Goal: Task Accomplishment & Management: Complete application form

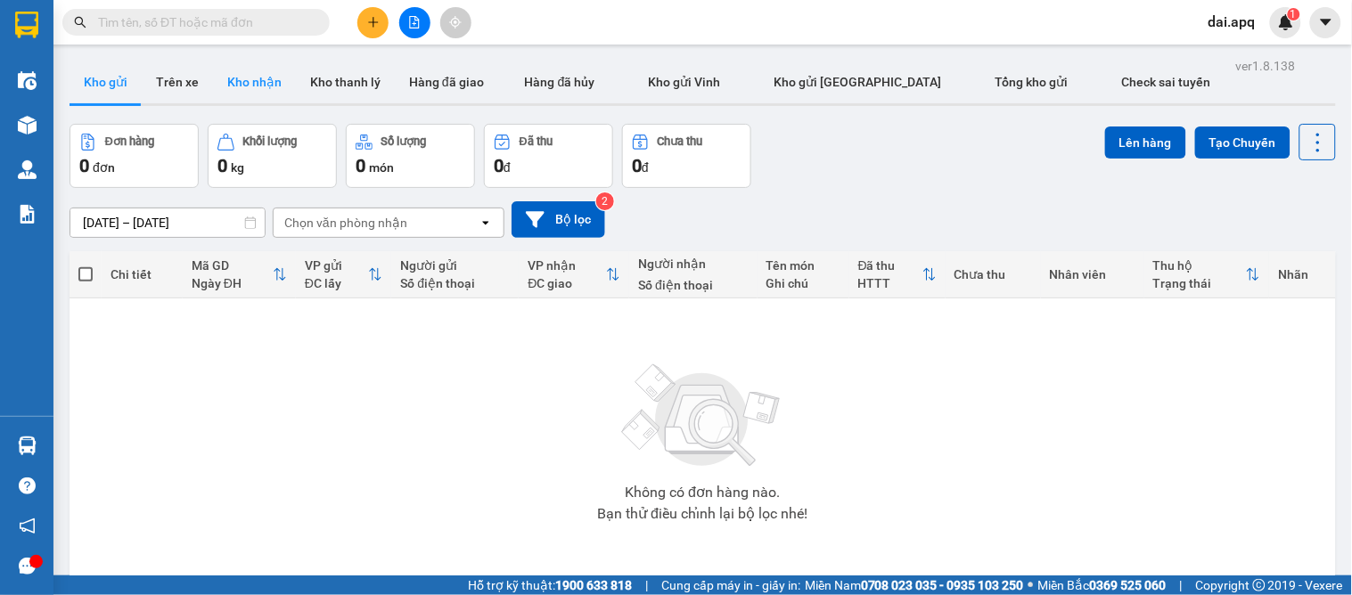
click at [267, 74] on button "Kho nhận" at bounding box center [254, 82] width 83 height 43
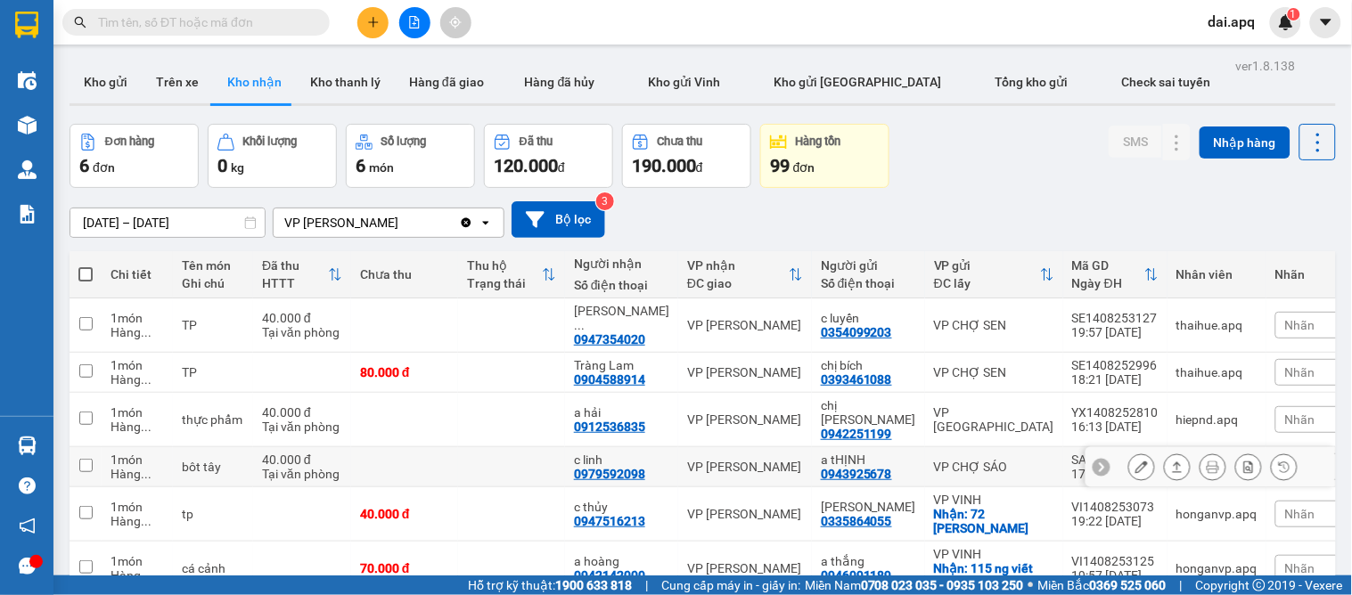
scroll to position [82, 0]
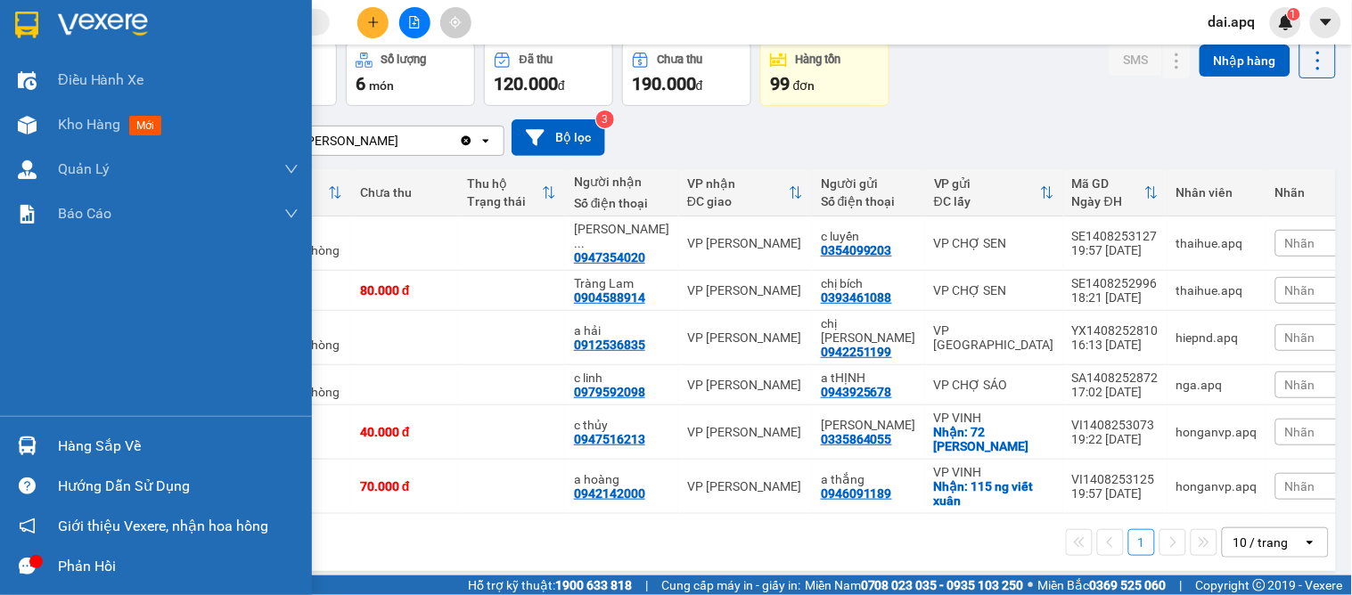
click at [18, 447] on img at bounding box center [27, 446] width 19 height 19
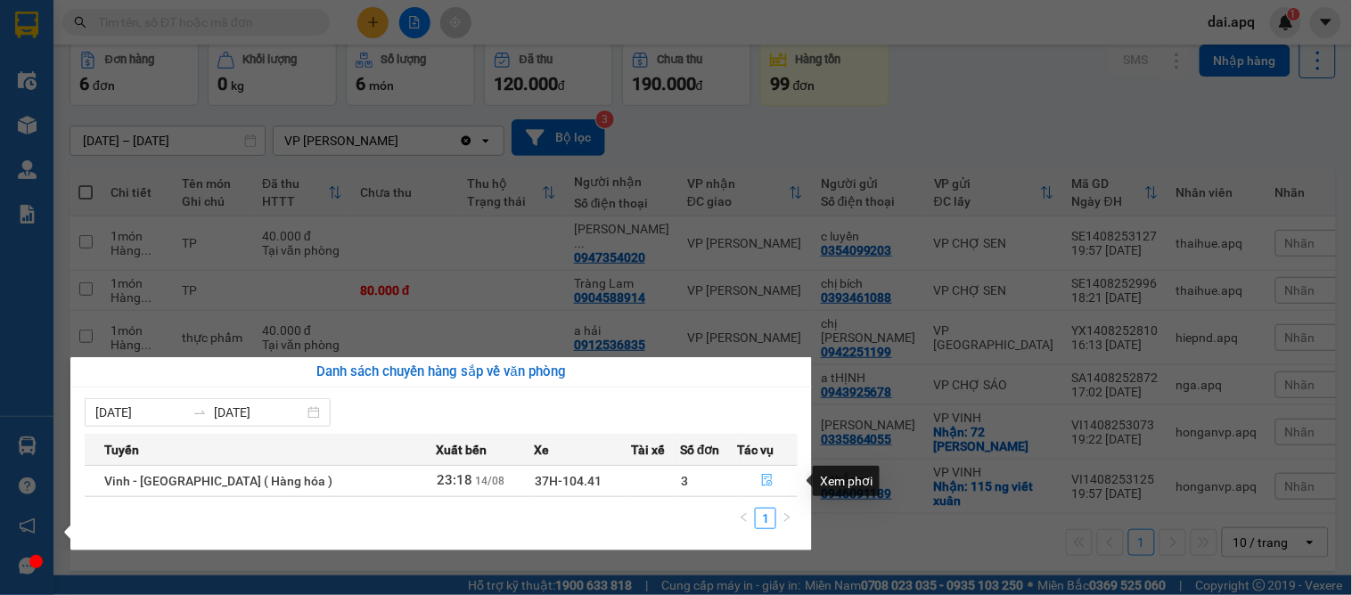
click at [761, 475] on icon "file-done" at bounding box center [767, 480] width 12 height 12
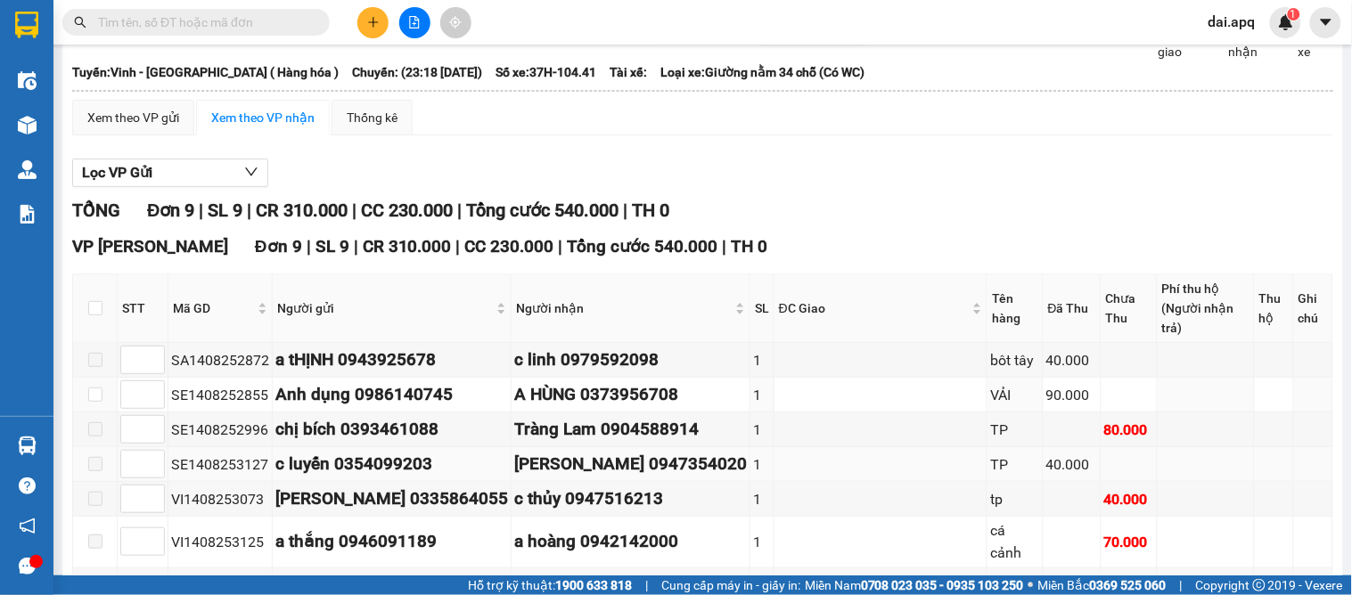
scroll to position [198, 0]
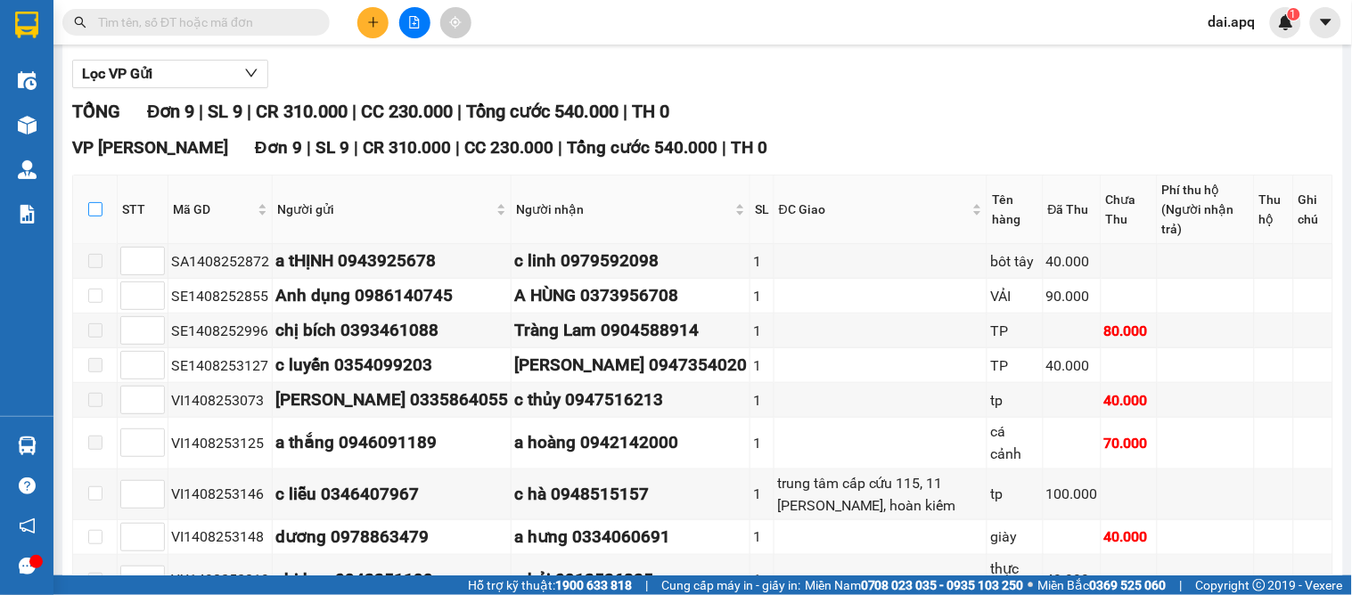
click at [94, 217] on input "checkbox" at bounding box center [95, 209] width 14 height 14
checkbox input "true"
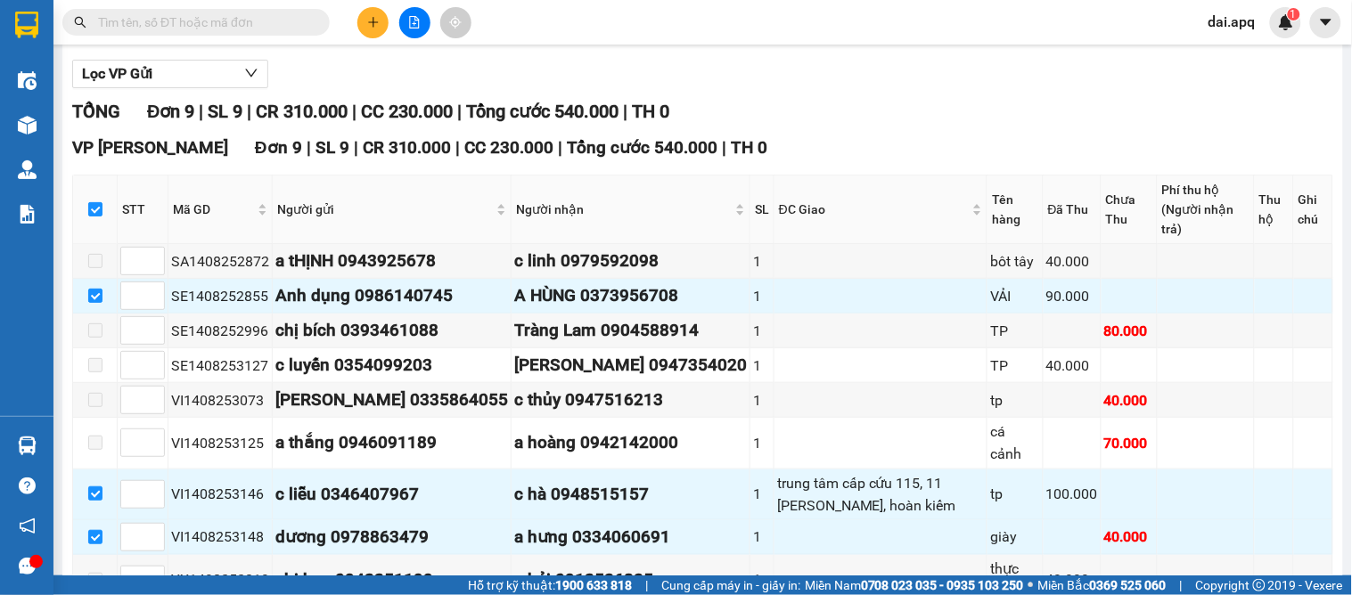
scroll to position [297, 0]
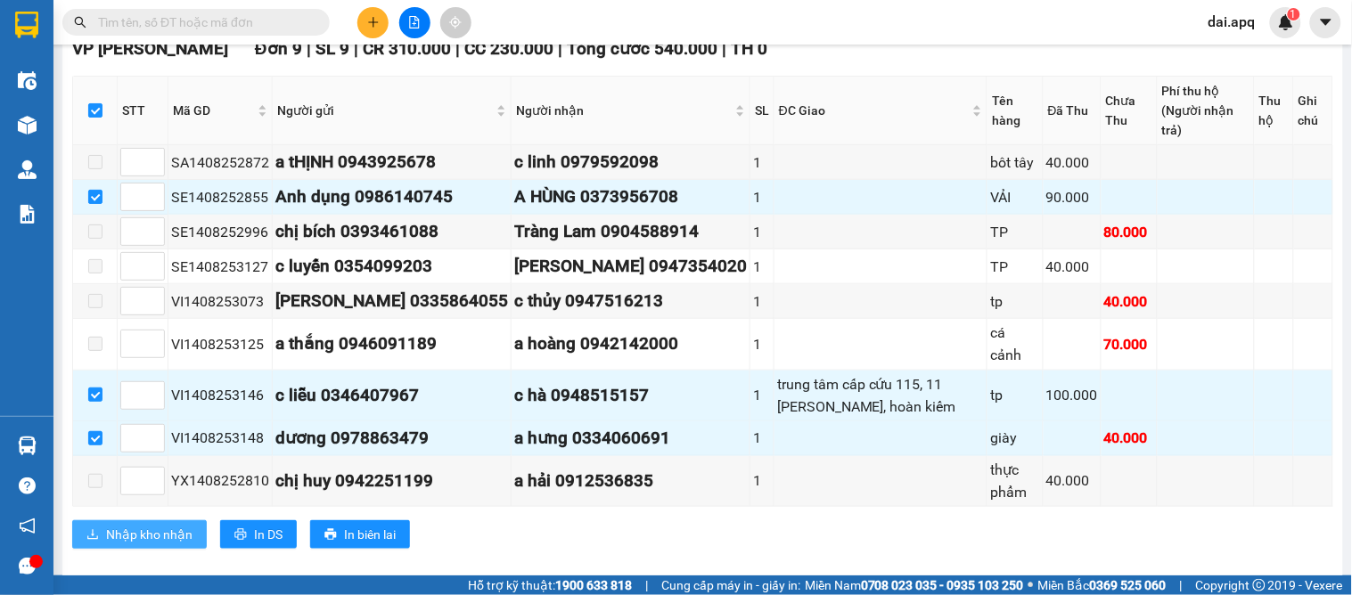
click at [111, 535] on button "Nhập kho nhận" at bounding box center [139, 535] width 135 height 29
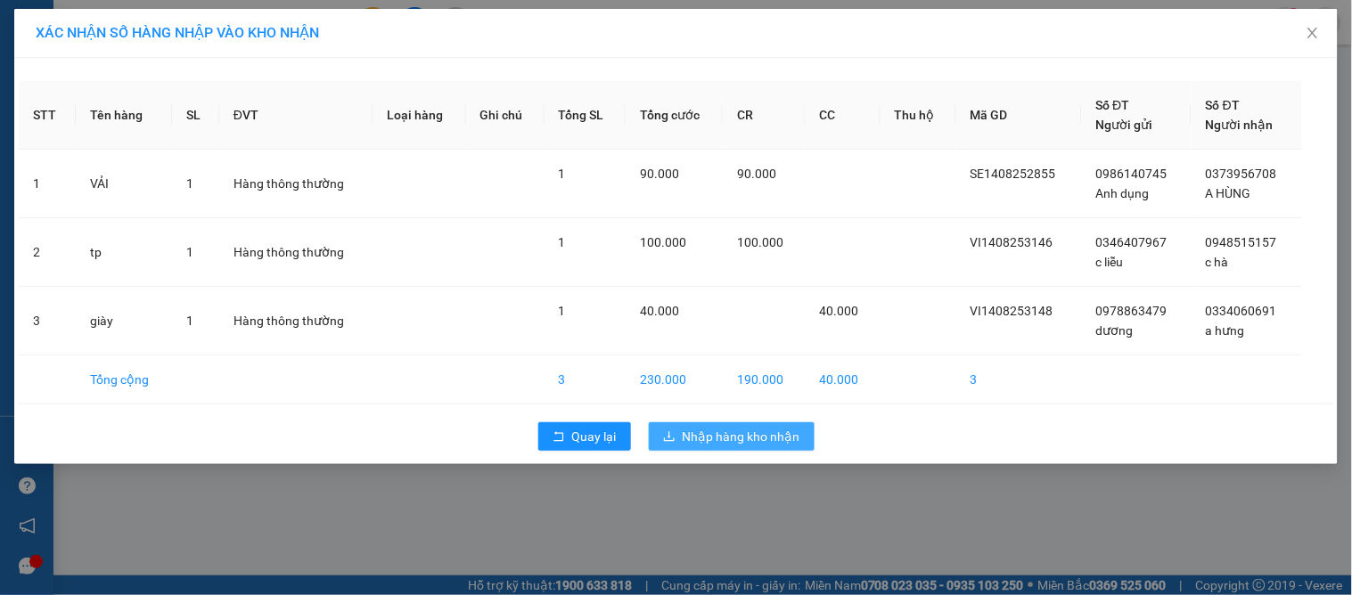
click at [676, 446] on button "Nhập hàng kho nhận" at bounding box center [732, 436] width 166 height 29
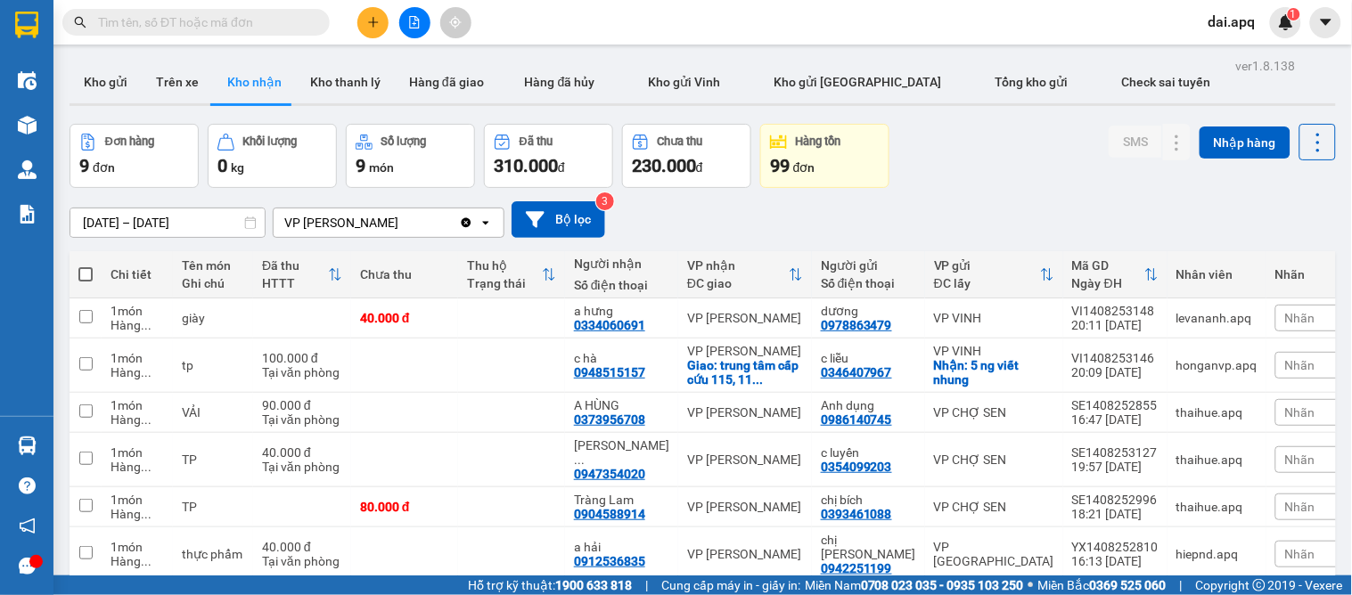
scroll to position [198, 0]
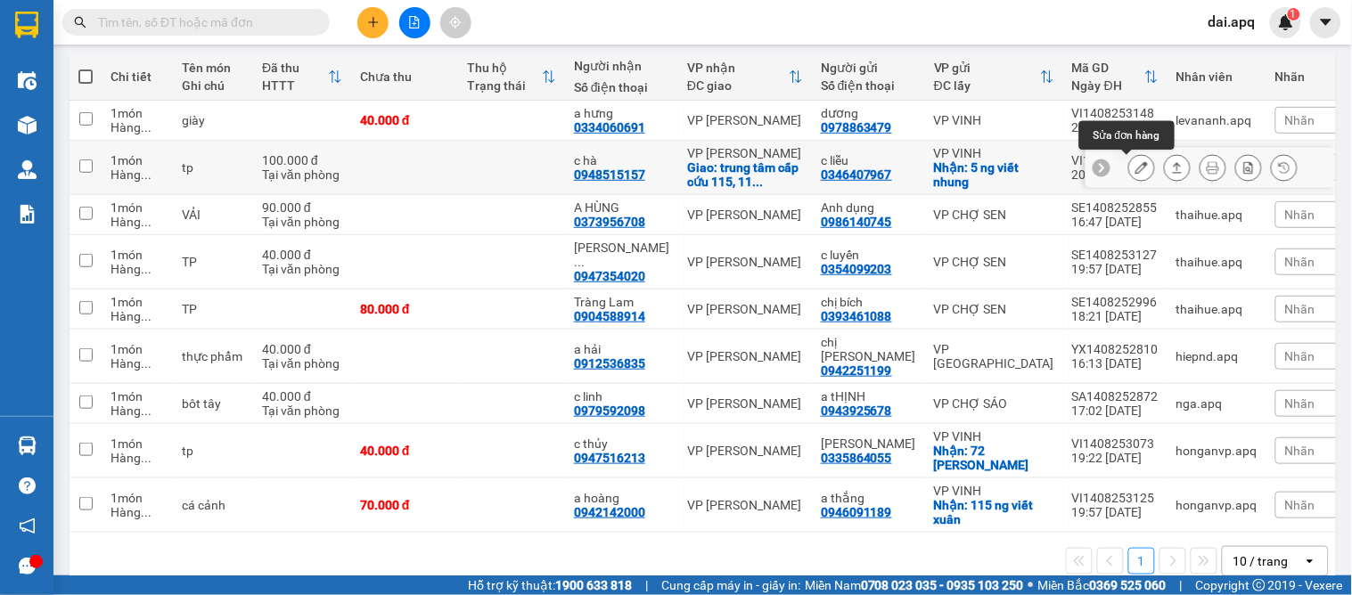
click at [1135, 162] on button at bounding box center [1141, 167] width 25 height 31
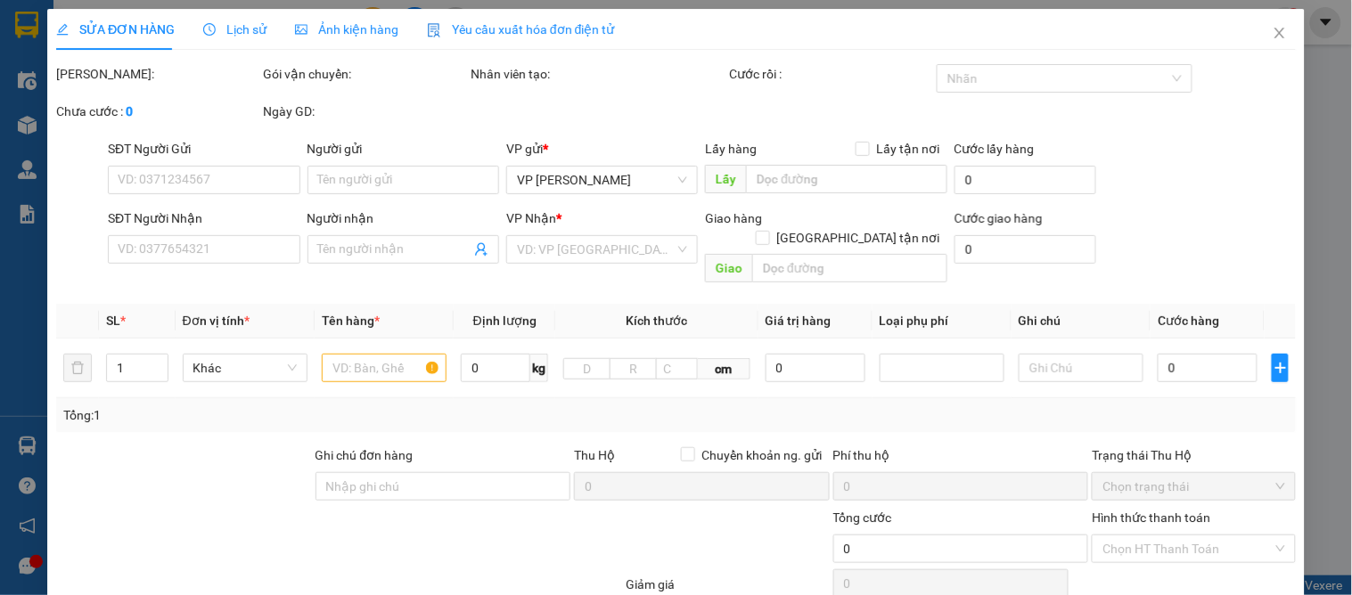
type input "0346407967"
type input "c liễu"
checkbox input "true"
type input "5 ng viết nhung"
type input "0948515157"
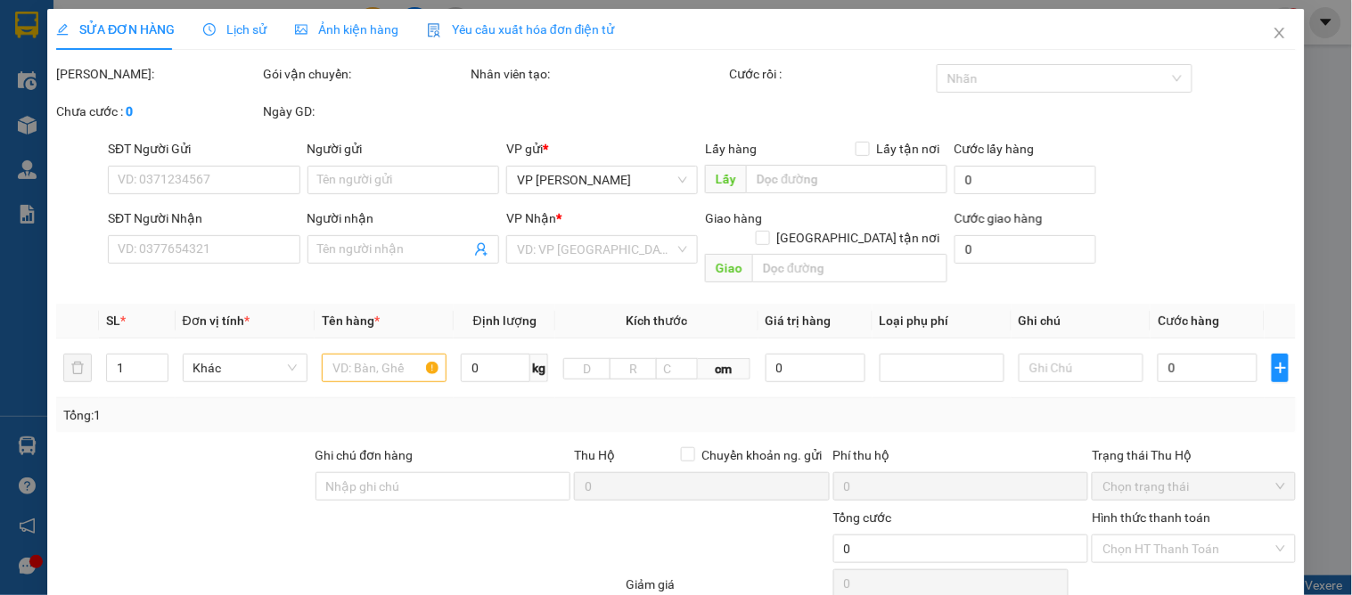
type input "c hà"
checkbox input "true"
type input "trung tâm cấp cứu 115, 11 phan chu trinh, hoàn kiếm"
type input "100.000"
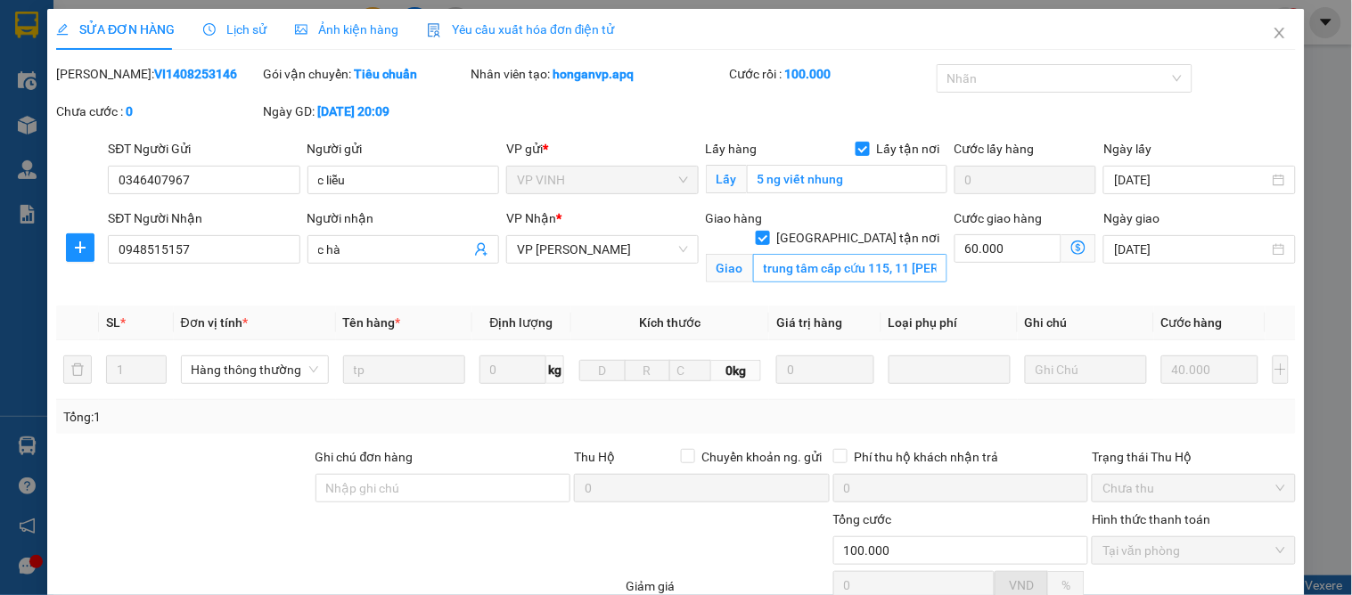
drag, startPoint x: 909, startPoint y: 225, endPoint x: 913, endPoint y: 238, distance: 13.8
click at [910, 228] on span "[GEOGRAPHIC_DATA] tận nơi" at bounding box center [858, 238] width 177 height 20
click at [768, 231] on input "[GEOGRAPHIC_DATA] tận nơi" at bounding box center [762, 237] width 12 height 12
checkbox input "false"
click at [913, 254] on input "trung tâm cấp cứu 115, 11 phan chu trinh, hoàn kiếm" at bounding box center [850, 268] width 194 height 29
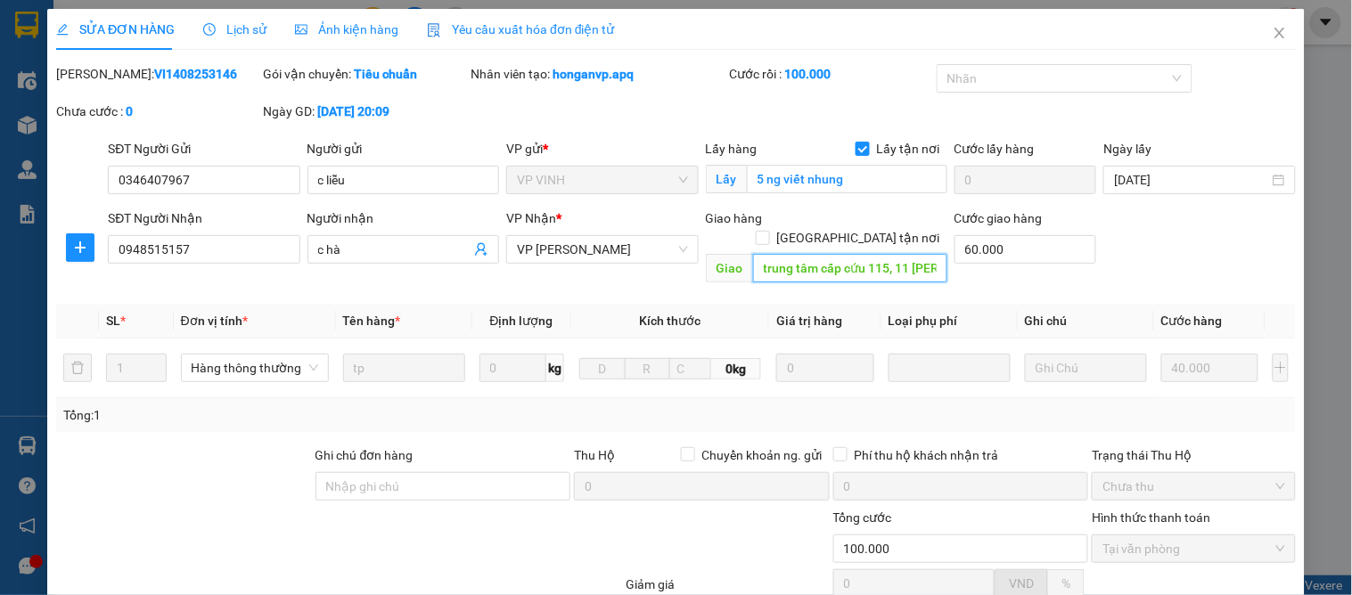
click at [911, 254] on input "trung tâm cấp cứu 115, 11 phan chu trinh, hoàn kiếm" at bounding box center [850, 268] width 194 height 29
click at [1275, 32] on icon "close" at bounding box center [1280, 33] width 10 height 11
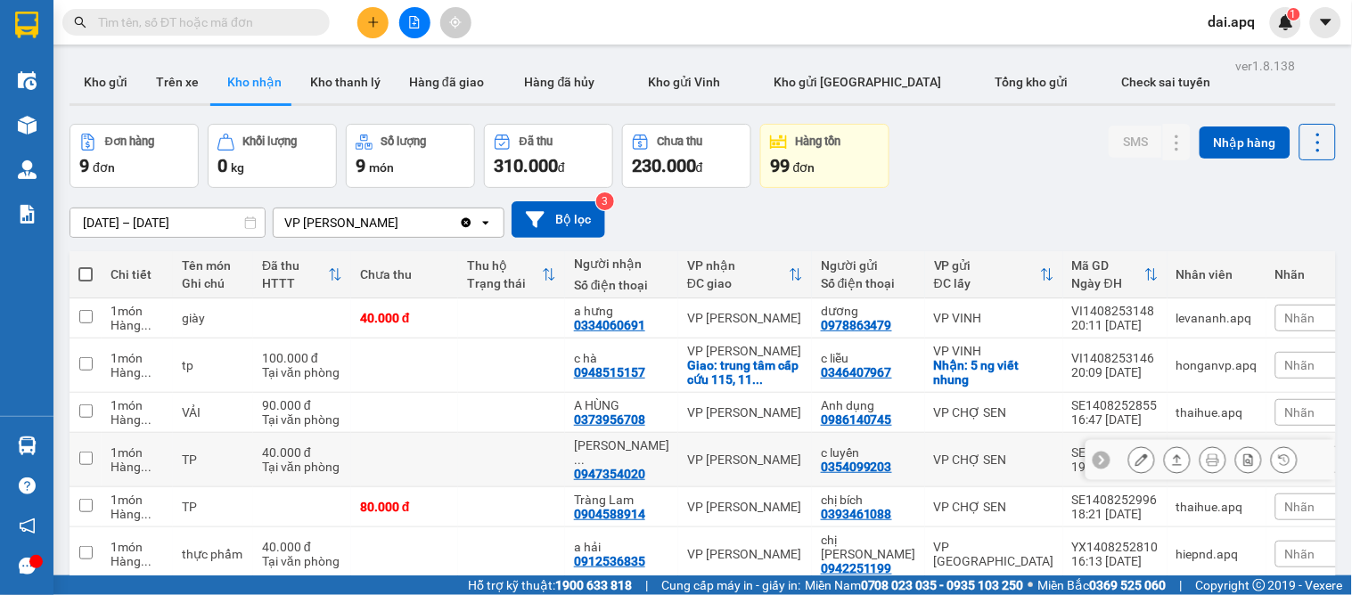
scroll to position [198, 0]
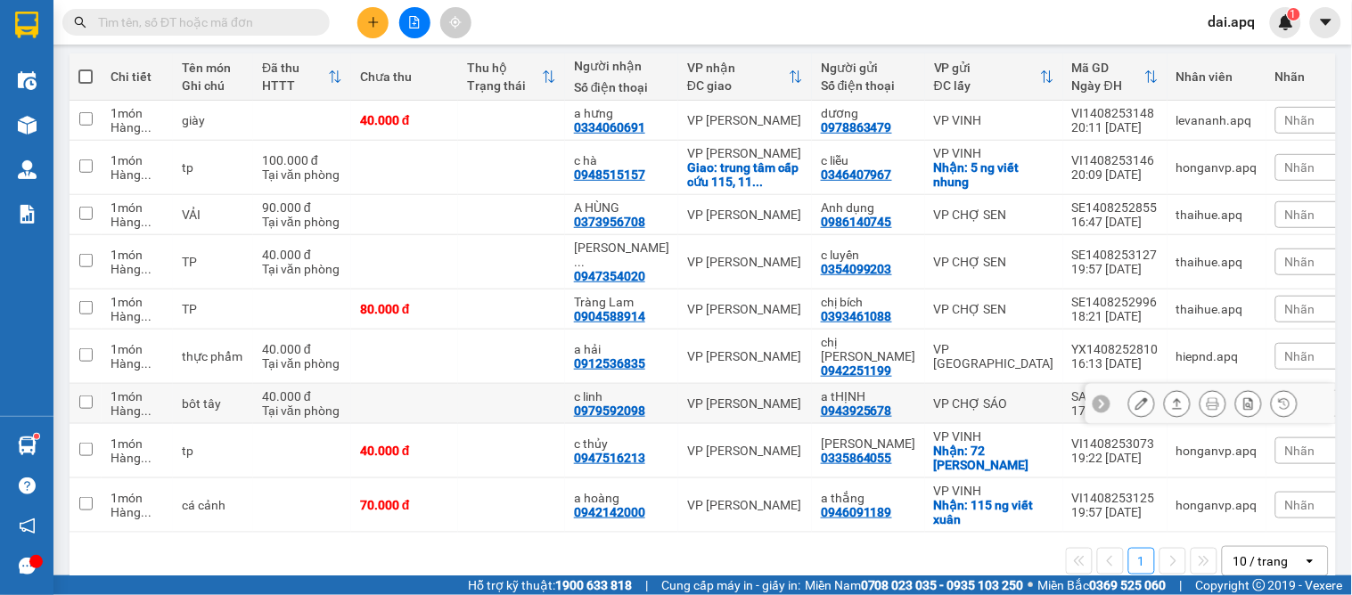
drag, startPoint x: 761, startPoint y: 369, endPoint x: 397, endPoint y: 609, distance: 436.3
click at [1275, 424] on div "Nhãn" at bounding box center [1319, 450] width 89 height 53
click at [1285, 444] on span "Nhãn" at bounding box center [1300, 451] width 30 height 14
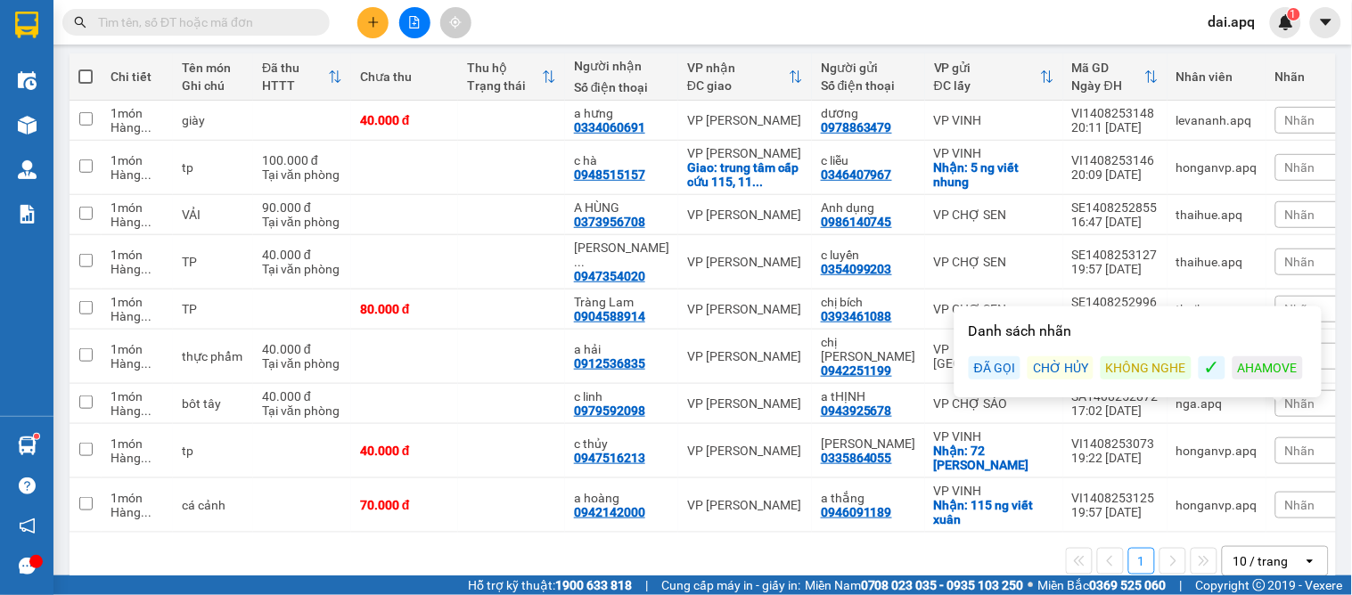
click at [1105, 363] on div "KHÔNG NGHE" at bounding box center [1146, 368] width 91 height 23
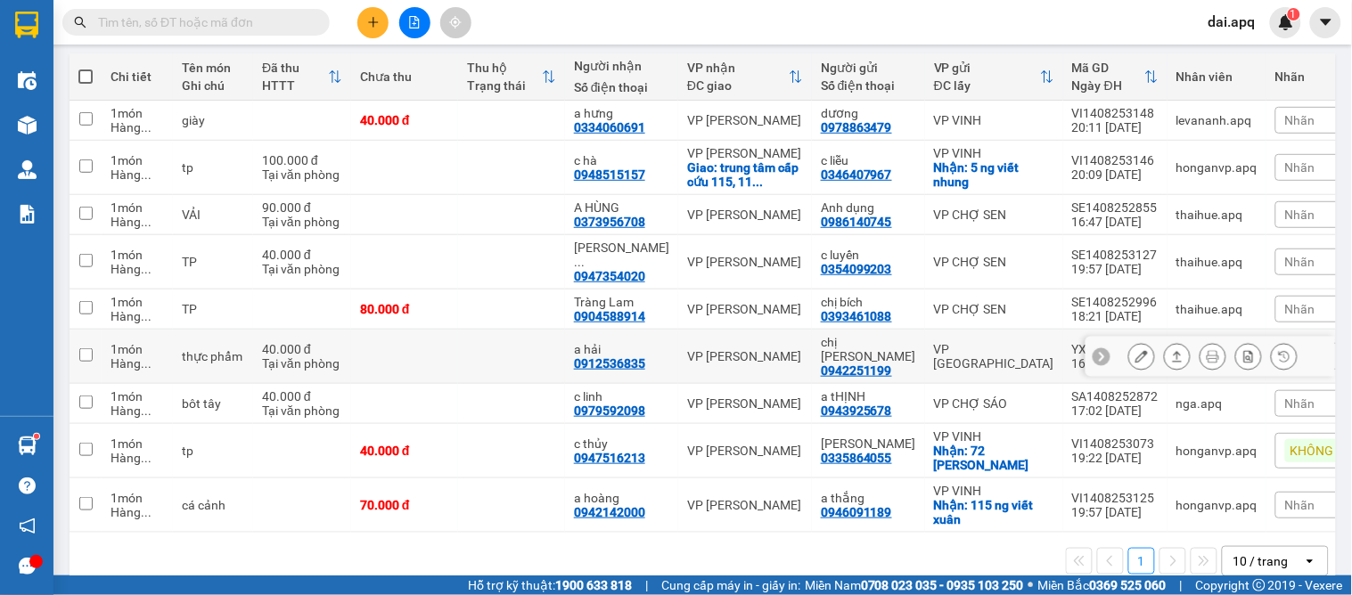
click at [925, 342] on td "VP Cầu Yên Xuân" at bounding box center [994, 357] width 138 height 54
checkbox input "true"
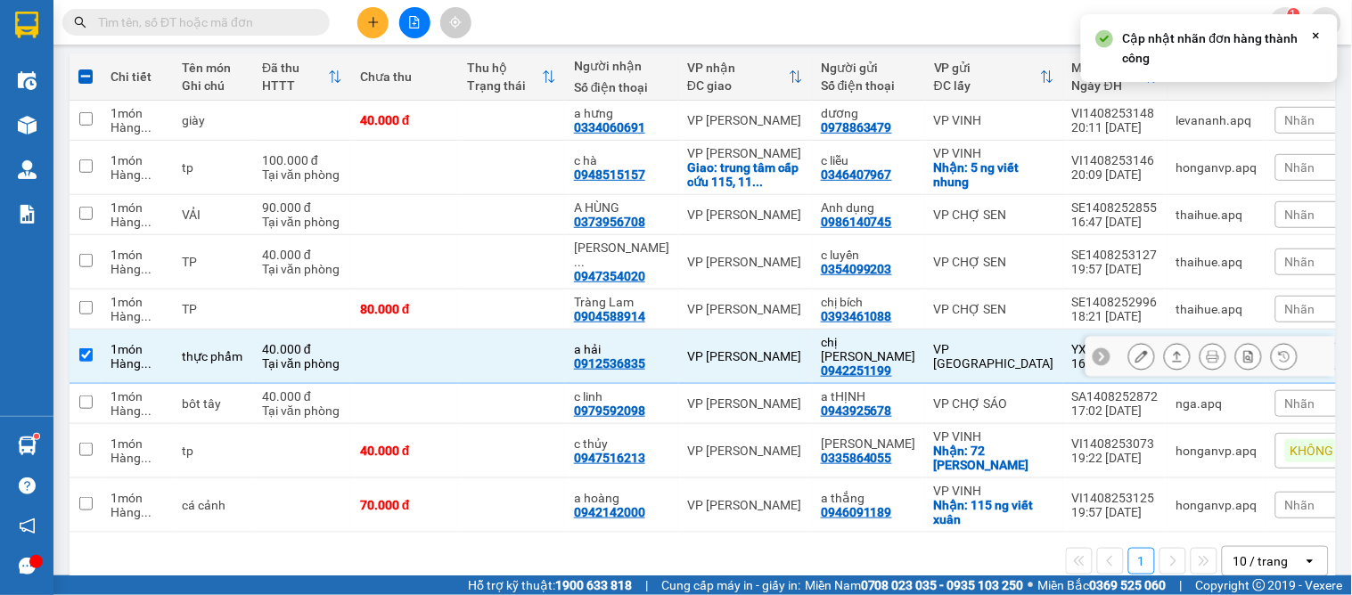
click at [1093, 348] on div at bounding box center [1102, 357] width 18 height 18
click at [1285, 349] on span "Nhãn" at bounding box center [1300, 356] width 30 height 14
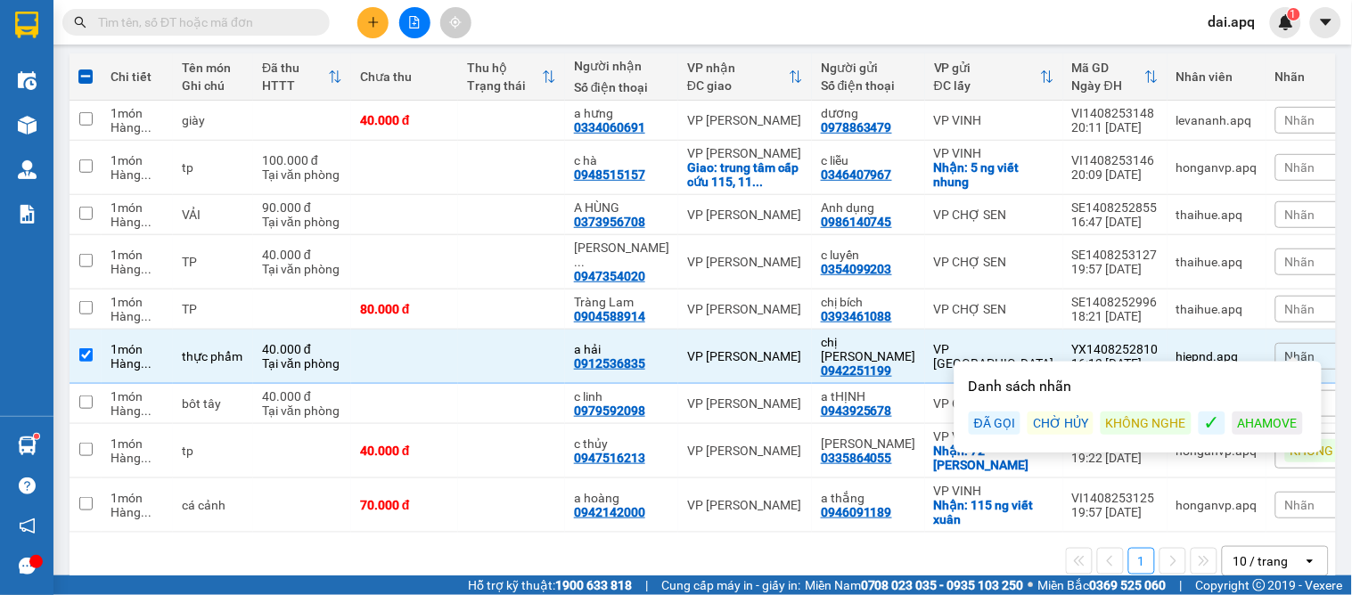
click at [986, 423] on div "ĐÃ GỌI" at bounding box center [995, 423] width 52 height 23
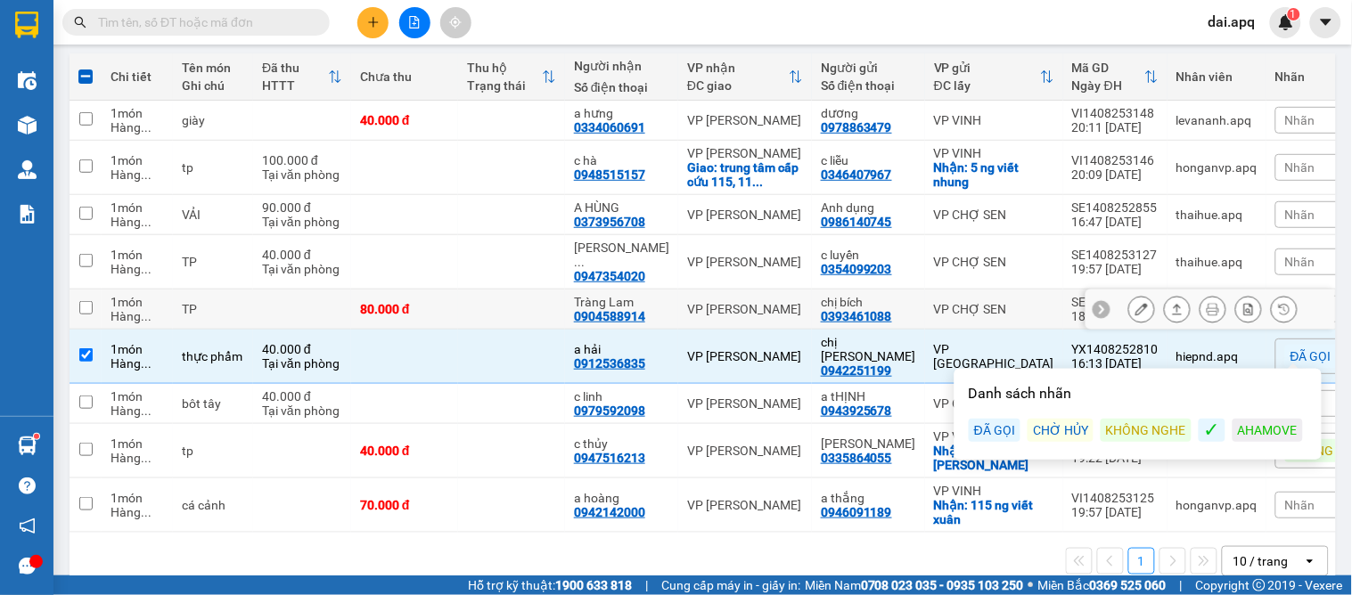
click at [1099, 305] on icon at bounding box center [1101, 310] width 5 height 10
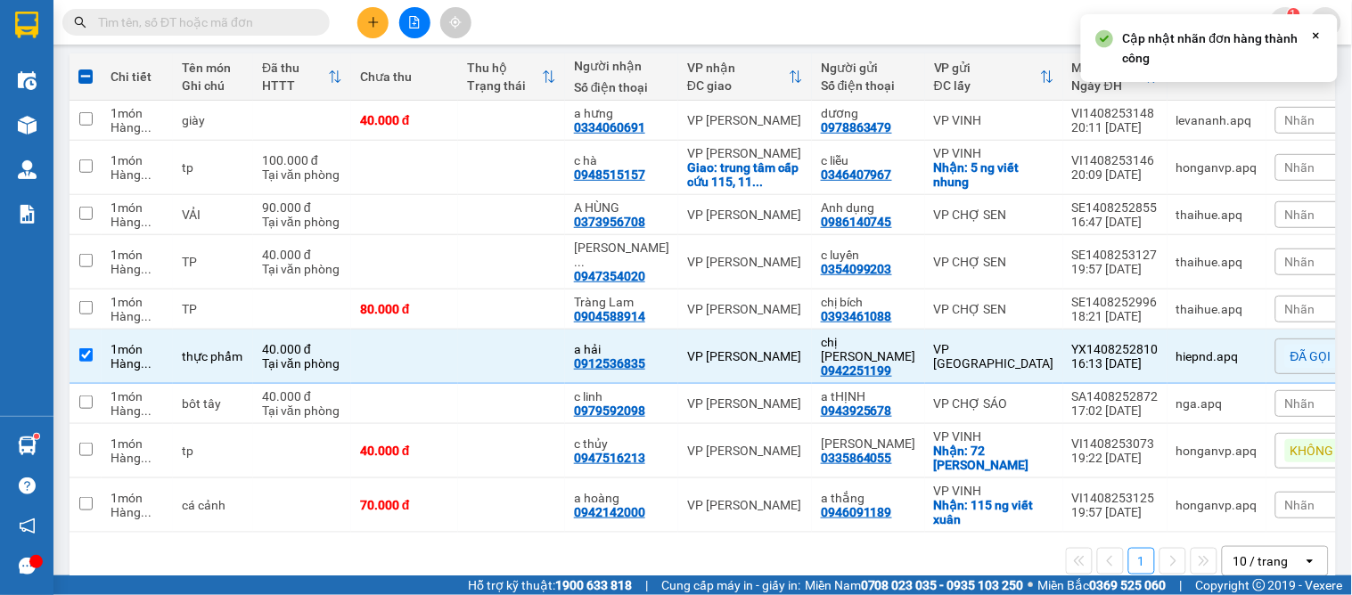
click at [1285, 302] on span "Nhãn" at bounding box center [1300, 309] width 30 height 14
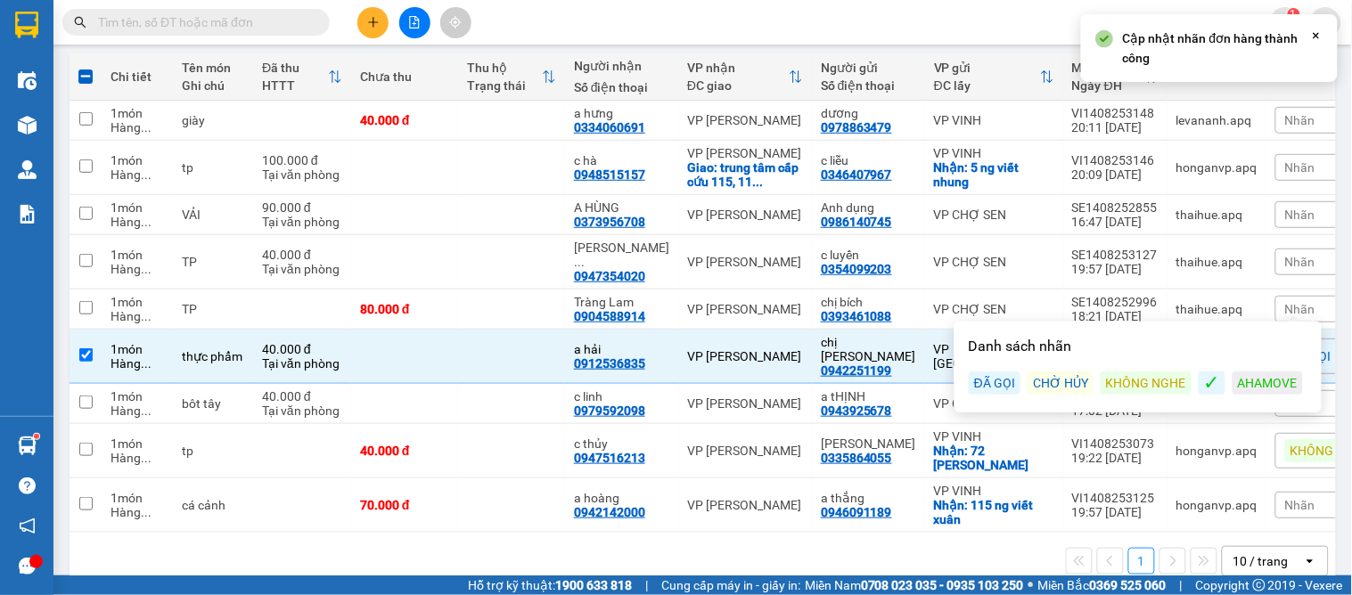
click at [988, 365] on div "Danh sách nhãn ĐÃ GỌI CHỜ HỦY KHÔNG NGHE ✓ AHAMOVE" at bounding box center [1138, 367] width 357 height 80
click at [982, 369] on div "Danh sách nhãn ĐÃ GỌI CHỜ HỦY KHÔNG NGHE ✓ AHAMOVE" at bounding box center [1138, 367] width 357 height 80
click at [982, 385] on div "ĐÃ GỌI" at bounding box center [995, 383] width 52 height 23
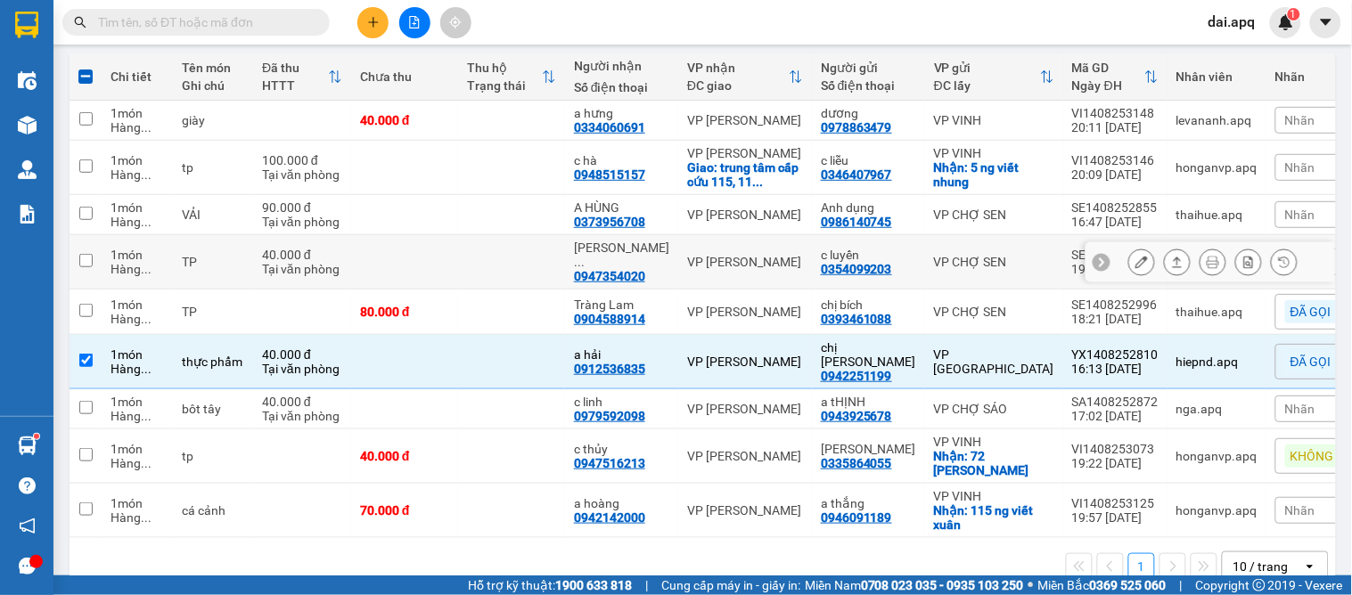
click at [1095, 256] on icon at bounding box center [1101, 262] width 12 height 12
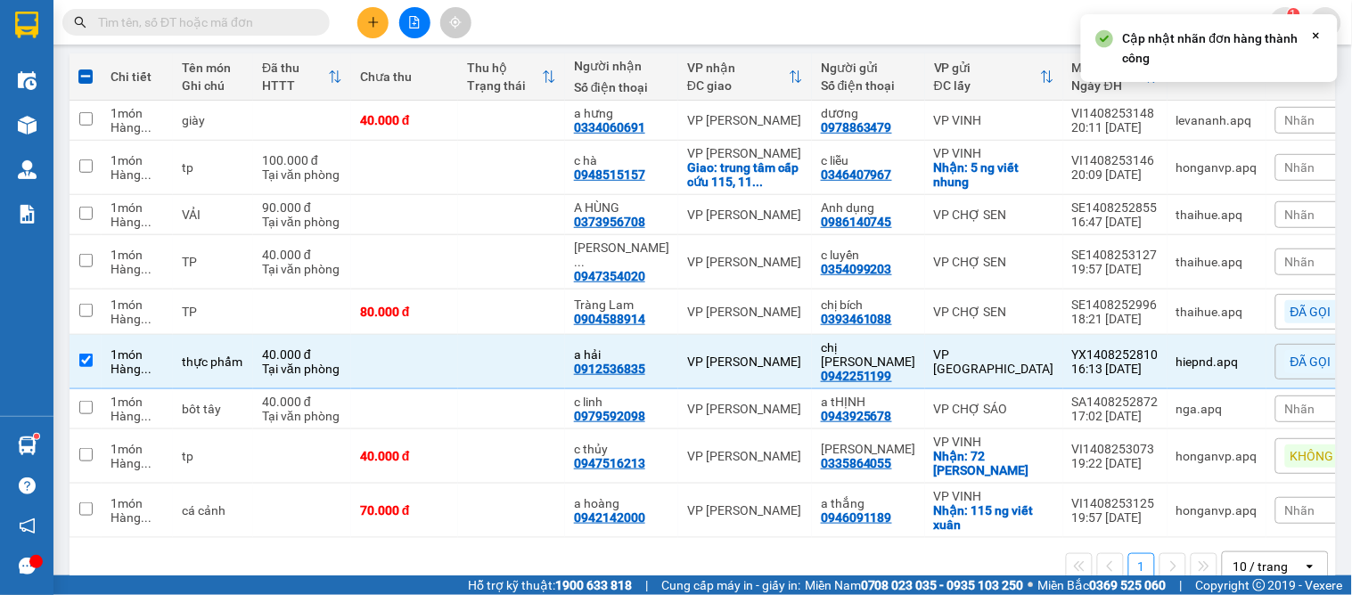
click at [1275, 255] on div "Nhãn" at bounding box center [1334, 262] width 119 height 27
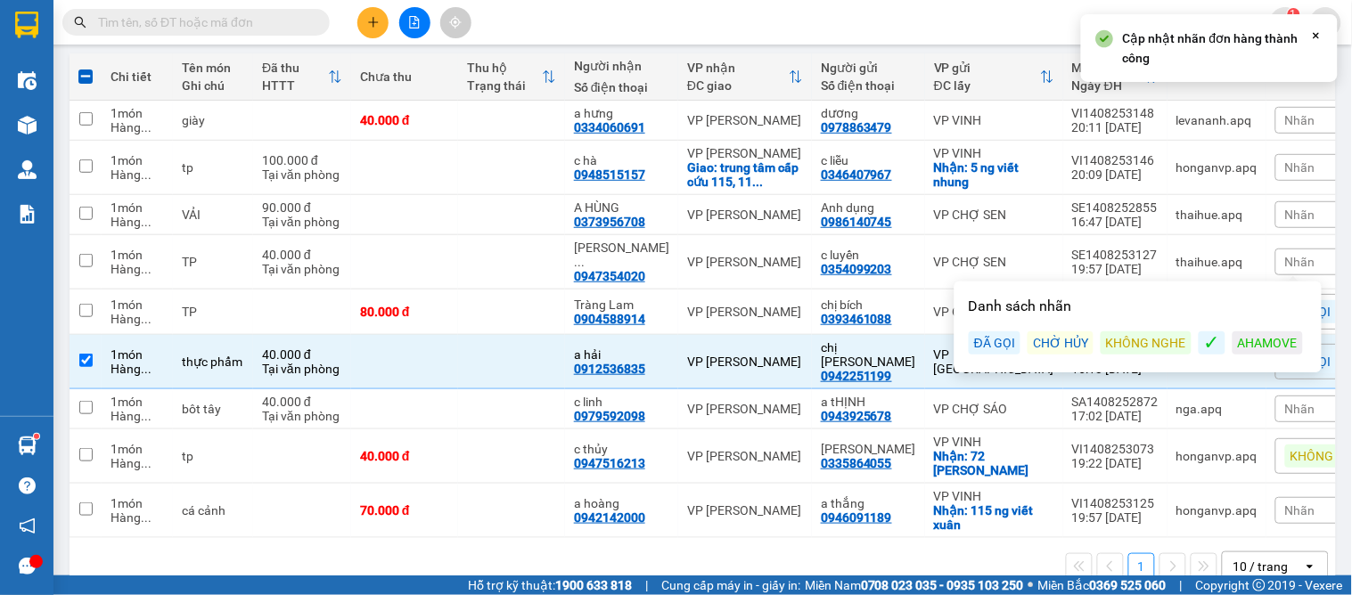
click at [1002, 340] on div "ĐÃ GỌI" at bounding box center [995, 343] width 52 height 23
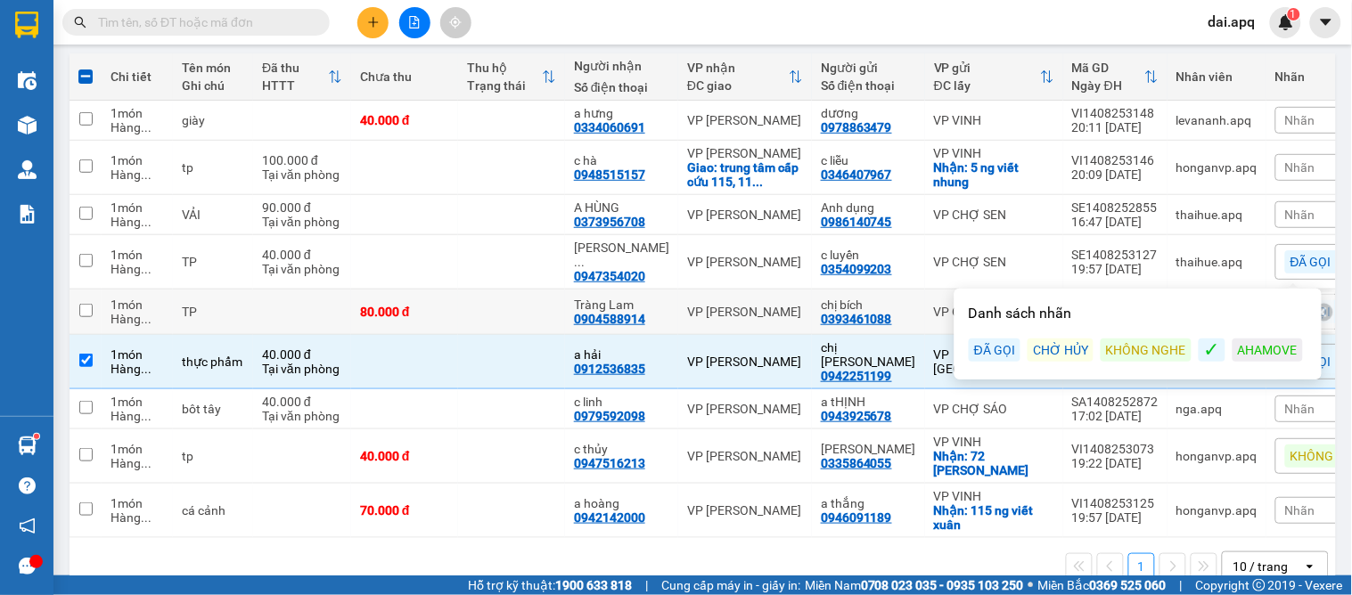
scroll to position [224, 0]
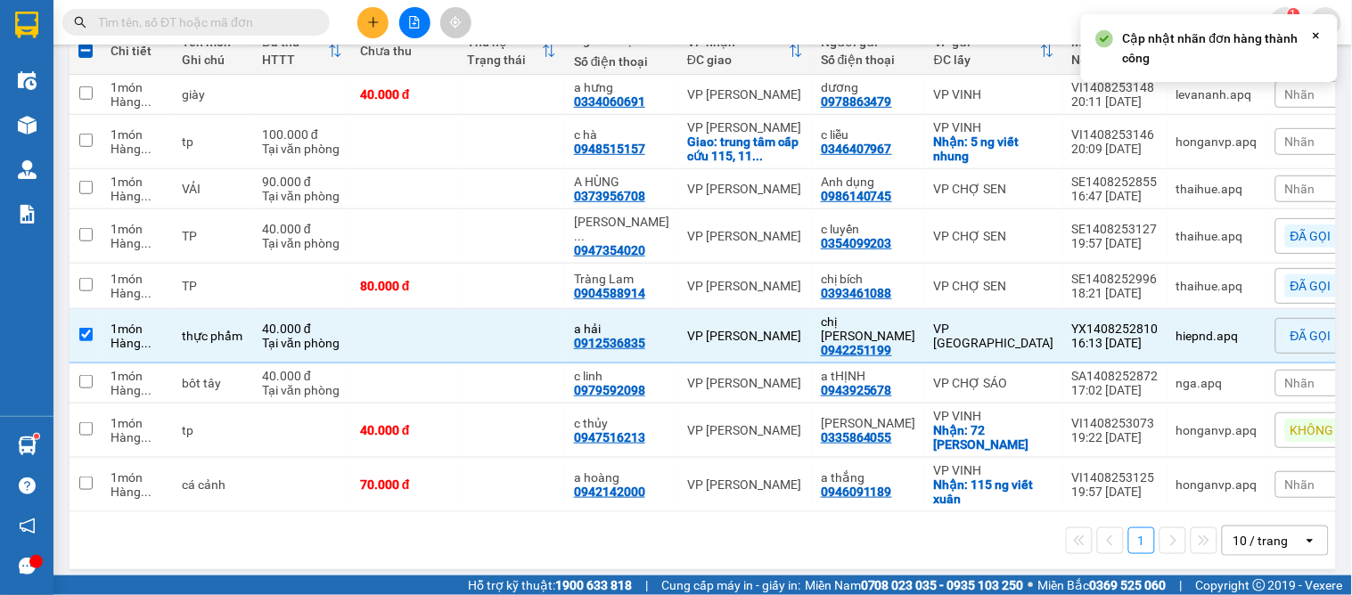
click at [713, 553] on div "1 10 / trang open" at bounding box center [703, 540] width 1267 height 57
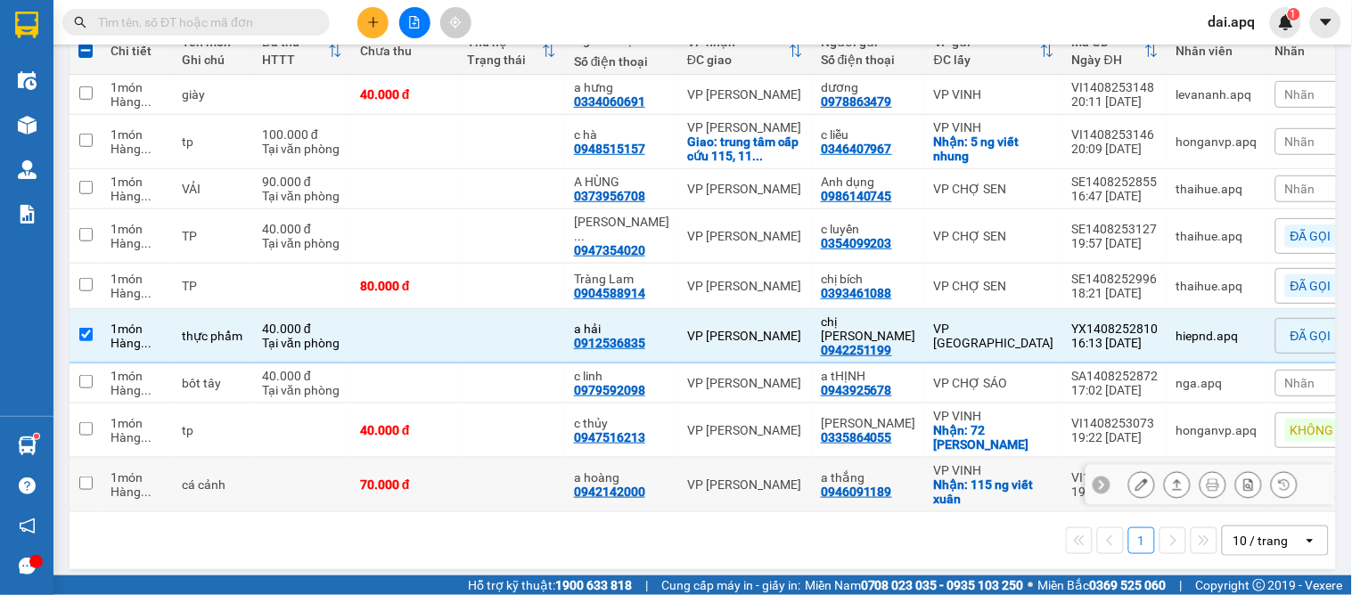
click at [1099, 480] on icon at bounding box center [1101, 485] width 5 height 10
click at [1285, 478] on span "Nhãn" at bounding box center [1300, 485] width 30 height 14
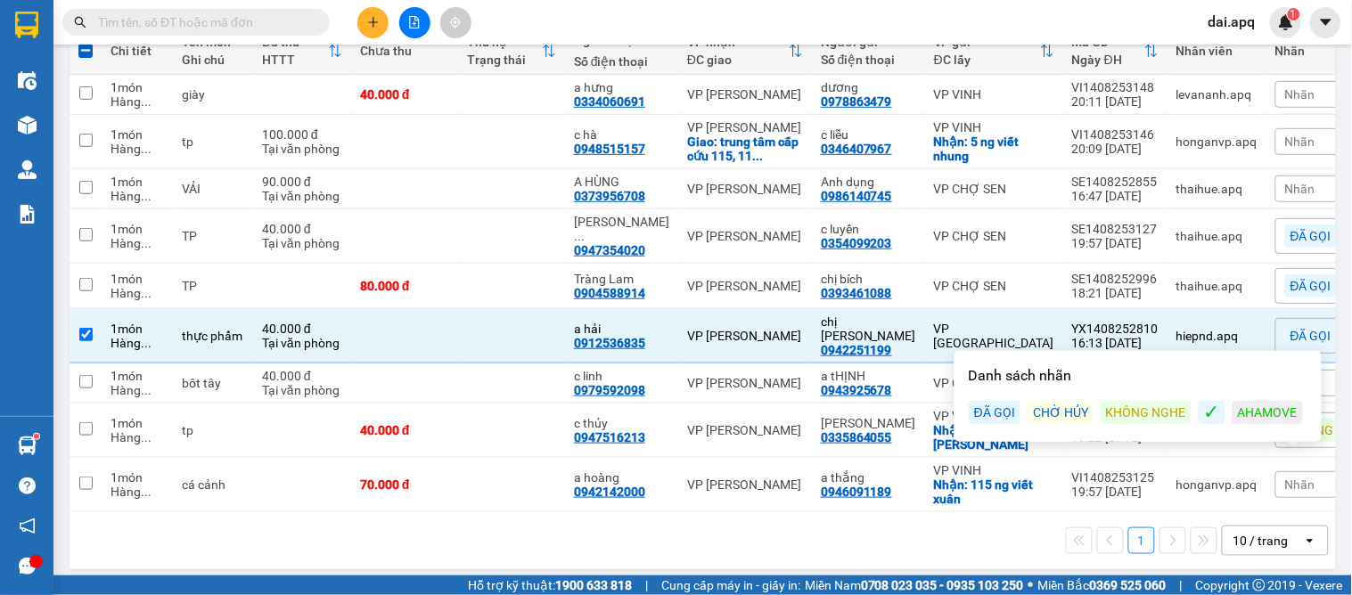
drag, startPoint x: 998, startPoint y: 403, endPoint x: 902, endPoint y: 388, distance: 97.4
click at [998, 404] on div "ĐÃ GỌI" at bounding box center [995, 412] width 52 height 23
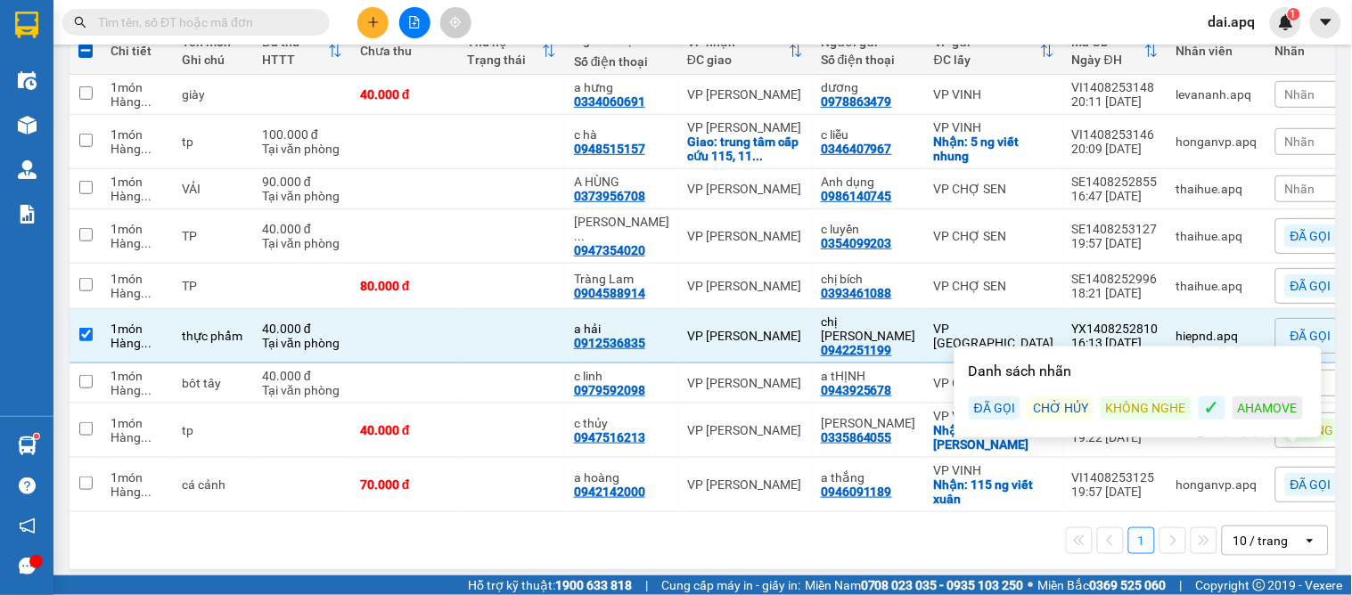
click at [916, 526] on div "1 10 / trang open" at bounding box center [703, 541] width 1252 height 30
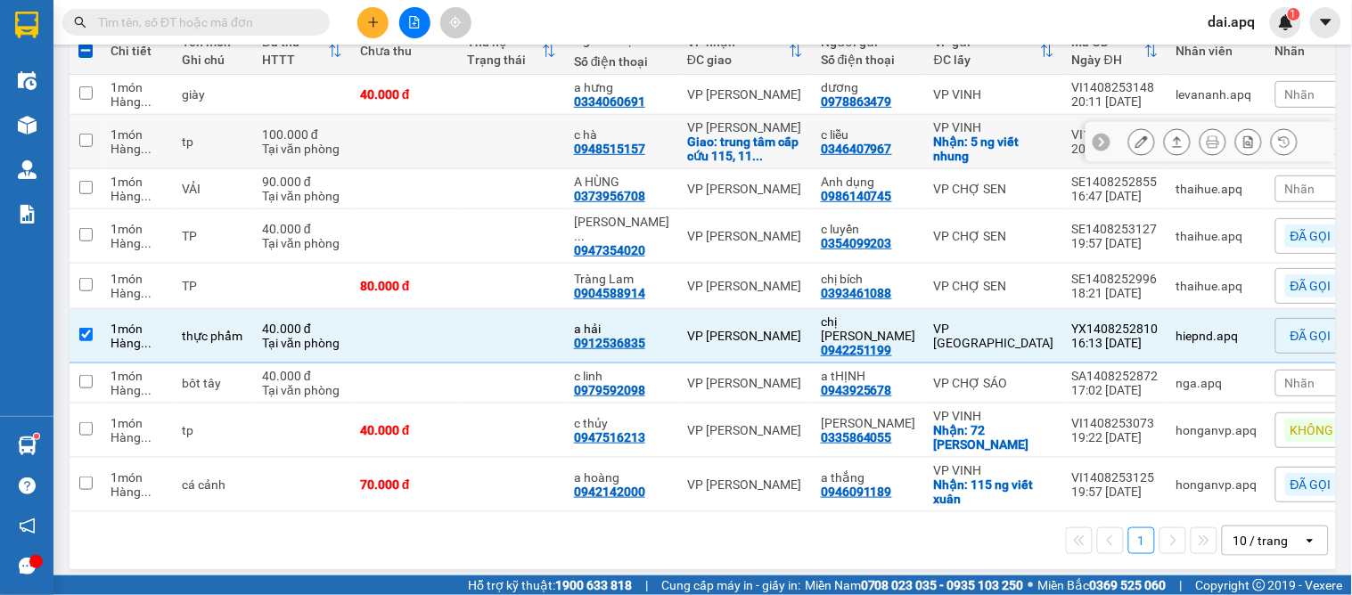
click at [1095, 138] on icon at bounding box center [1101, 141] width 12 height 12
click at [1285, 141] on span "Nhãn" at bounding box center [1300, 142] width 30 height 14
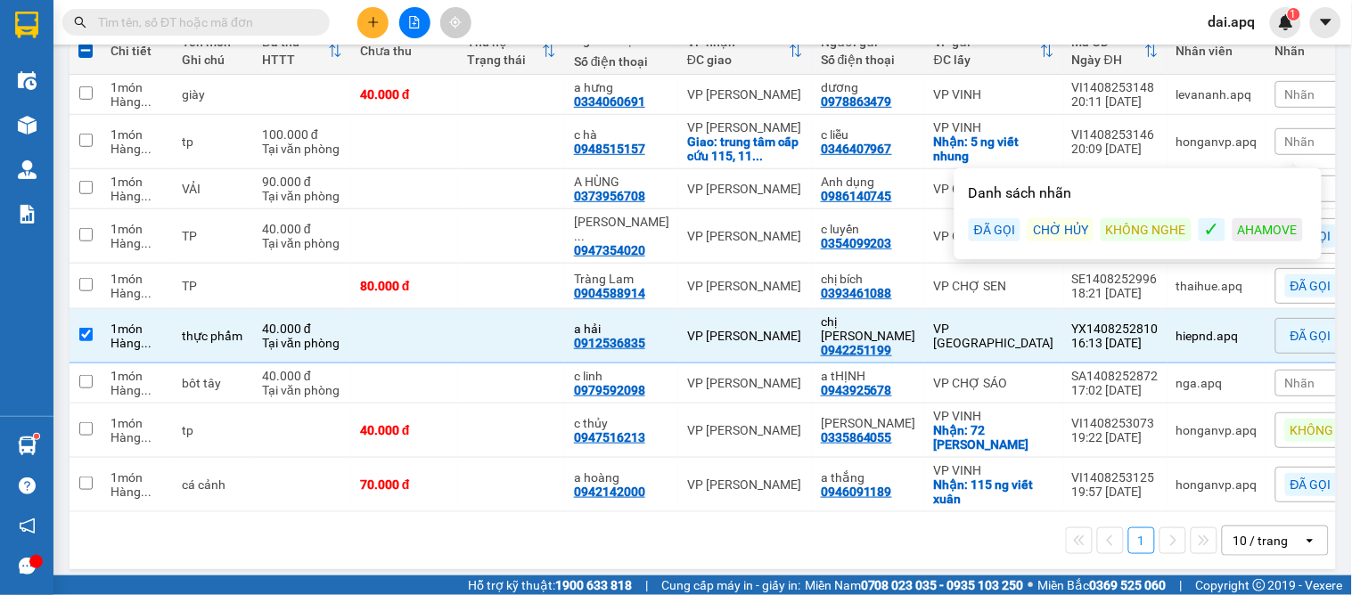
click at [1164, 214] on div "Danh sách nhãn ĐÃ GỌI CHỜ HỦY KHÔNG NGHE ✓ AHAMOVE" at bounding box center [1138, 214] width 357 height 80
click at [1160, 229] on div "KHÔNG NGHE" at bounding box center [1146, 229] width 91 height 23
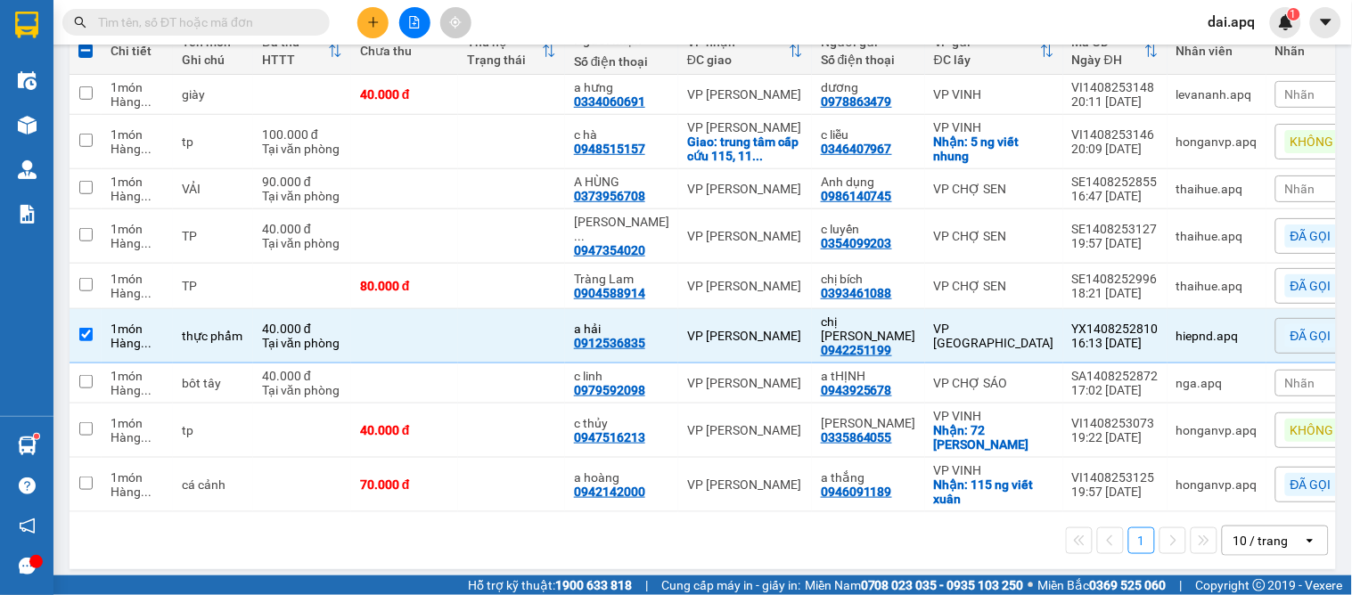
click at [883, 537] on div "1 10 / trang open" at bounding box center [703, 541] width 1252 height 30
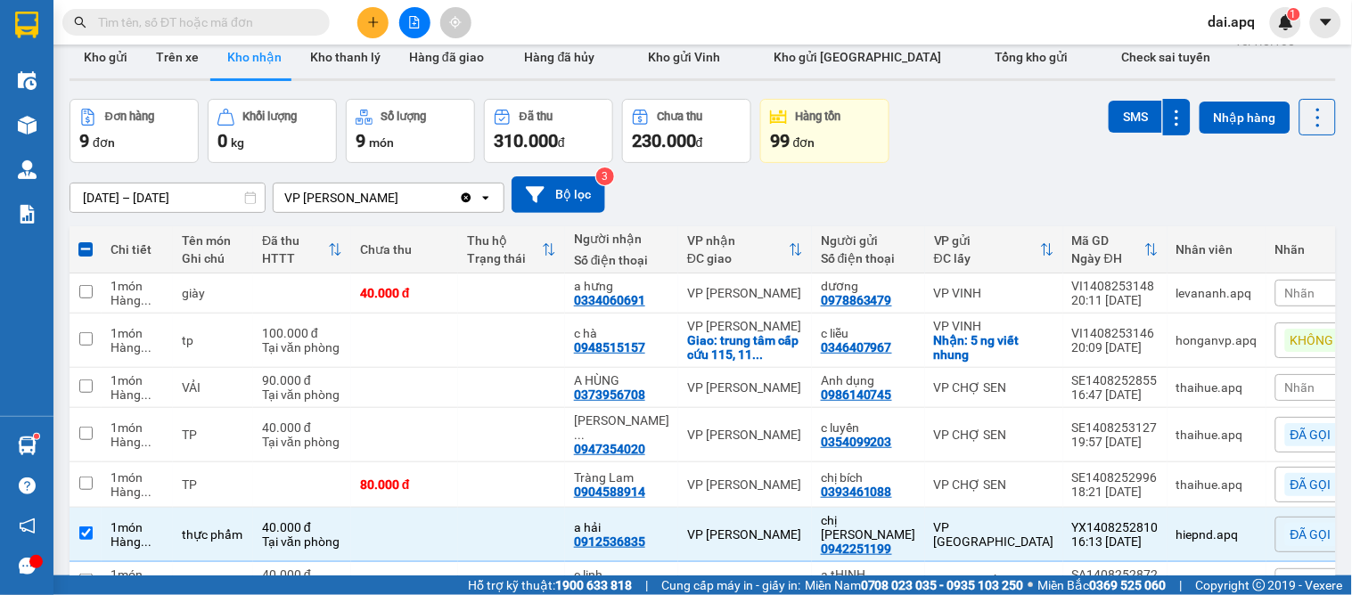
scroll to position [0, 0]
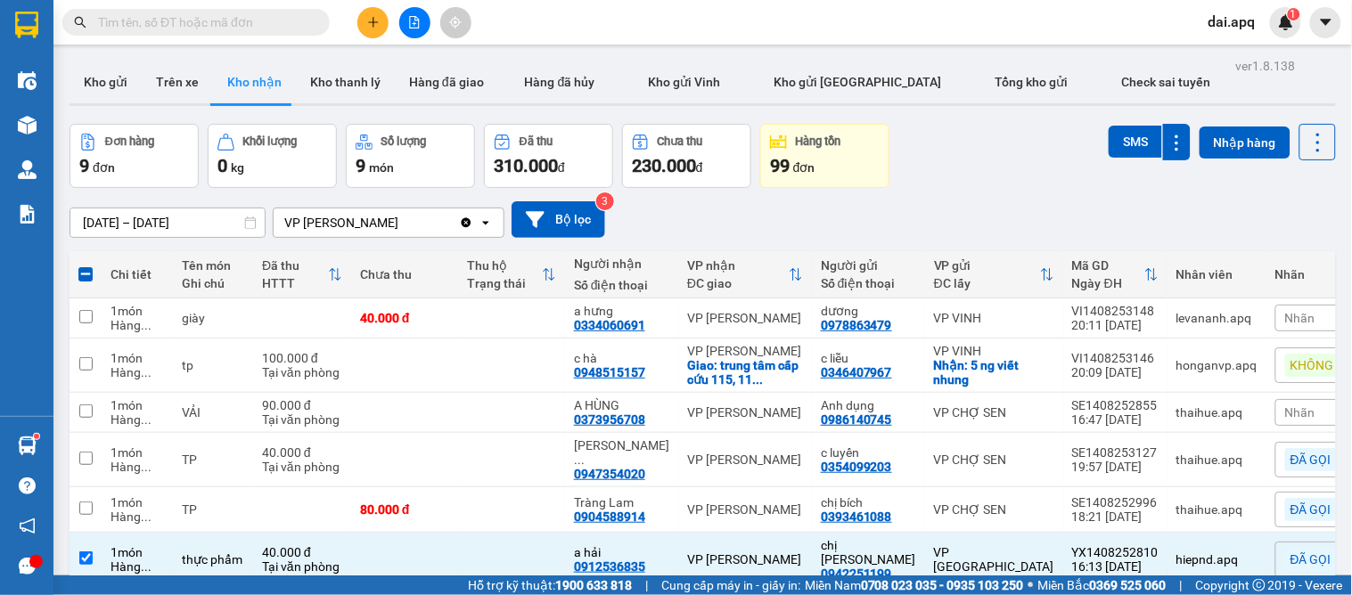
click at [105, 226] on input "15/08/2025 – 15/08/2025" at bounding box center [167, 223] width 194 height 29
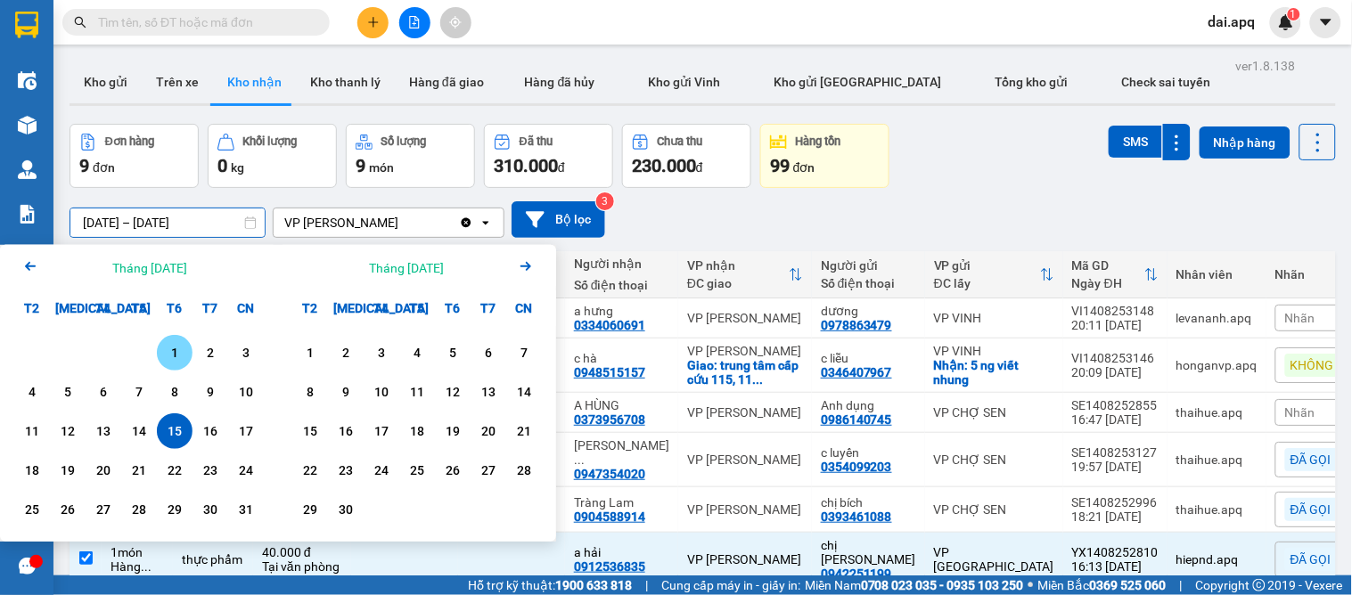
click at [168, 352] on div "1" at bounding box center [174, 352] width 25 height 21
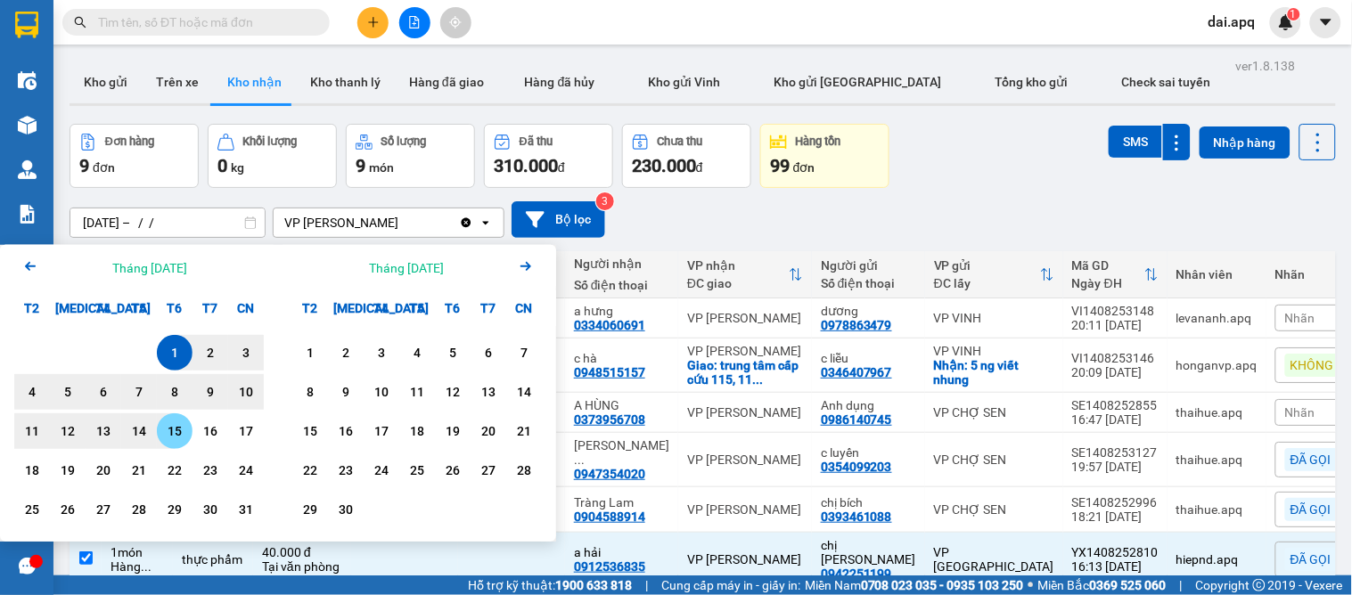
drag, startPoint x: 169, startPoint y: 433, endPoint x: 178, endPoint y: 429, distance: 10.0
click at [173, 431] on div "15" at bounding box center [174, 431] width 25 height 21
type input "[DATE] – [DATE]"
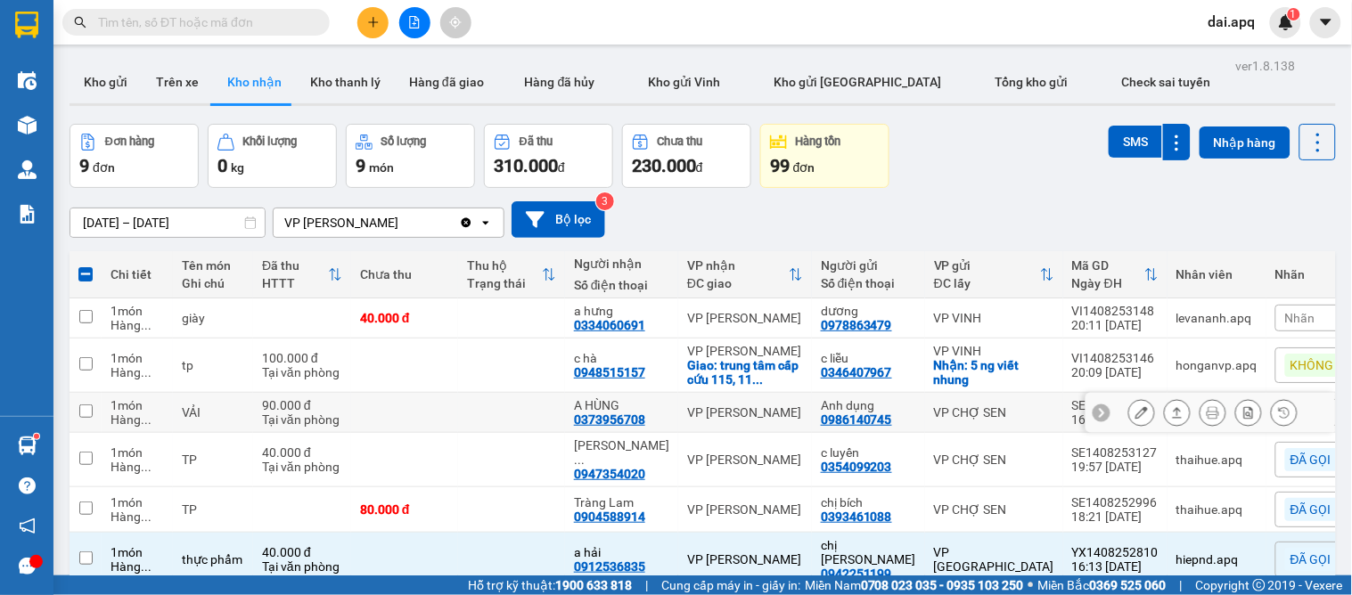
checkbox input "false"
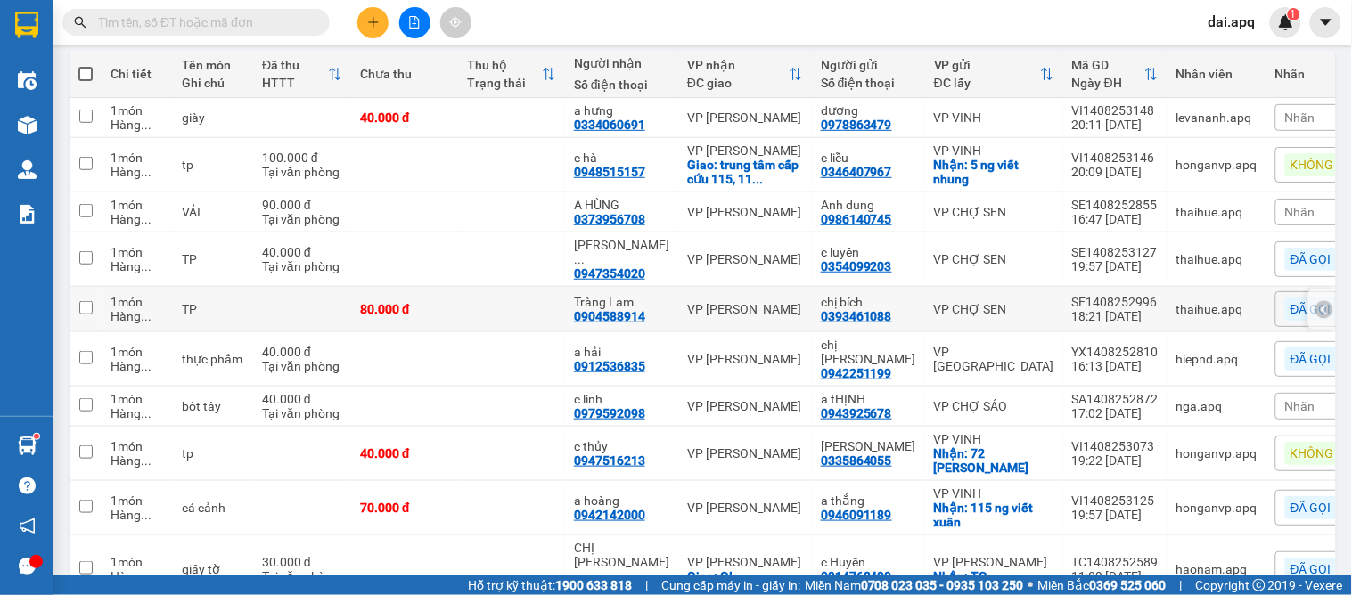
scroll to position [278, 0]
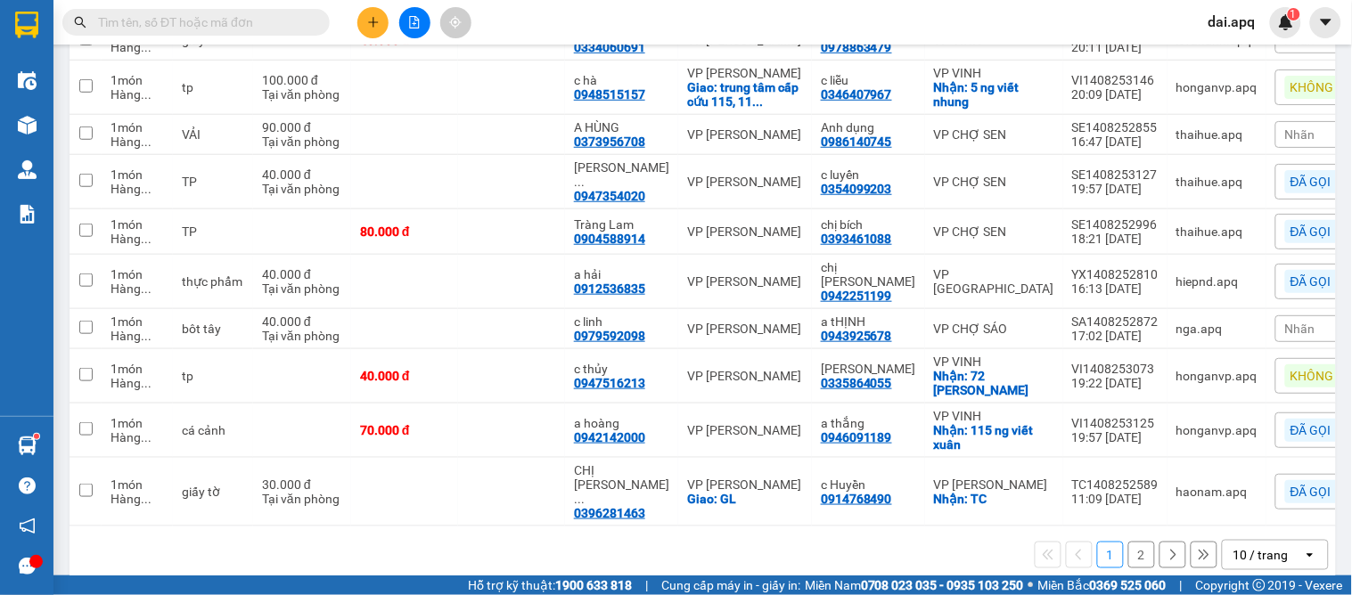
click at [1246, 546] on div "10 / trang" at bounding box center [1261, 555] width 55 height 18
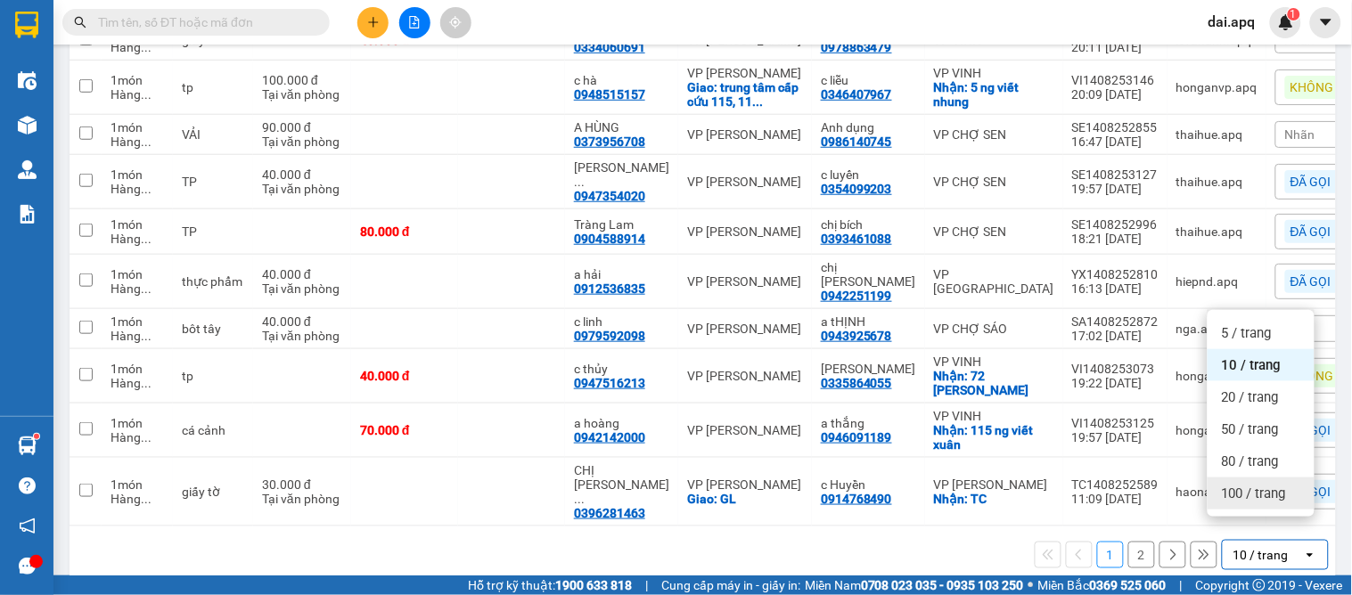
click at [1219, 479] on div "100 / trang" at bounding box center [1261, 494] width 107 height 32
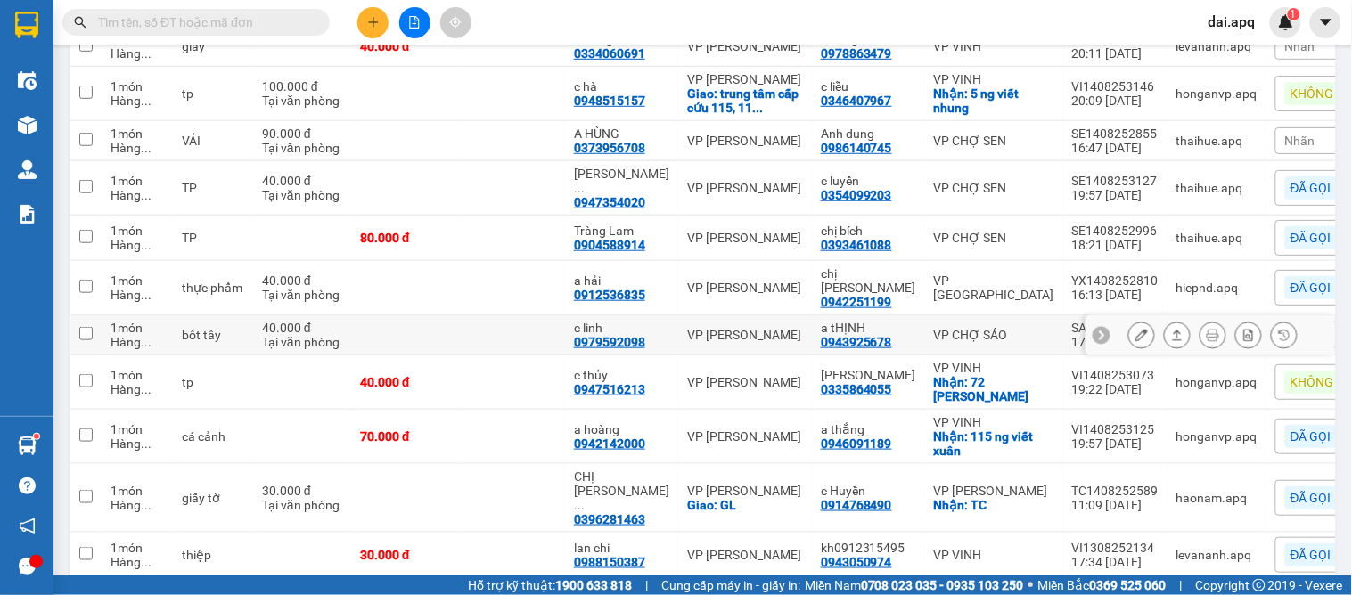
scroll to position [74, 0]
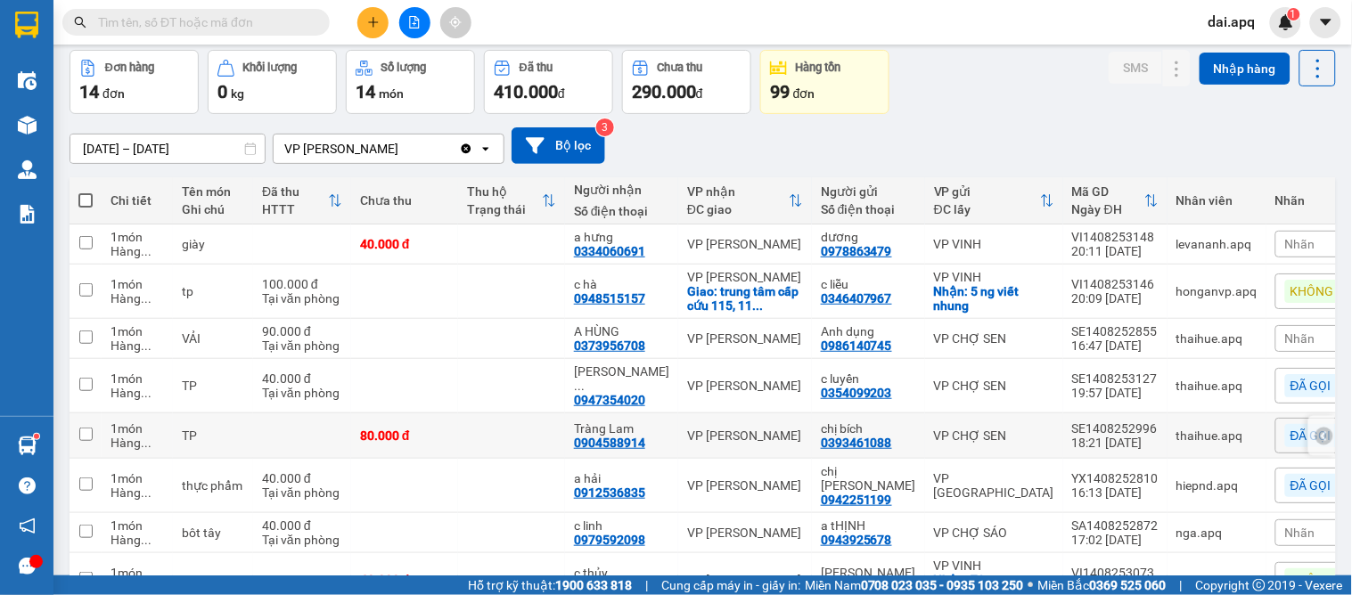
click at [1322, 431] on icon at bounding box center [1324, 436] width 5 height 10
click at [1171, 430] on icon at bounding box center [1177, 436] width 12 height 12
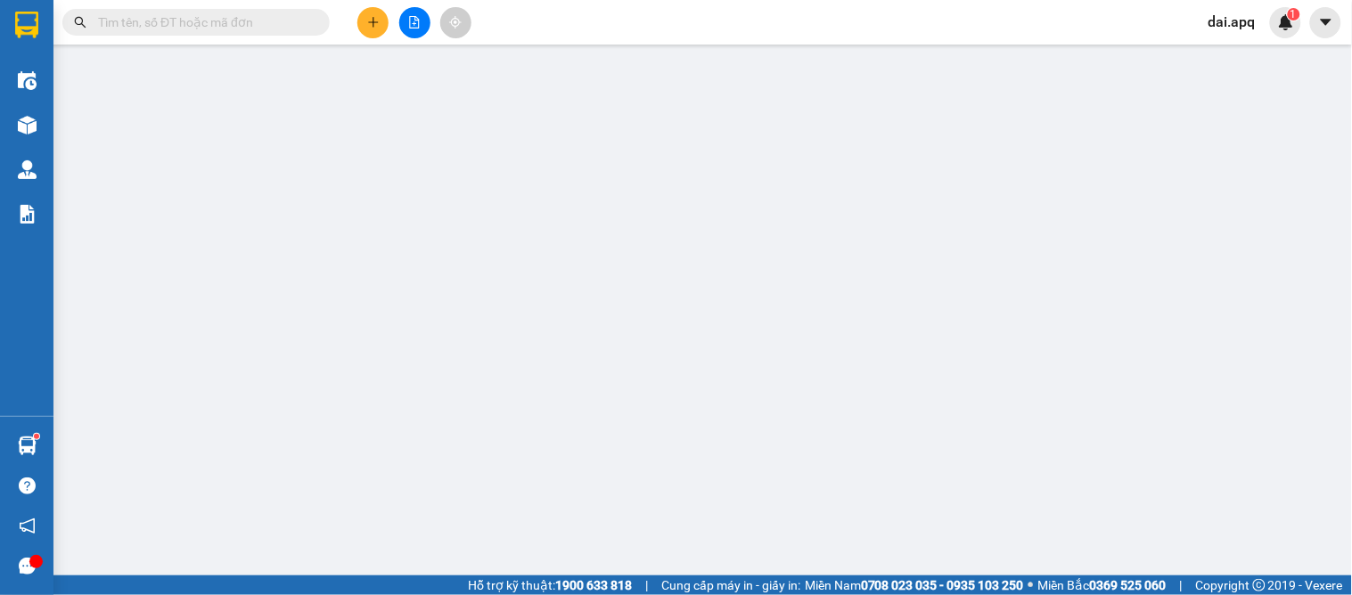
type input "0393461088"
type input "chị bích"
type input "0904588914"
type input "Tràng Lam"
type input "80.000"
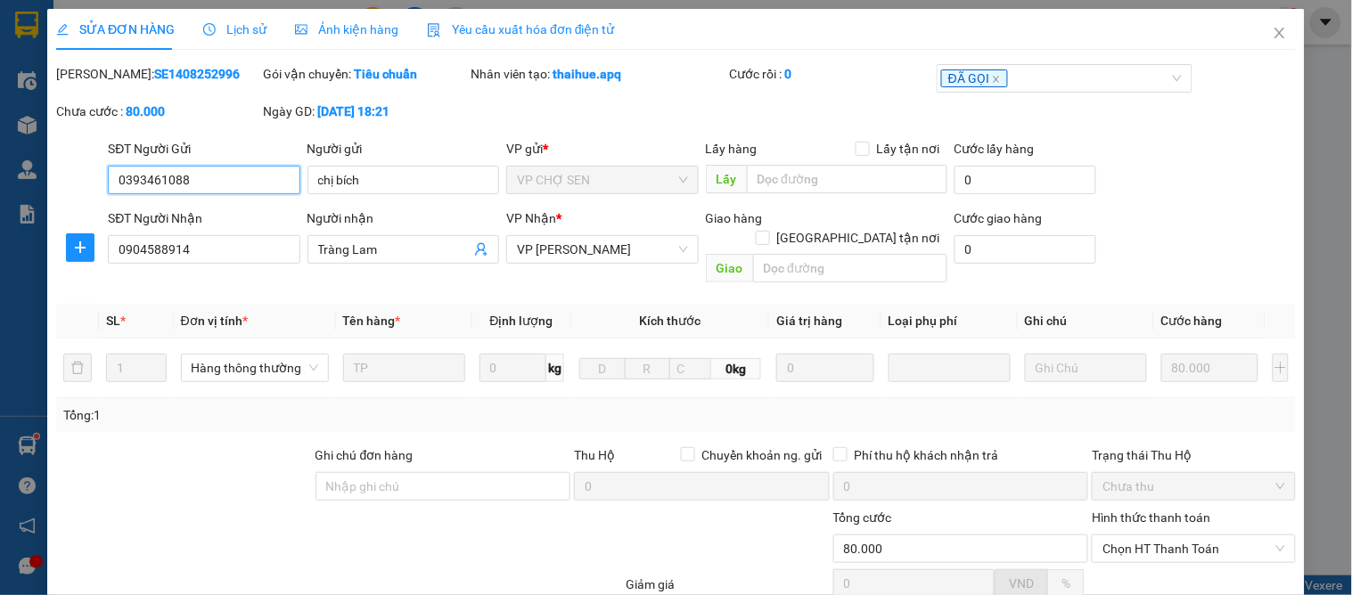
scroll to position [158, 0]
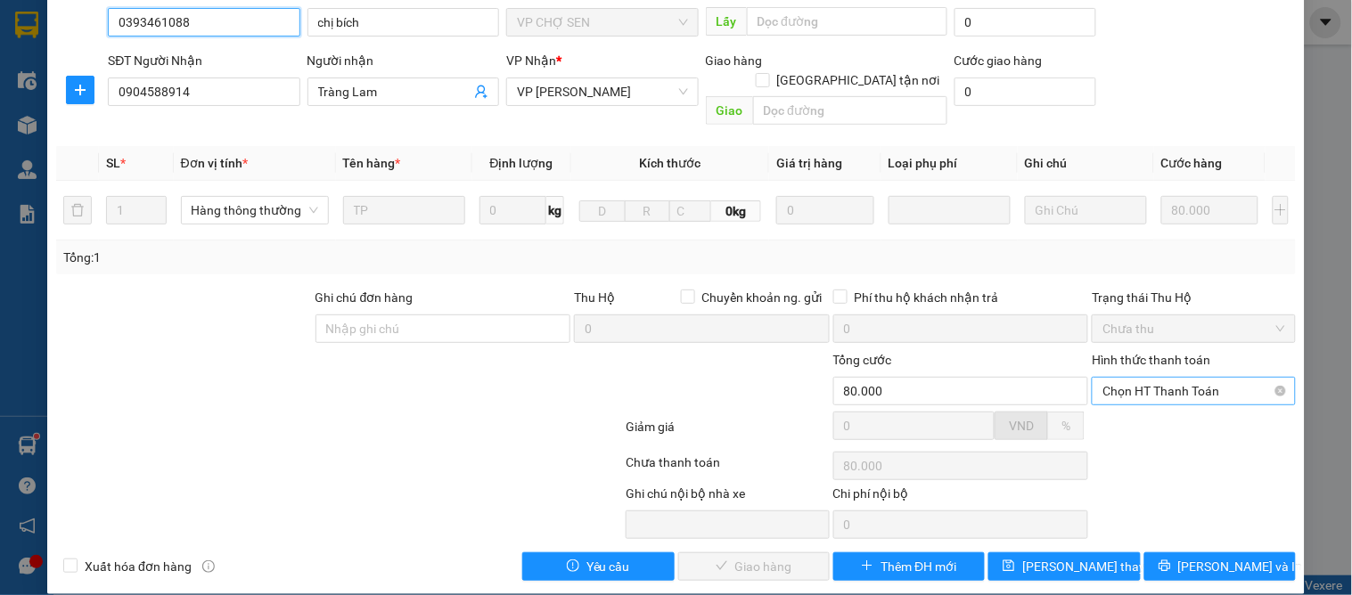
click at [1143, 378] on span "Chọn HT Thanh Toán" at bounding box center [1194, 391] width 182 height 27
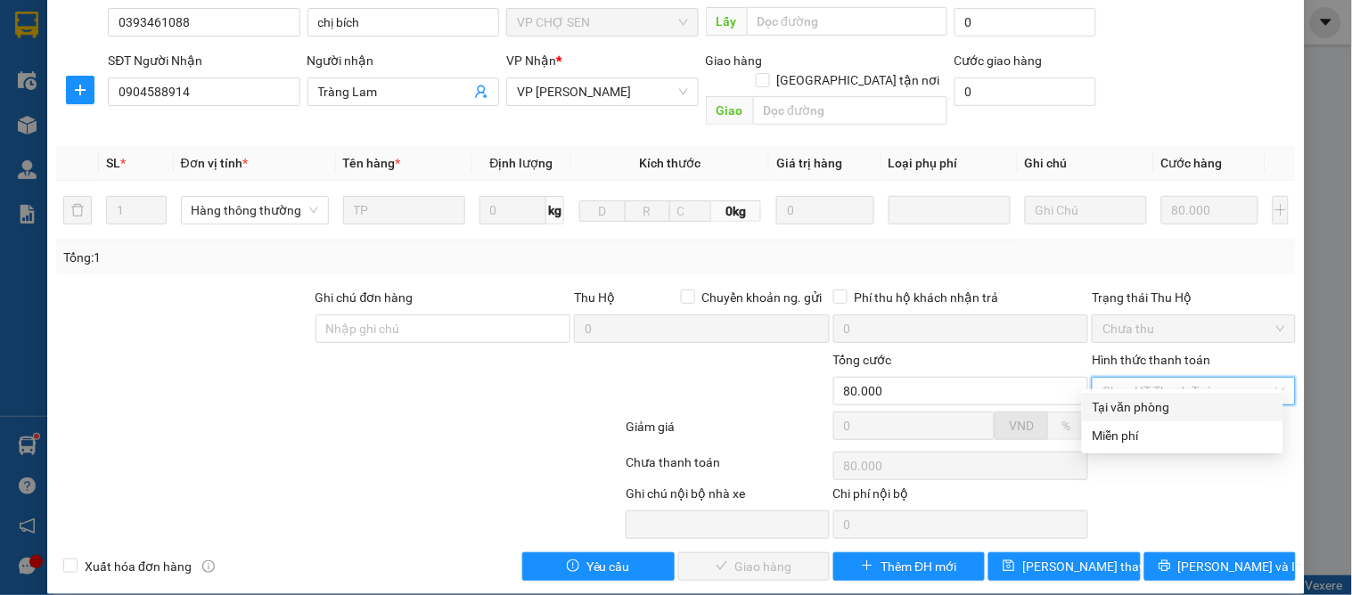
click at [1133, 406] on div "Tại văn phòng" at bounding box center [1183, 408] width 180 height 20
type input "0"
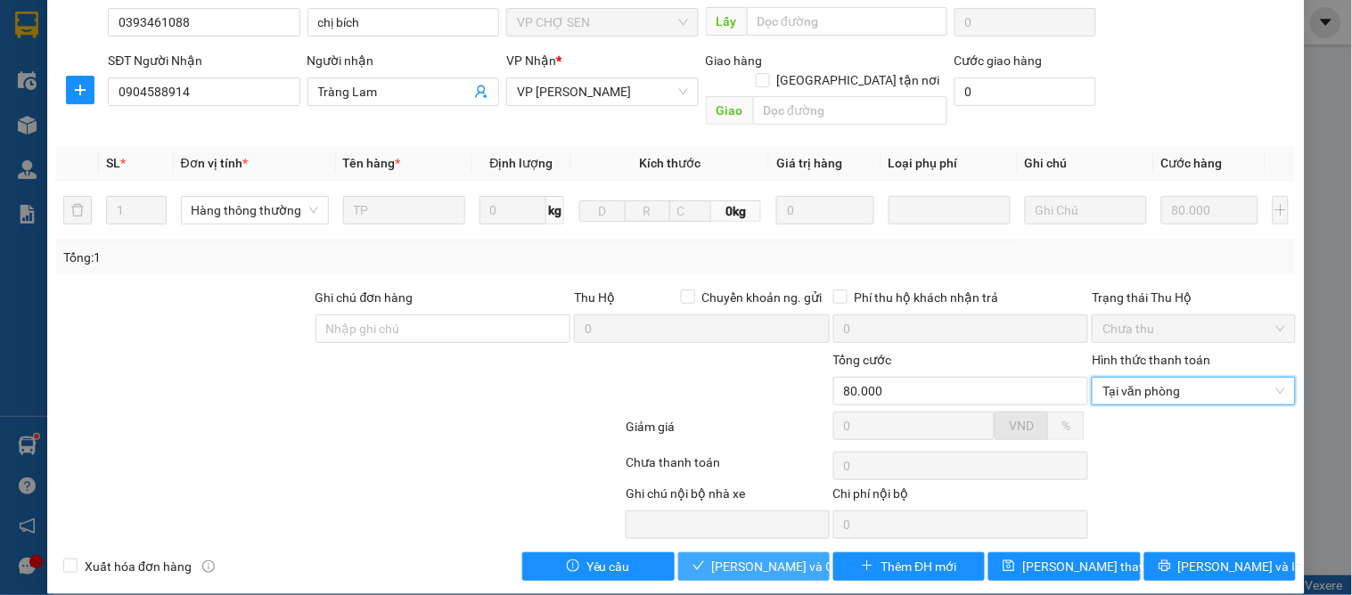
click at [791, 557] on span "[PERSON_NAME] và Giao hàng" at bounding box center [797, 567] width 171 height 20
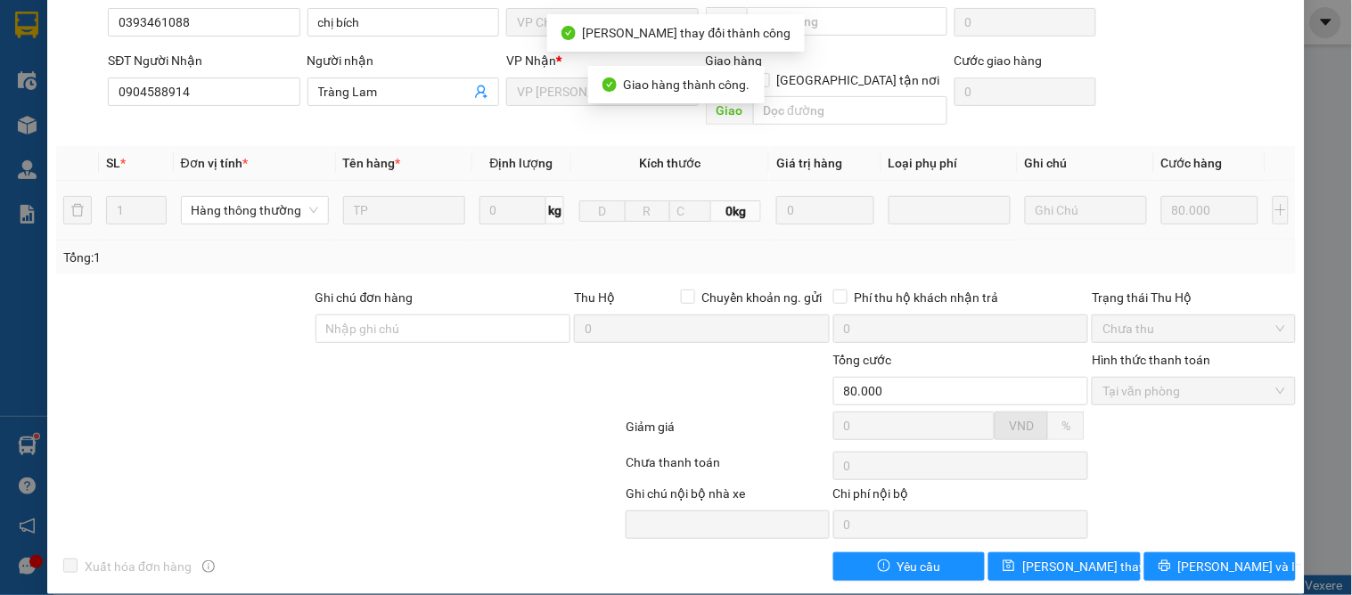
scroll to position [0, 0]
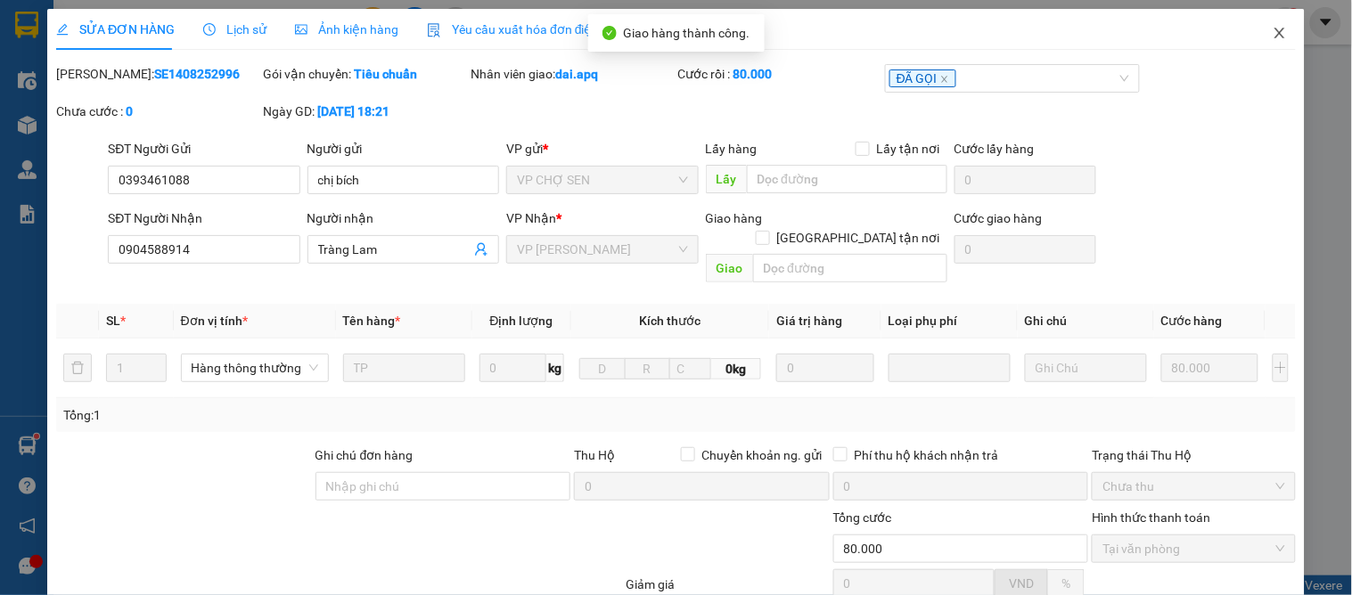
click at [1273, 31] on icon "close" at bounding box center [1280, 33] width 14 height 14
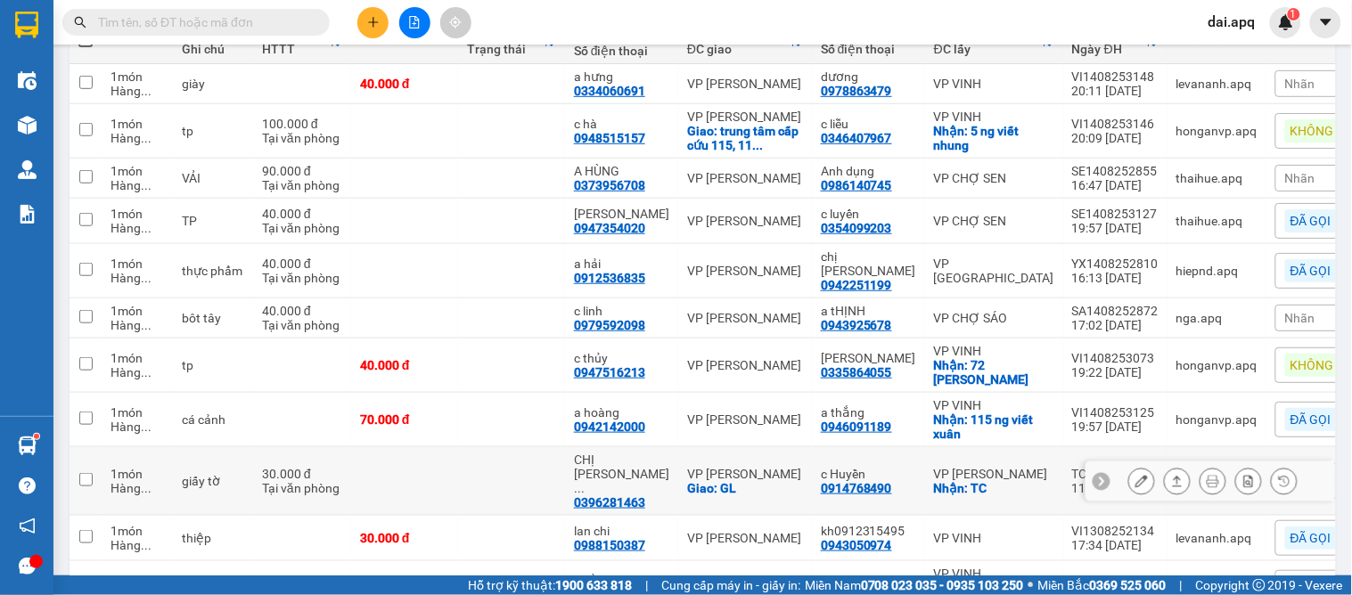
scroll to position [432, 0]
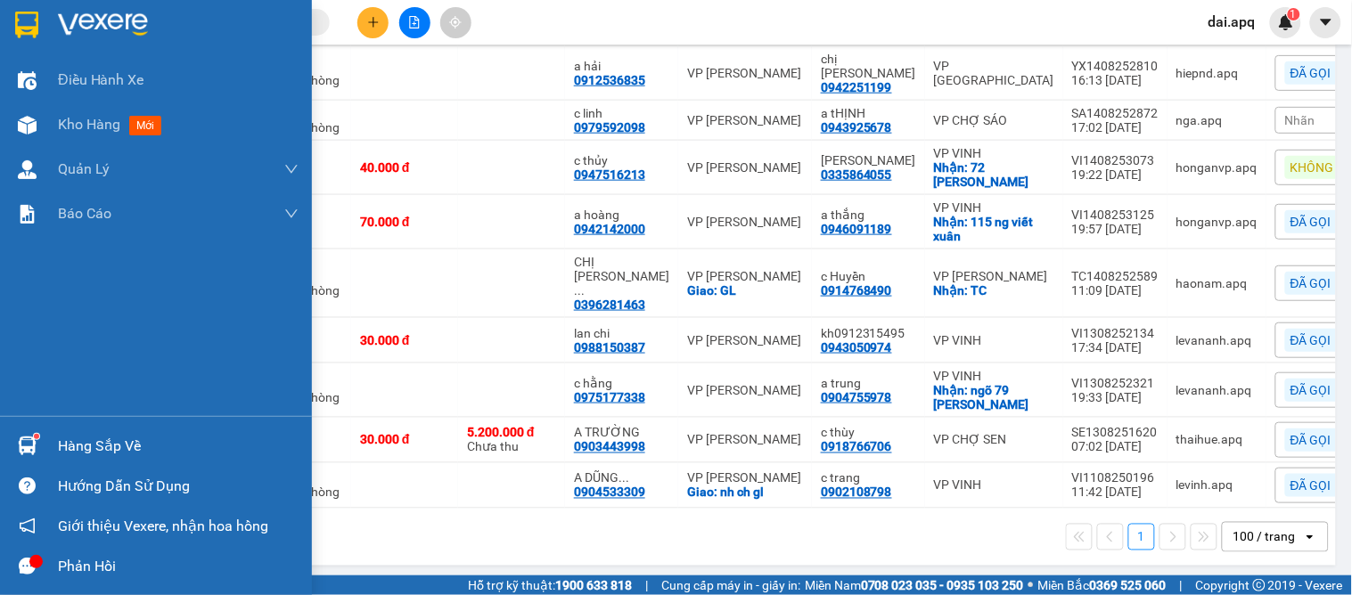
click at [31, 439] on img at bounding box center [27, 446] width 19 height 19
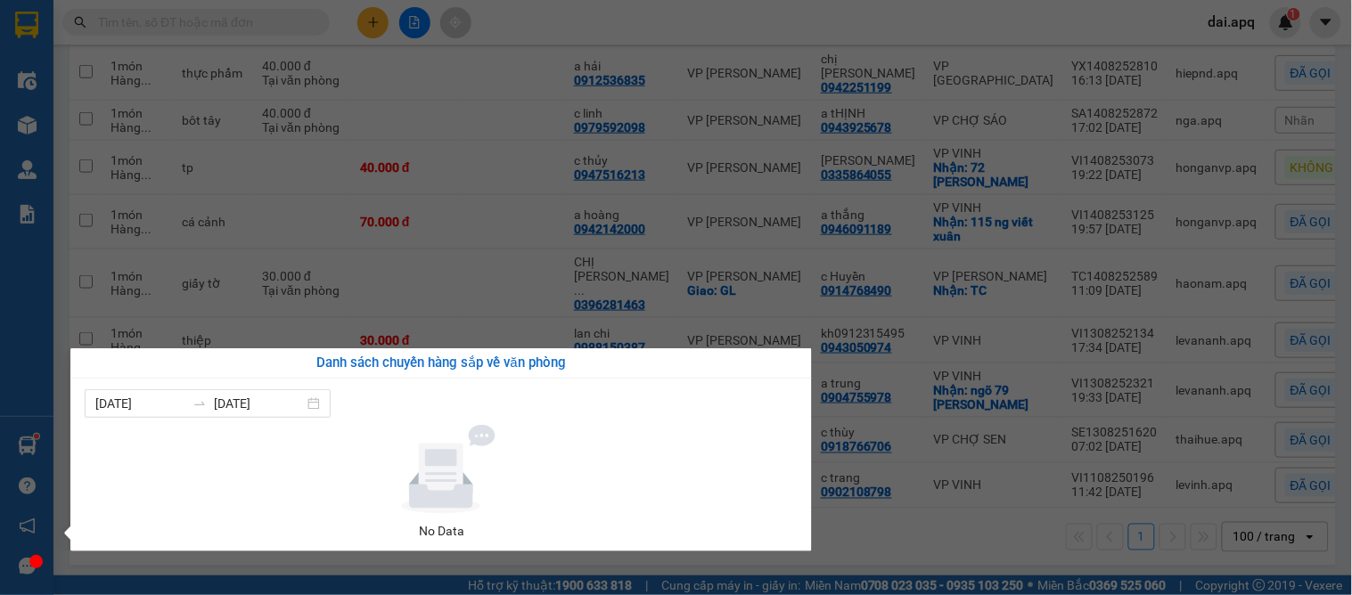
click at [603, 522] on div "No Data" at bounding box center [441, 531] width 699 height 20
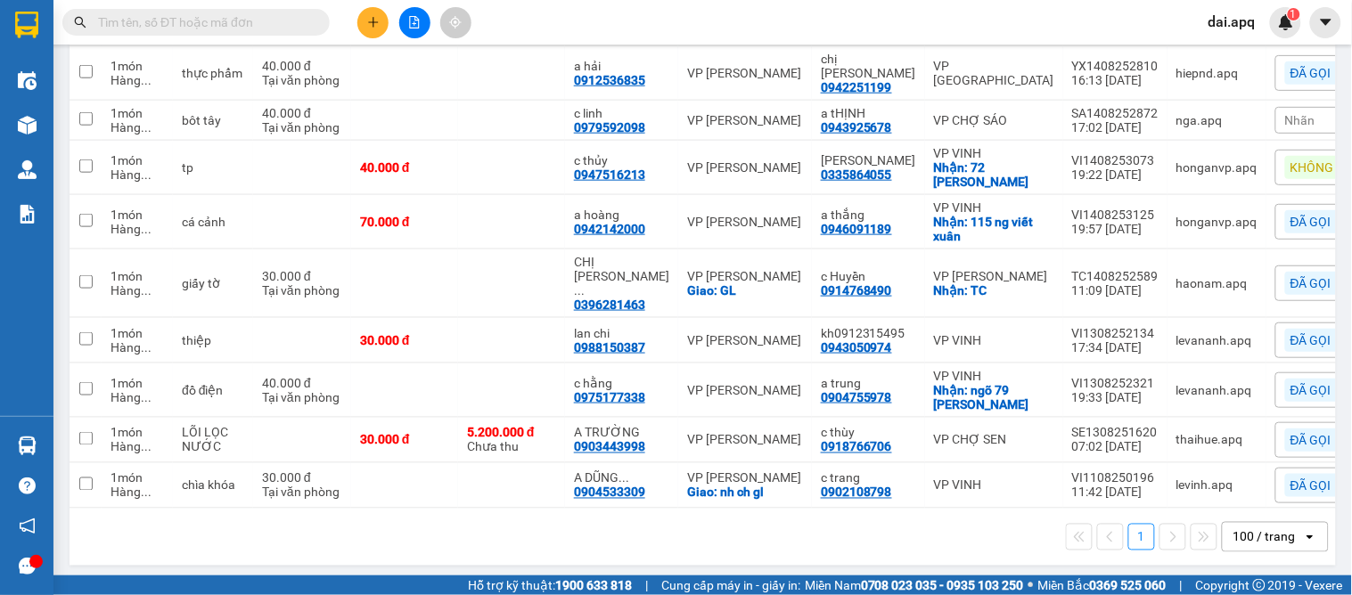
click at [930, 567] on section "Kết quả tìm kiếm ( 0 ) Bộ lọc No Data dai.apq 1 Điều hành xe Kho hàng mới Quản …" at bounding box center [676, 297] width 1352 height 595
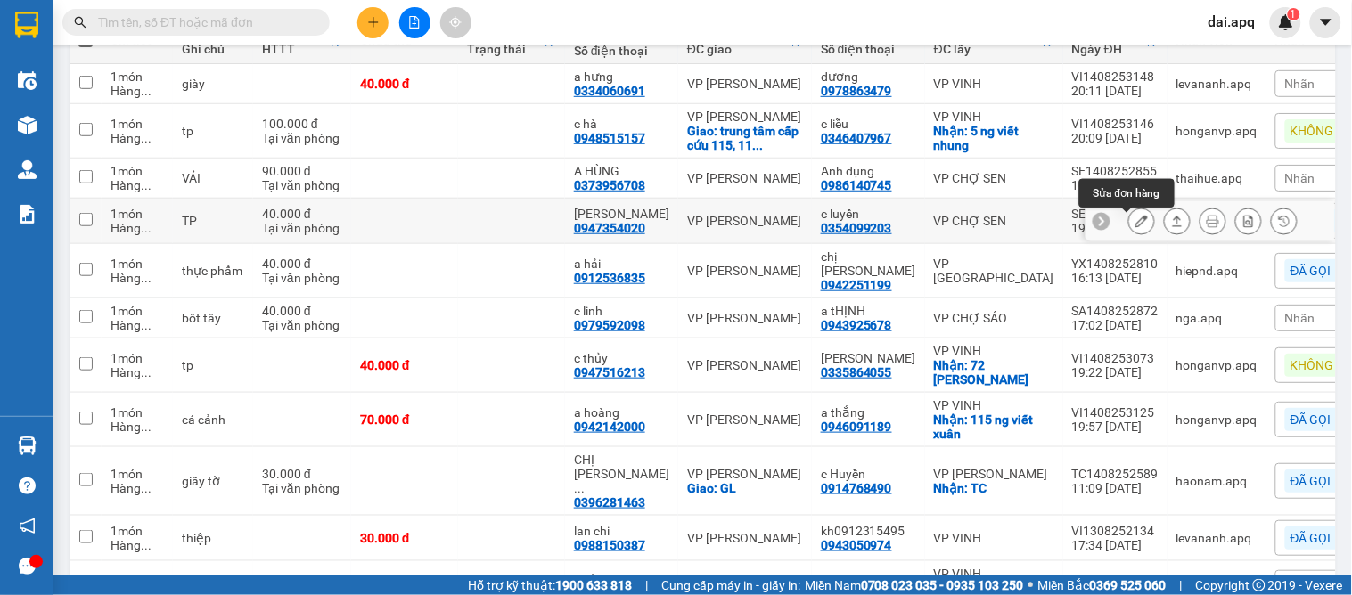
click at [1134, 223] on button at bounding box center [1141, 221] width 25 height 31
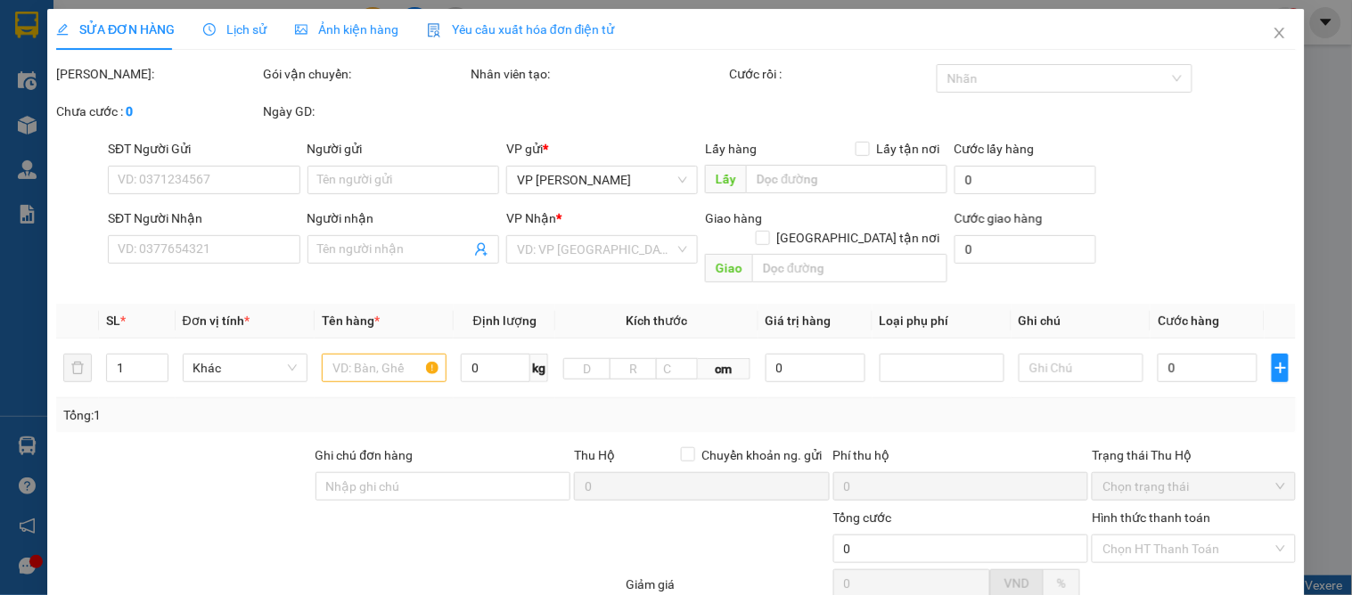
type input "0354099203"
type input "c luyến"
type input "0947354020"
type input "Nguyễn Văn Mạnh"
type input "40.000"
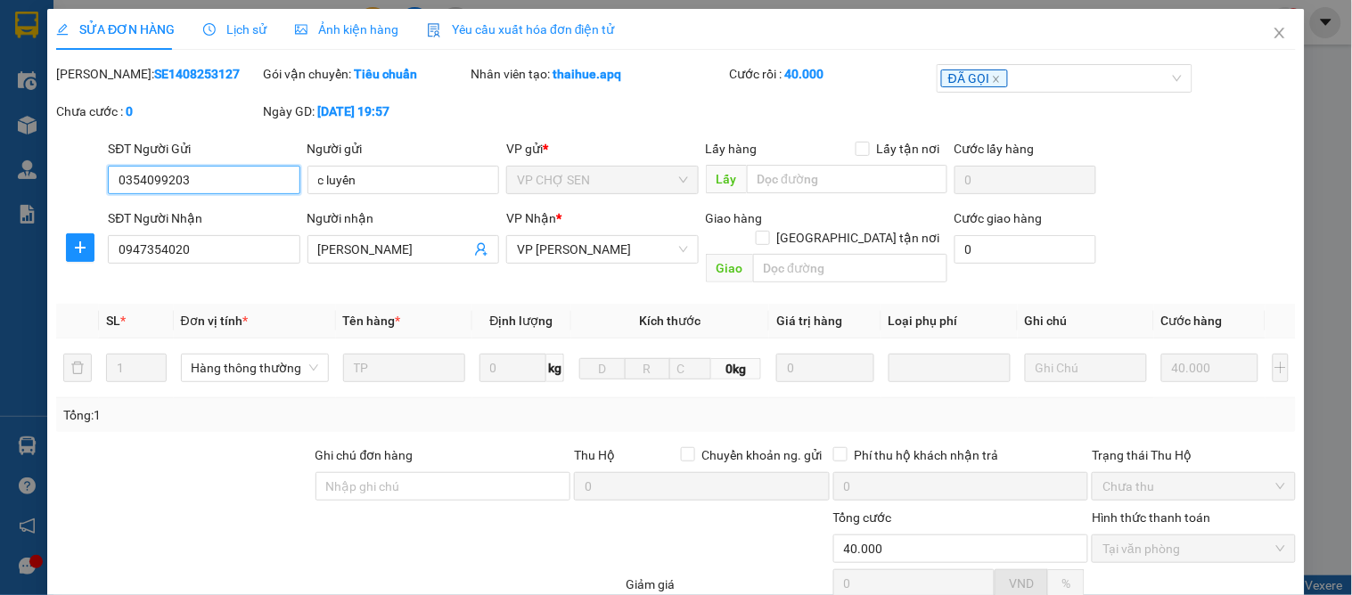
scroll to position [158, 0]
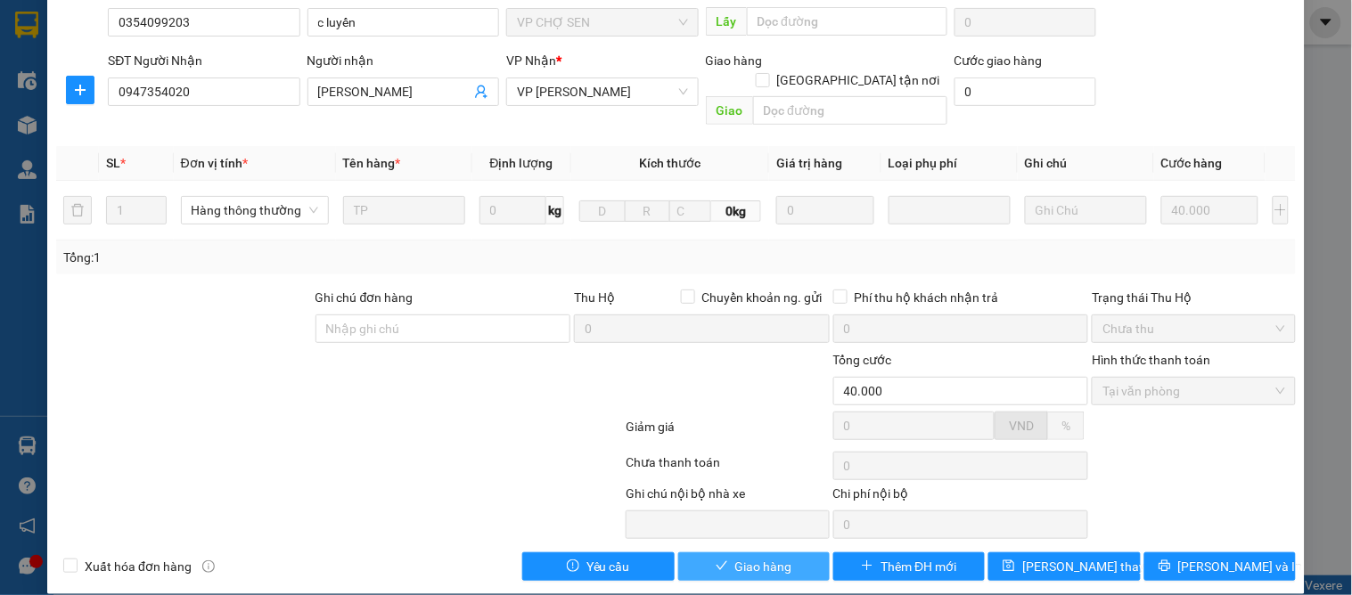
click at [735, 557] on span "Giao hàng" at bounding box center [763, 567] width 57 height 20
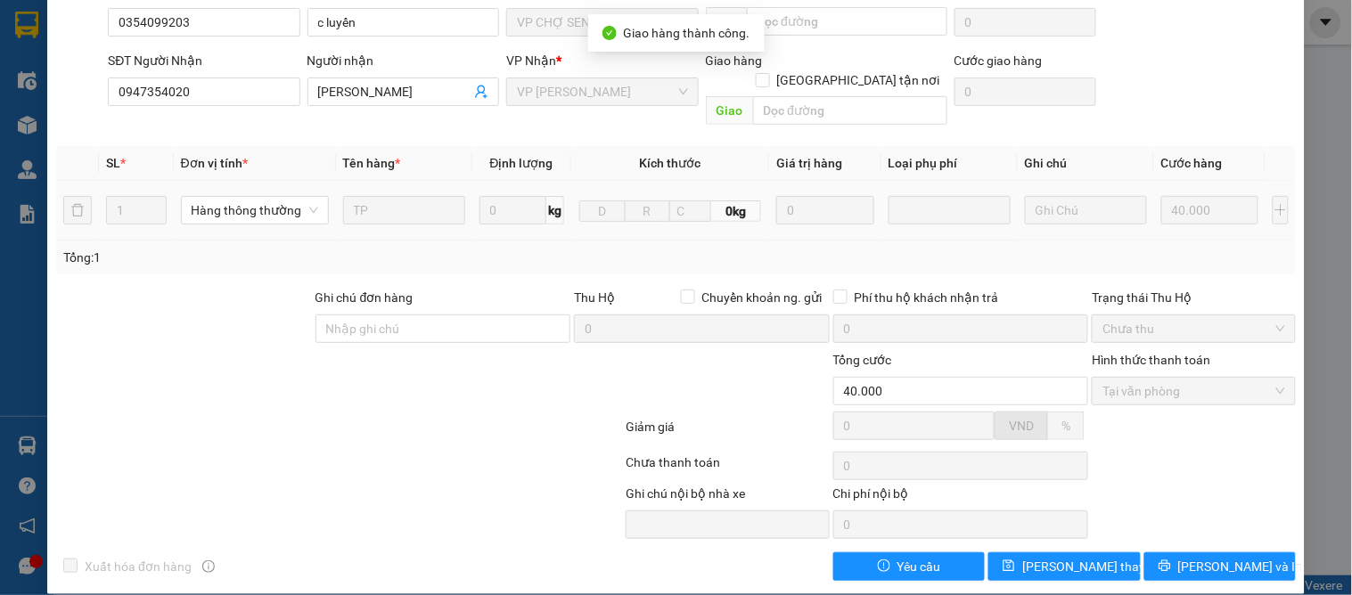
scroll to position [0, 0]
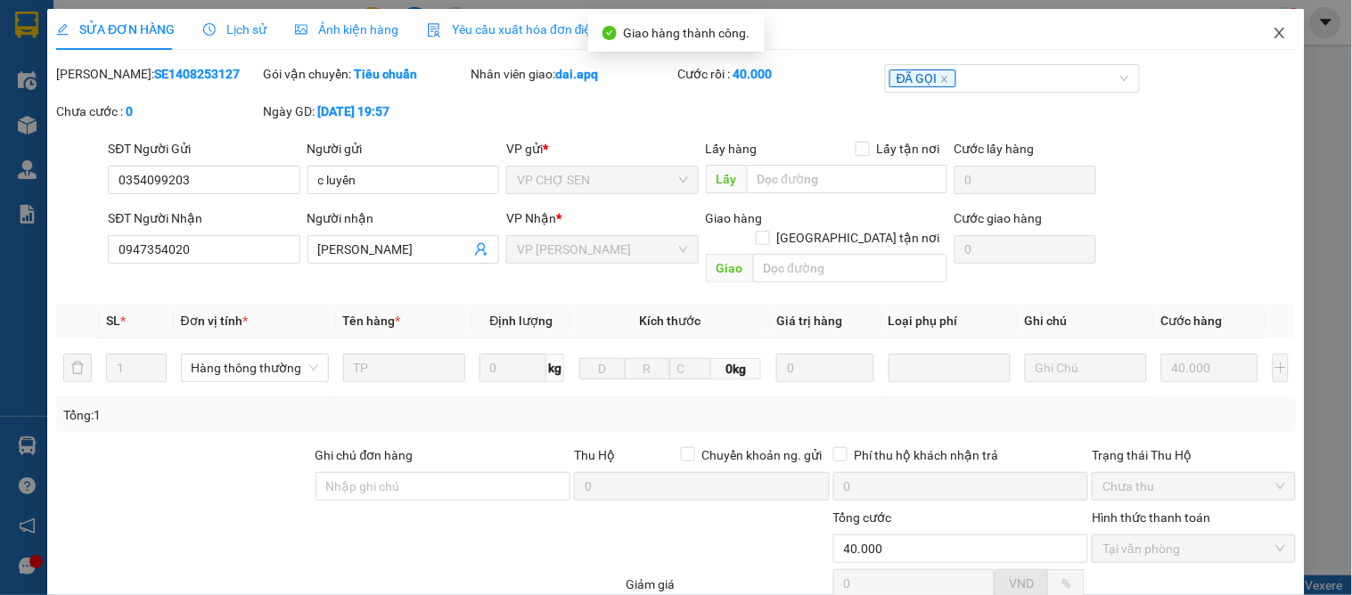
click at [1273, 36] on icon "close" at bounding box center [1280, 33] width 14 height 14
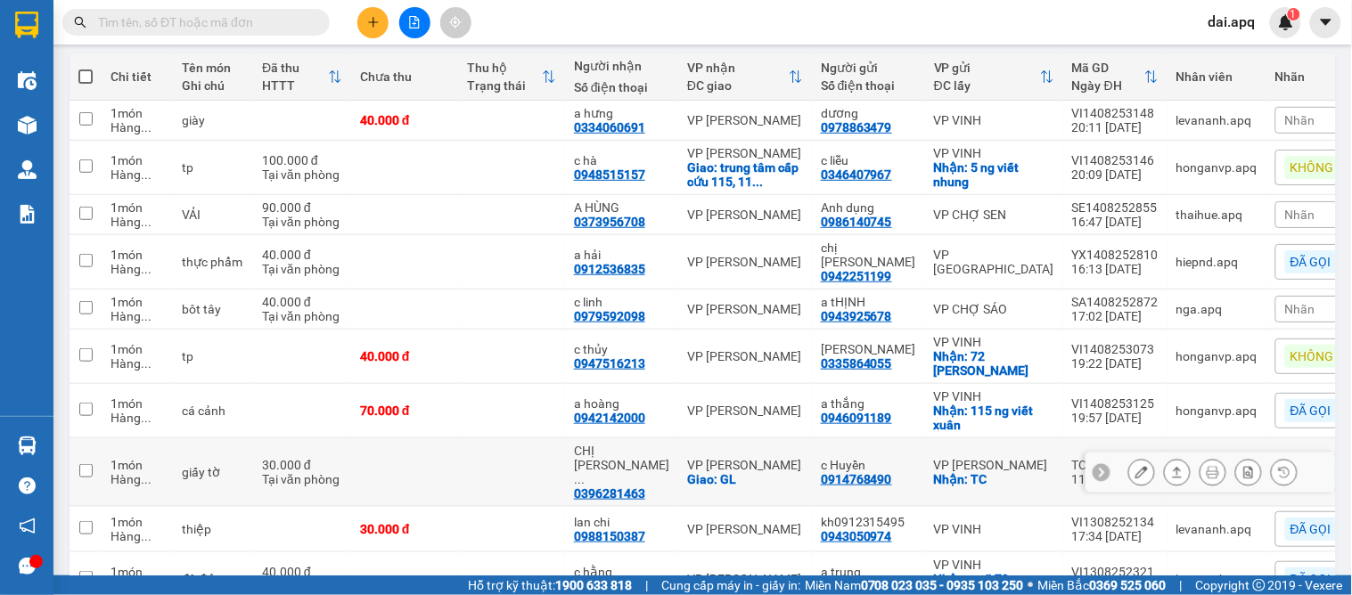
scroll to position [297, 0]
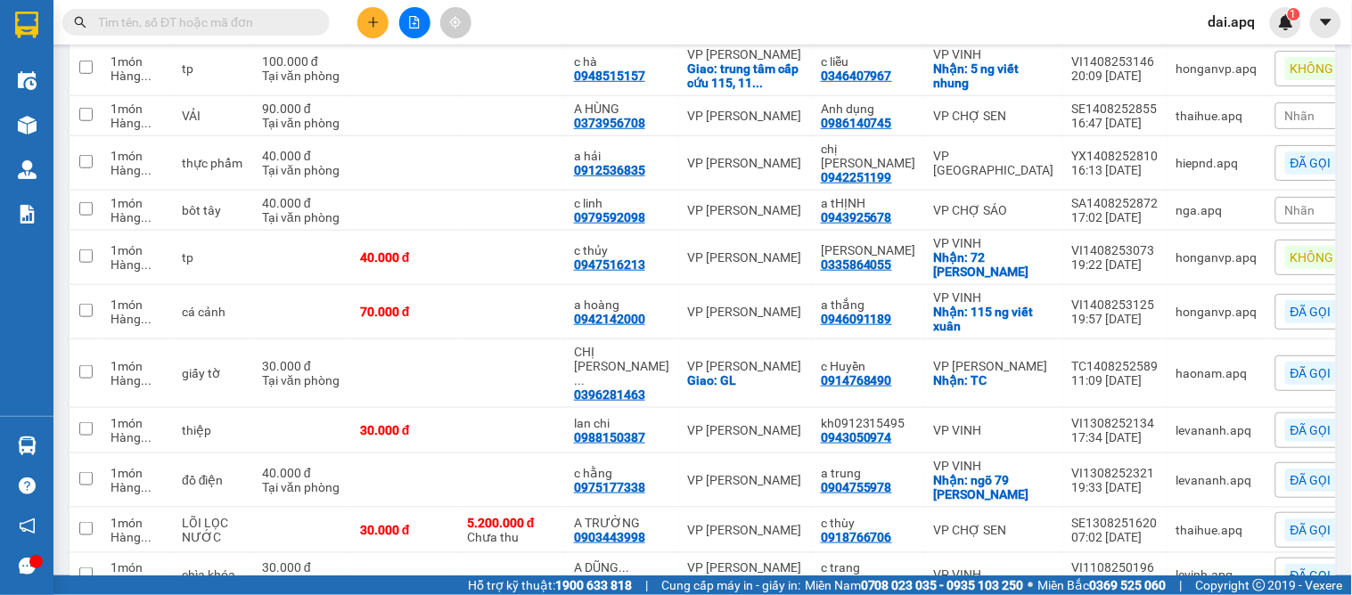
click at [364, 31] on button at bounding box center [372, 22] width 31 height 31
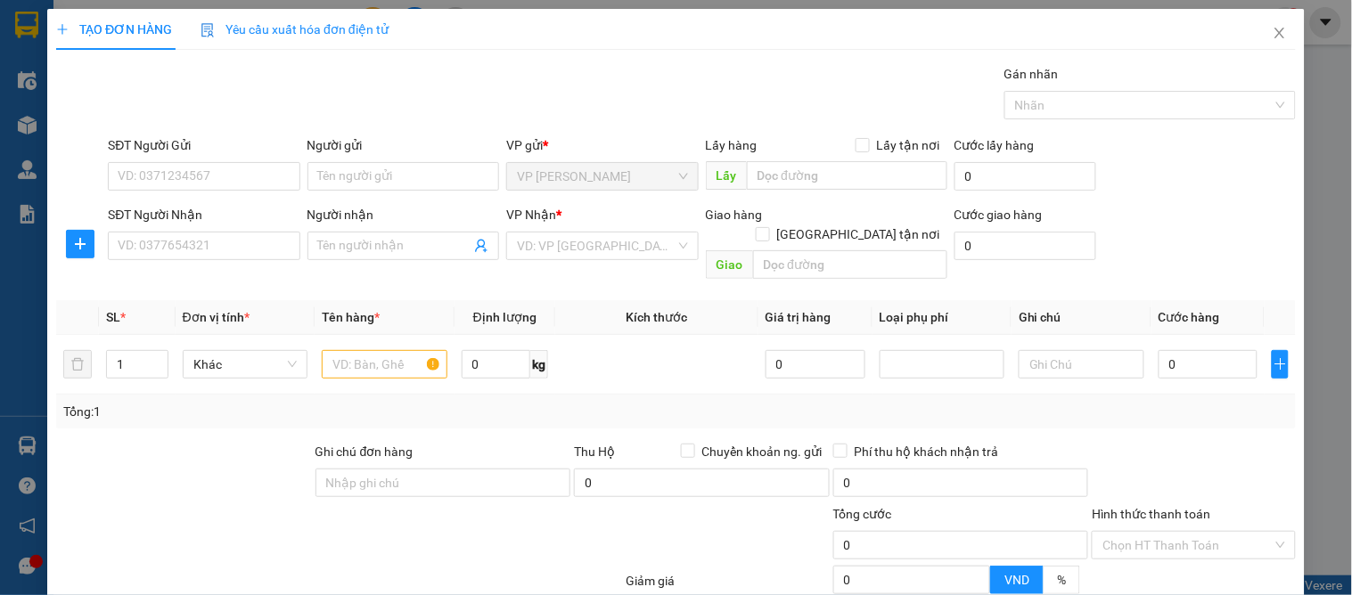
click at [221, 226] on div "SĐT Người Nhận" at bounding box center [204, 218] width 192 height 27
click at [214, 188] on input "SĐT Người Gửi" at bounding box center [204, 176] width 192 height 29
click at [202, 182] on input "8668" at bounding box center [204, 176] width 192 height 29
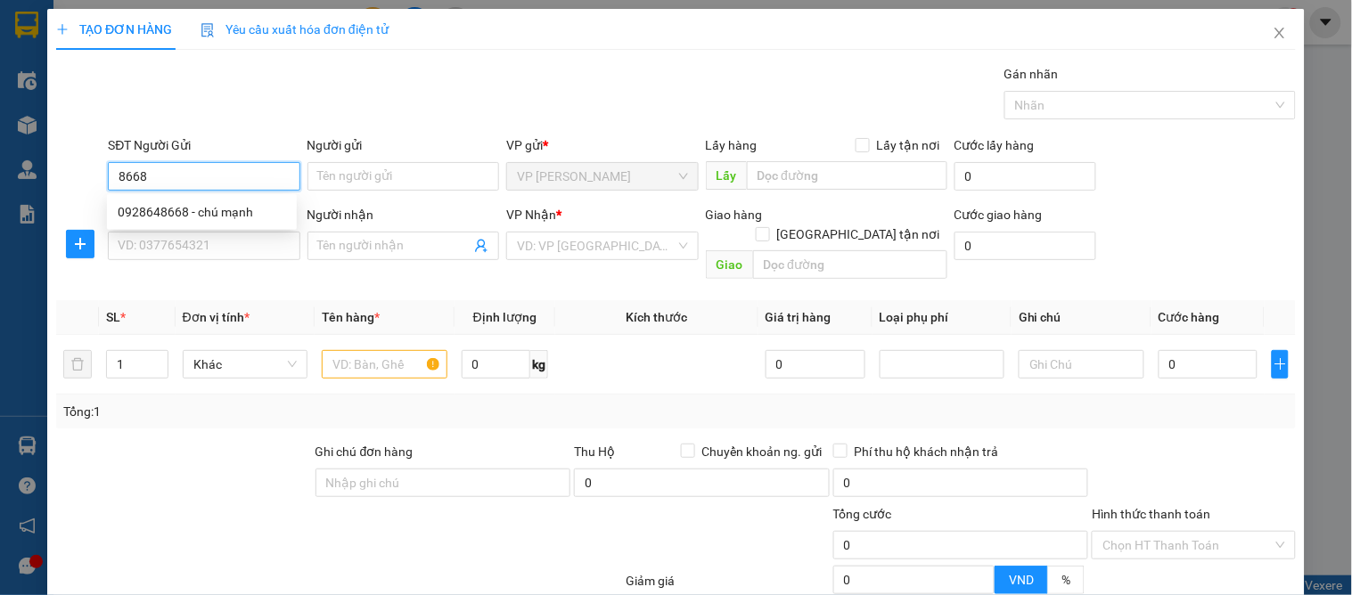
click at [117, 176] on input "8668" at bounding box center [204, 176] width 192 height 29
type input "0923698668"
click at [197, 215] on div "0923698668 - TUẤN ANH" at bounding box center [206, 212] width 176 height 20
type input "TUẤN ANH"
type input "0923698668"
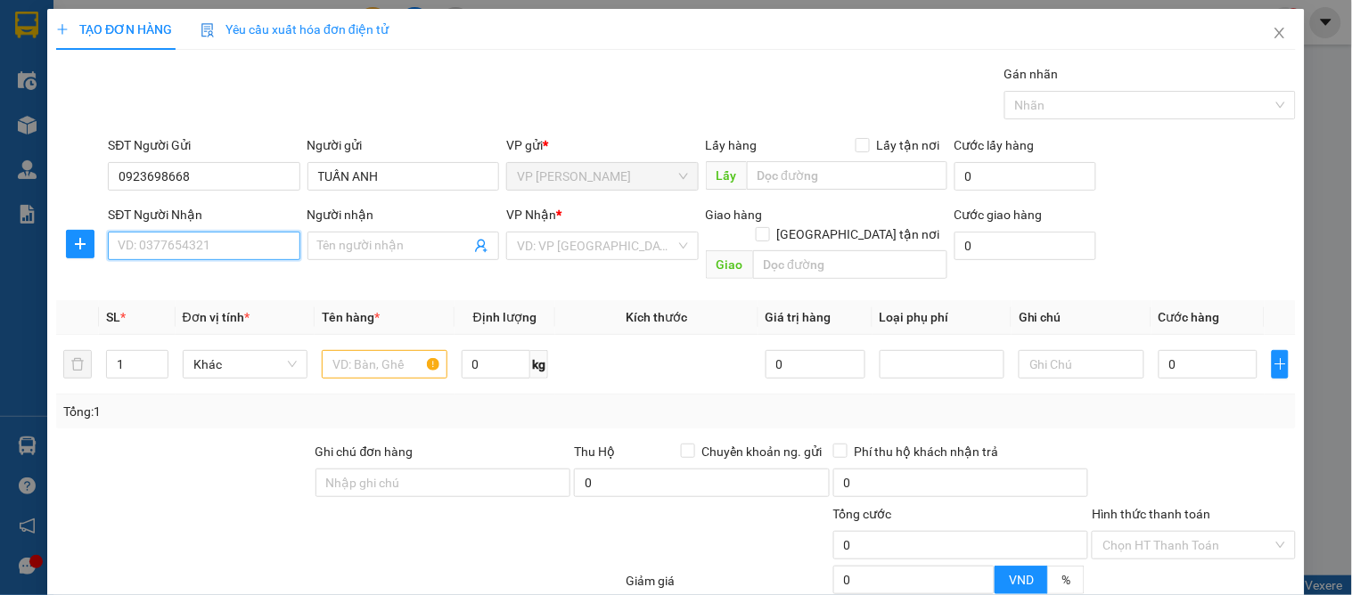
click at [197, 242] on input "SĐT Người Nhận" at bounding box center [204, 246] width 192 height 29
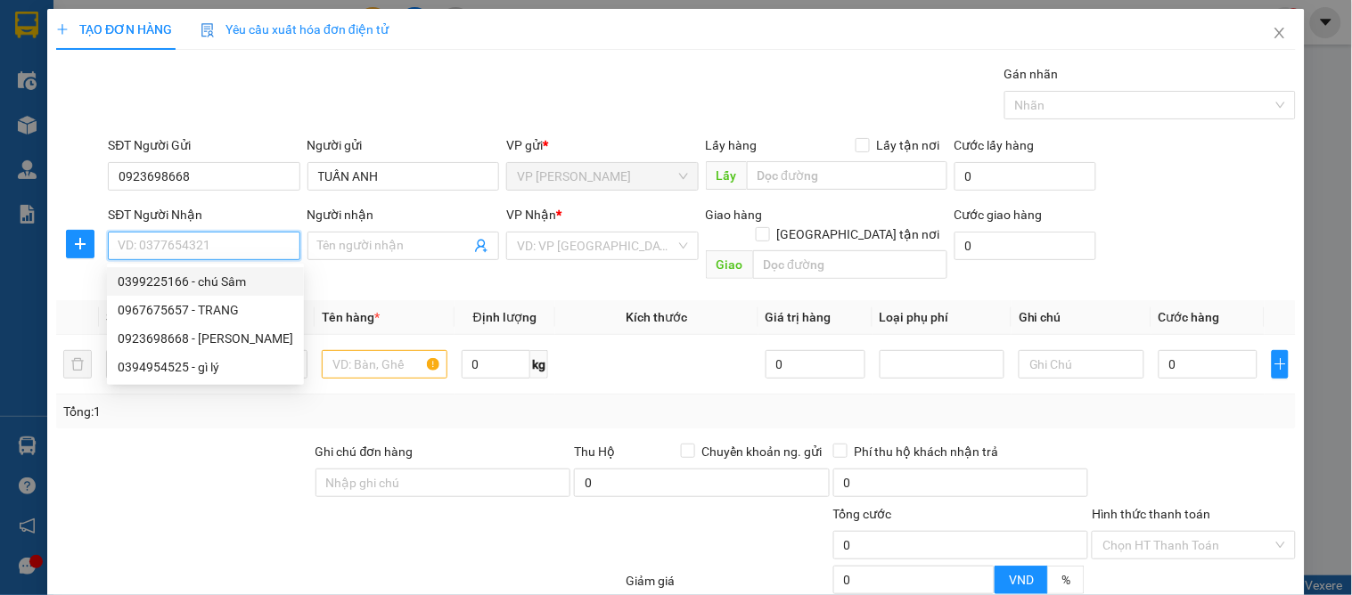
click at [221, 273] on div "0399225166 - chú Sâm" at bounding box center [206, 282] width 176 height 20
type input "0399225166"
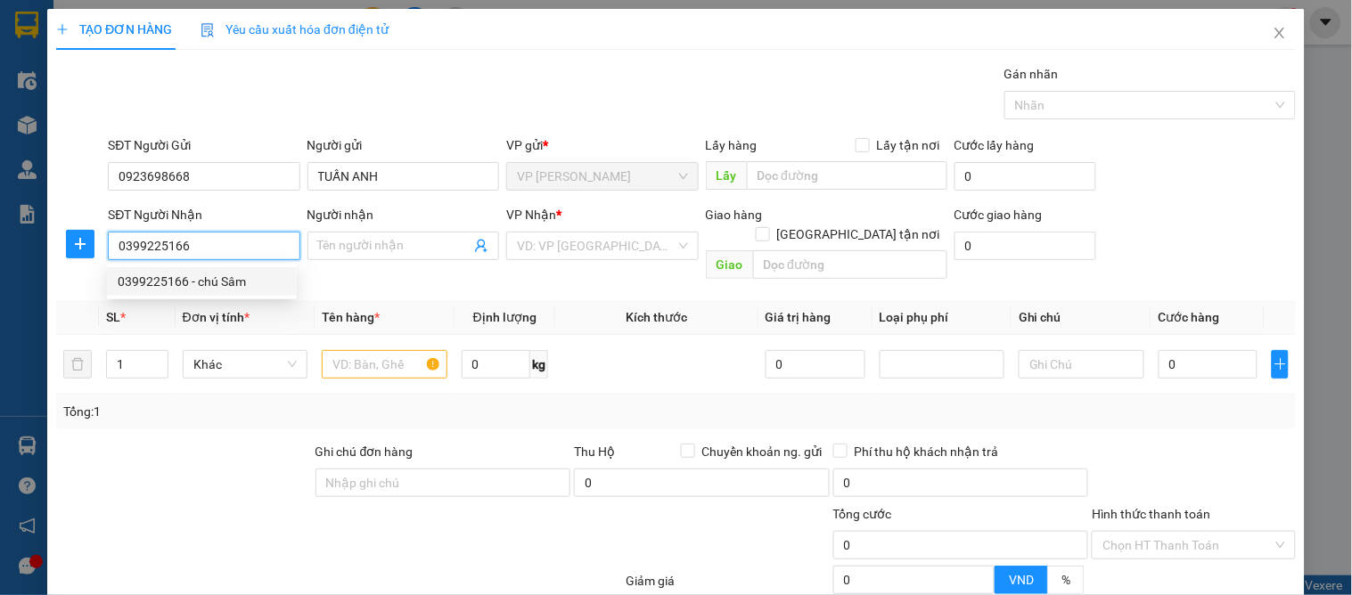
type input "chú Sâm"
checkbox input "true"
type input "vp"
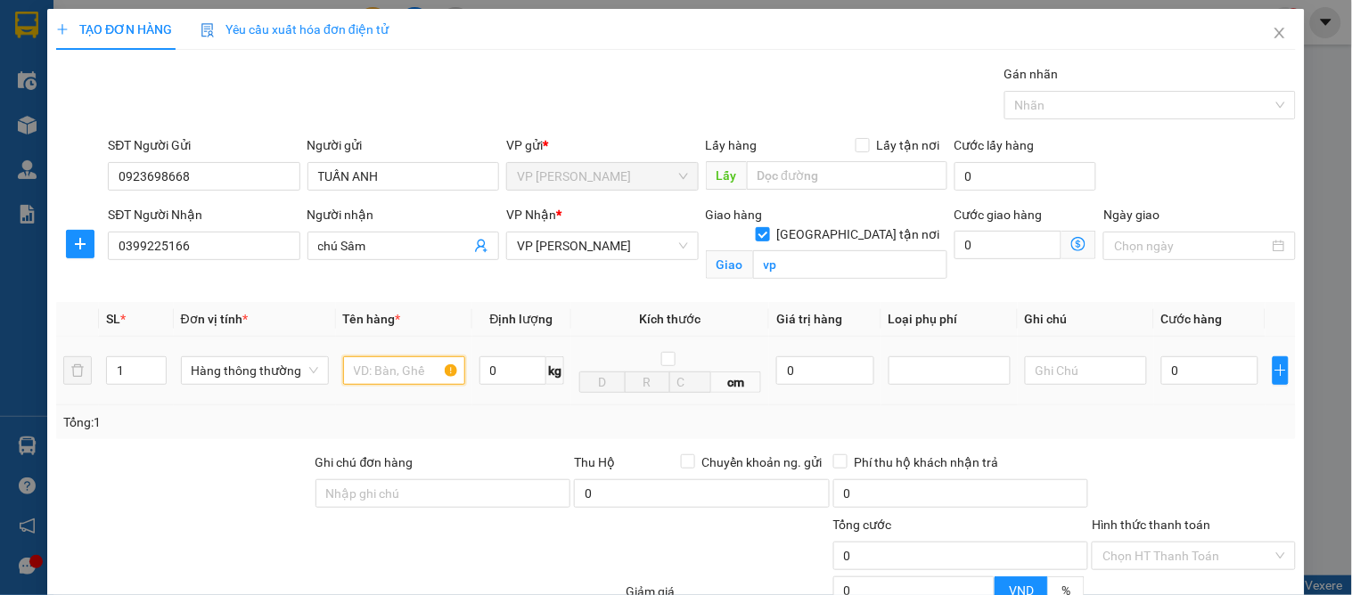
click at [408, 372] on input "text" at bounding box center [404, 371] width 122 height 29
type input "t"
type input "thuốc"
click at [1179, 365] on input "0" at bounding box center [1209, 371] width 97 height 29
type input "4"
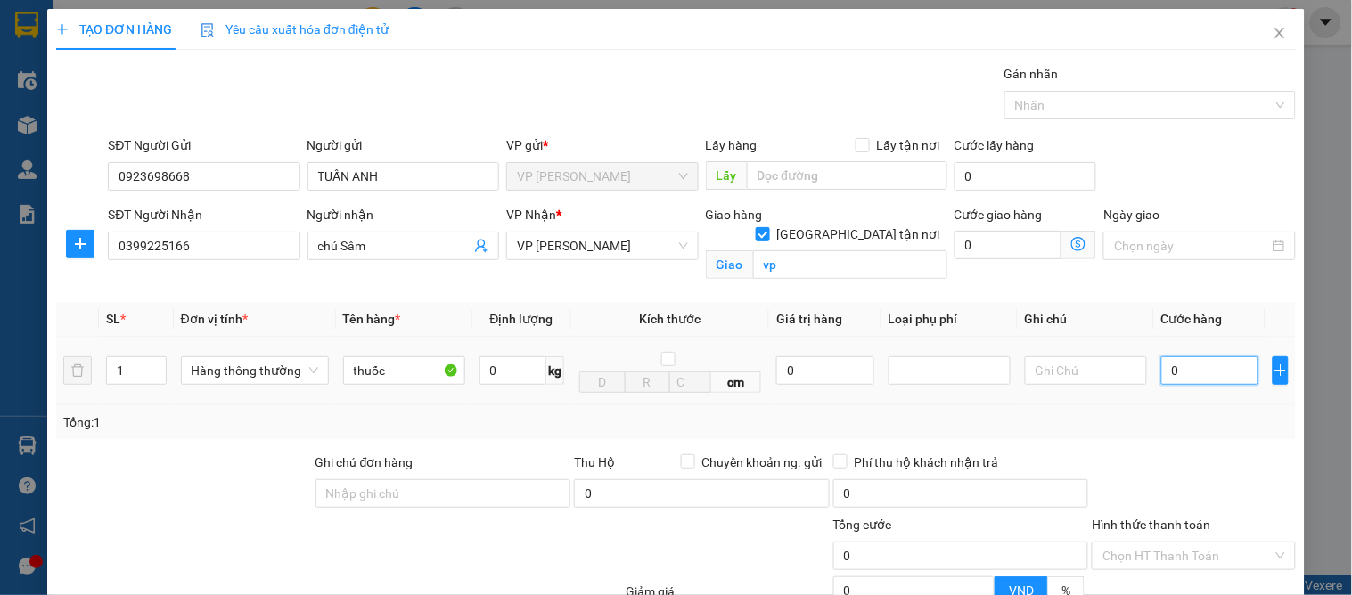
type input "4"
type input "40"
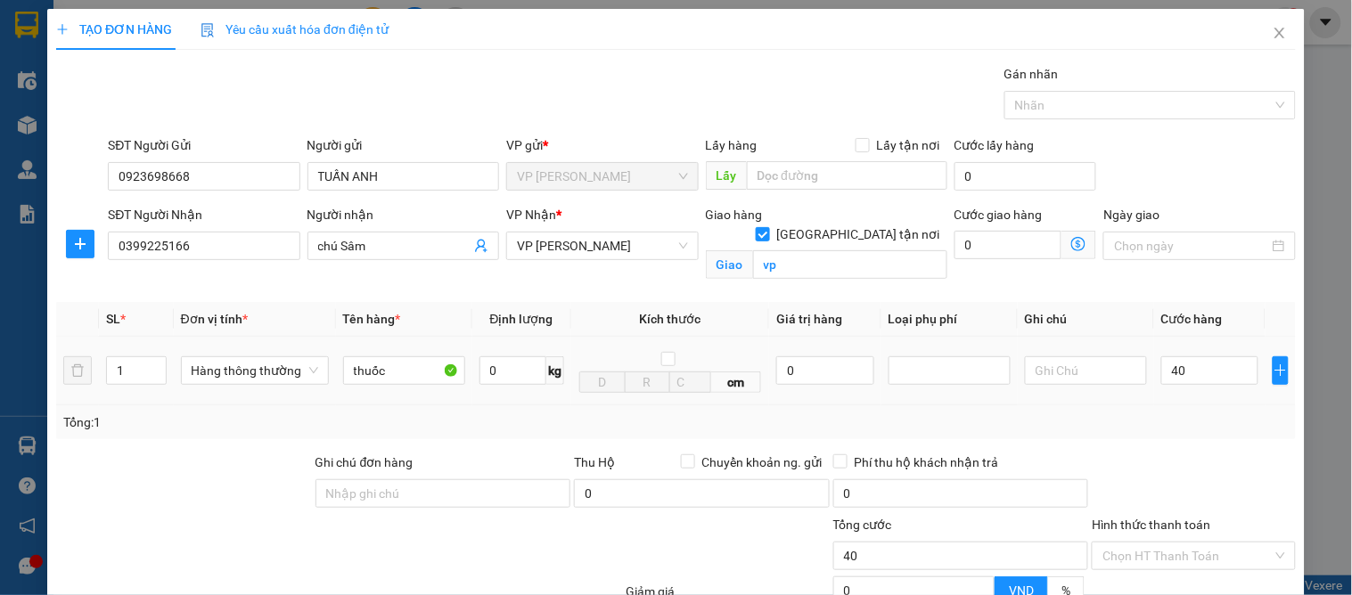
type input "40.000"
click at [1155, 410] on div "Tổng: 1" at bounding box center [676, 423] width 1240 height 34
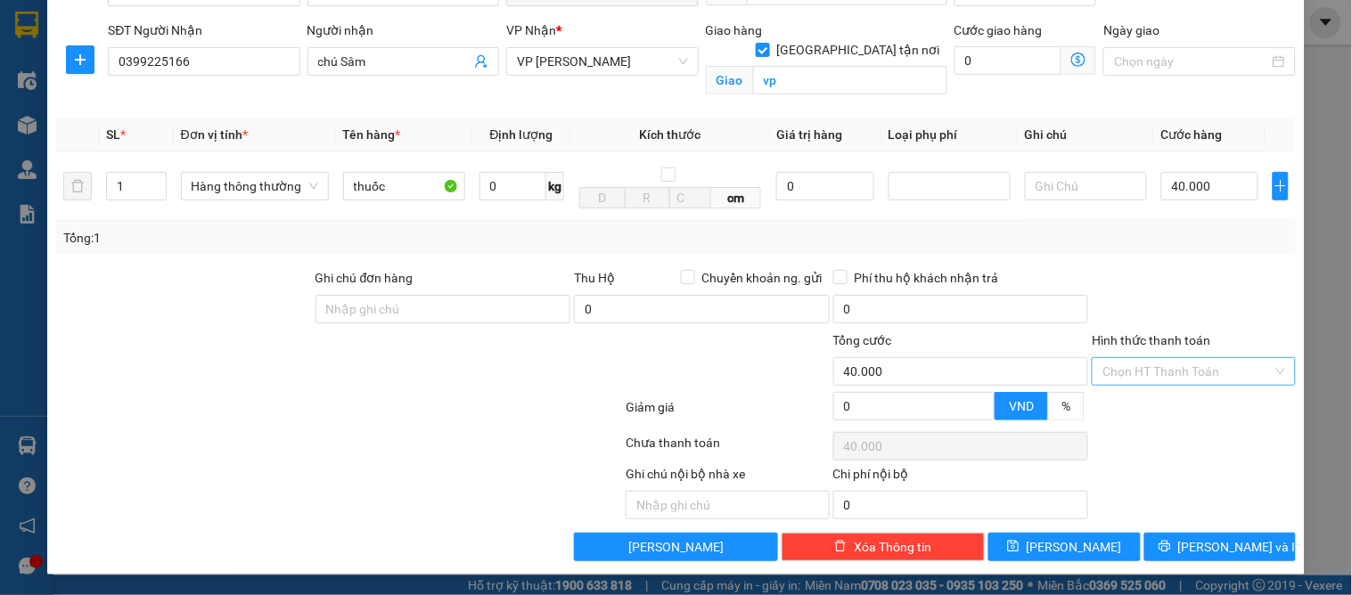
click at [1125, 375] on input "Hình thức thanh toán" at bounding box center [1187, 371] width 169 height 27
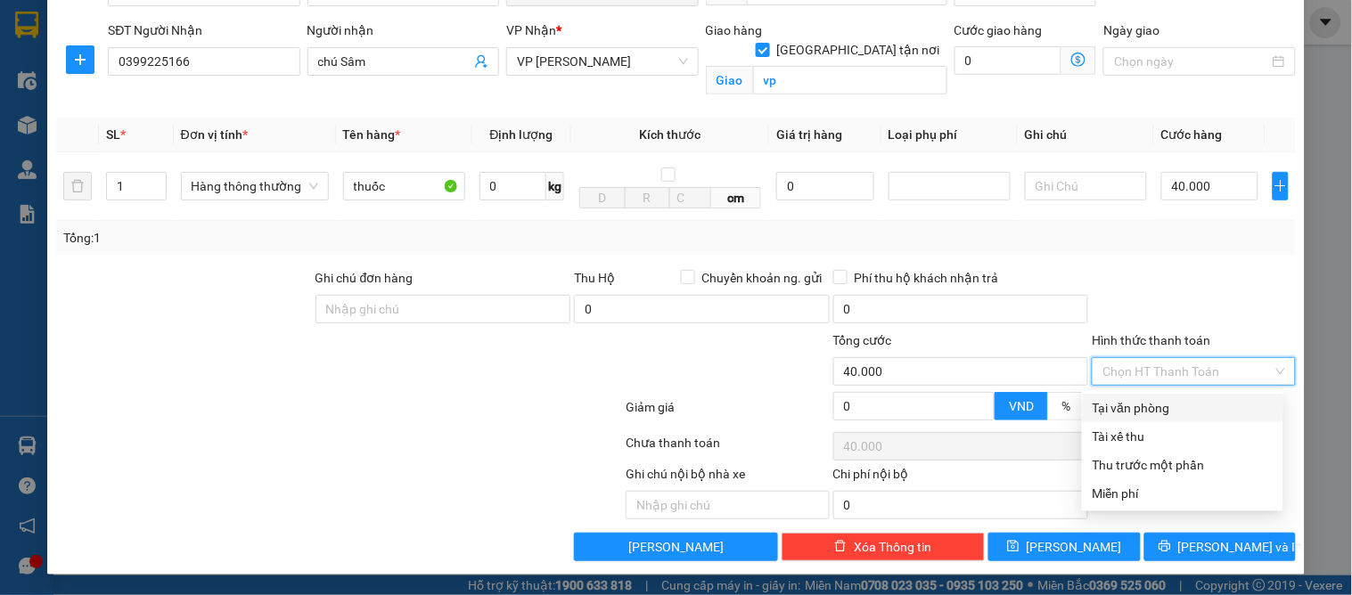
click at [1123, 401] on div "Tại văn phòng" at bounding box center [1183, 408] width 180 height 20
type input "0"
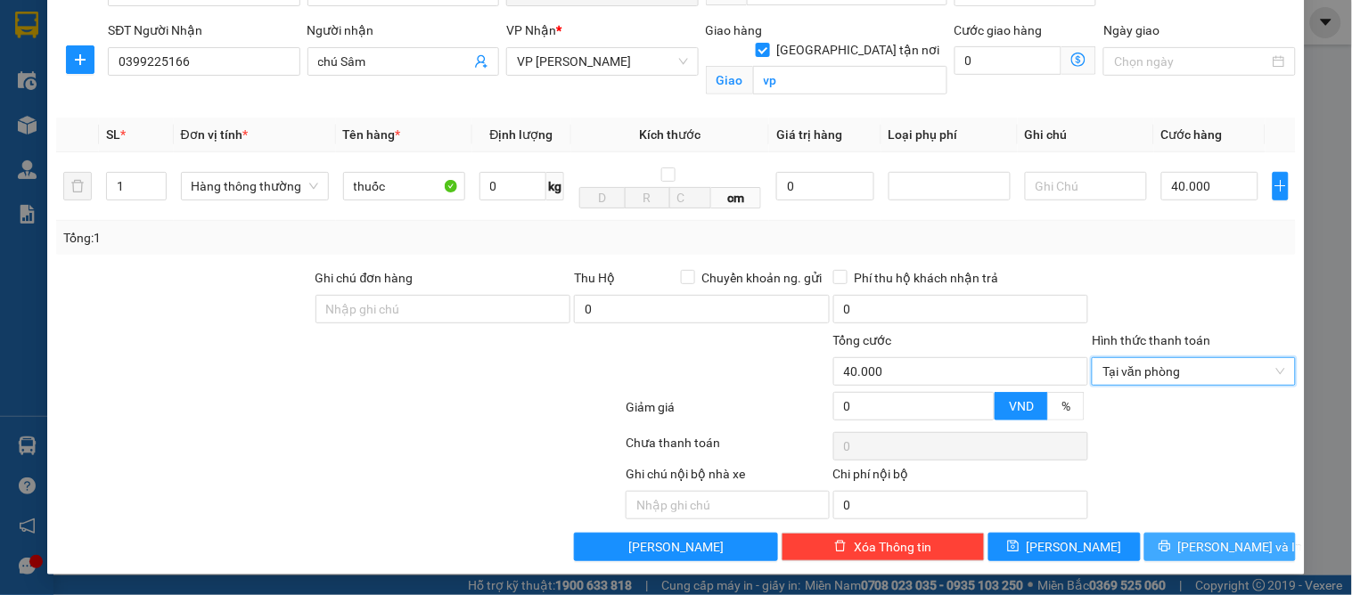
click at [1186, 551] on button "[PERSON_NAME] và In" at bounding box center [1220, 547] width 152 height 29
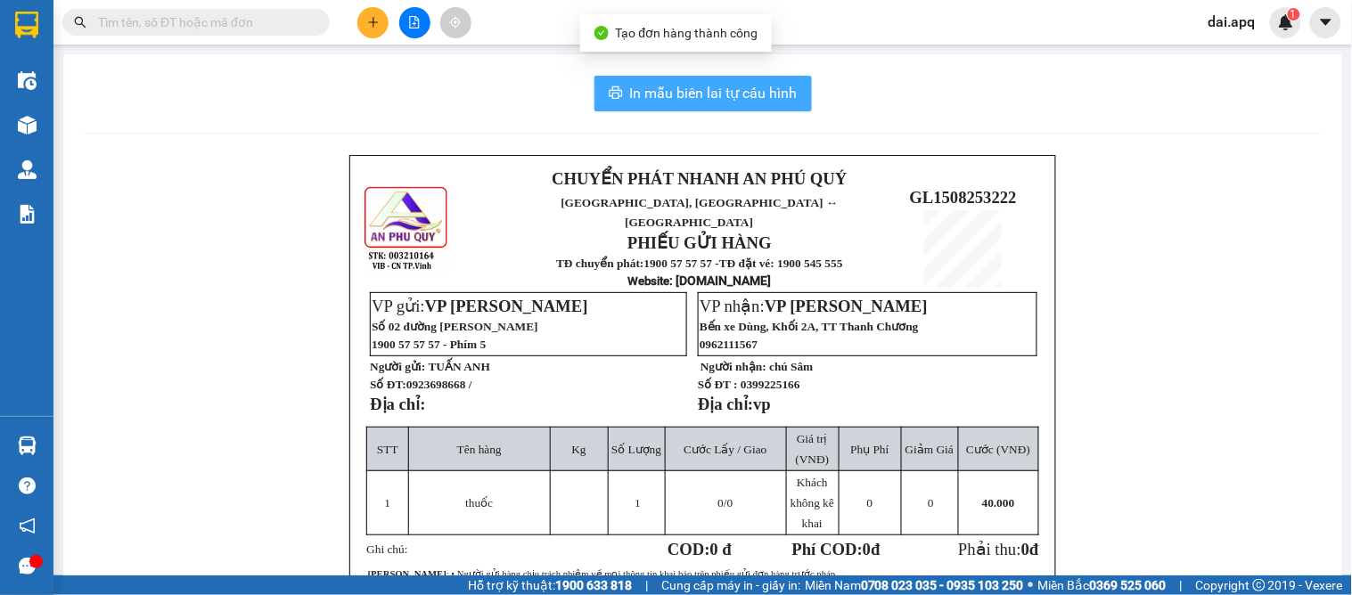
click at [638, 91] on span "In mẫu biên lai tự cấu hình" at bounding box center [714, 93] width 168 height 22
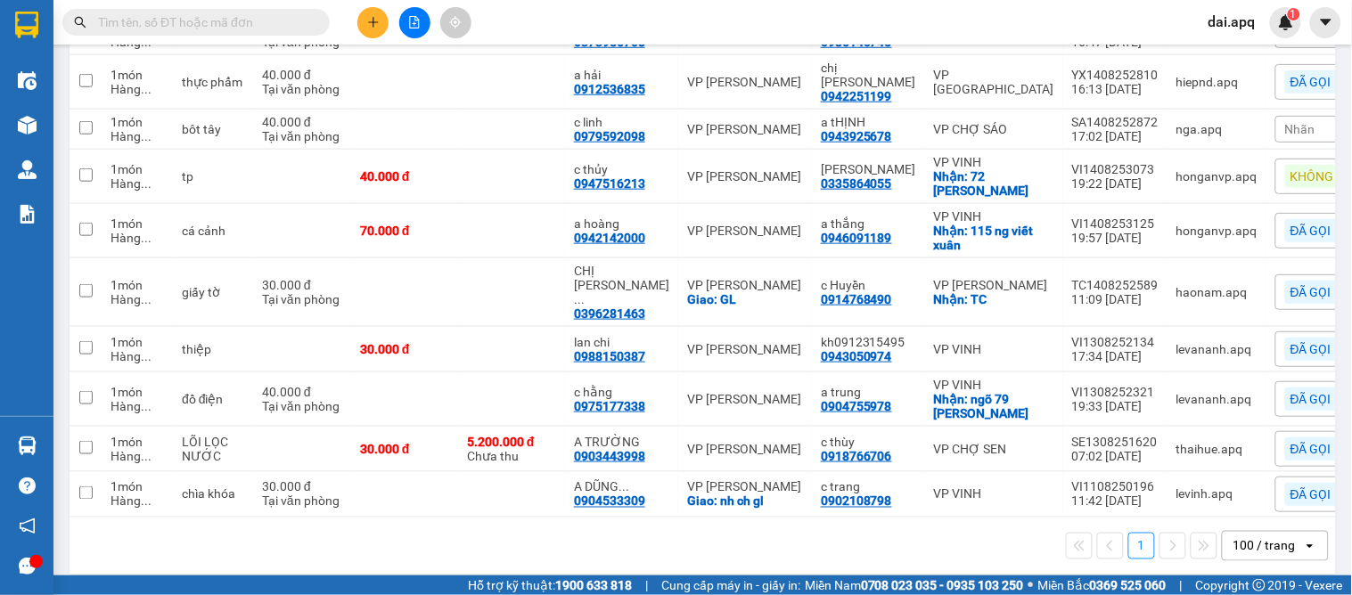
scroll to position [180, 0]
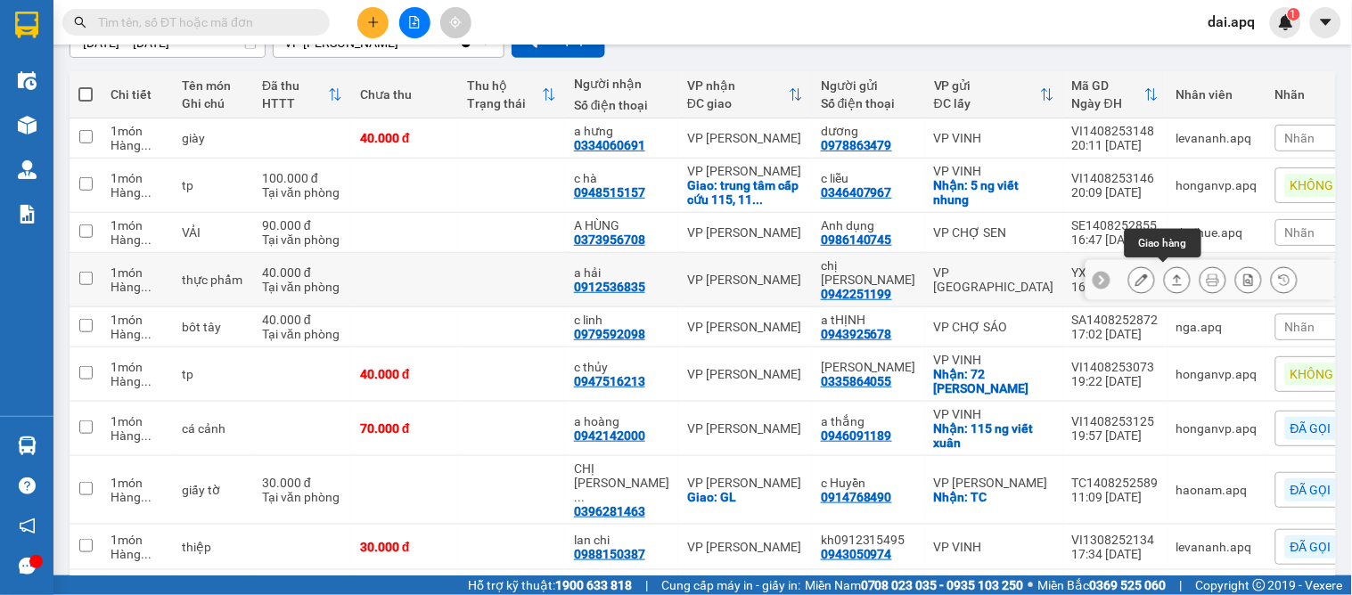
click at [1171, 277] on icon at bounding box center [1177, 280] width 12 height 12
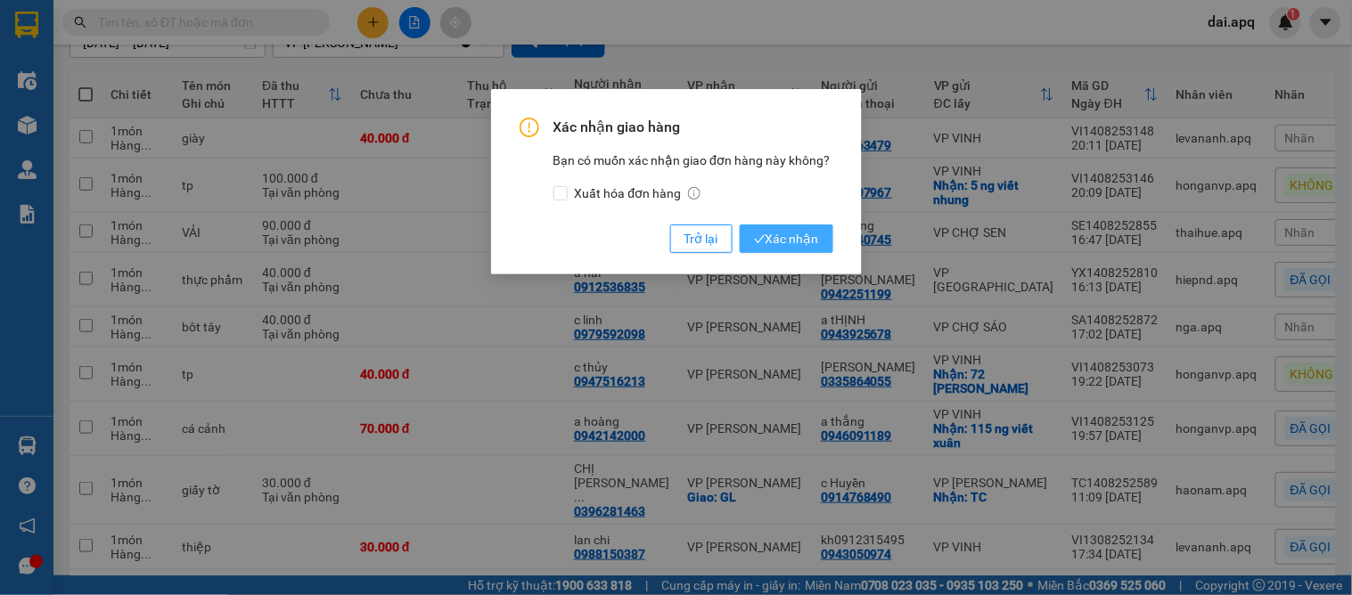
click at [778, 239] on span "Xác nhận" at bounding box center [786, 239] width 65 height 20
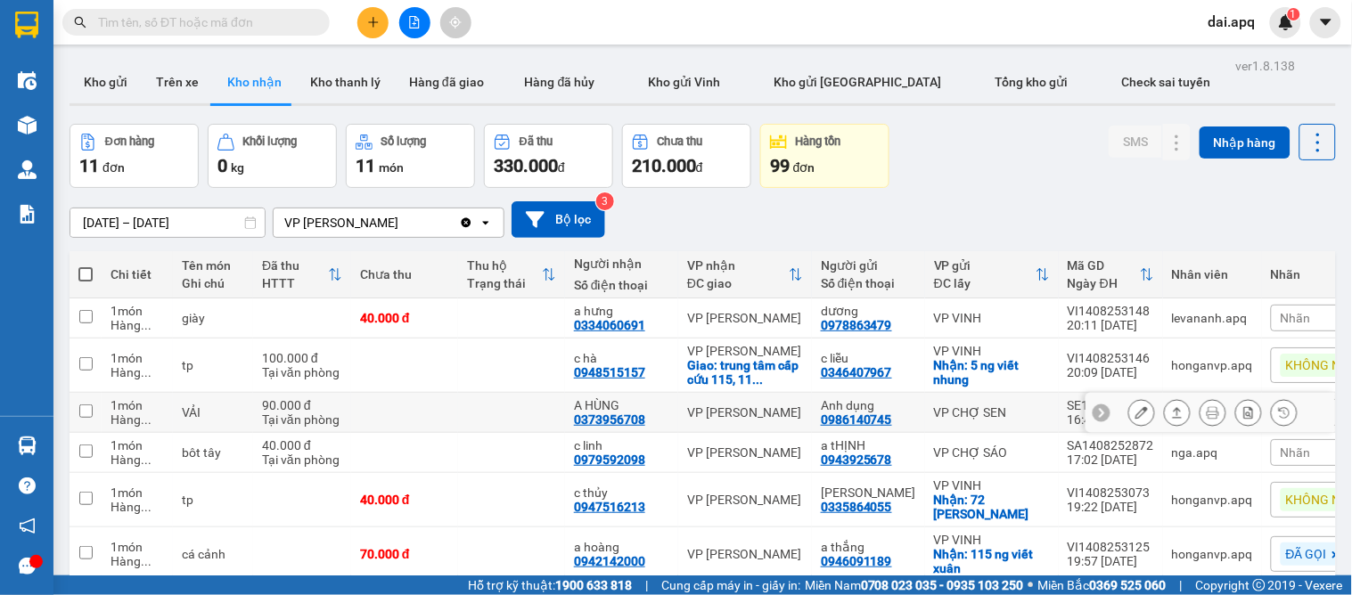
scroll to position [198, 0]
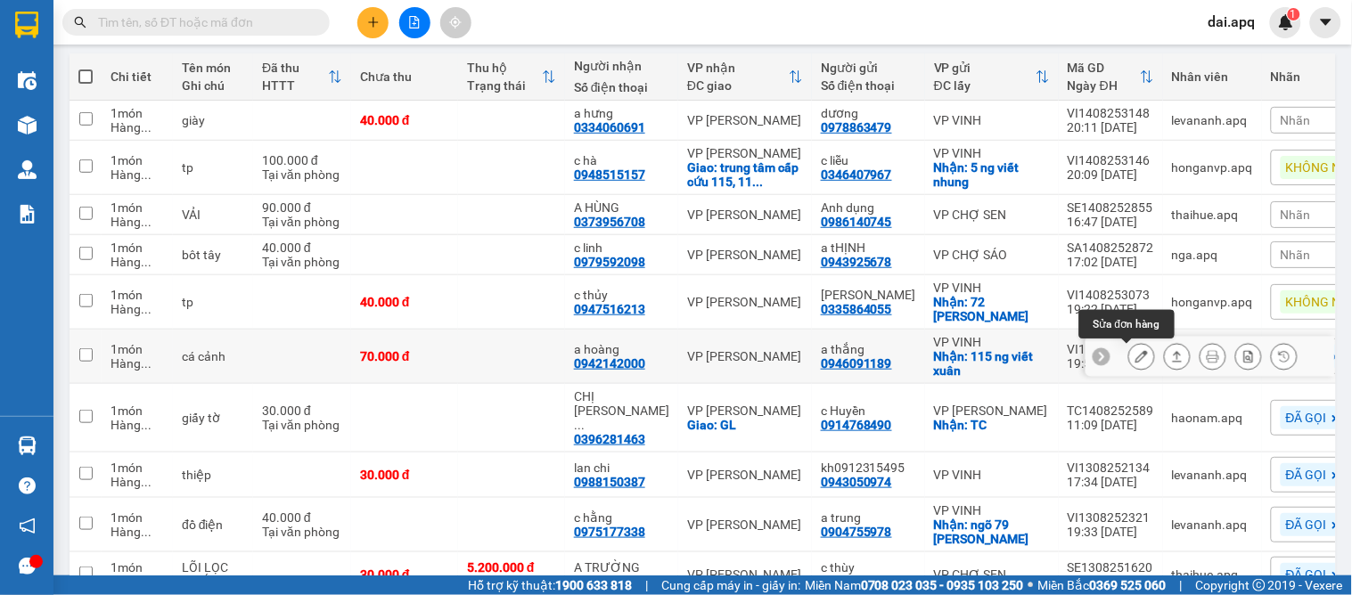
click at [1136, 358] on icon at bounding box center [1142, 356] width 12 height 12
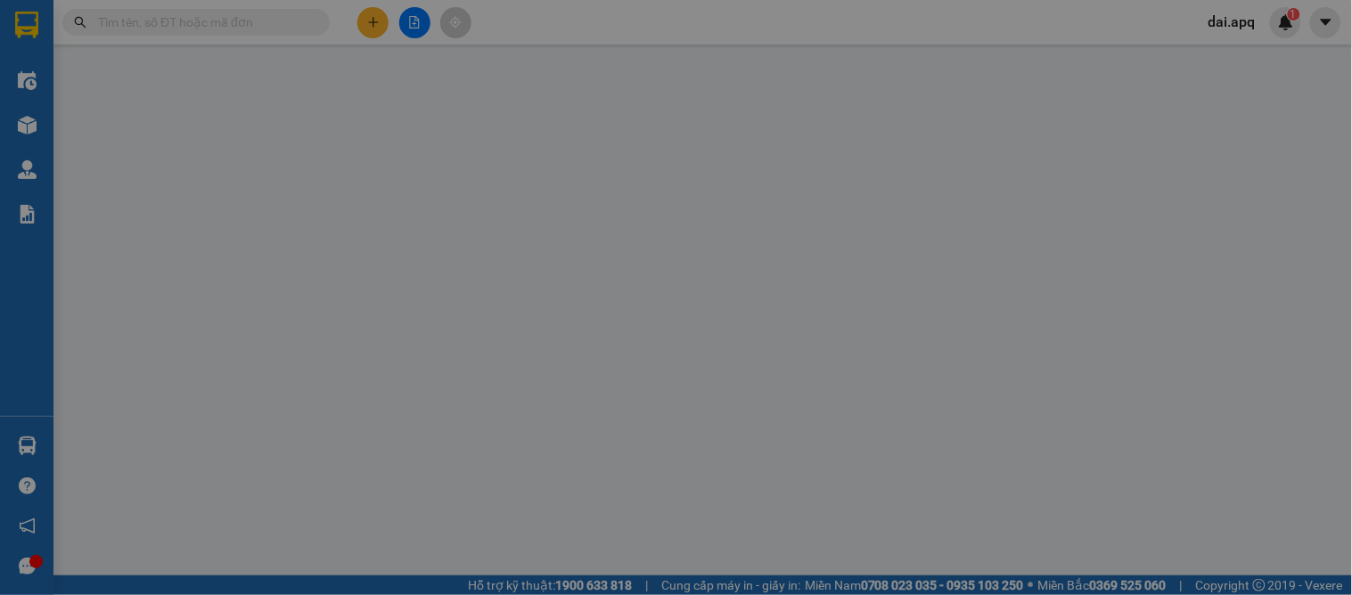
type input "0946091189"
type input "a thắng"
checkbox input "true"
type input "115 ng viết xuân"
type input "0942142000"
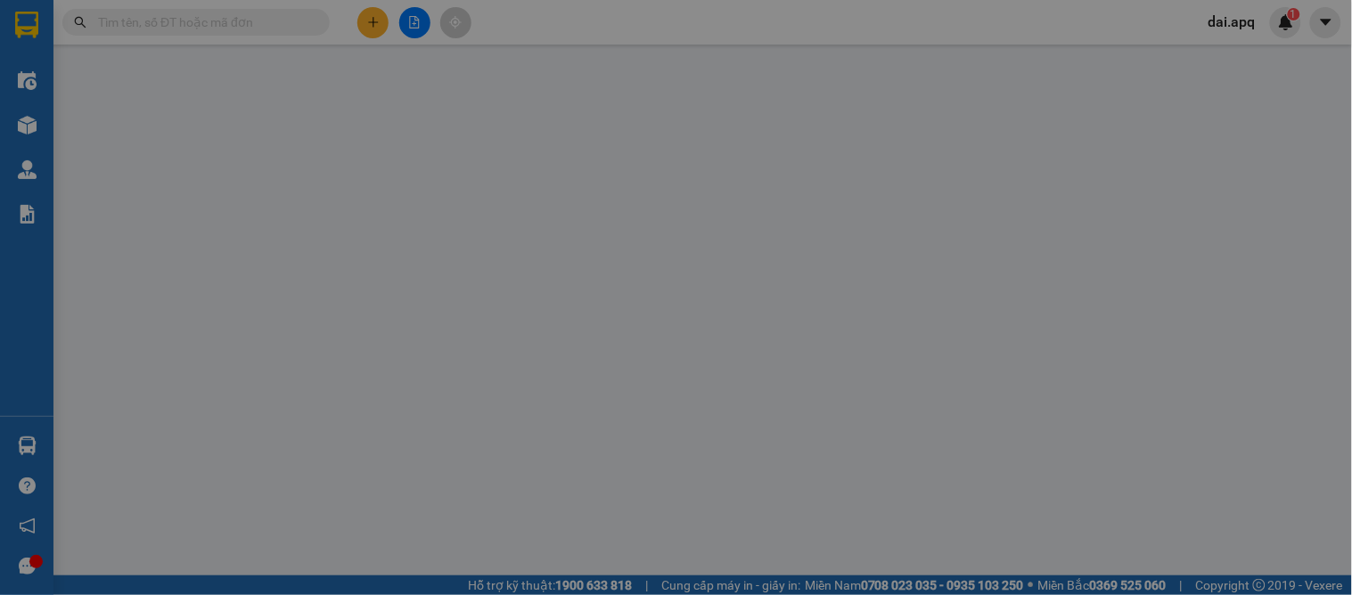
type input "a hoàng"
type input "70.000"
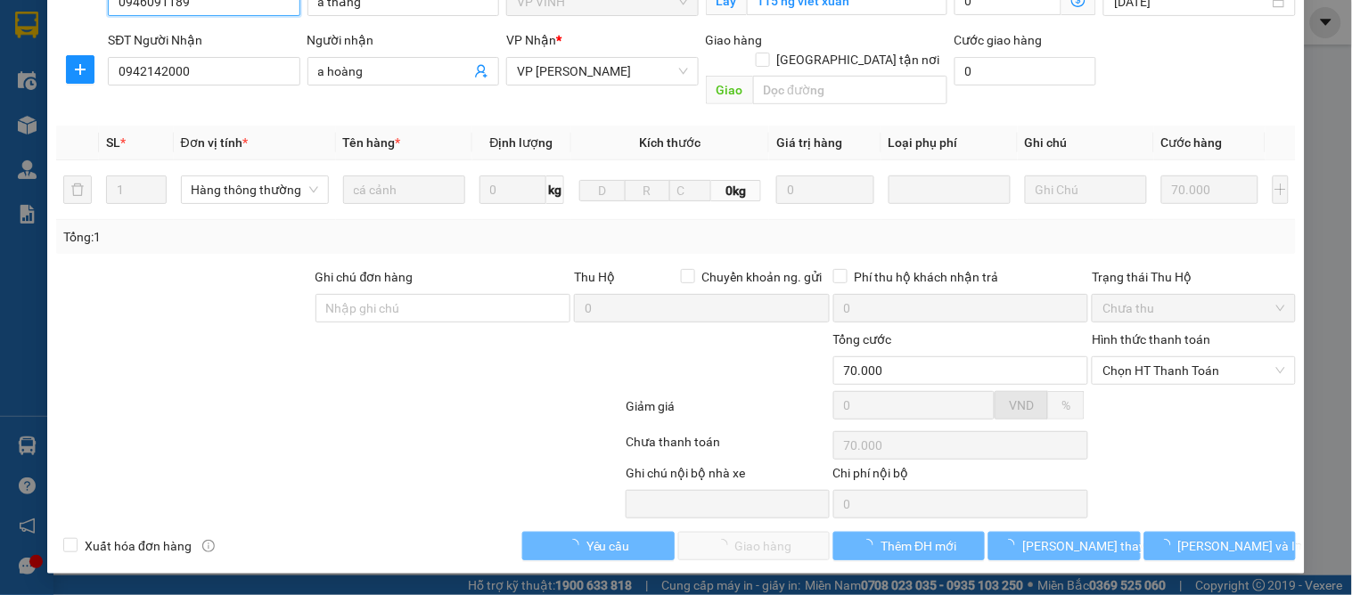
scroll to position [158, 0]
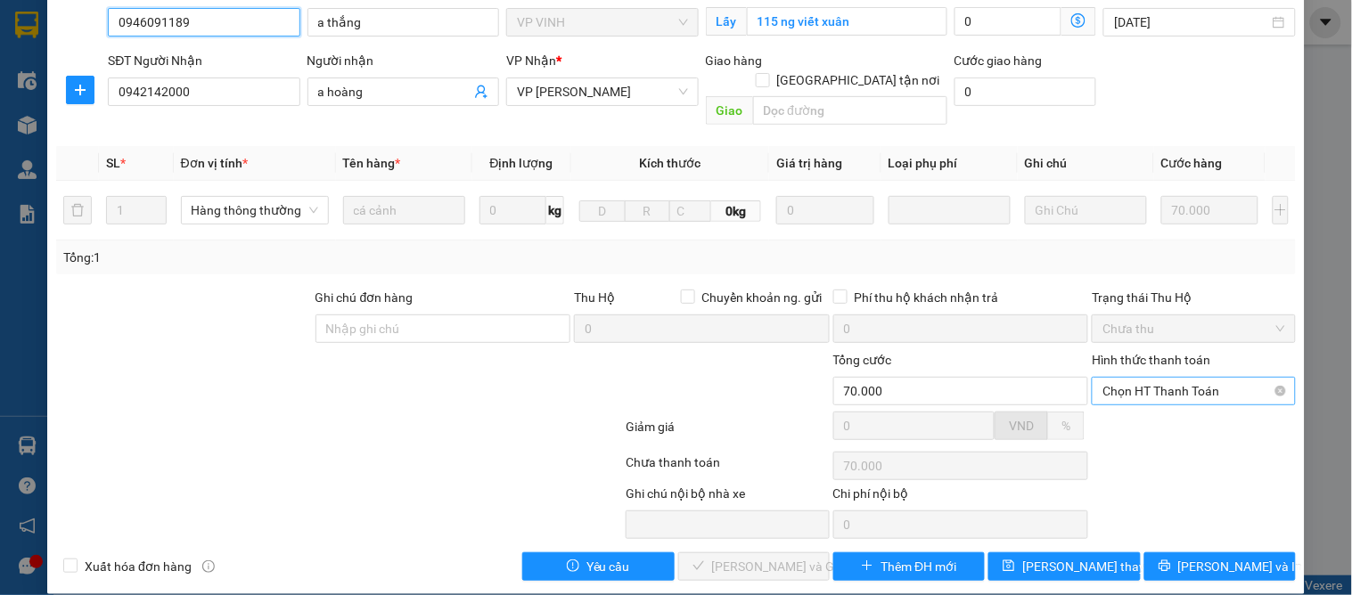
click at [1142, 378] on span "Chọn HT Thanh Toán" at bounding box center [1194, 391] width 182 height 27
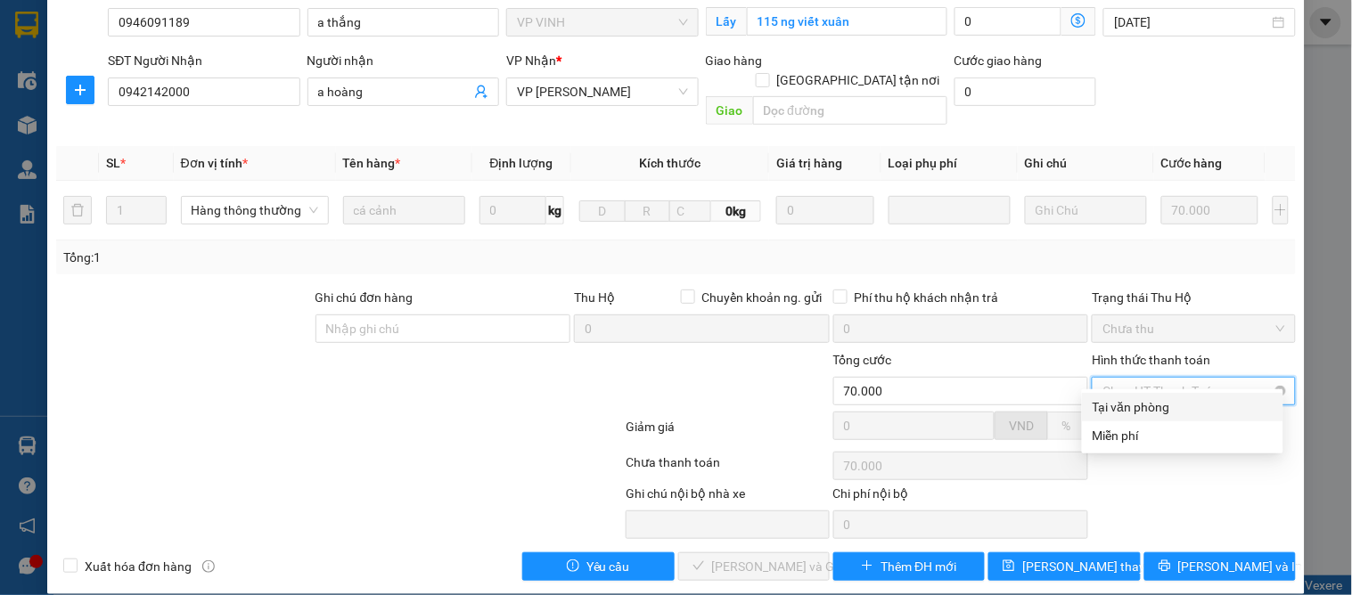
click at [1142, 398] on div "Tại văn phòng" at bounding box center [1183, 408] width 180 height 20
type input "0"
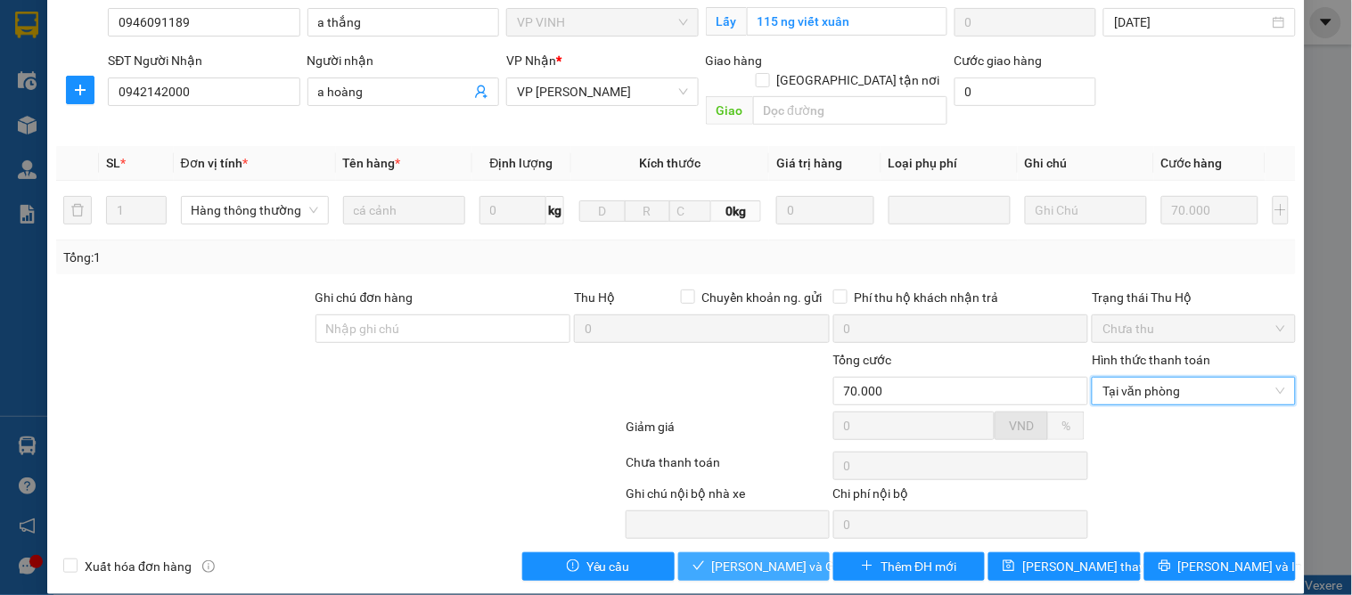
click at [738, 557] on span "[PERSON_NAME] và Giao hàng" at bounding box center [797, 567] width 171 height 20
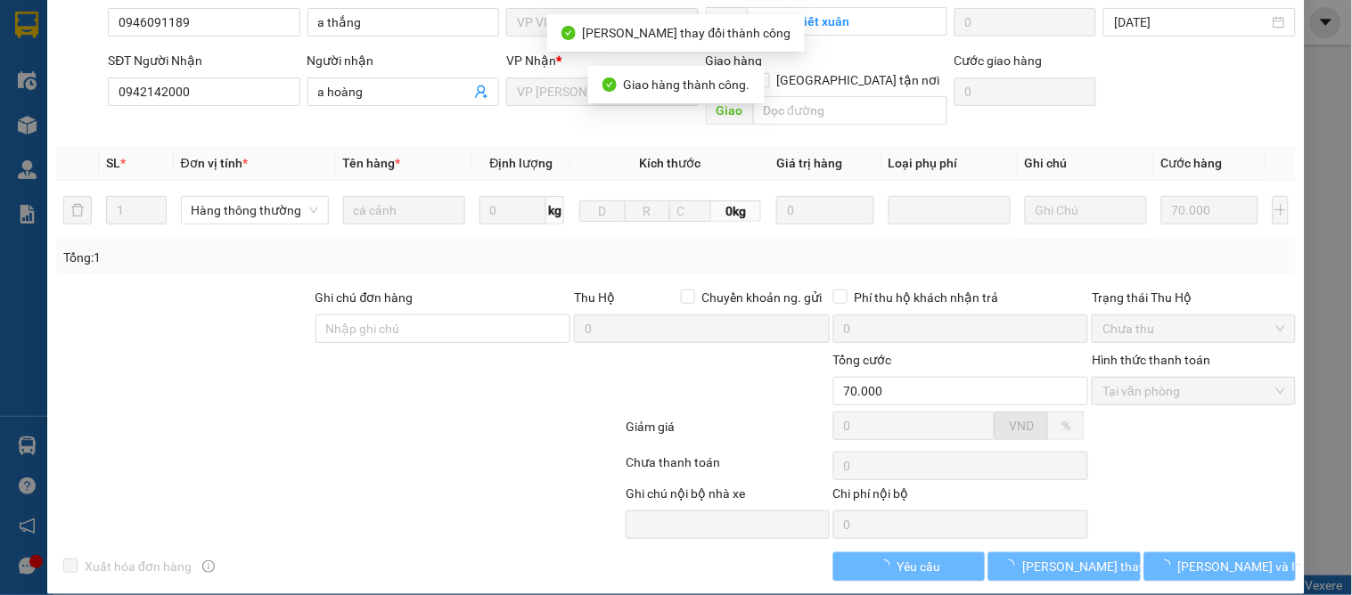
scroll to position [0, 0]
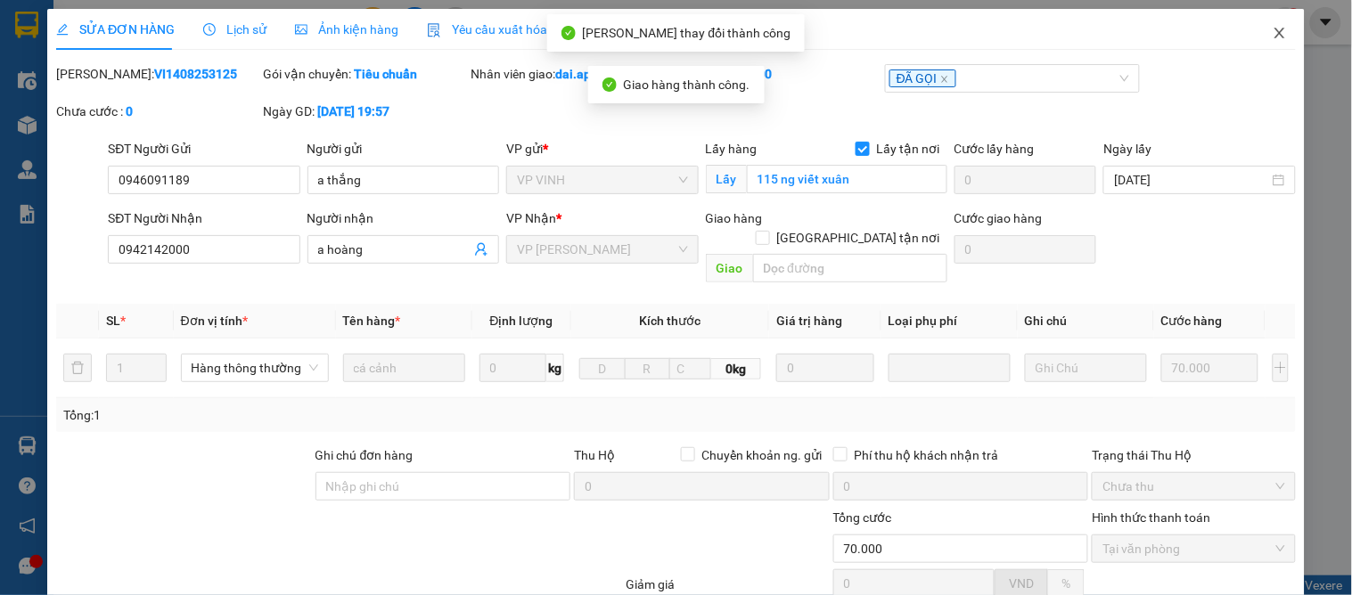
click at [1268, 27] on span "Close" at bounding box center [1280, 34] width 50 height 50
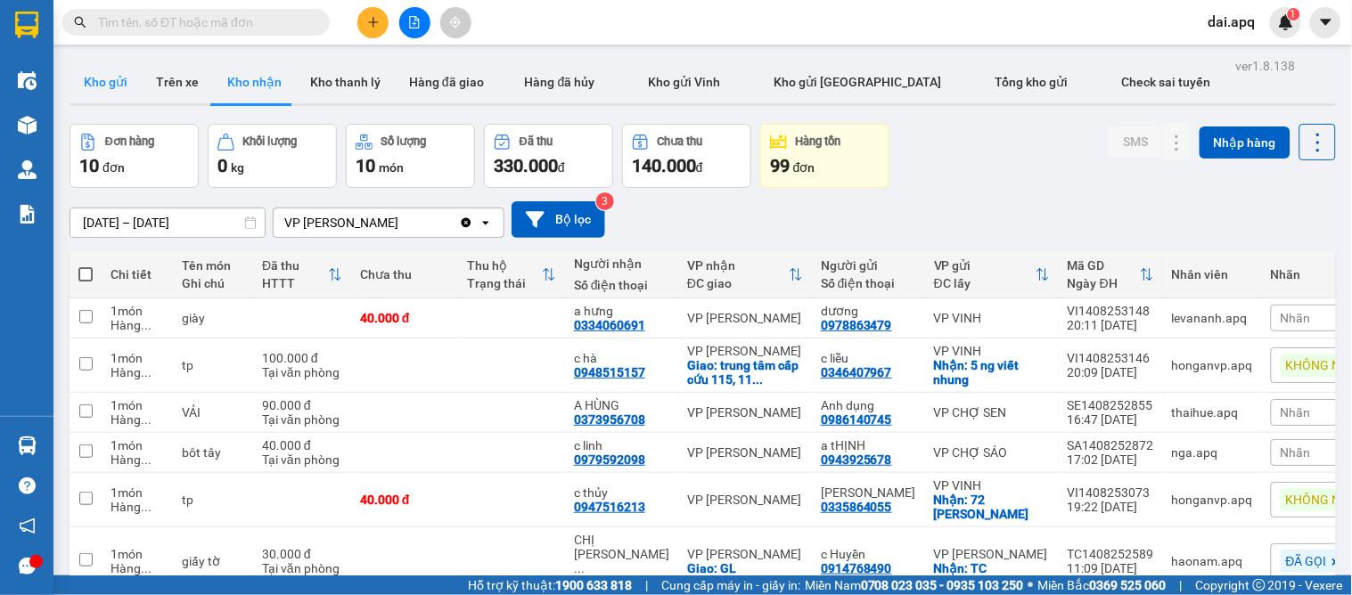
drag, startPoint x: 103, startPoint y: 102, endPoint x: 102, endPoint y: 93, distance: 9.0
click at [103, 99] on button "Kho gửi" at bounding box center [106, 82] width 72 height 43
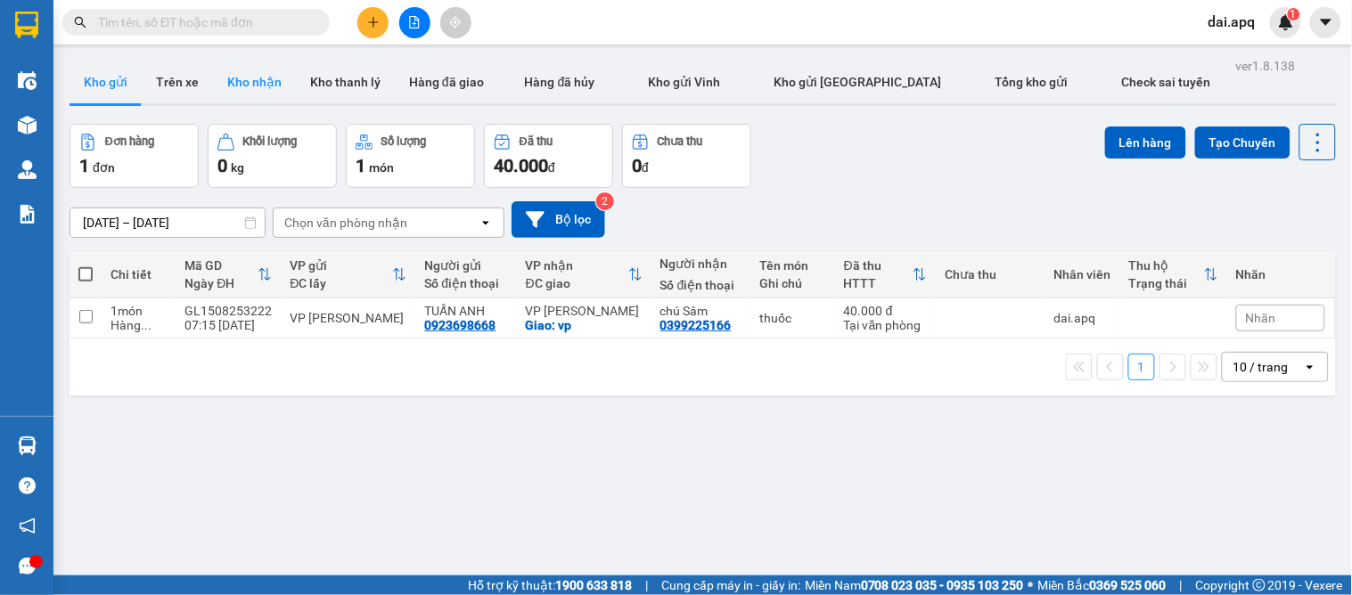
click at [280, 85] on button "Kho nhận" at bounding box center [254, 82] width 83 height 43
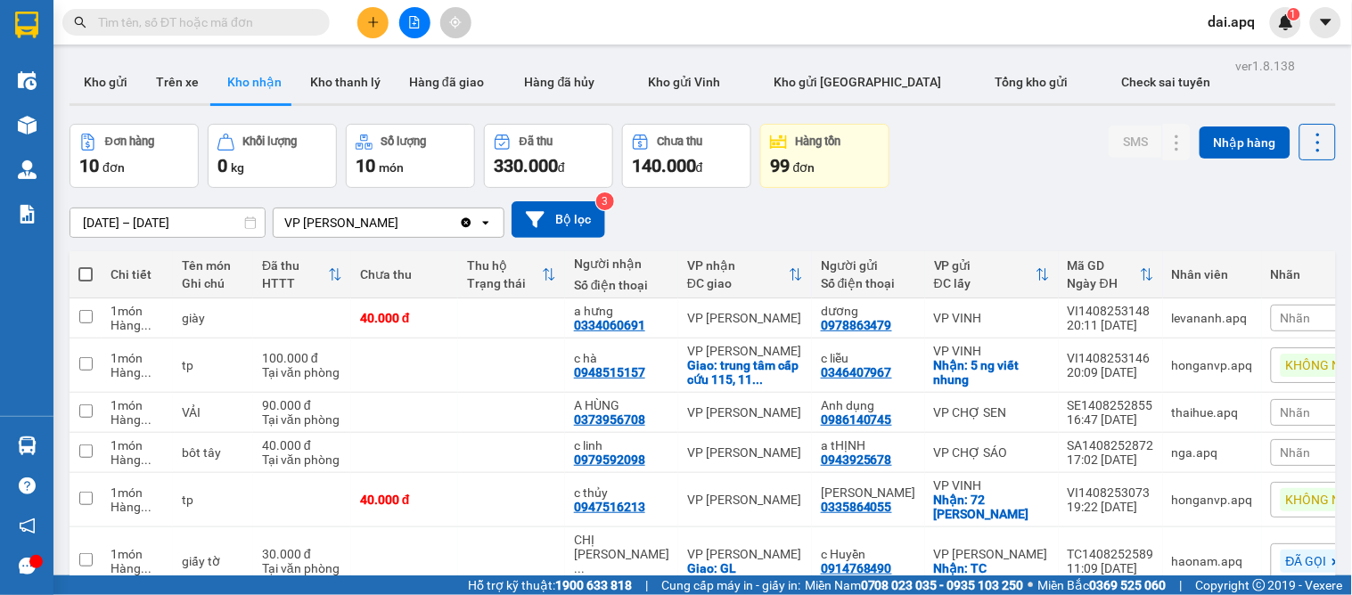
click at [1271, 307] on div "Nhãn" at bounding box center [1330, 318] width 119 height 27
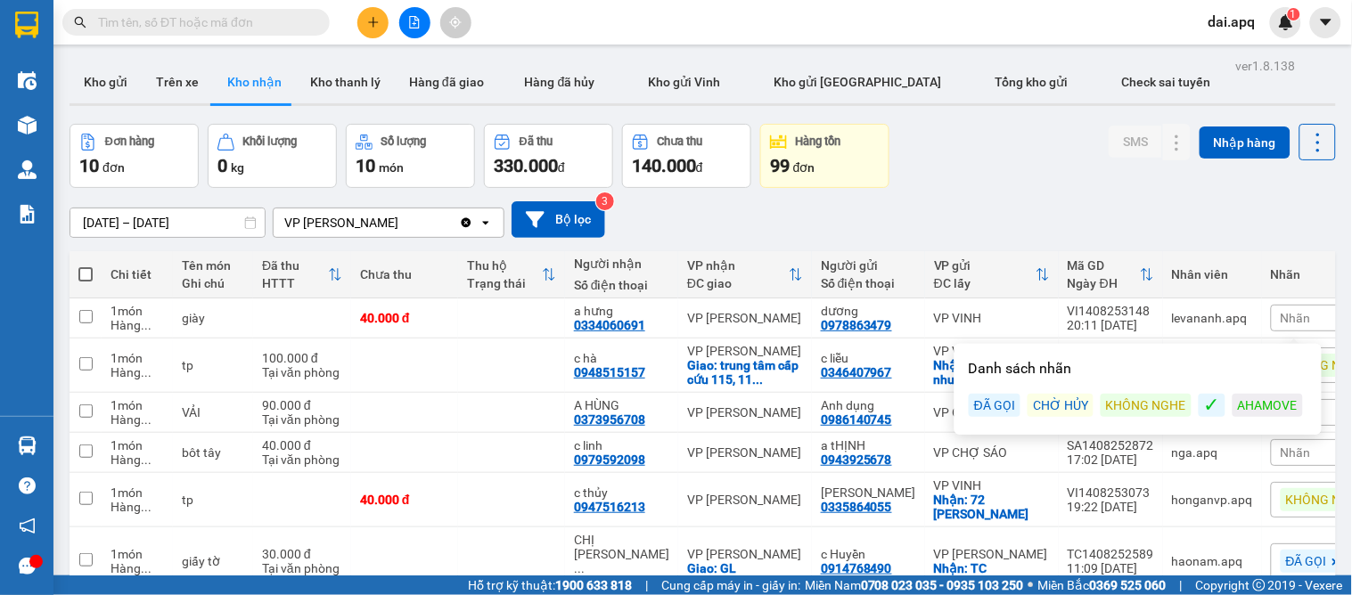
click at [990, 410] on div "ĐÃ GỌI" at bounding box center [995, 405] width 52 height 23
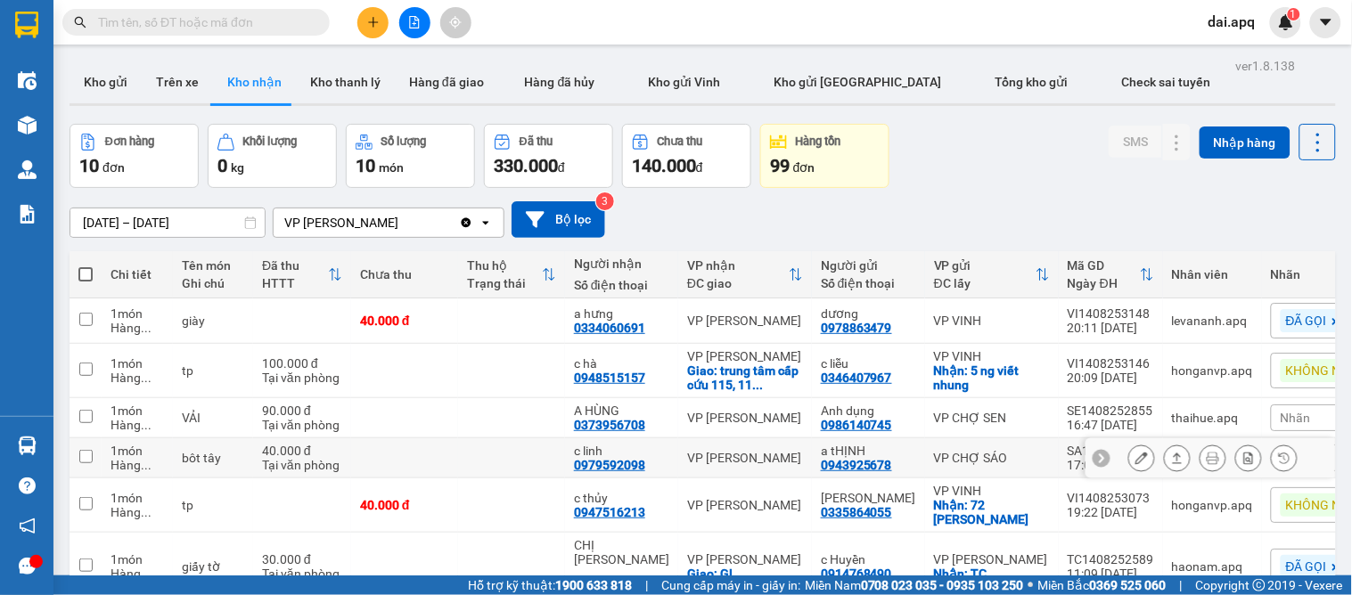
click at [1095, 455] on icon at bounding box center [1101, 458] width 12 height 12
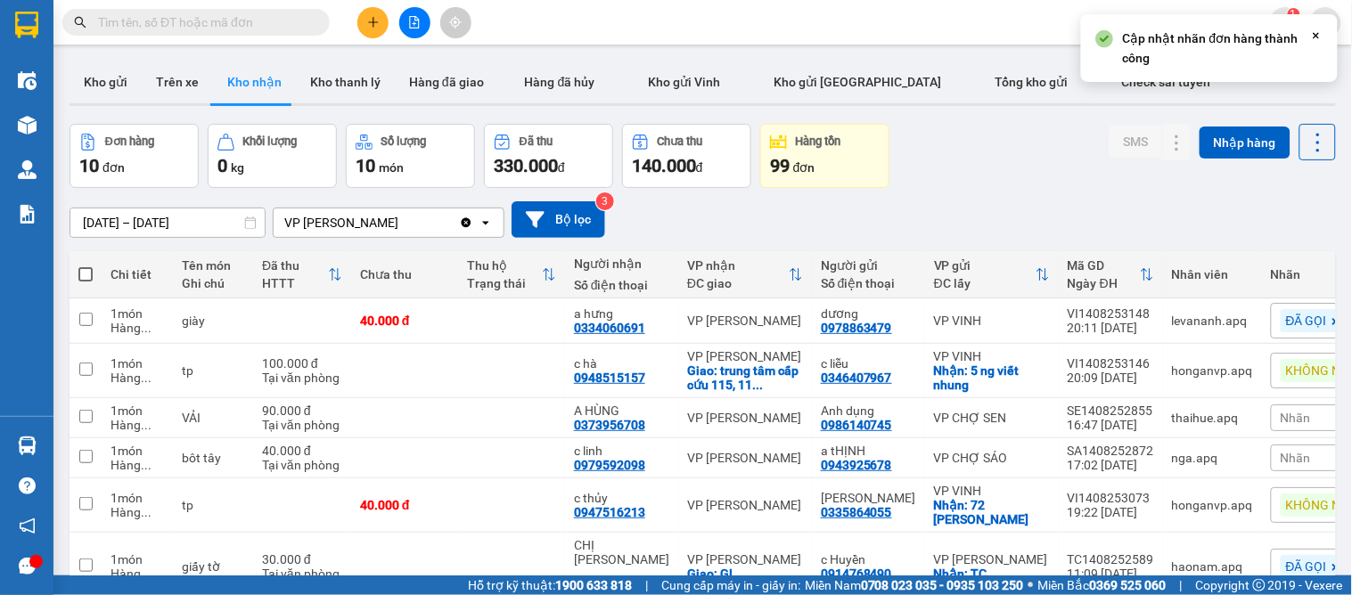
click at [1281, 459] on span "Nhãn" at bounding box center [1296, 458] width 30 height 14
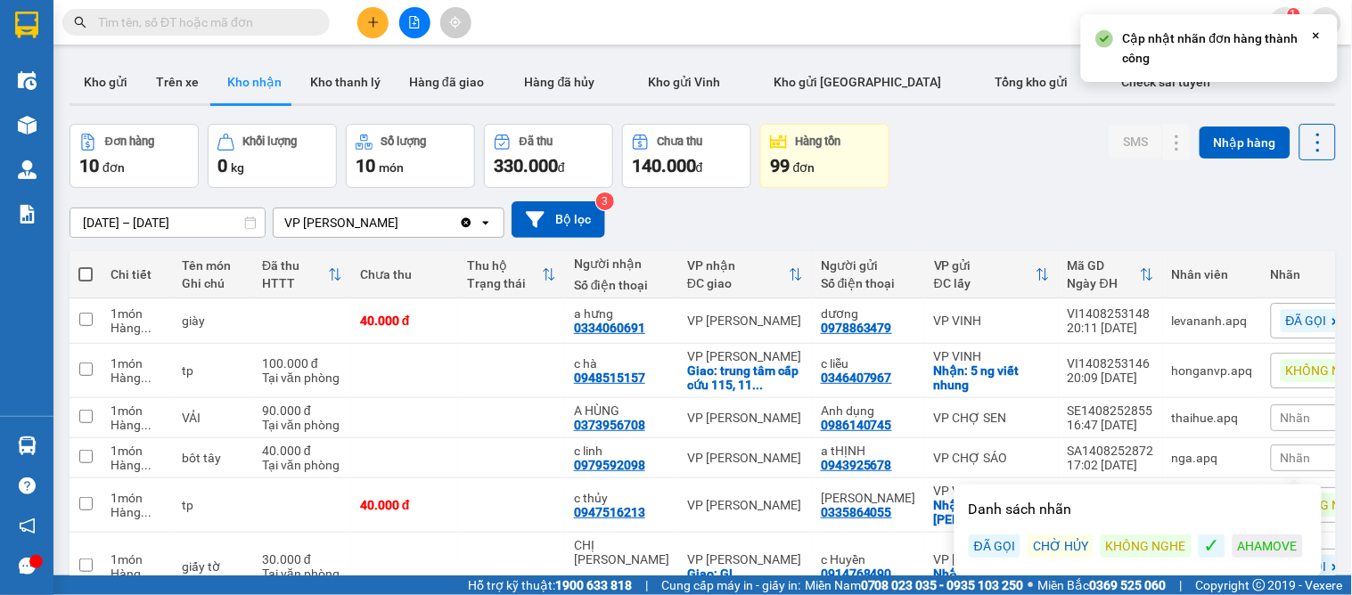
click at [1002, 548] on div "ĐÃ GỌI" at bounding box center [995, 546] width 52 height 23
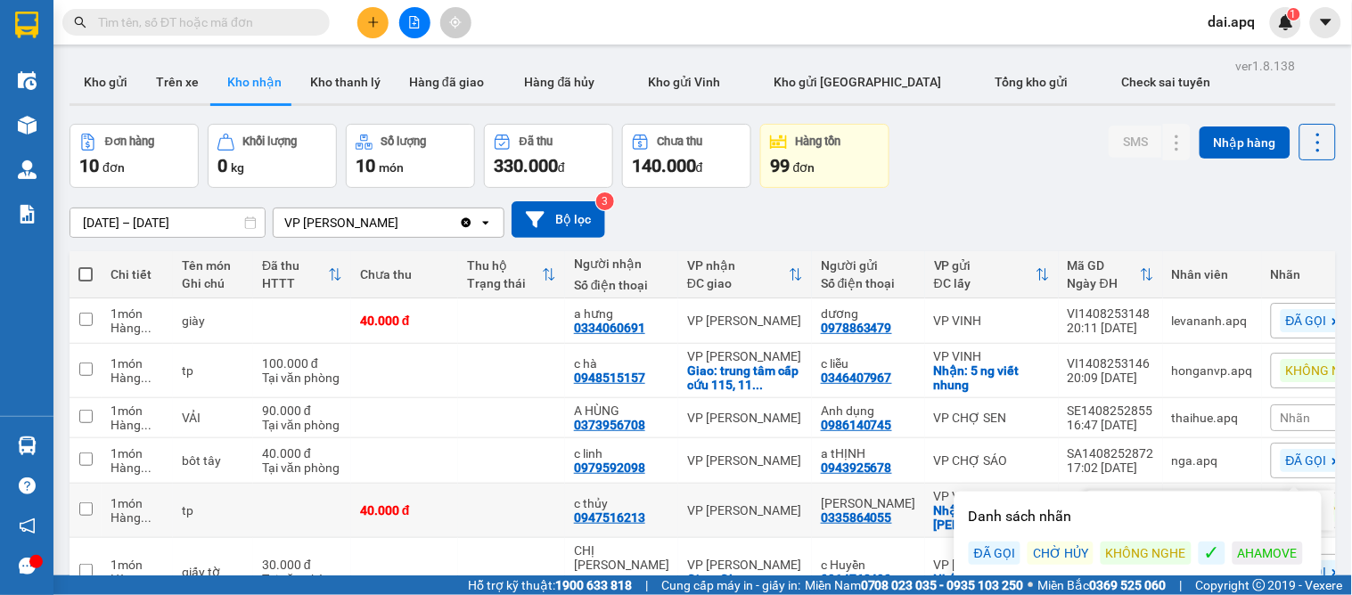
scroll to position [289, 0]
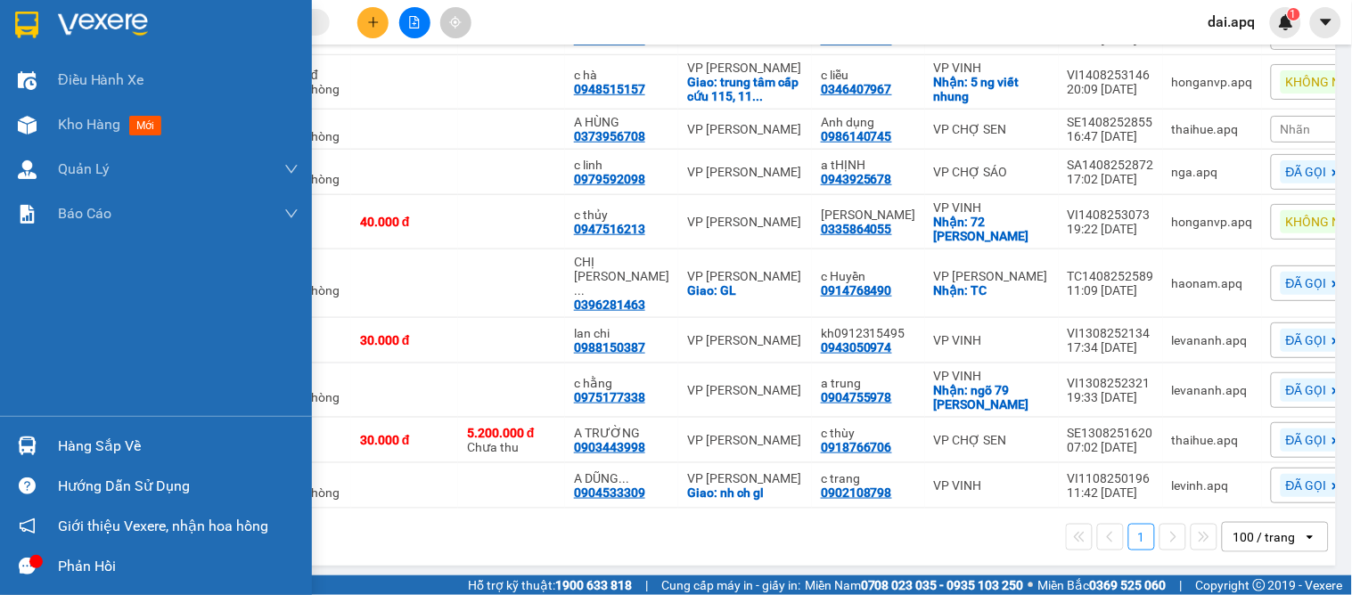
click at [80, 455] on div "Hàng sắp về" at bounding box center [178, 446] width 241 height 27
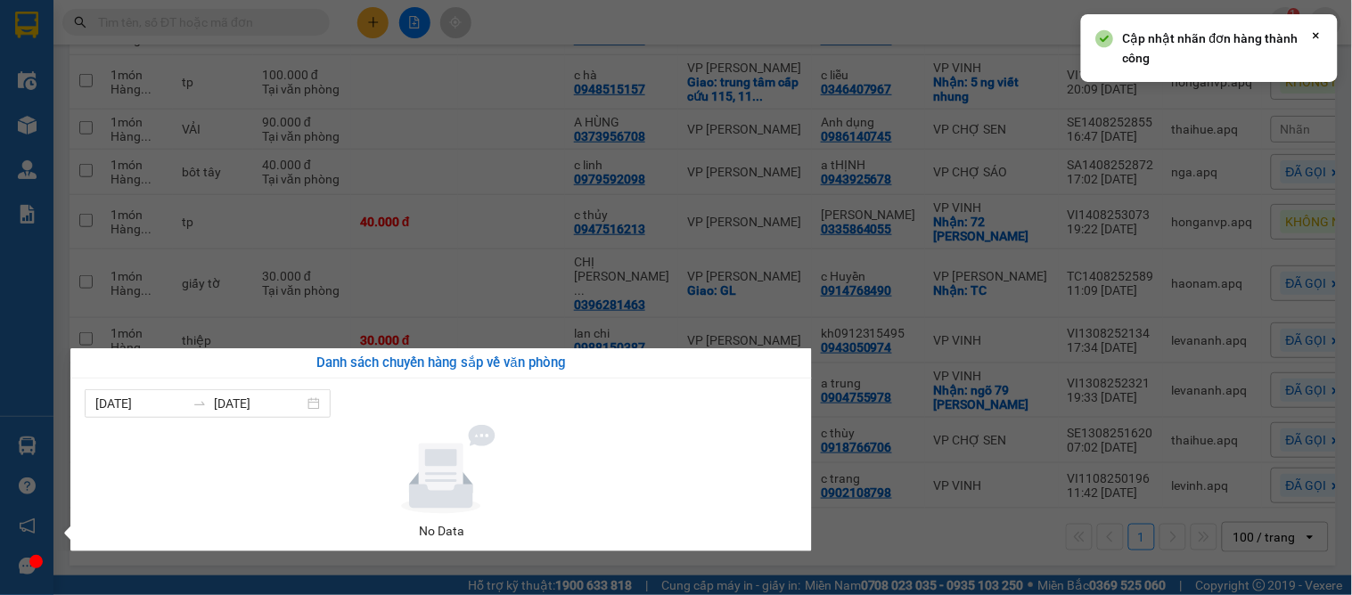
drag, startPoint x: 776, startPoint y: 538, endPoint x: 767, endPoint y: 541, distance: 10.2
click at [767, 541] on div "09/08/2025 15/08/2025 No Data" at bounding box center [441, 465] width 742 height 173
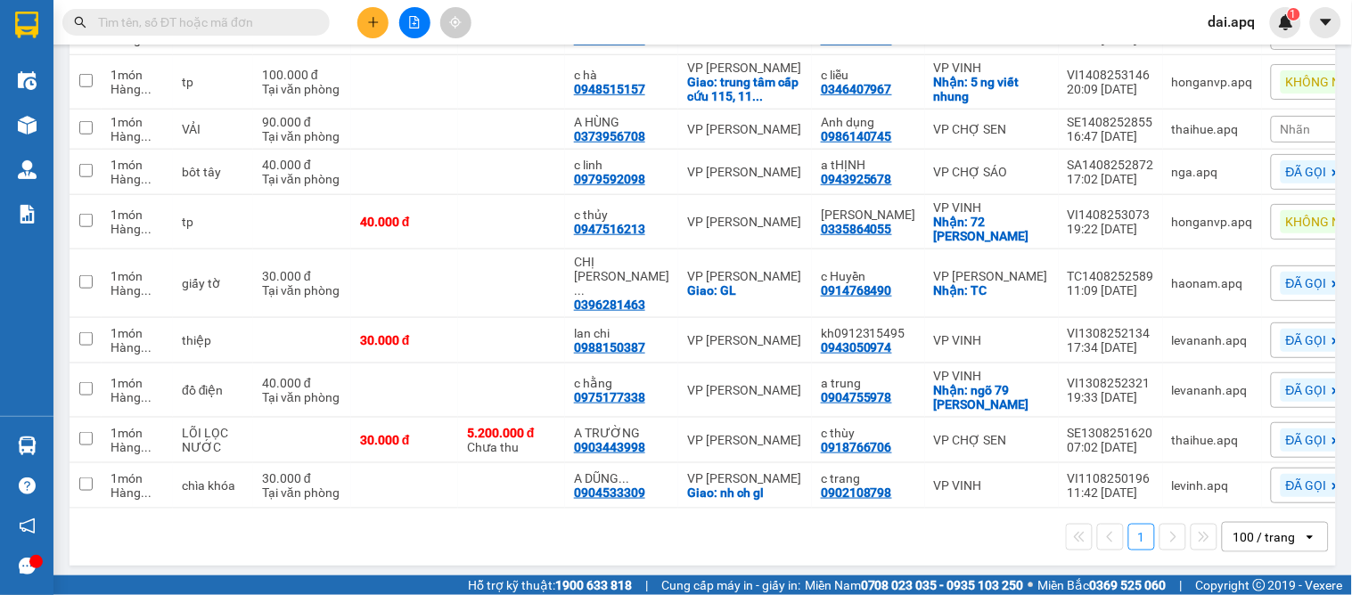
click at [831, 572] on section "Kết quả tìm kiếm ( 0 ) Bộ lọc No Data dai.apq 1 Điều hành xe Kho hàng mới Quản …" at bounding box center [676, 297] width 1352 height 595
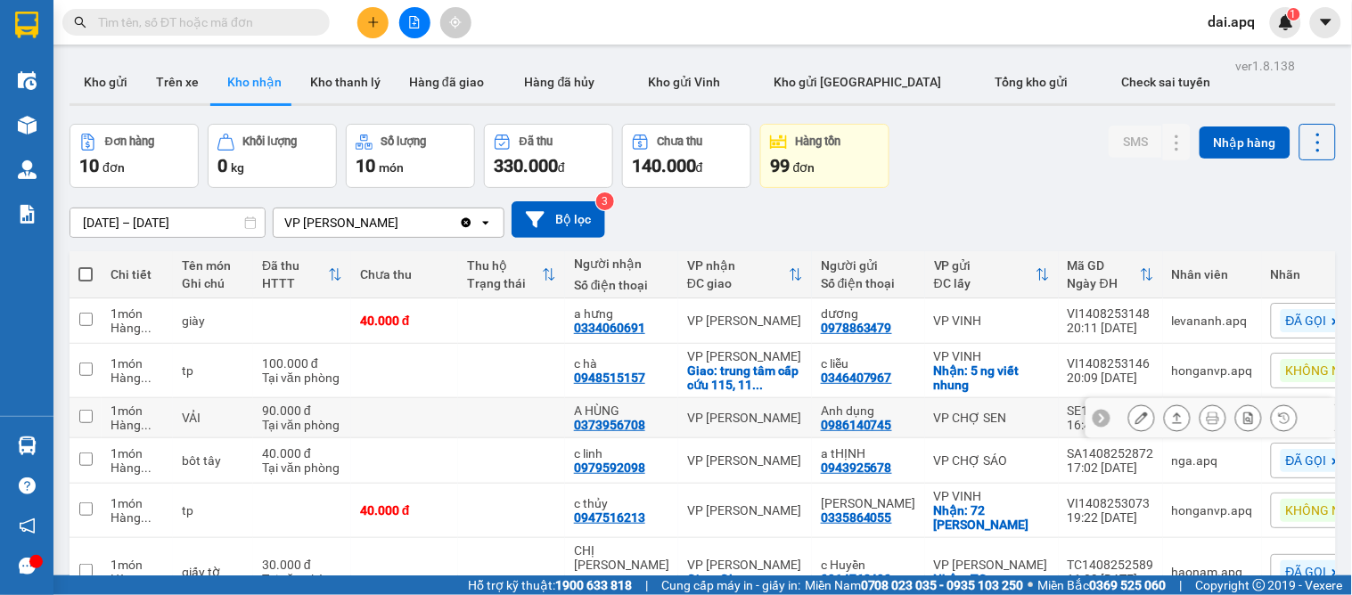
scroll to position [198, 0]
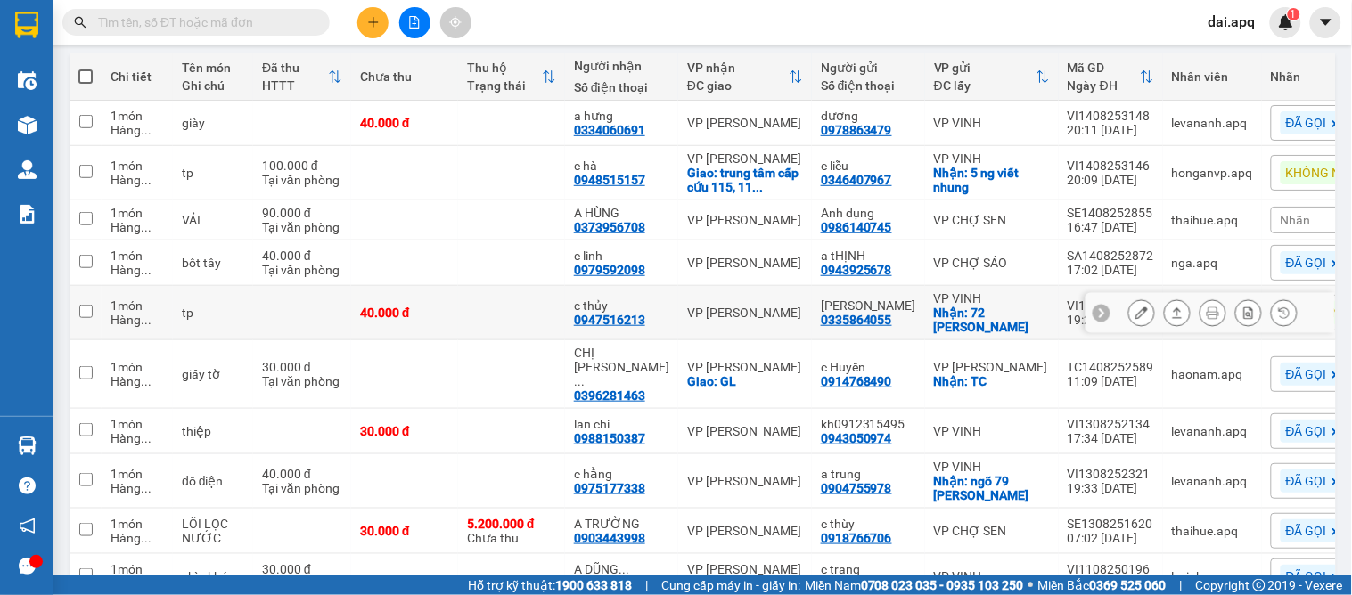
click at [1136, 313] on icon at bounding box center [1142, 313] width 12 height 12
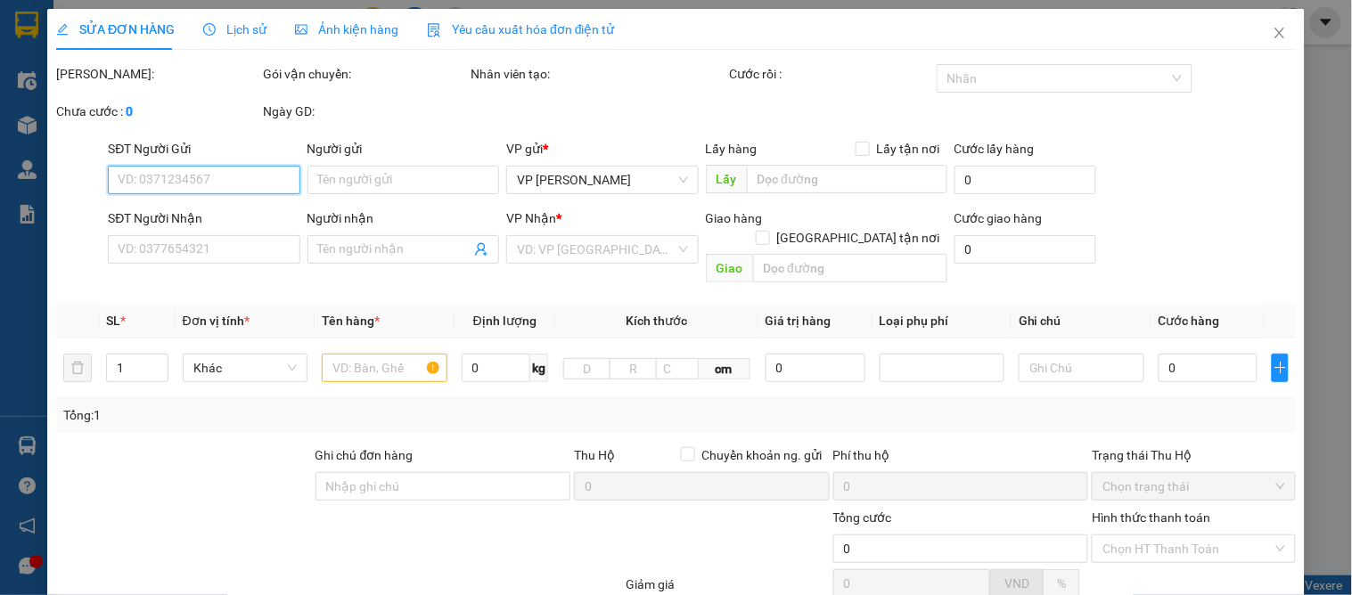
type input "0335864055"
type input "[PERSON_NAME]"
checkbox input "true"
type input "72 [PERSON_NAME]"
type input "0947516213"
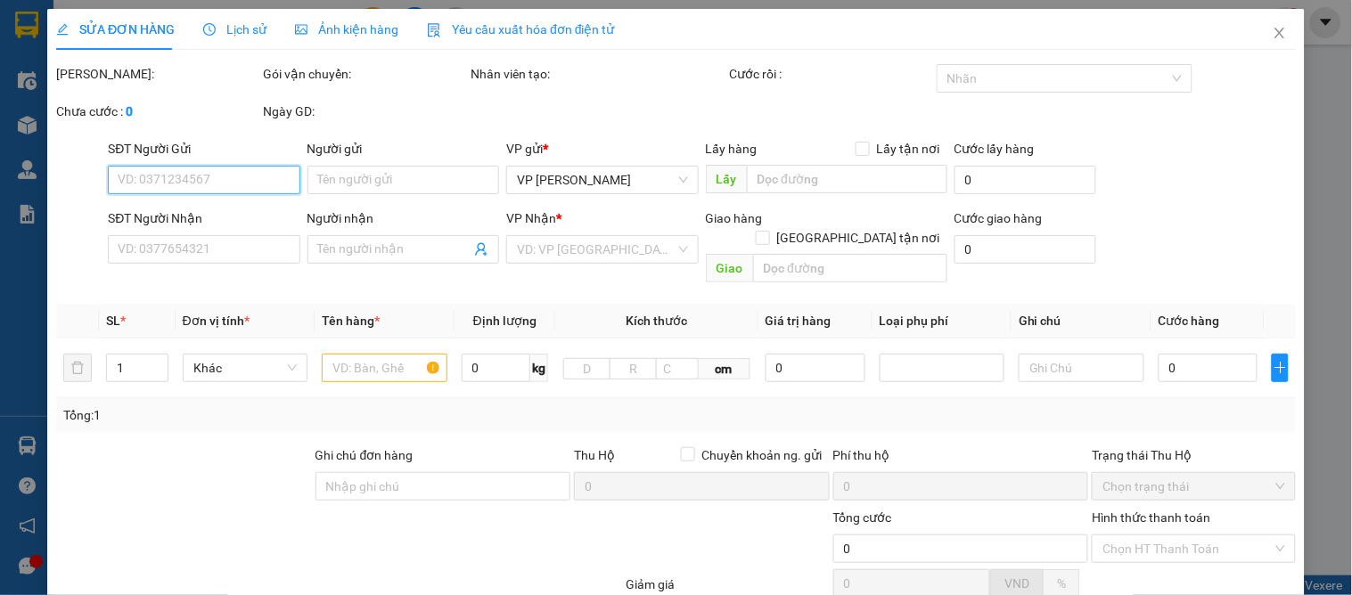
type input "c thủy"
type input "40.000"
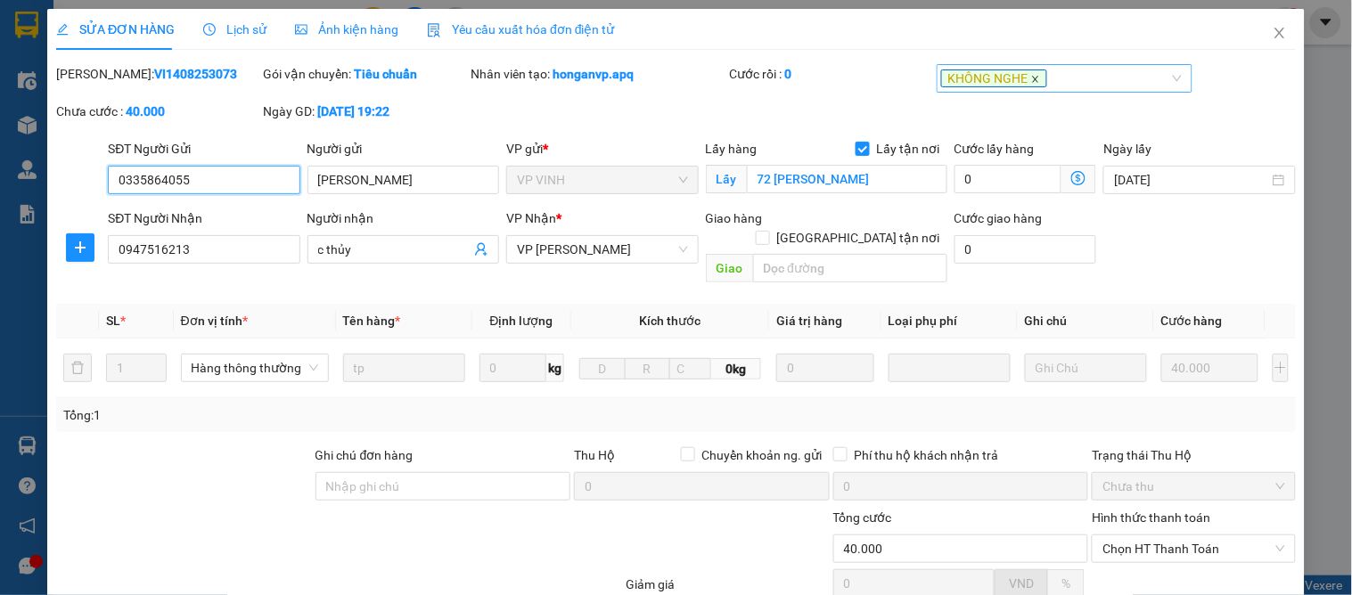
click at [1031, 76] on icon "close" at bounding box center [1035, 79] width 9 height 9
click at [1022, 85] on div at bounding box center [1055, 78] width 229 height 21
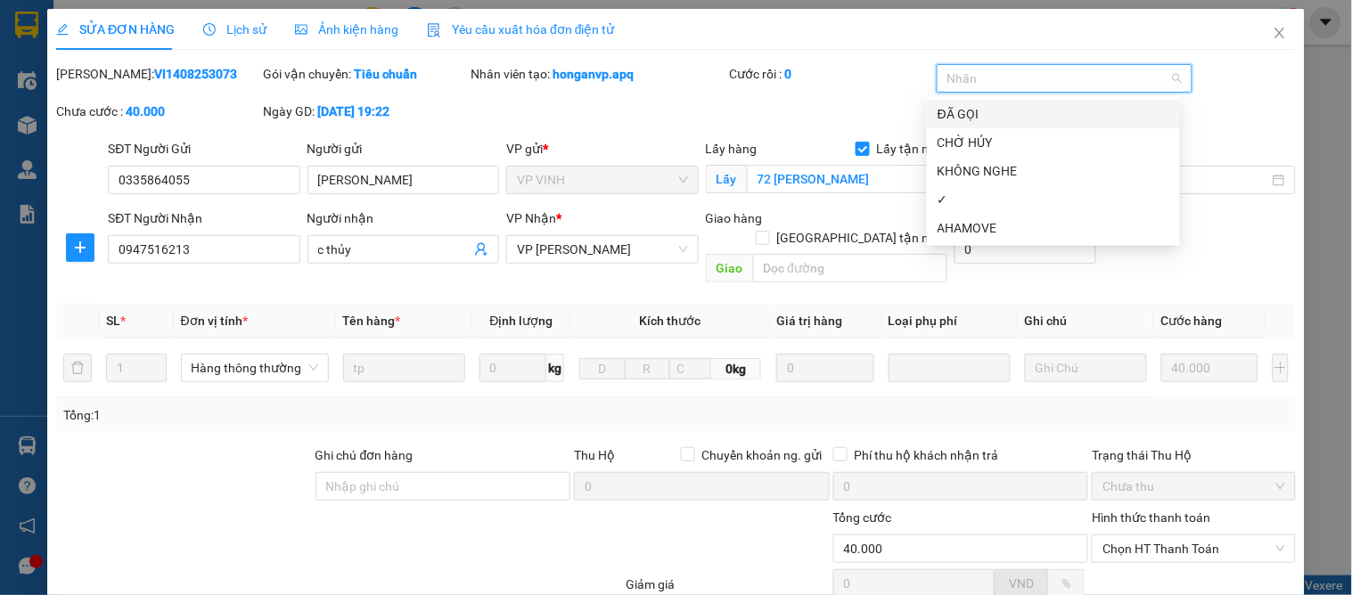
click at [954, 112] on div "ĐÃ GỌI" at bounding box center [1054, 114] width 232 height 20
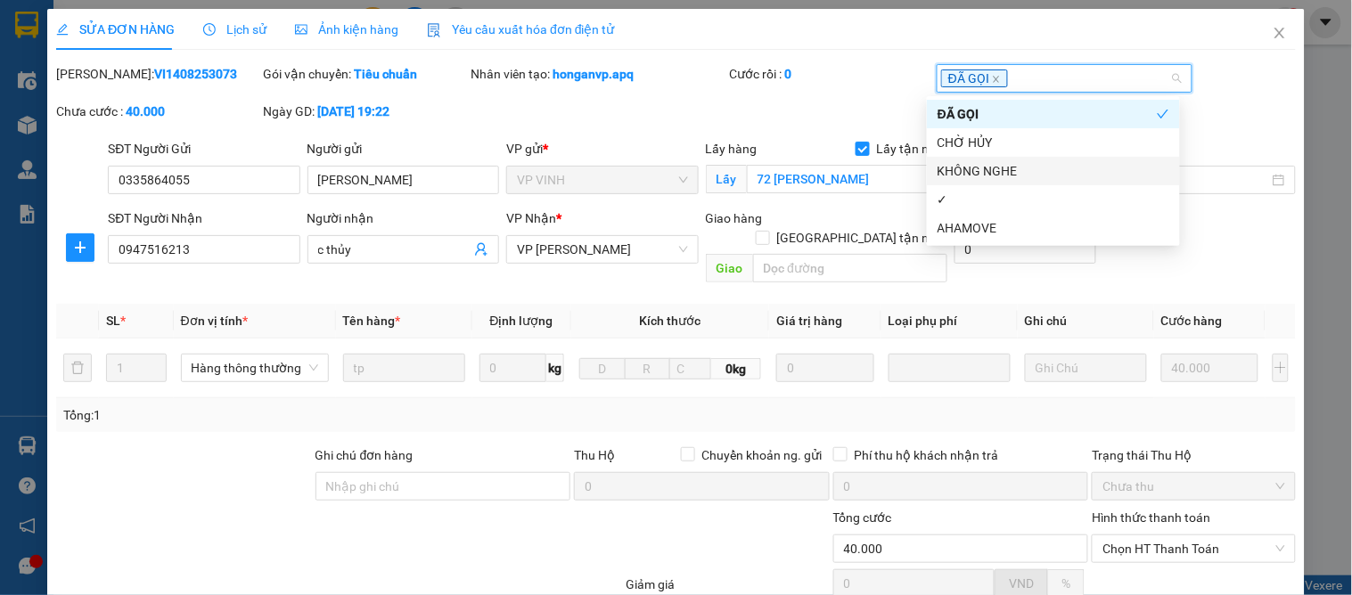
scroll to position [158, 0]
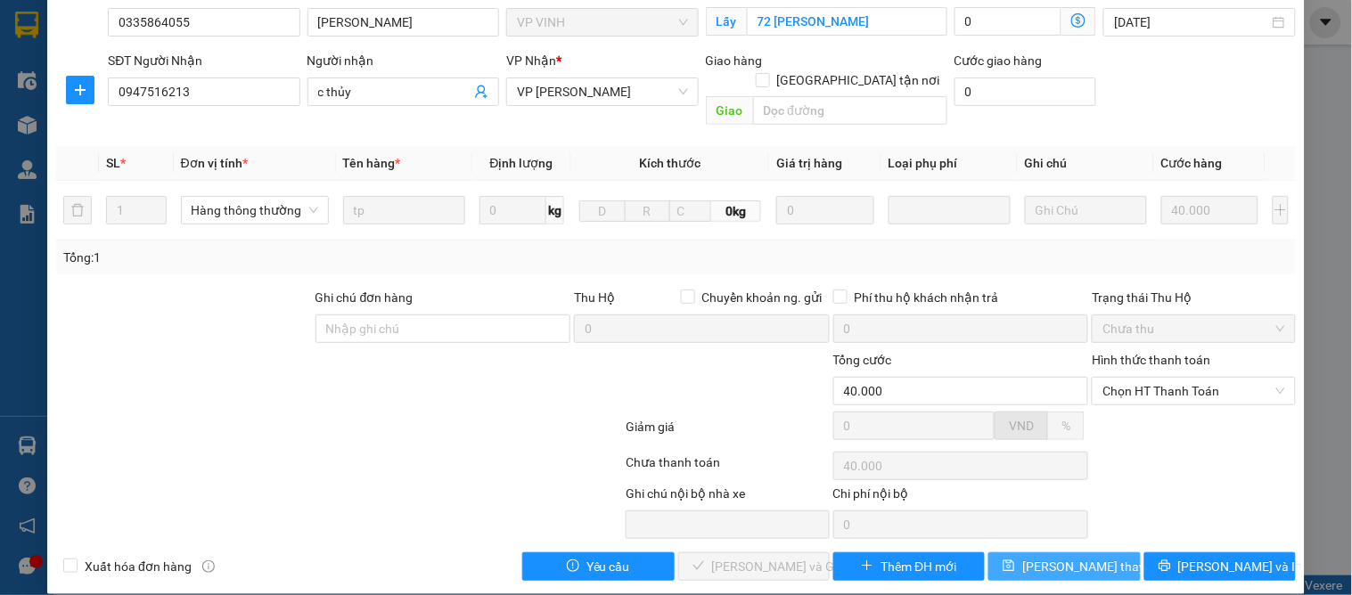
click at [1071, 557] on span "[PERSON_NAME] thay đổi" at bounding box center [1093, 567] width 143 height 20
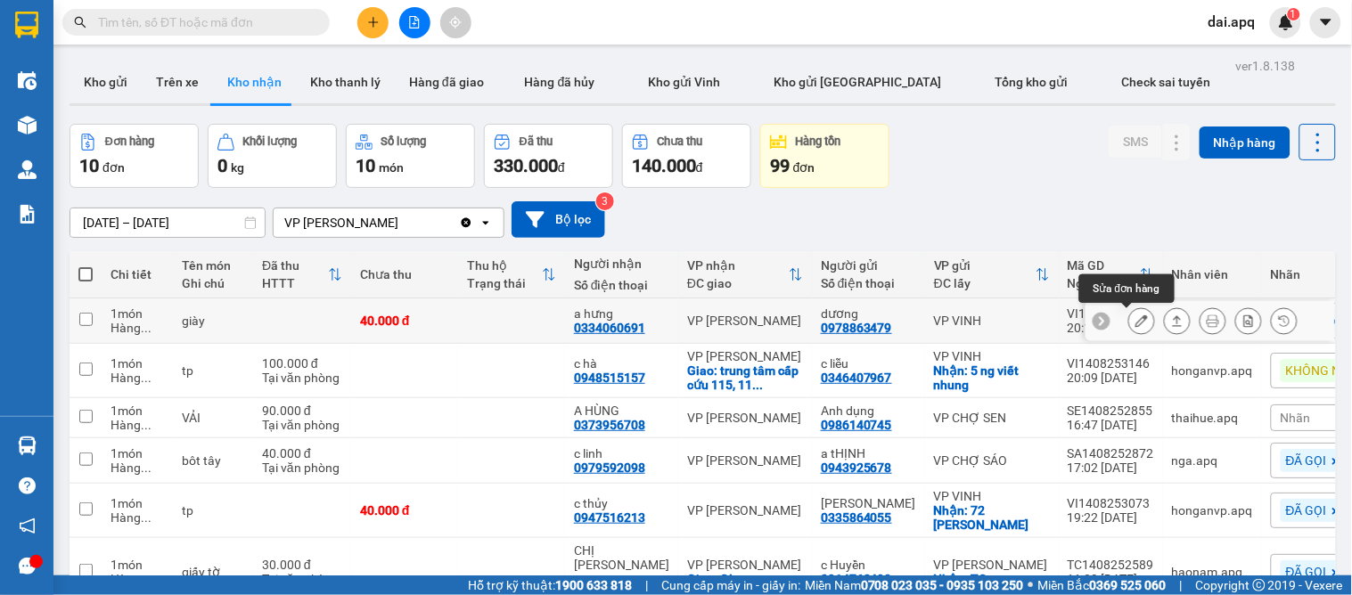
click at [1136, 319] on icon at bounding box center [1142, 321] width 12 height 12
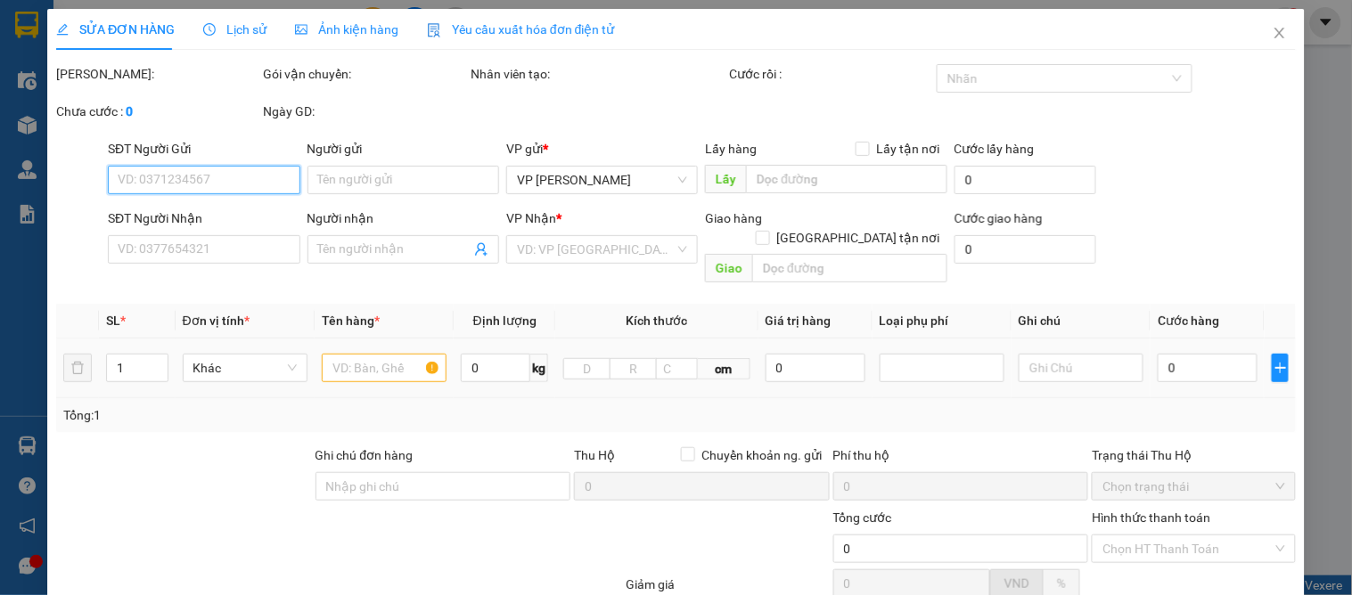
type input "0978863479"
type input "dương"
type input "0334060691"
type input "a hưng"
type input "40.000"
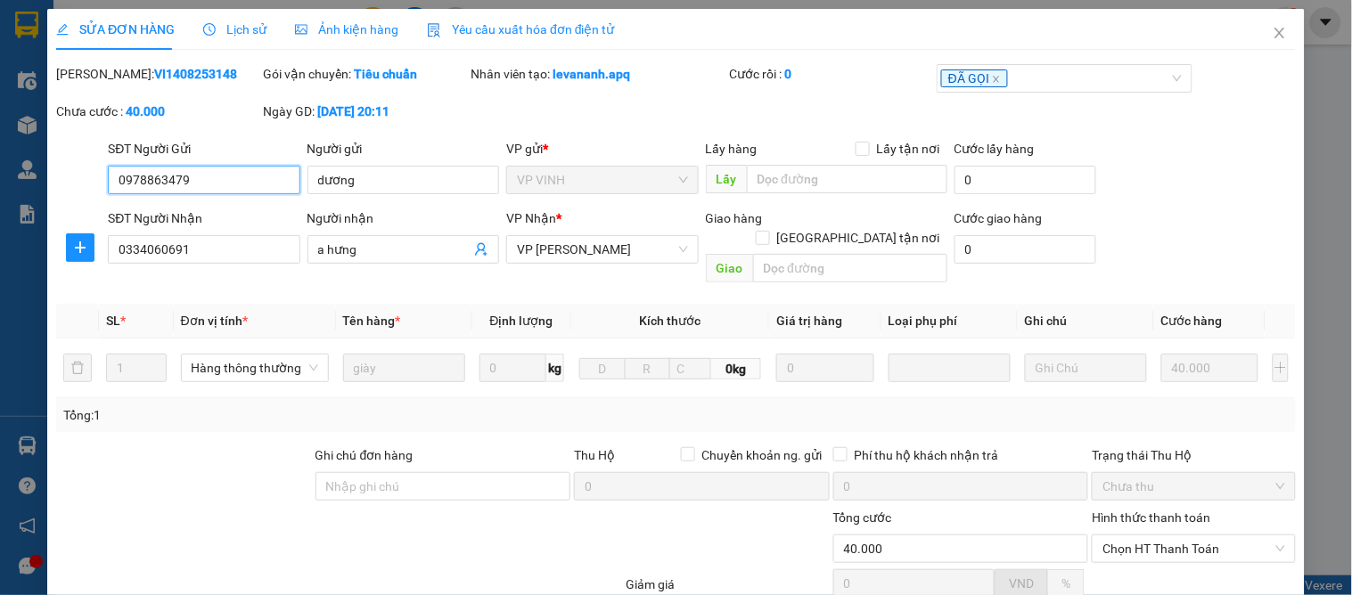
scroll to position [158, 0]
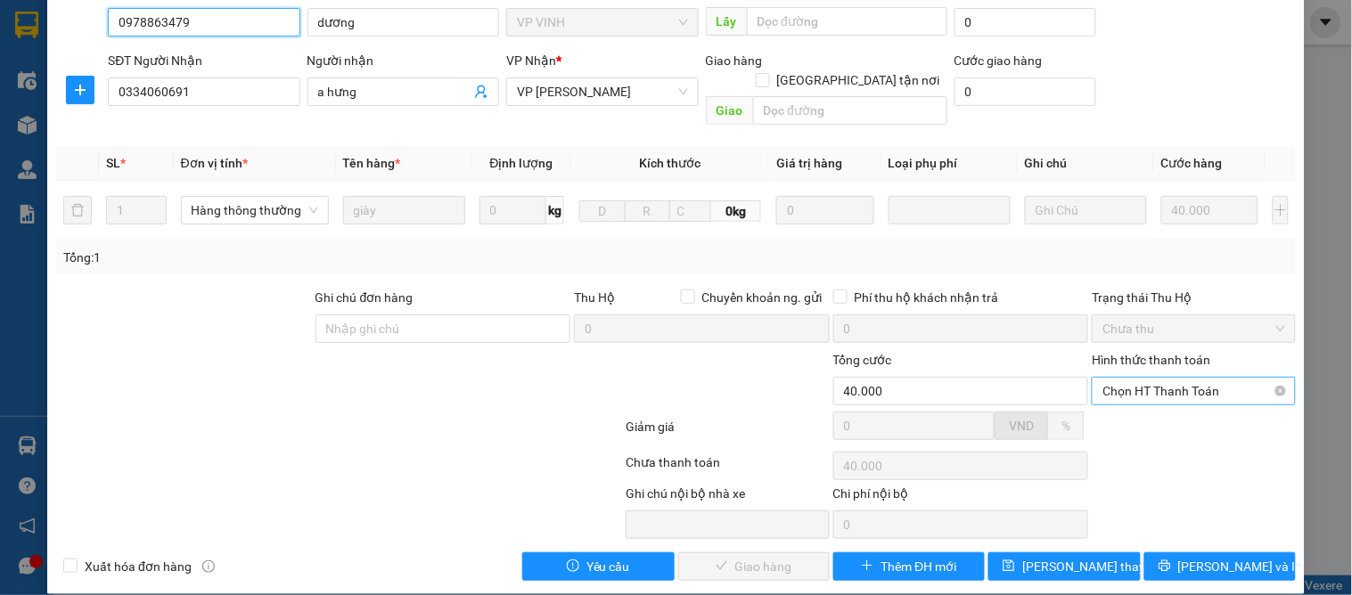
click at [1128, 378] on span "Chọn HT Thanh Toán" at bounding box center [1194, 391] width 182 height 27
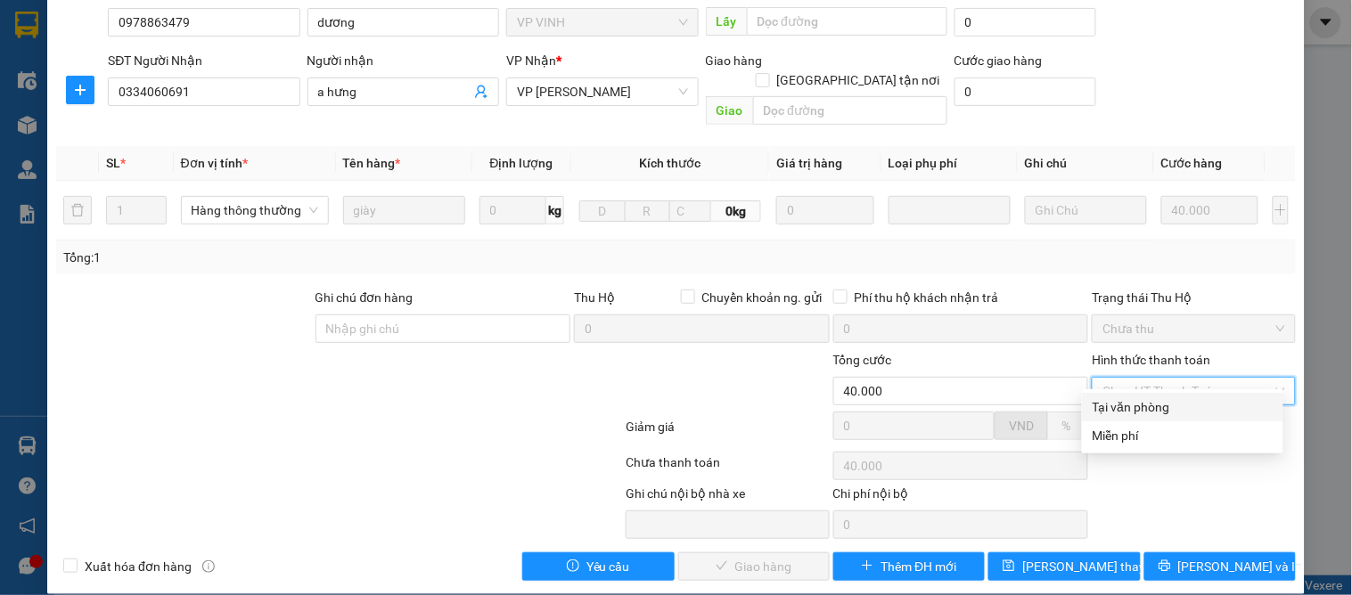
click at [1126, 398] on div "Tại văn phòng" at bounding box center [1183, 408] width 180 height 20
type input "0"
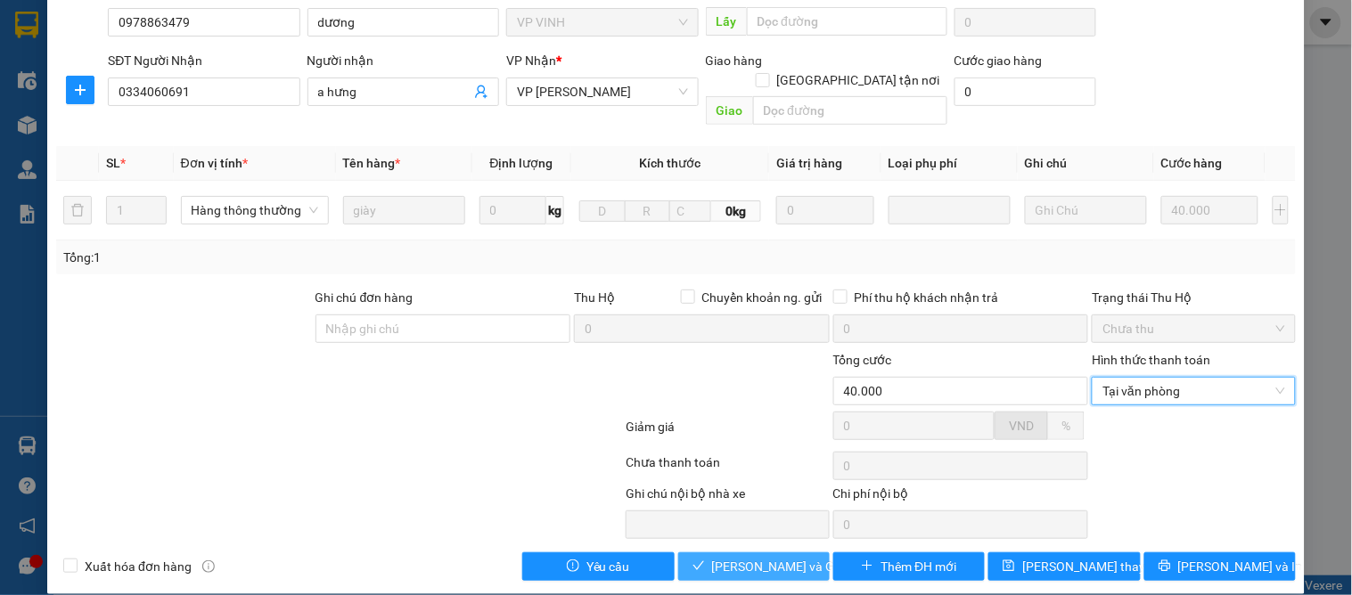
drag, startPoint x: 774, startPoint y: 550, endPoint x: 775, endPoint y: 539, distance: 10.8
click at [774, 557] on span "[PERSON_NAME] và Giao hàng" at bounding box center [797, 567] width 171 height 20
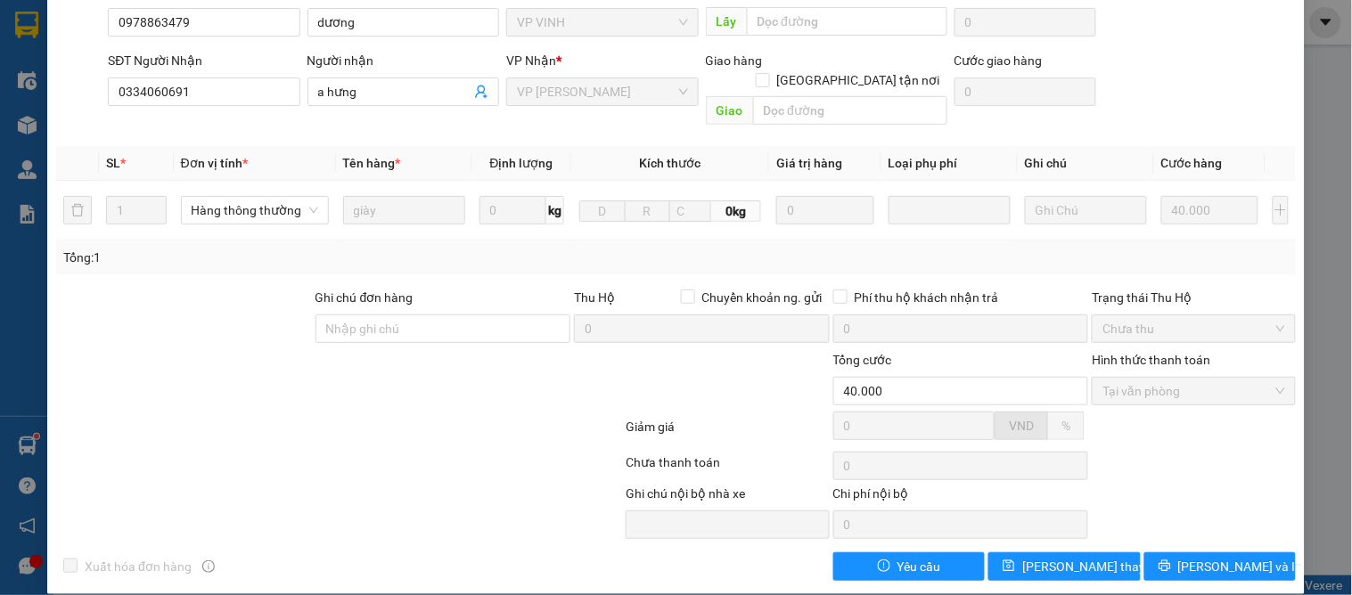
scroll to position [0, 0]
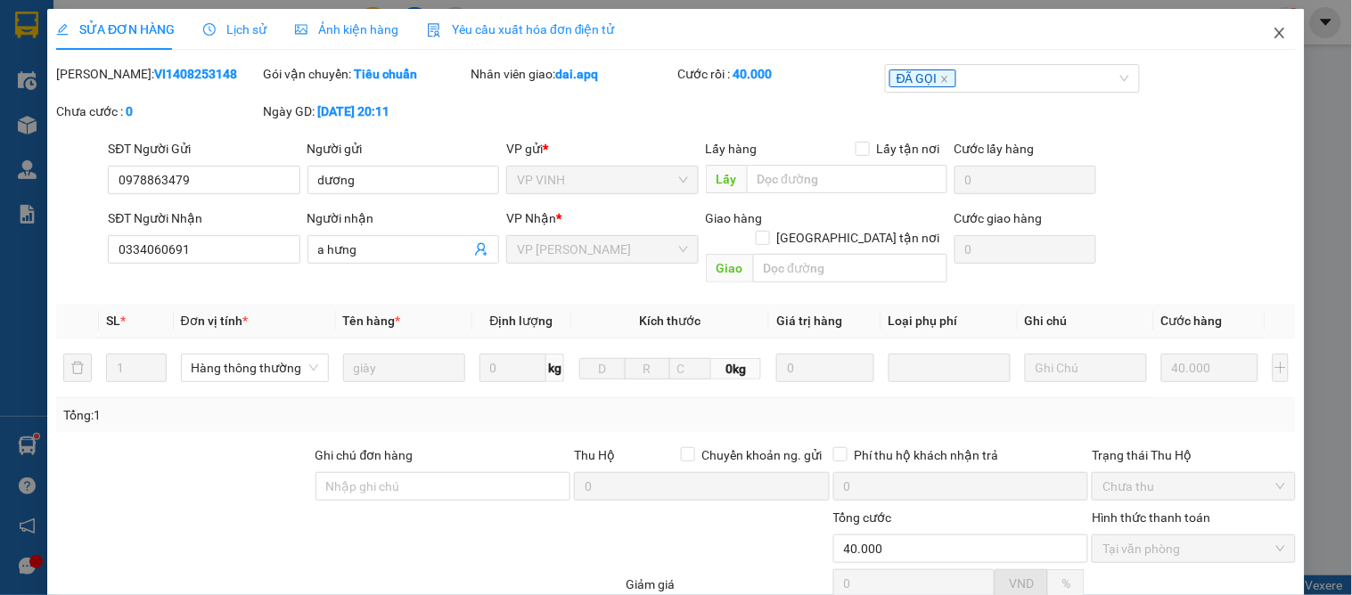
click at [1276, 37] on span "Close" at bounding box center [1280, 34] width 50 height 50
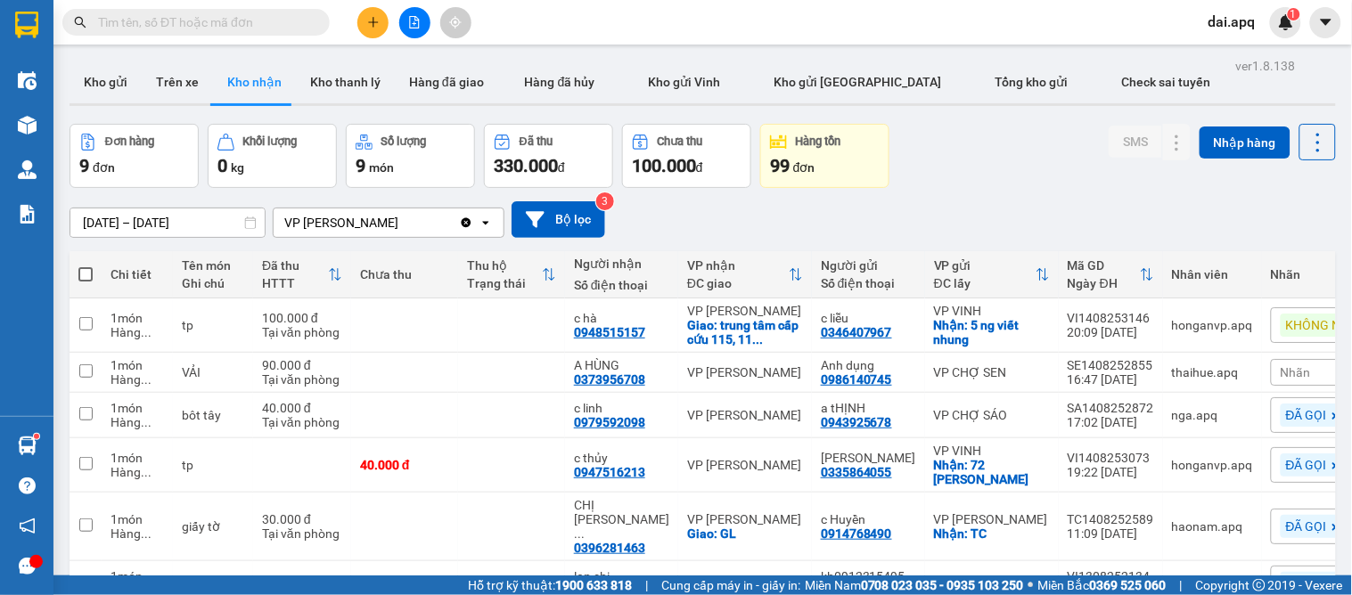
scroll to position [198, 0]
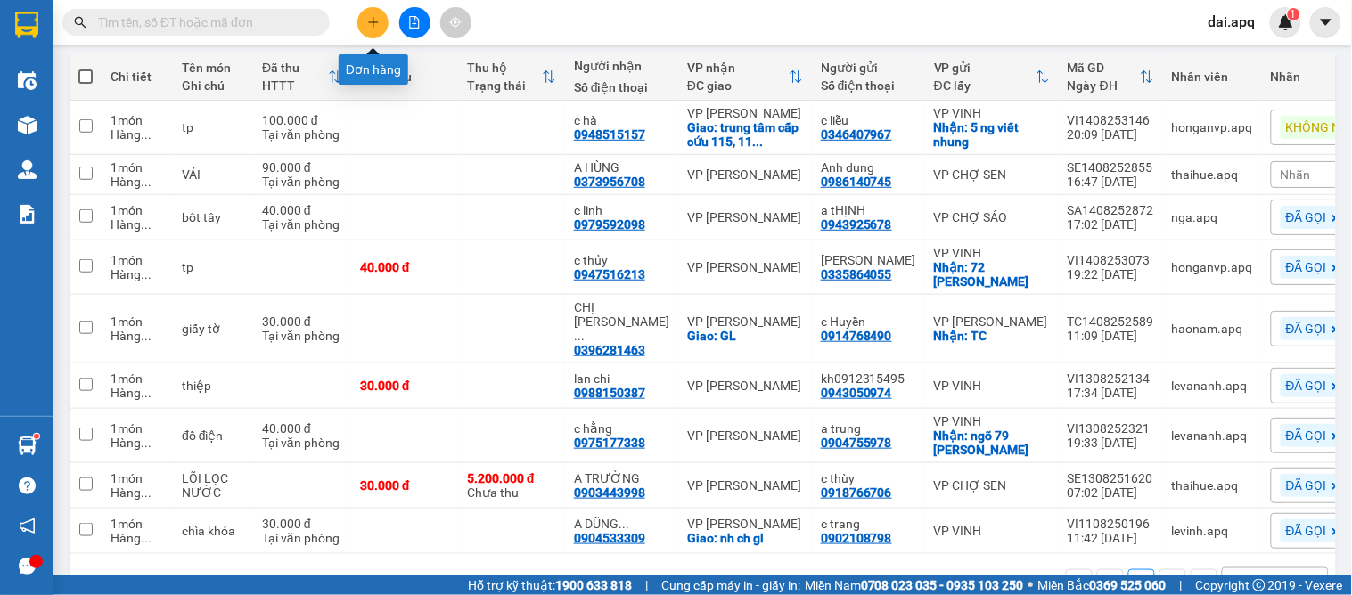
click at [372, 19] on icon "plus" at bounding box center [373, 22] width 12 height 12
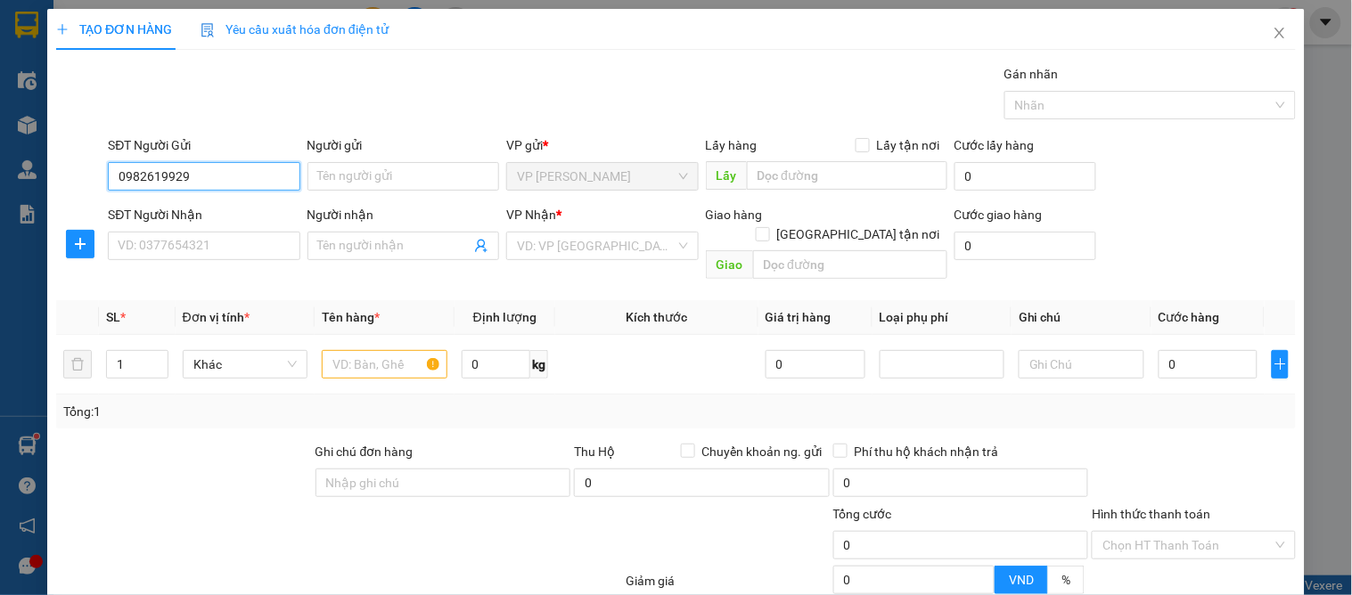
type input "0982619929"
click at [214, 210] on div "SĐT Người Nhận" at bounding box center [204, 215] width 192 height 20
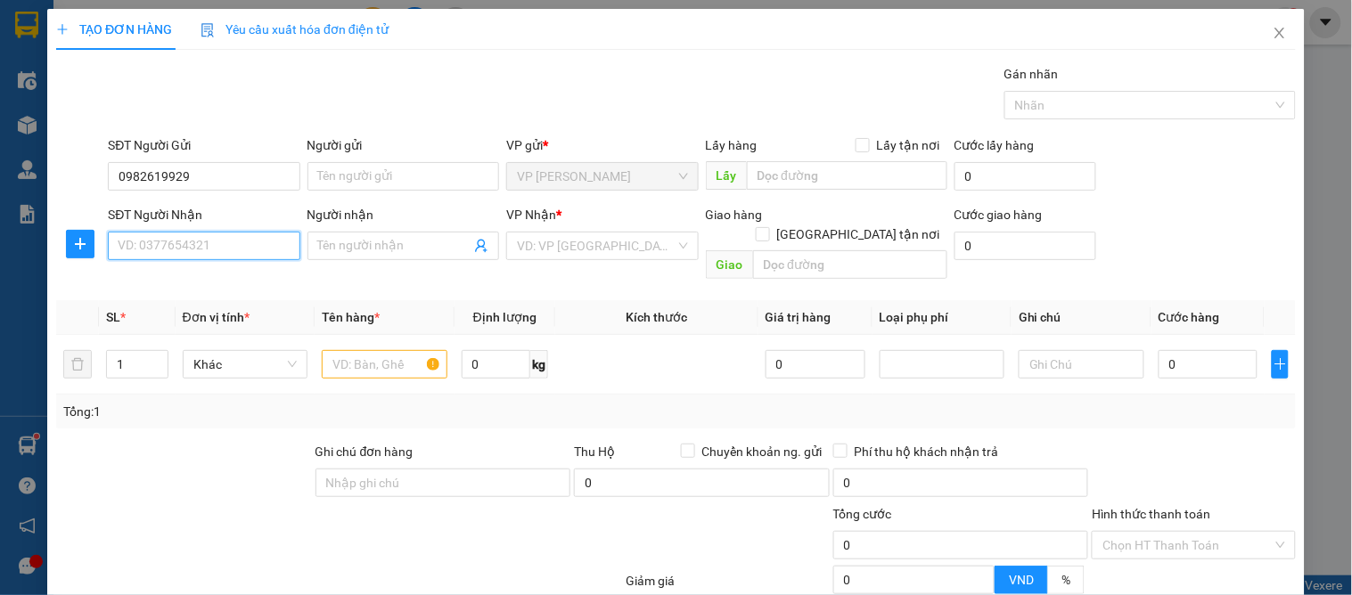
click at [214, 232] on input "SĐT Người Nhận" at bounding box center [204, 246] width 192 height 29
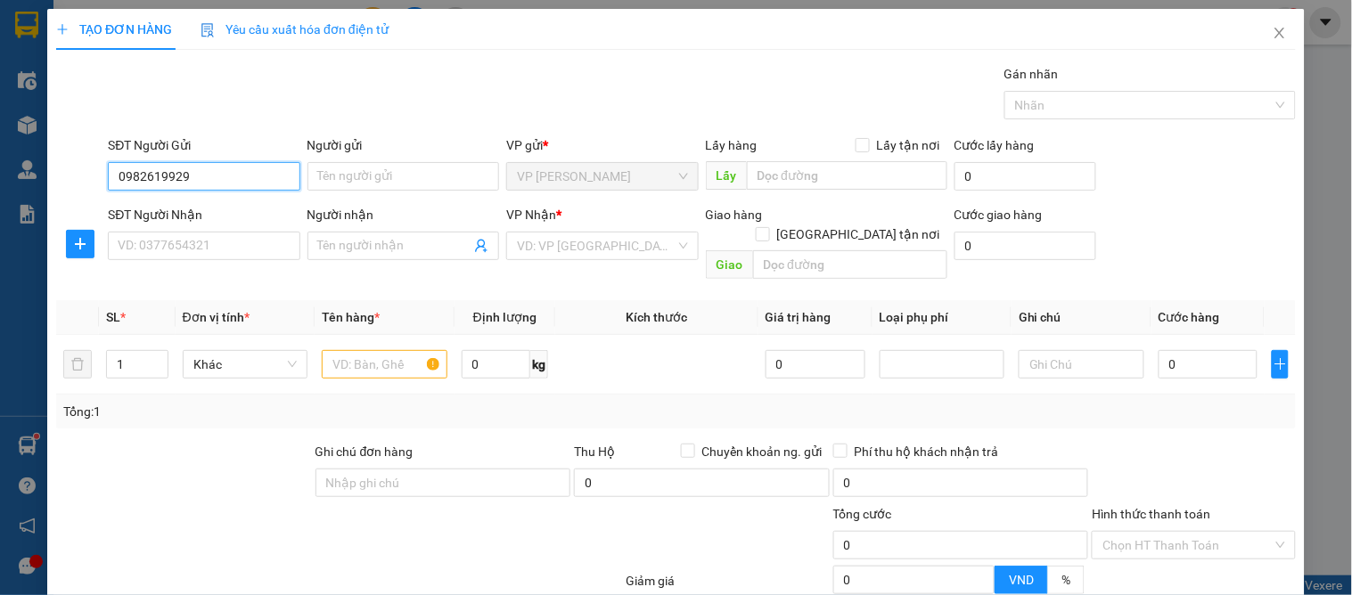
click at [209, 176] on input "0982619929" at bounding box center [204, 176] width 192 height 29
click at [212, 180] on input "0982619929" at bounding box center [204, 176] width 192 height 29
click at [201, 183] on input "0982619929" at bounding box center [204, 176] width 192 height 29
click at [202, 176] on input "0982619929" at bounding box center [204, 176] width 192 height 29
click at [201, 179] on input "0982619929" at bounding box center [204, 176] width 192 height 29
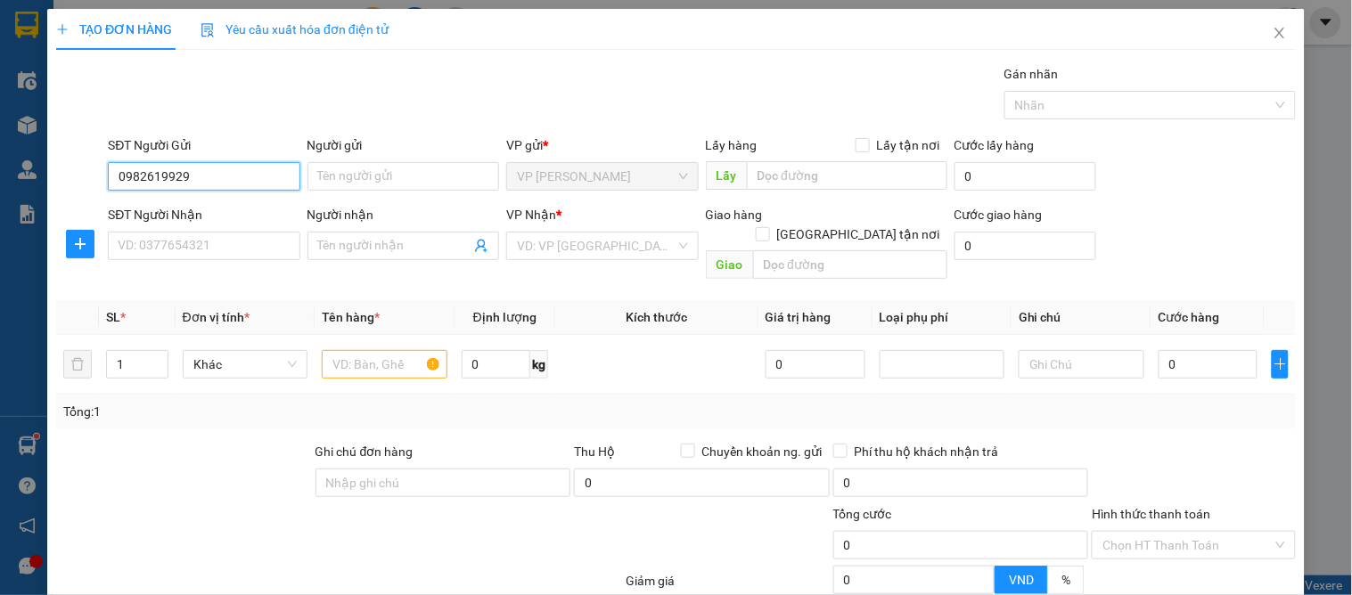
click at [209, 184] on input "0982619929" at bounding box center [204, 176] width 192 height 29
click at [216, 180] on input "0982619929" at bounding box center [204, 176] width 192 height 29
click at [223, 180] on input "0982619929" at bounding box center [204, 176] width 192 height 29
click at [211, 263] on div "SĐT Người Nhận VD: 0377654321" at bounding box center [204, 236] width 192 height 62
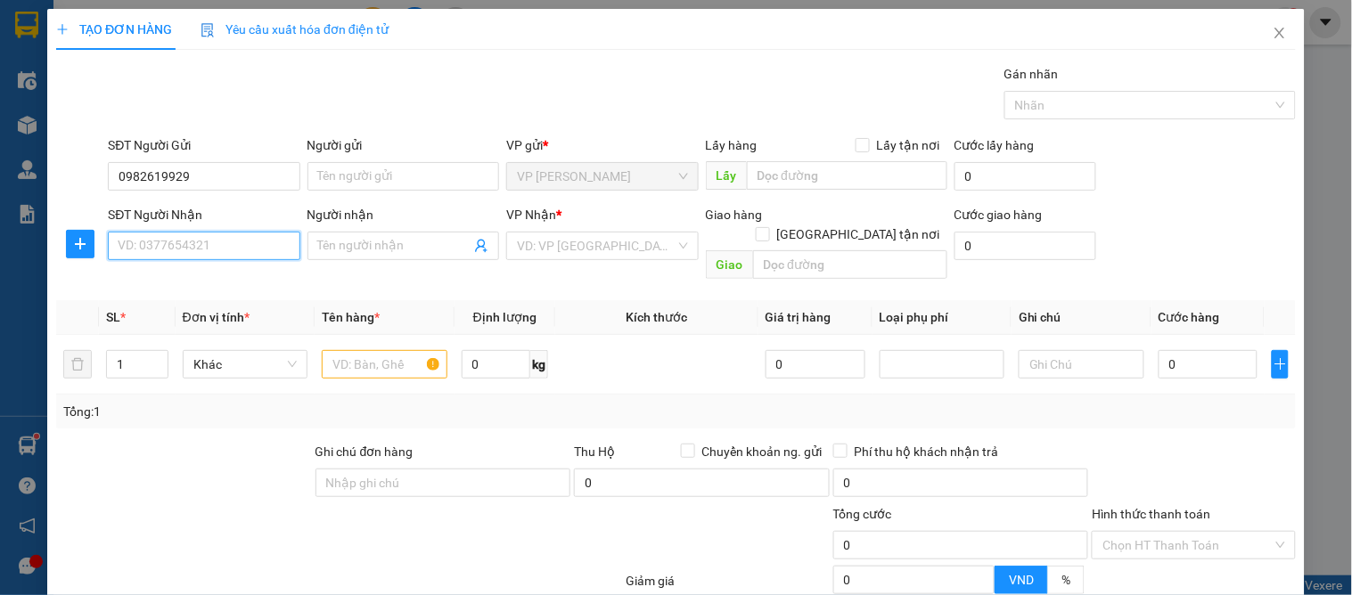
click at [220, 242] on input "SĐT Người Nhận" at bounding box center [204, 246] width 192 height 29
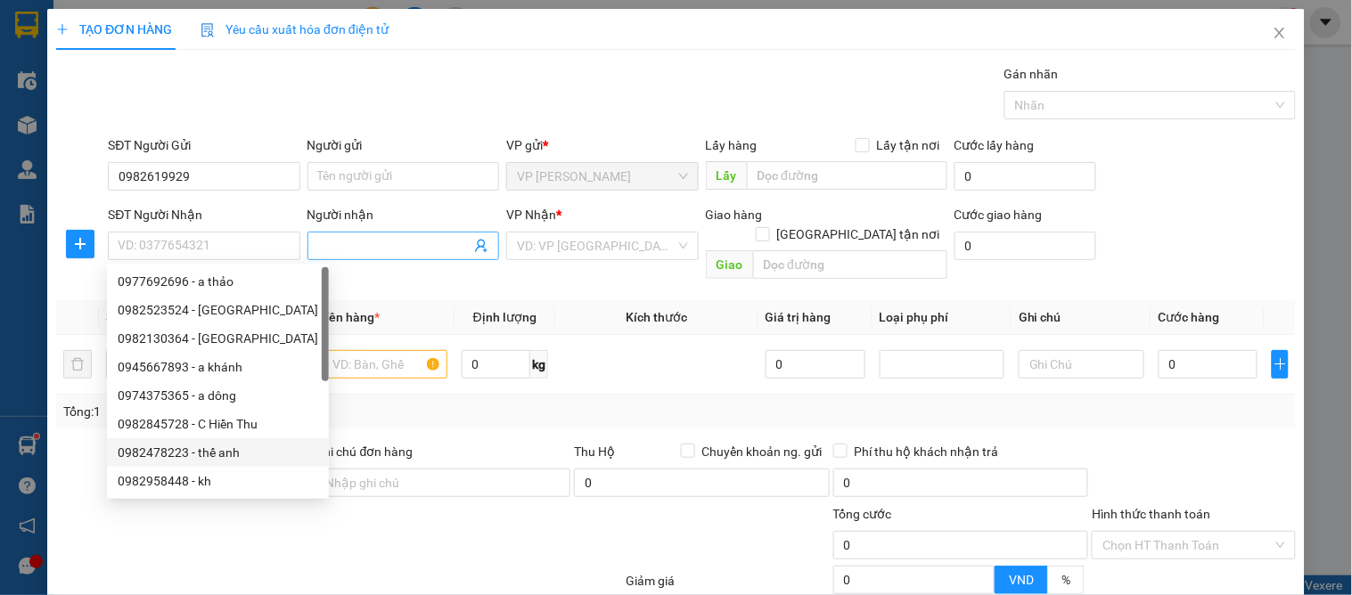
click at [480, 247] on icon "user-add" at bounding box center [481, 246] width 14 height 14
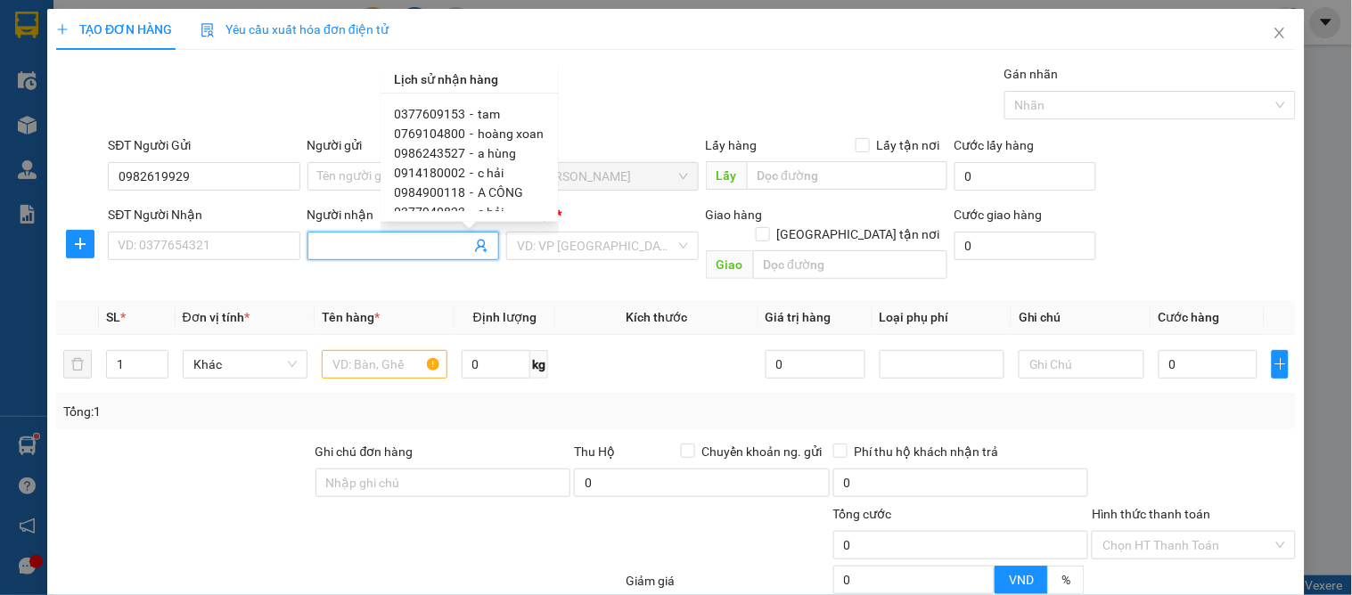
click at [461, 134] on div "0769104800 - hoàng xoan" at bounding box center [470, 134] width 150 height 20
type input "0769104800"
type input "hoàng xoan"
type input "185A hà huy tập"
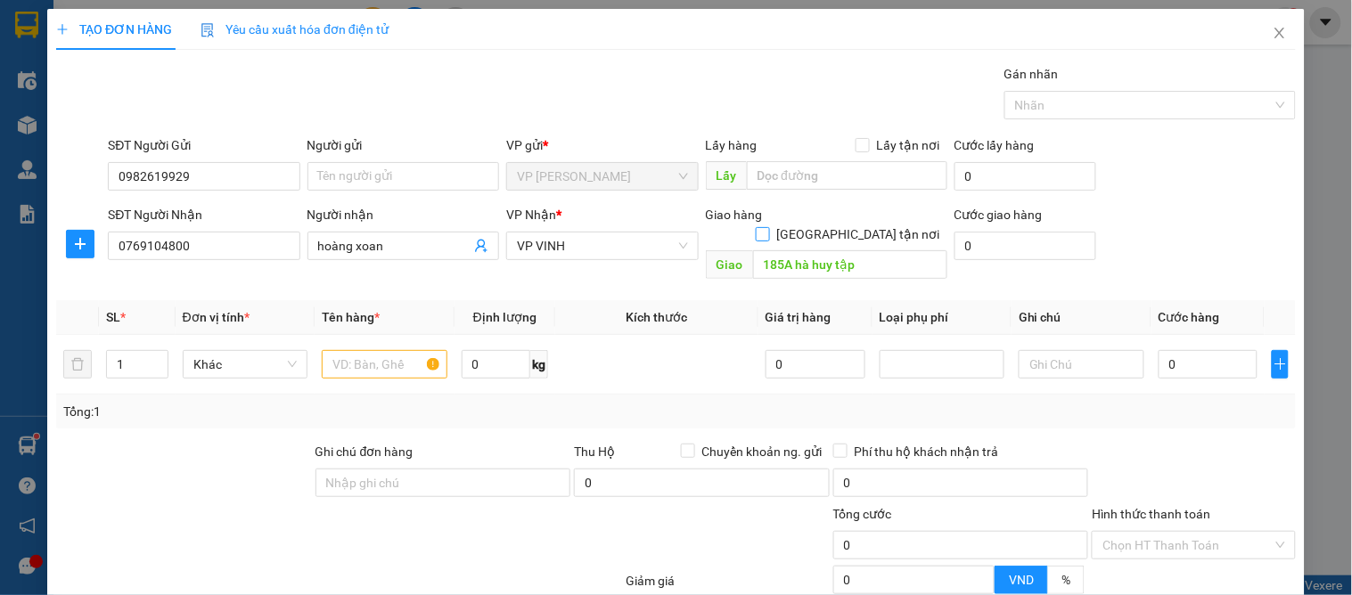
click at [768, 227] on input "[GEOGRAPHIC_DATA] tận nơi" at bounding box center [762, 233] width 12 height 12
checkbox input "true"
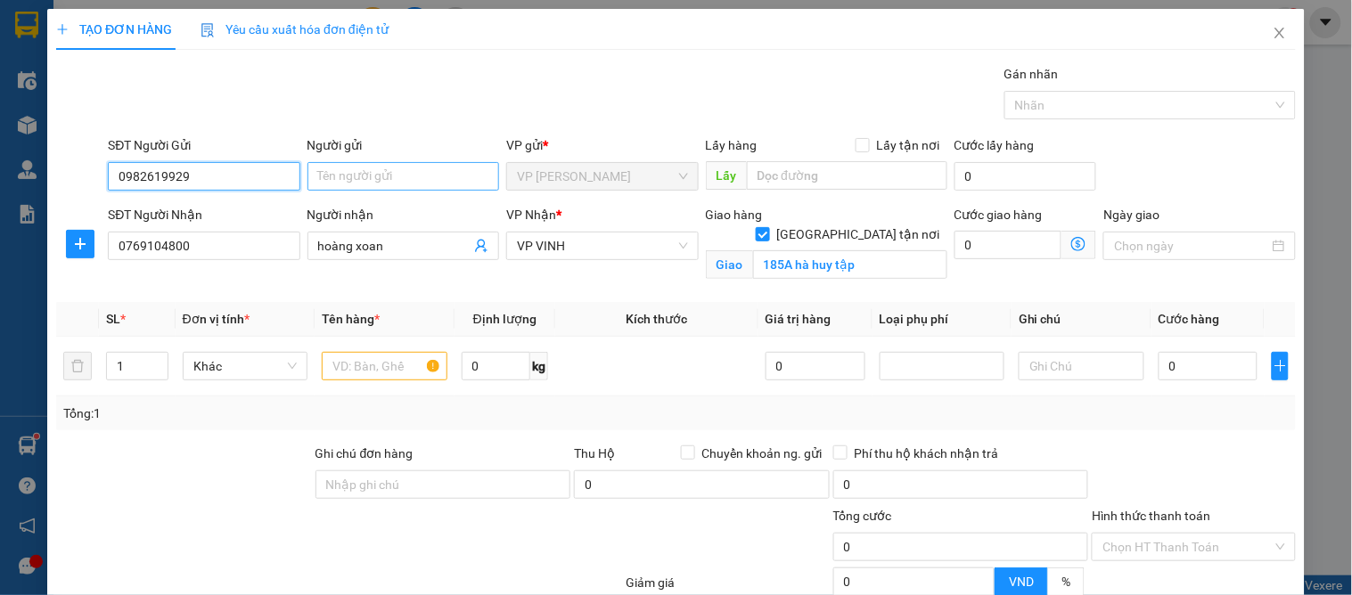
drag, startPoint x: 247, startPoint y: 171, endPoint x: 307, endPoint y: 172, distance: 60.6
click at [248, 171] on input "0982619929" at bounding box center [204, 176] width 192 height 29
click at [429, 178] on input "Người gửi" at bounding box center [403, 176] width 192 height 29
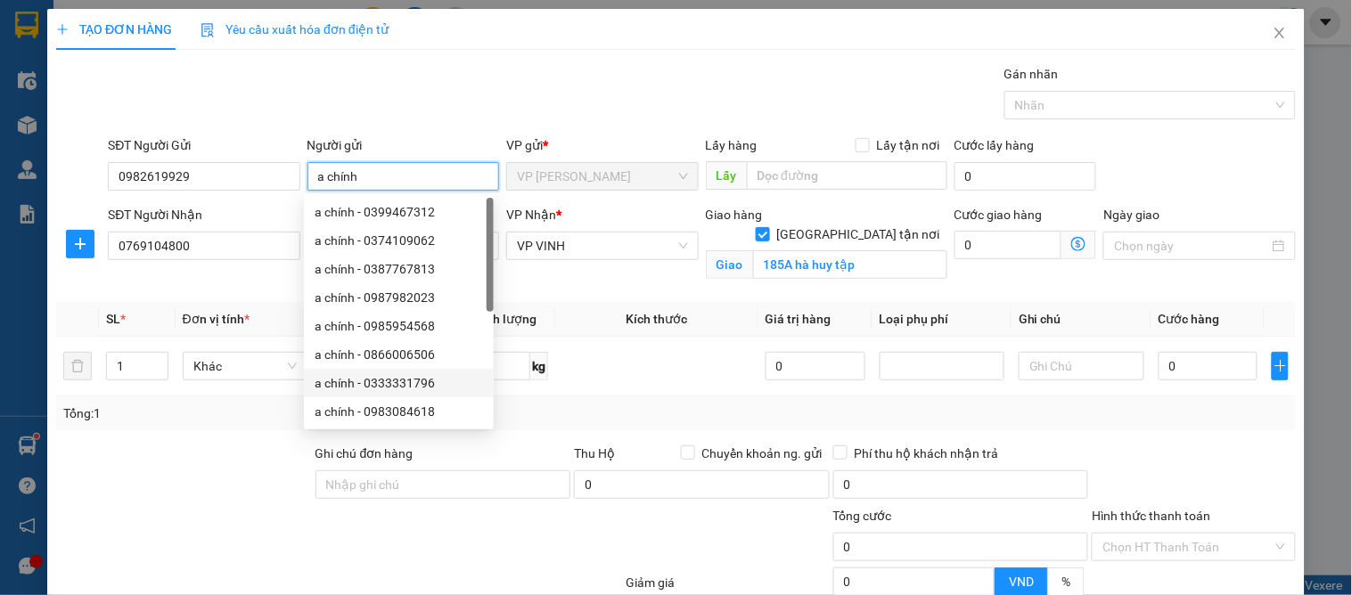
type input "a chính"
click at [201, 504] on div at bounding box center [183, 475] width 259 height 62
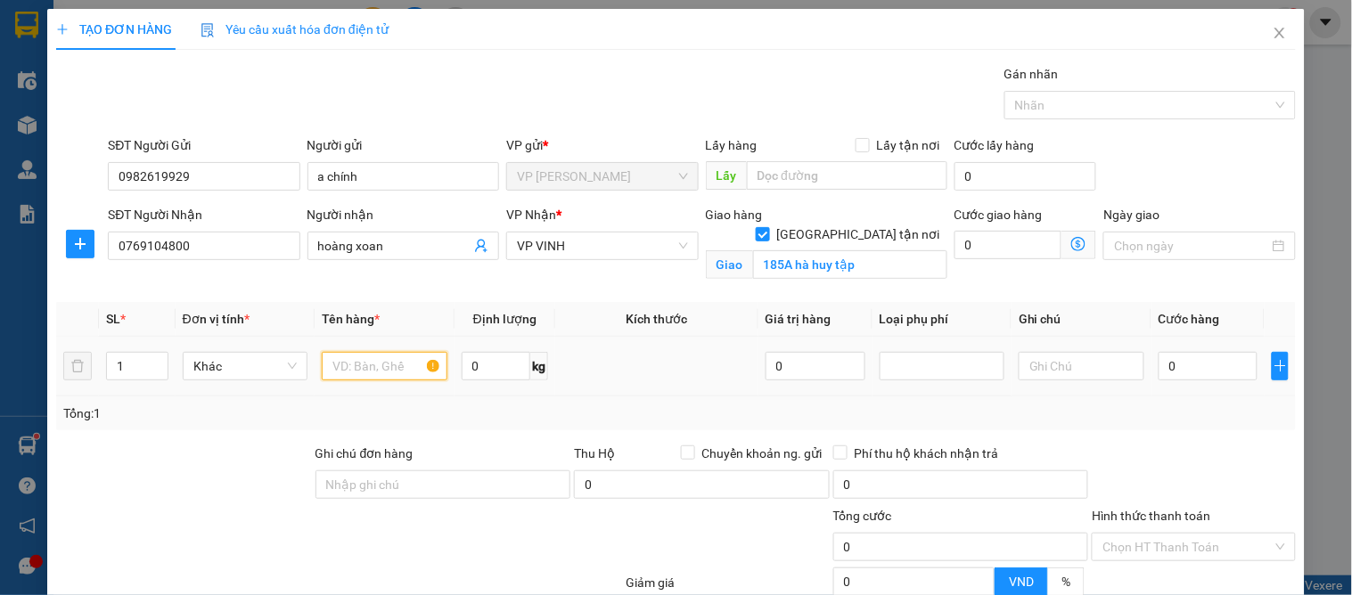
click at [376, 368] on input "text" at bounding box center [384, 366] width 125 height 29
type input "giày dép"
click at [1159, 357] on input "0" at bounding box center [1209, 366] width 100 height 29
type input "1"
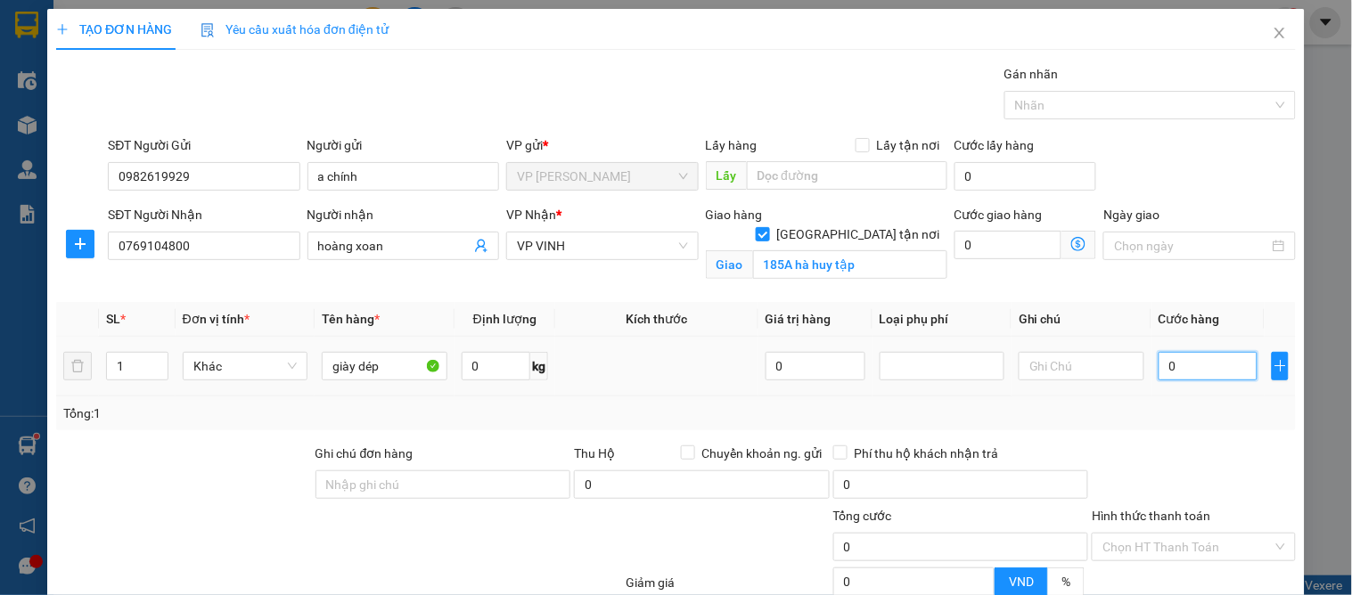
type input "1"
type input "11"
type input "110"
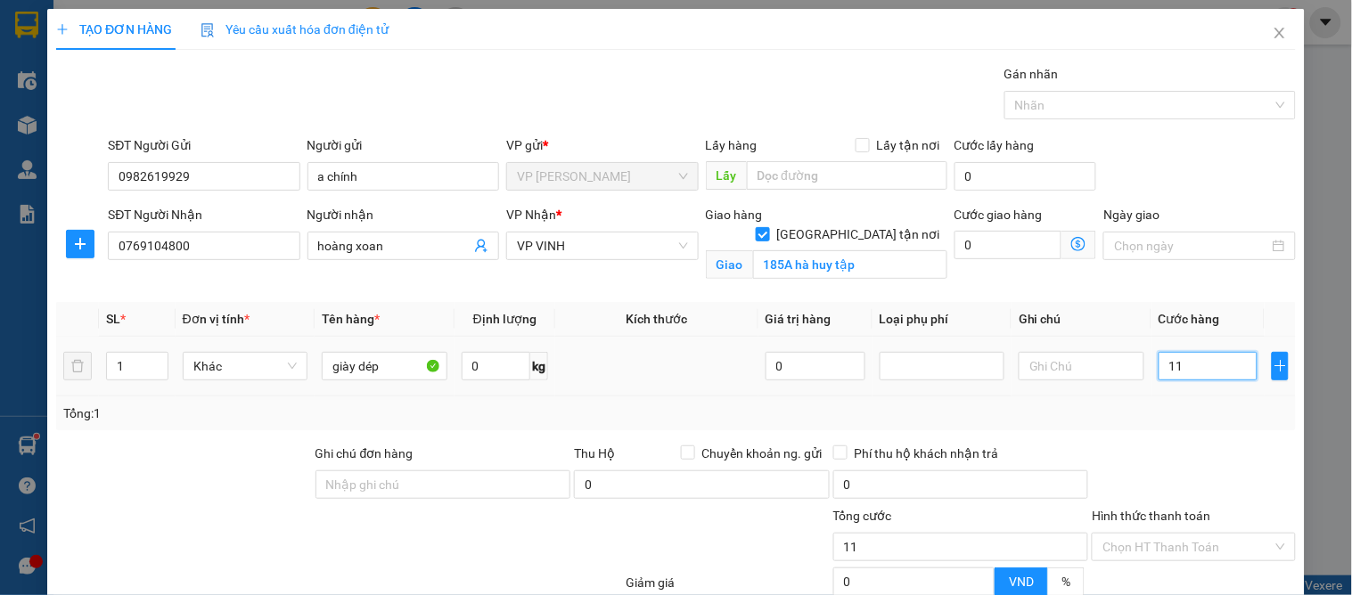
type input "110"
type input "110.000"
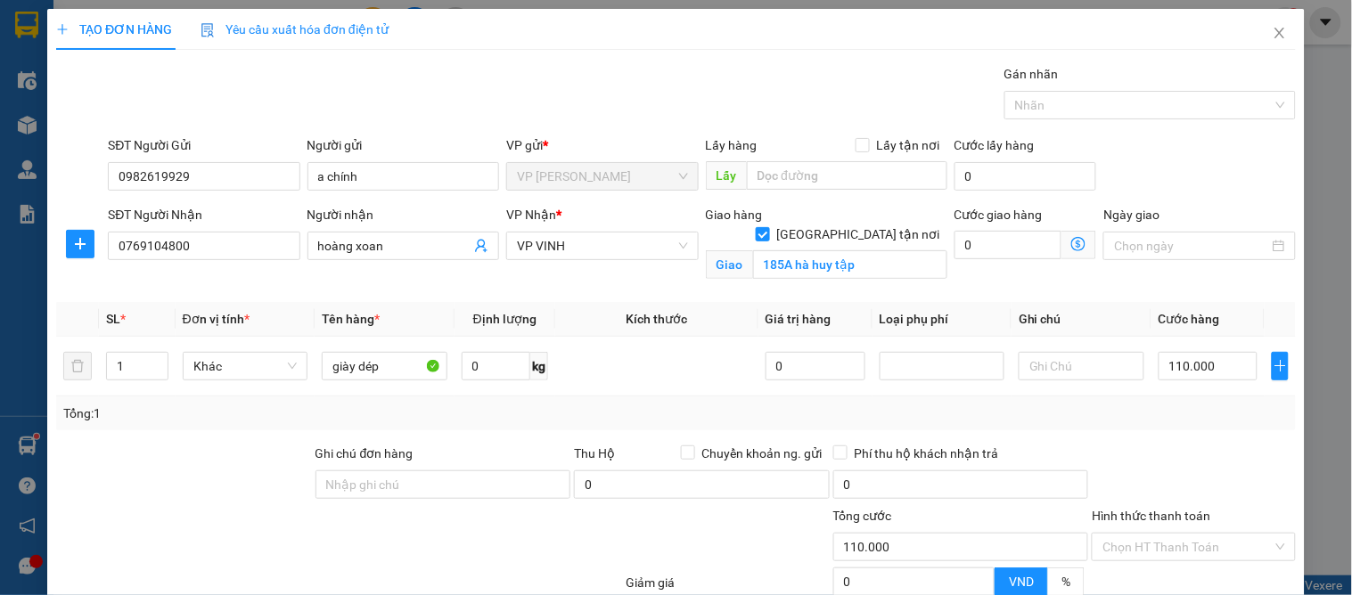
drag, startPoint x: 1242, startPoint y: 459, endPoint x: 1221, endPoint y: 477, distance: 27.2
click at [1240, 459] on div at bounding box center [1193, 475] width 207 height 62
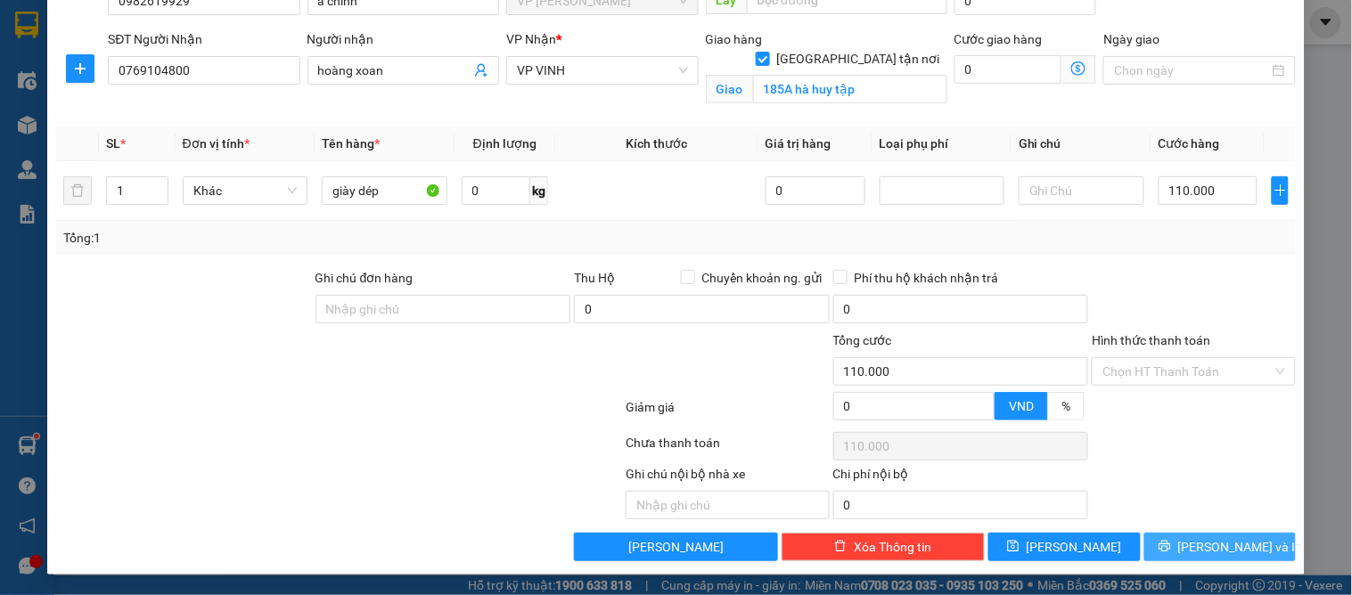
click at [1182, 555] on button "[PERSON_NAME] và In" at bounding box center [1220, 547] width 152 height 29
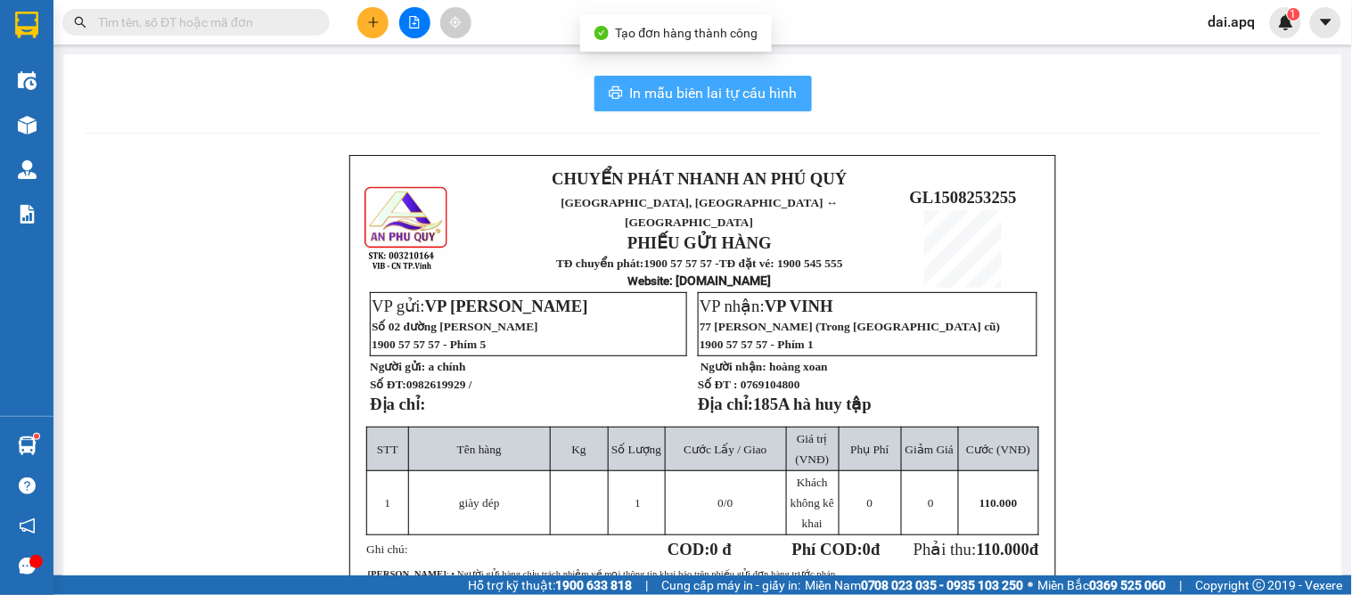
click at [619, 102] on button "In mẫu biên lai tự cấu hình" at bounding box center [702, 94] width 217 height 36
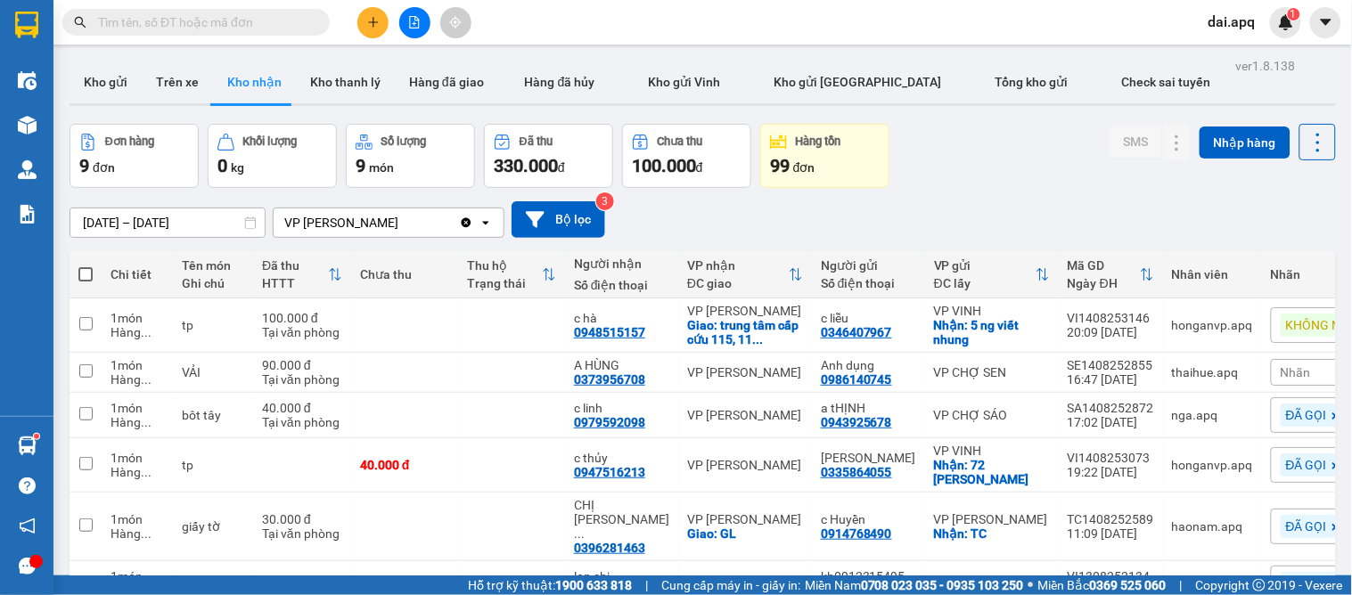
scroll to position [103, 0]
drag, startPoint x: 802, startPoint y: 20, endPoint x: 765, endPoint y: 228, distance: 211.0
click at [767, 229] on div "01/08/2025 – 15/08/2025 Press the down arrow key to interact with the calendar …" at bounding box center [703, 219] width 1267 height 37
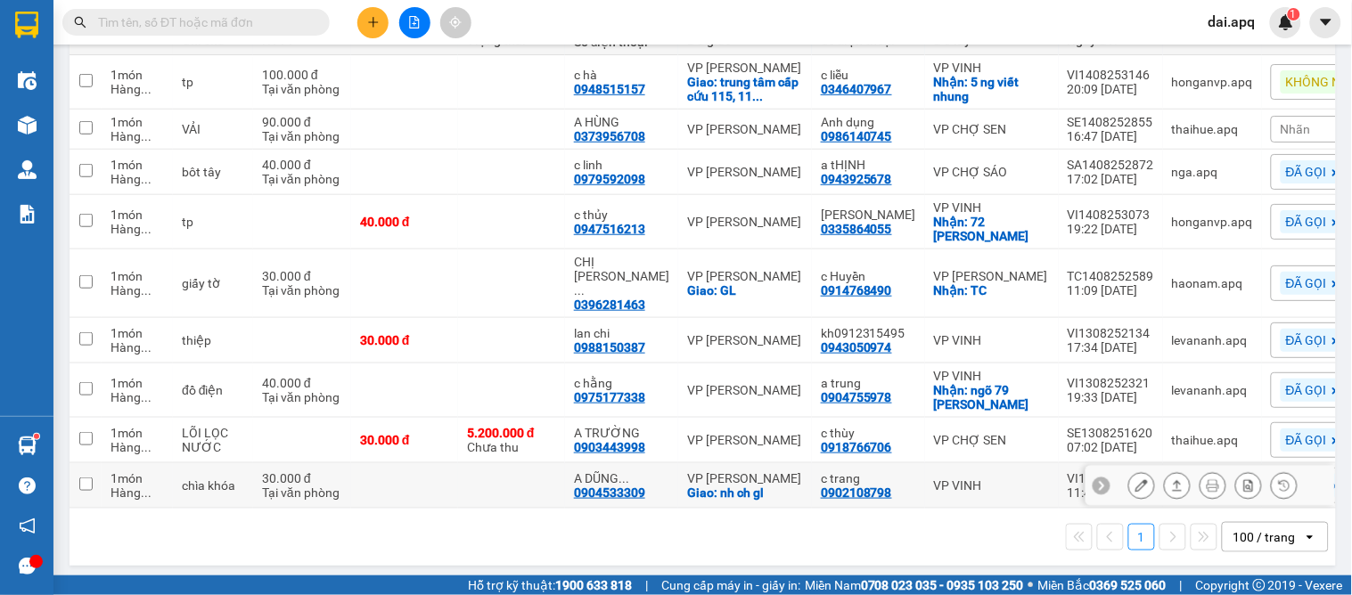
scroll to position [0, 0]
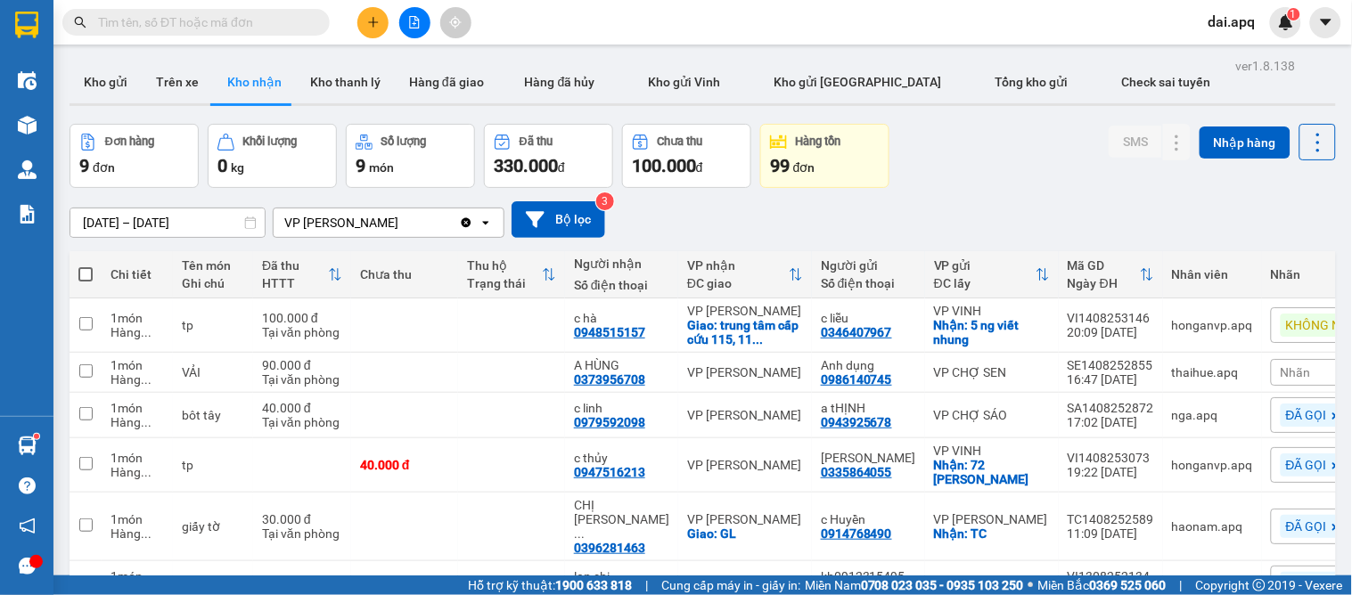
click at [357, 22] on div at bounding box center [415, 22] width 134 height 31
click at [369, 10] on button at bounding box center [372, 22] width 31 height 31
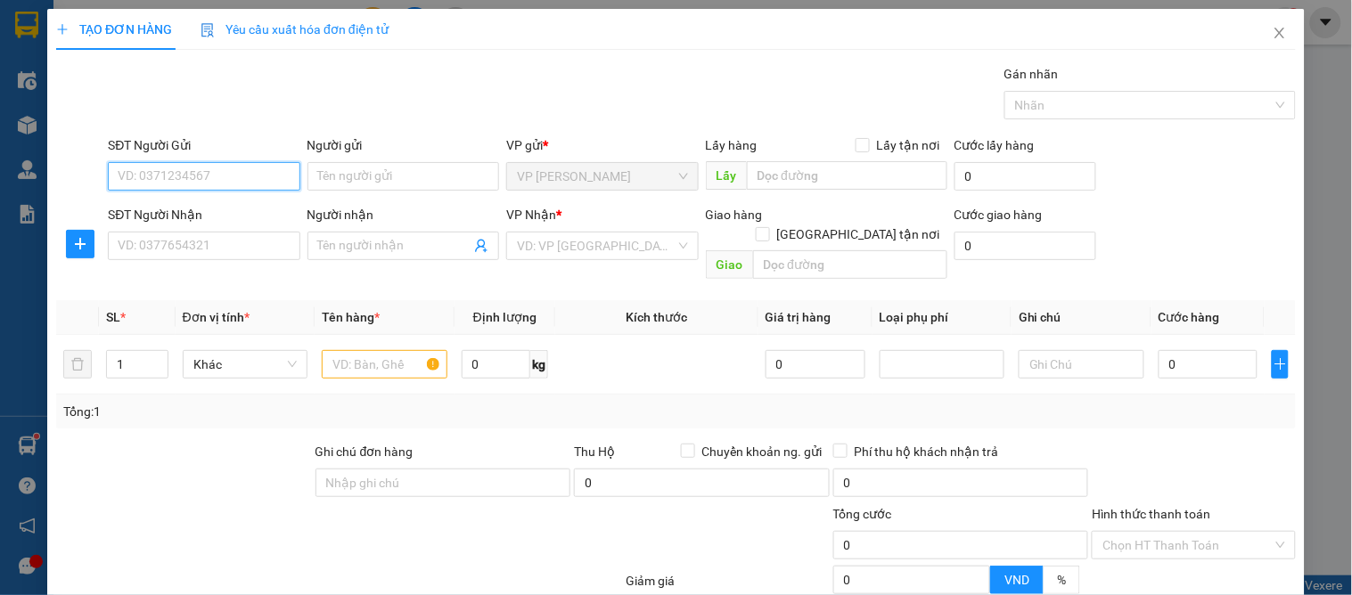
click at [210, 175] on input "SĐT Người Gửi" at bounding box center [204, 176] width 192 height 29
type input "0904599869"
drag, startPoint x: 187, startPoint y: 217, endPoint x: 193, endPoint y: 225, distance: 10.4
click at [188, 217] on div "0904599869 - bình" at bounding box center [202, 212] width 168 height 20
type input "bình"
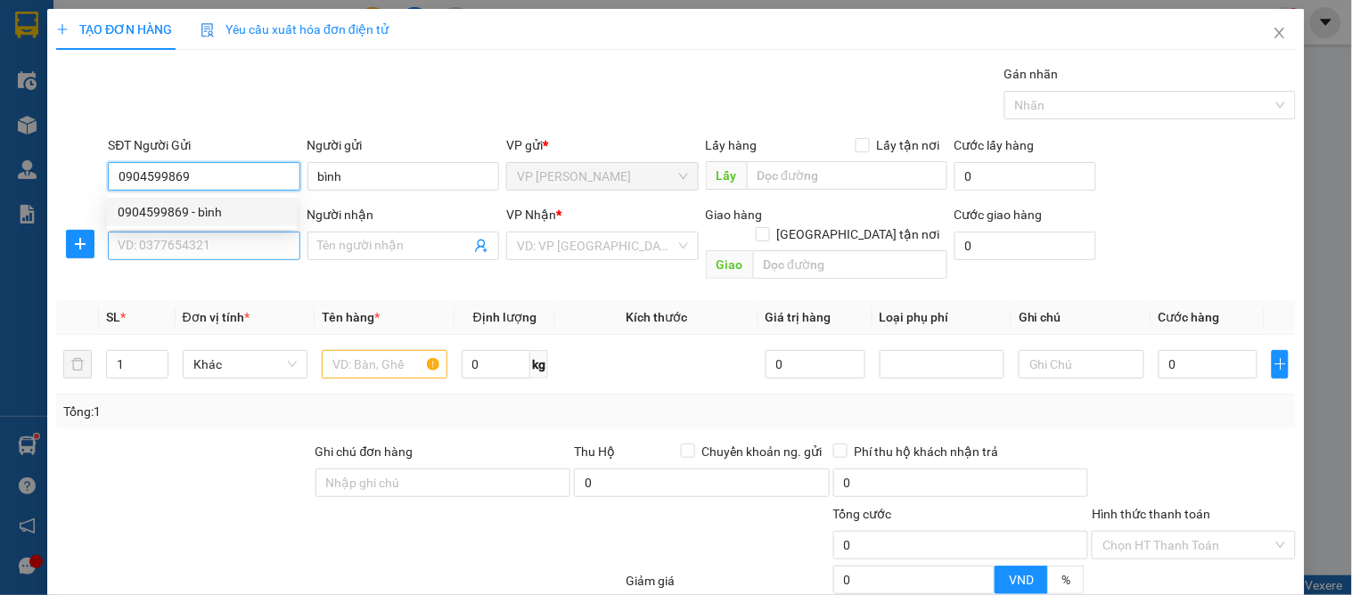
type input "0904599869"
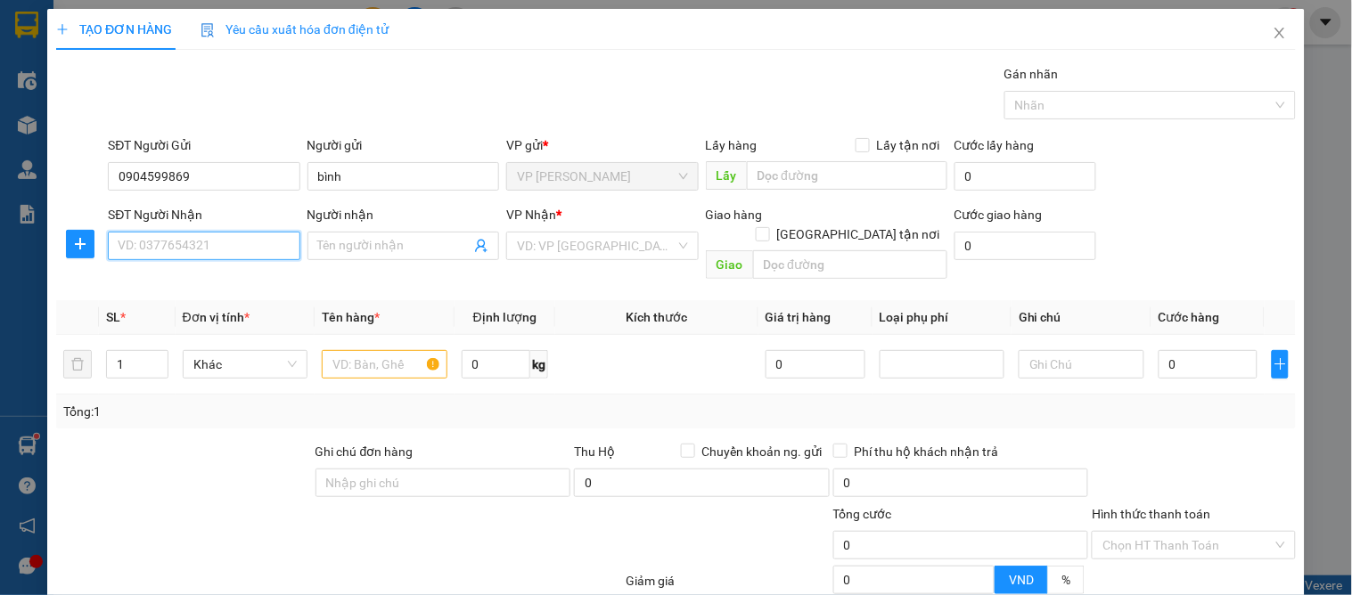
click at [202, 242] on input "SĐT Người Nhận" at bounding box center [204, 246] width 192 height 29
click at [209, 280] on div "0983887138 - khoa thích" at bounding box center [202, 282] width 168 height 20
type input "0983887138"
type input "khoa thích"
checkbox input "true"
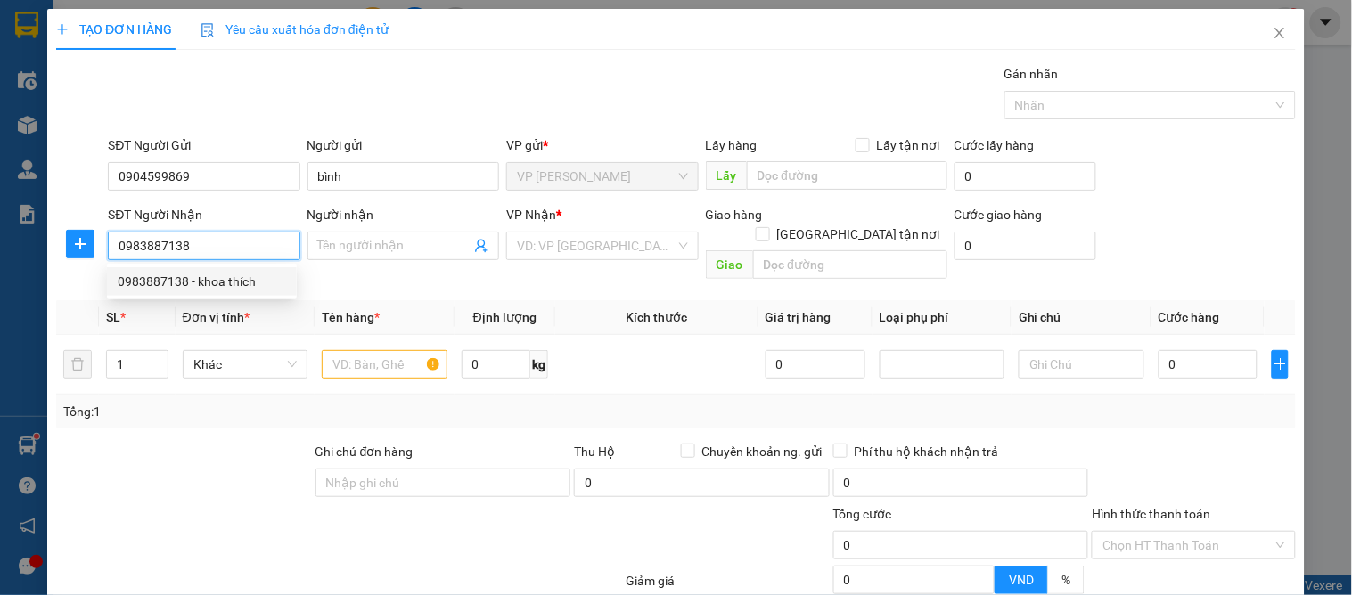
type input "vp"
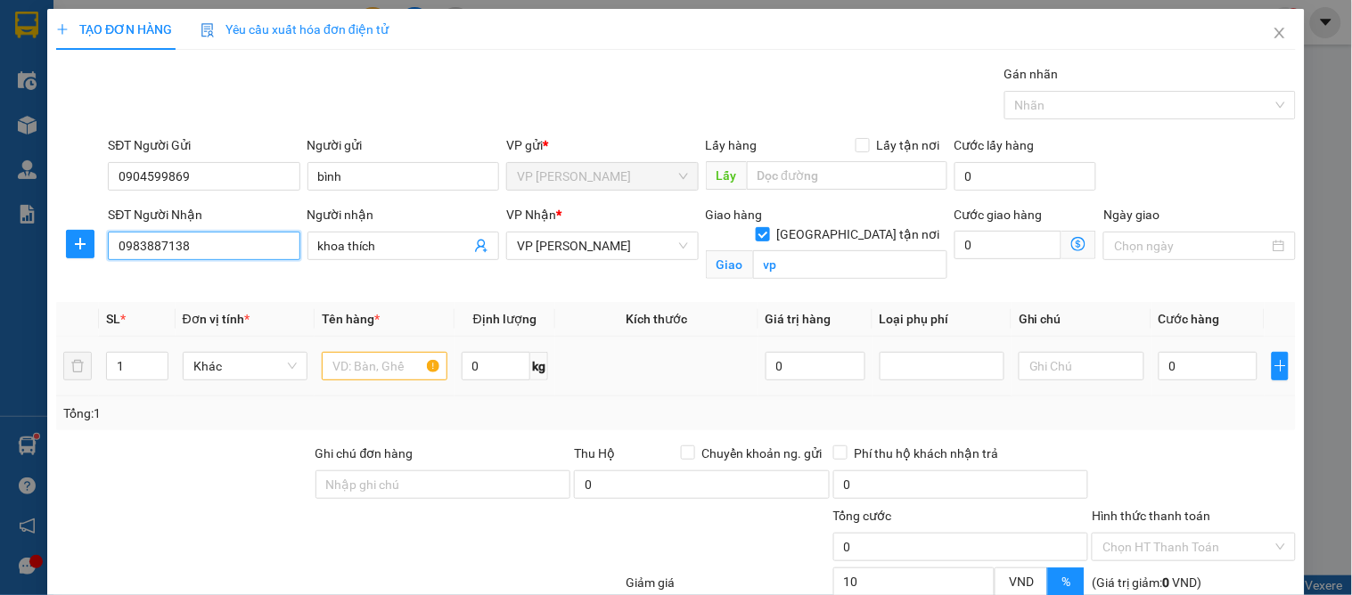
type input "10"
click at [376, 373] on input "text" at bounding box center [384, 366] width 125 height 29
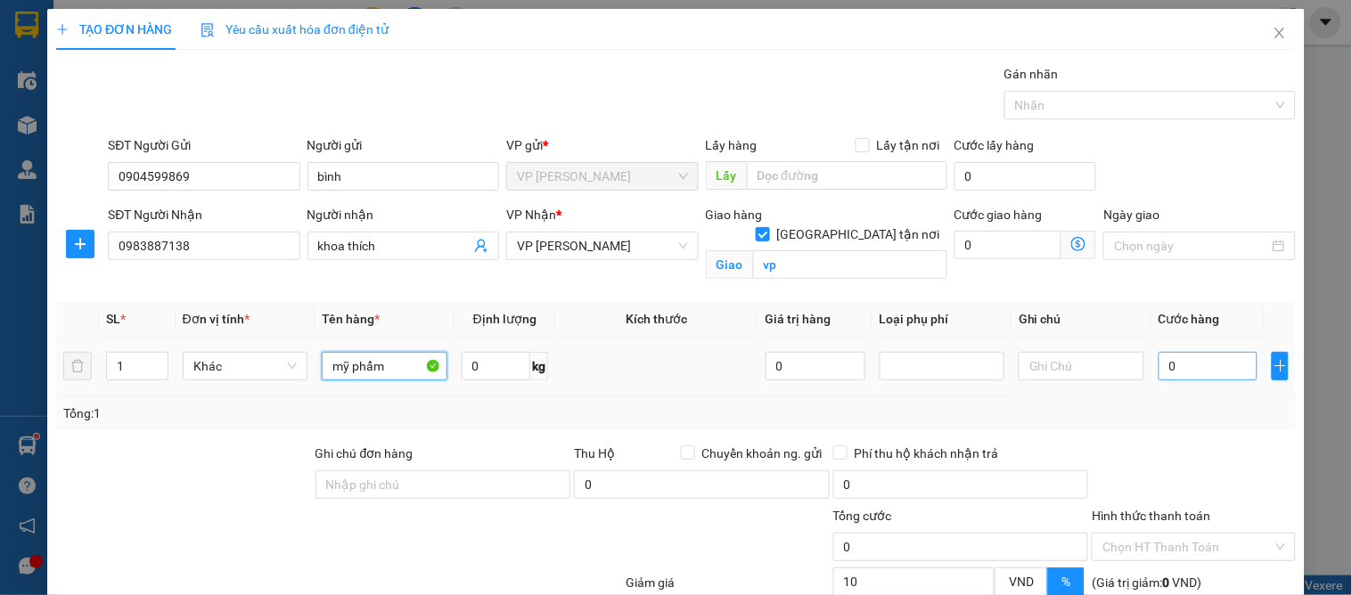
type input "mỹ phẩm"
click at [1159, 371] on input "0" at bounding box center [1209, 366] width 100 height 29
type input "4"
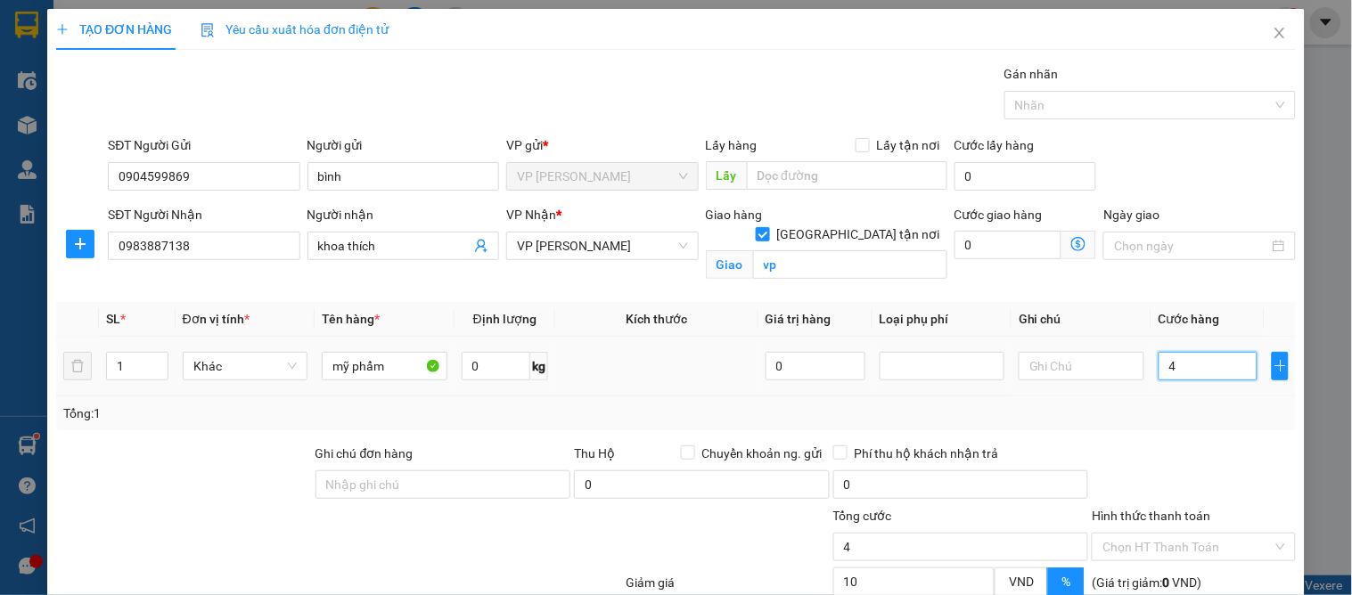
type input "40"
type input "40.000"
type input "36.000"
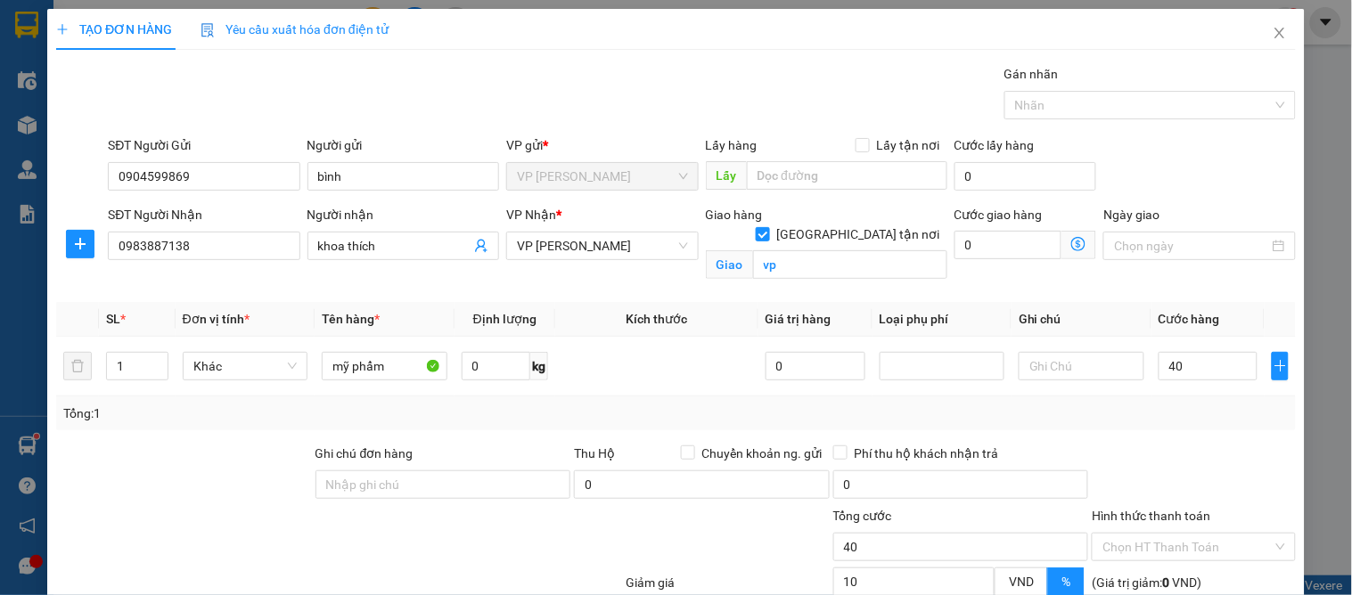
type input "36.000"
drag, startPoint x: 1201, startPoint y: 433, endPoint x: 1191, endPoint y: 441, distance: 13.4
click at [1201, 433] on div "Transit Pickup Surcharge Ids Transit Deliver Surcharge Ids Transit Deliver Surc…" at bounding box center [676, 400] width 1240 height 673
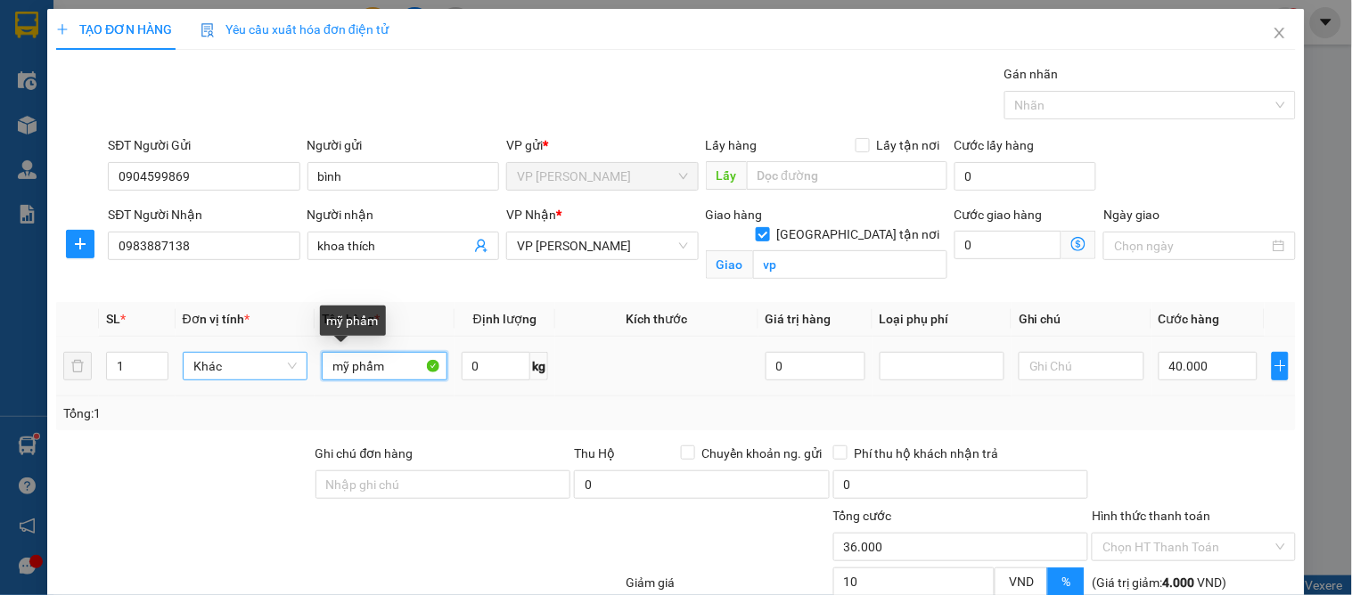
drag, startPoint x: 384, startPoint y: 373, endPoint x: 263, endPoint y: 355, distance: 122.5
click at [267, 357] on tr "1 Khác mỹ phẩm 0 kg 0 40.000" at bounding box center [676, 367] width 1240 height 60
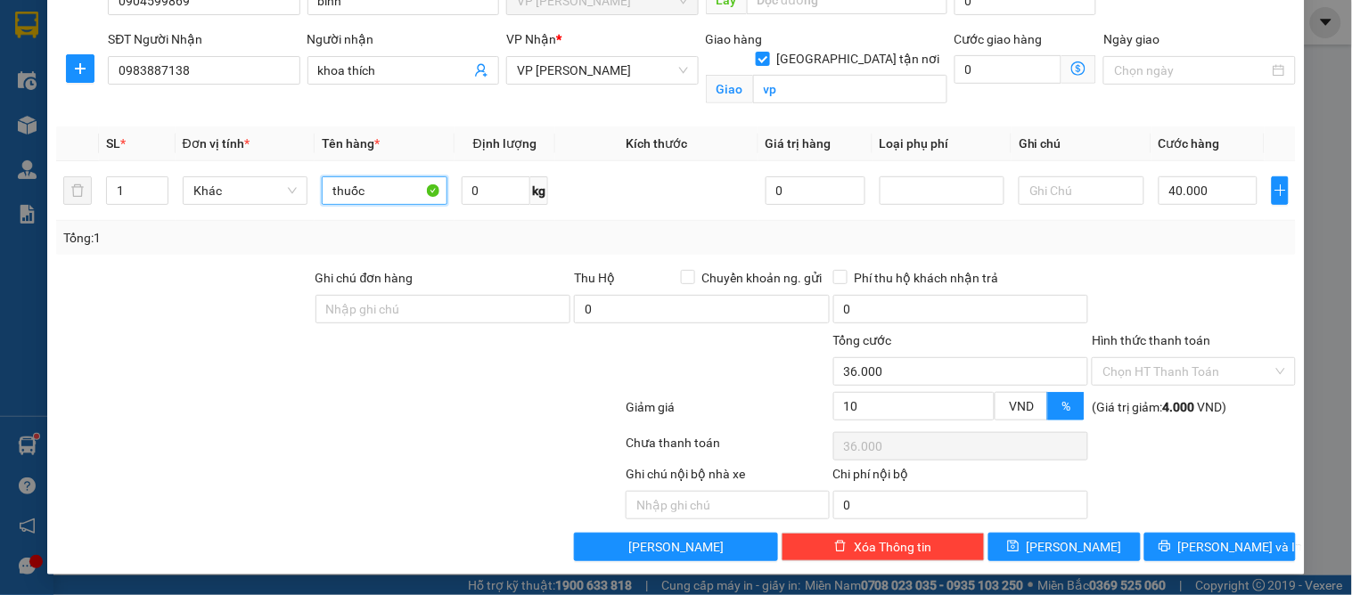
type input "thuốc"
click at [1208, 529] on div "Transit Pickup Surcharge Ids Transit Deliver Surcharge Ids Transit Deliver Surc…" at bounding box center [676, 225] width 1240 height 673
click at [1214, 537] on span "[PERSON_NAME] và In" at bounding box center [1240, 547] width 125 height 20
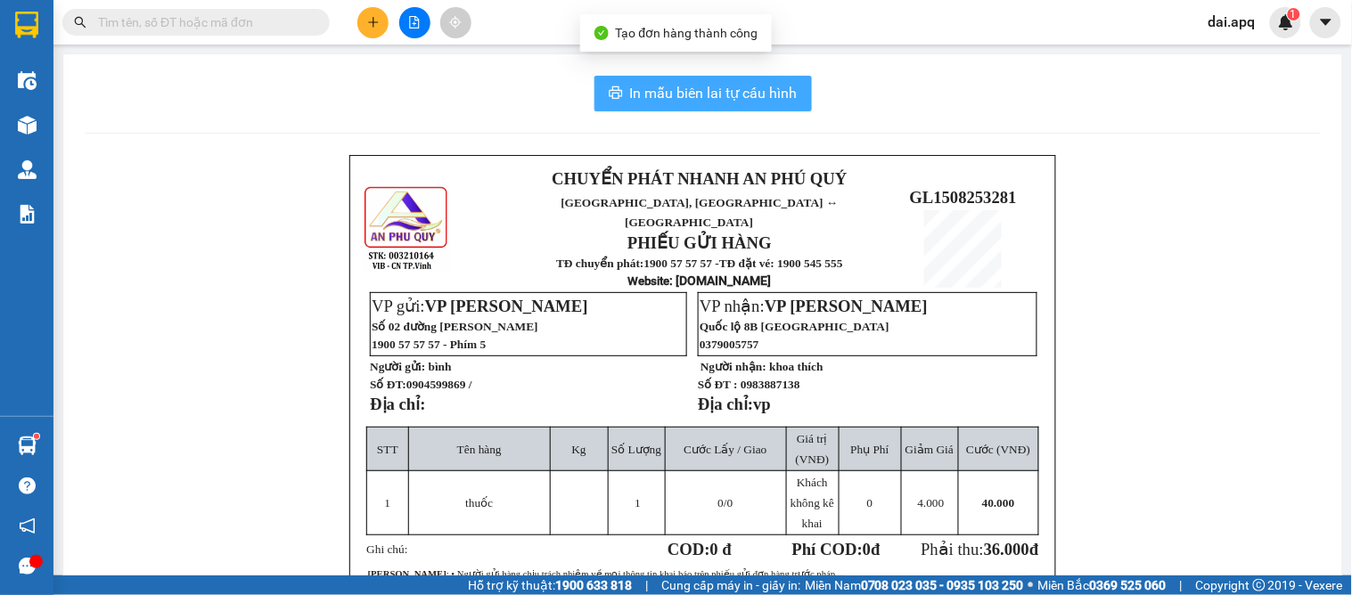
click at [640, 98] on span "In mẫu biên lai tự cấu hình" at bounding box center [714, 93] width 168 height 22
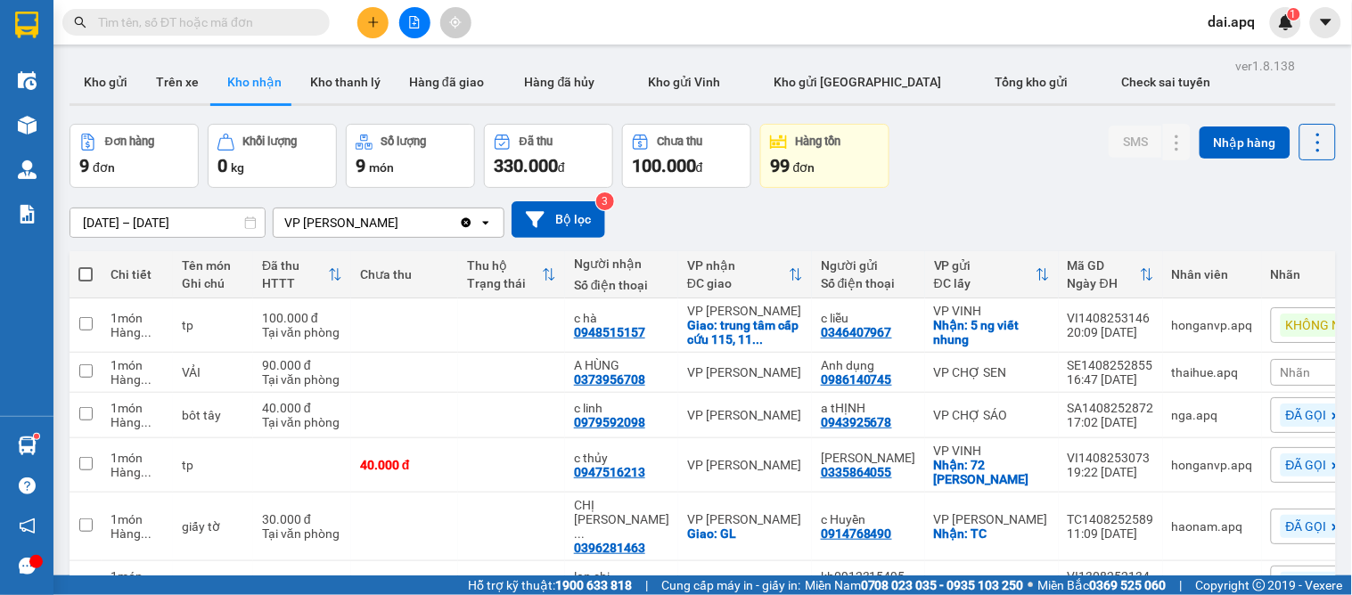
click at [879, 184] on button "Hàng tồn 99 đơn" at bounding box center [824, 156] width 129 height 64
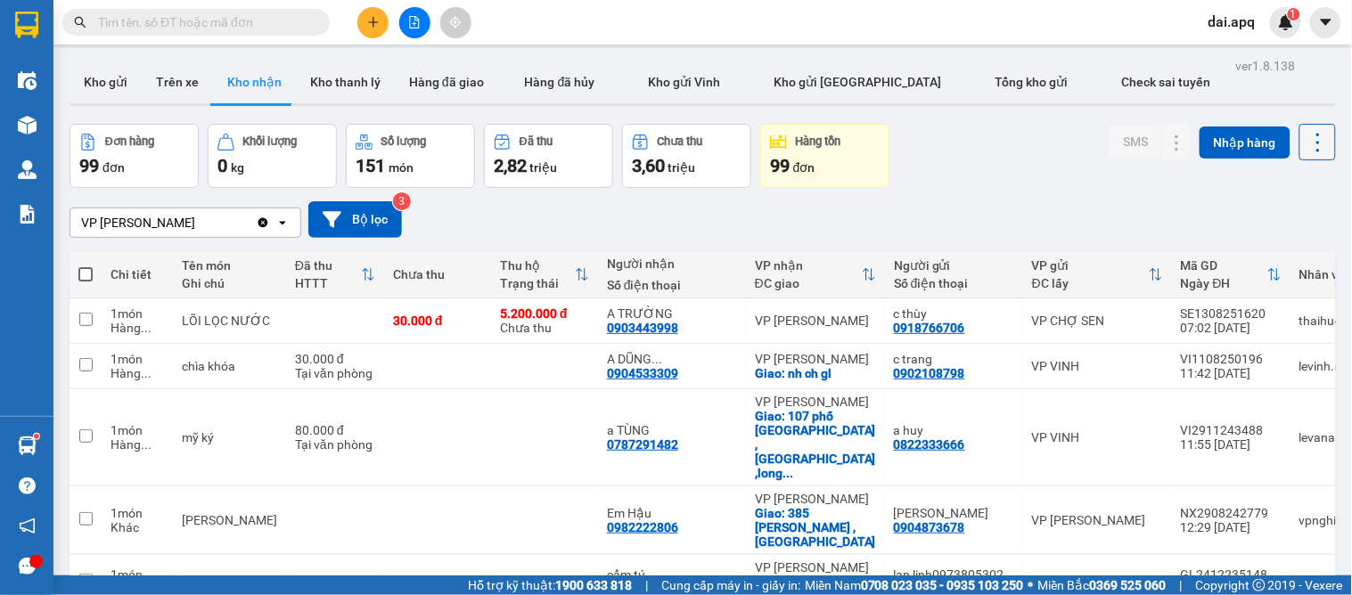
click at [1316, 141] on icon at bounding box center [1318, 142] width 4 height 19
click at [1120, 192] on div "VP GIA LÂM Clear value open Bộ lọc 3" at bounding box center [703, 219] width 1267 height 63
click at [339, 214] on icon at bounding box center [332, 219] width 19 height 16
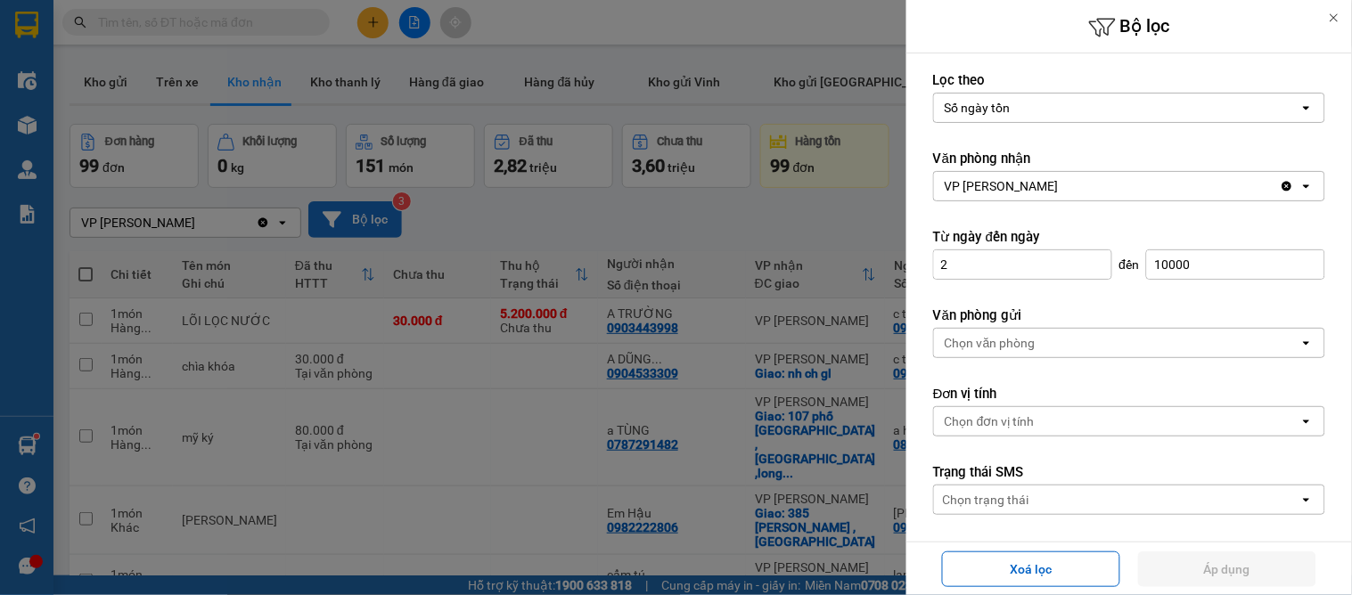
click at [1086, 112] on div "Số ngày tồn" at bounding box center [1116, 108] width 365 height 29
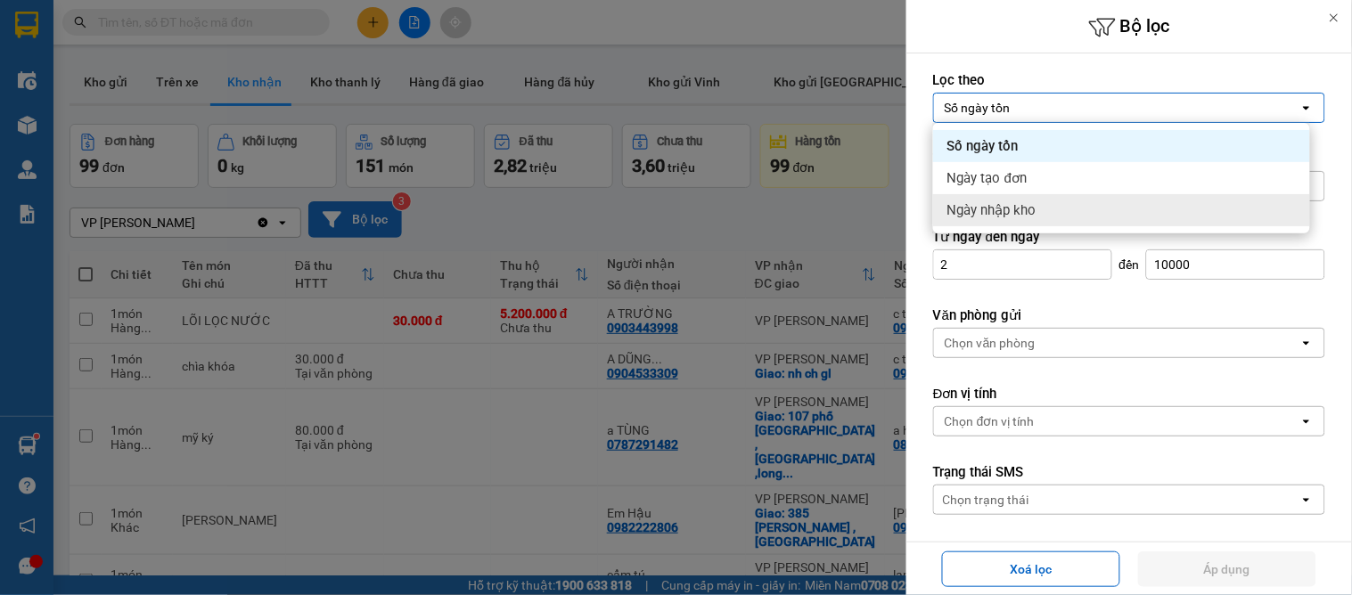
click at [1032, 207] on span "Ngày nhập kho" at bounding box center [991, 210] width 89 height 18
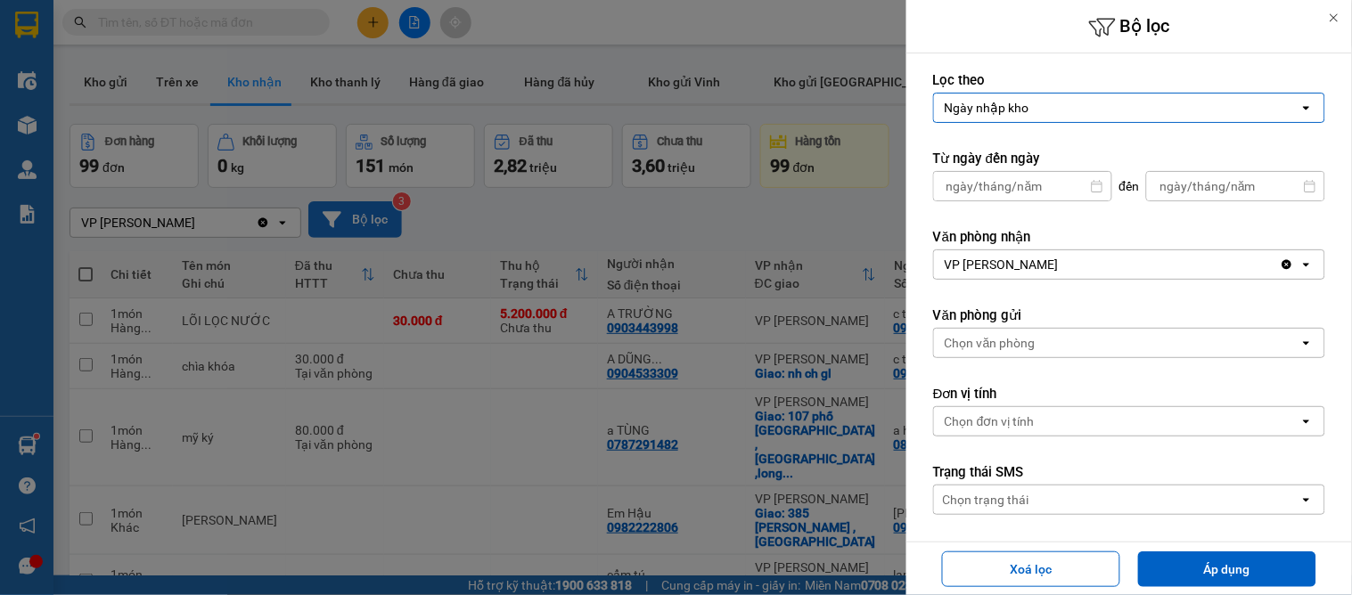
type input "/ /"
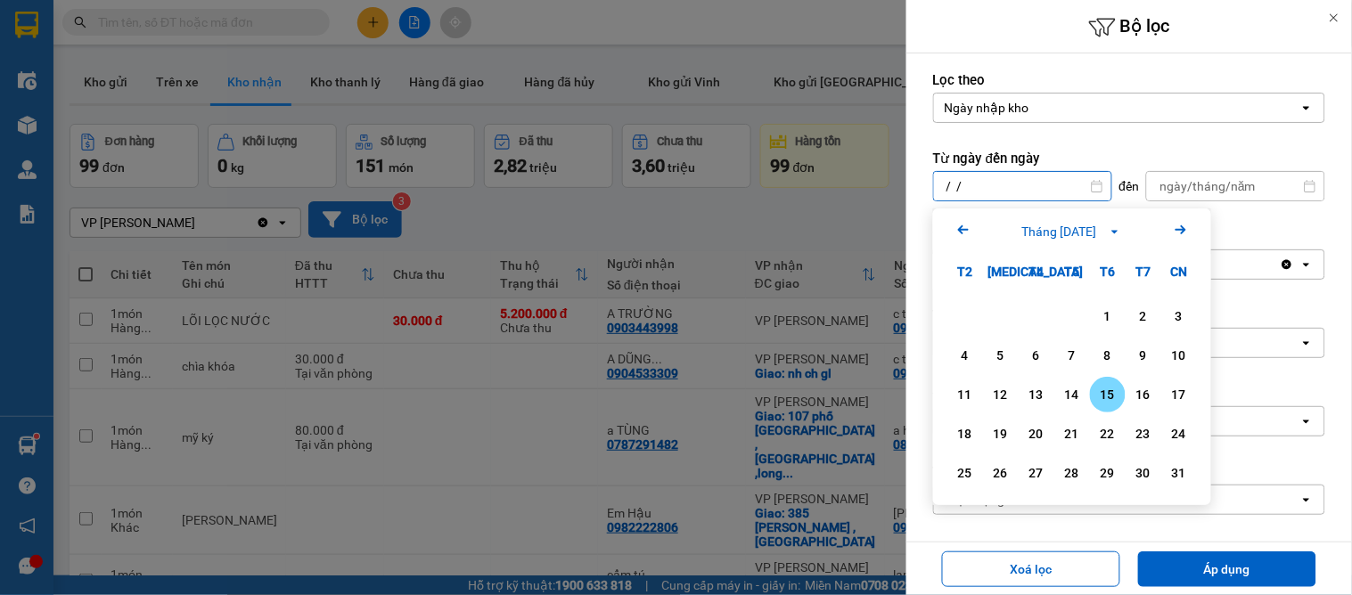
click at [1014, 184] on input "/ /" at bounding box center [1022, 186] width 177 height 29
click at [1109, 318] on div "1" at bounding box center [1107, 316] width 25 height 21
type input "01/08/2025"
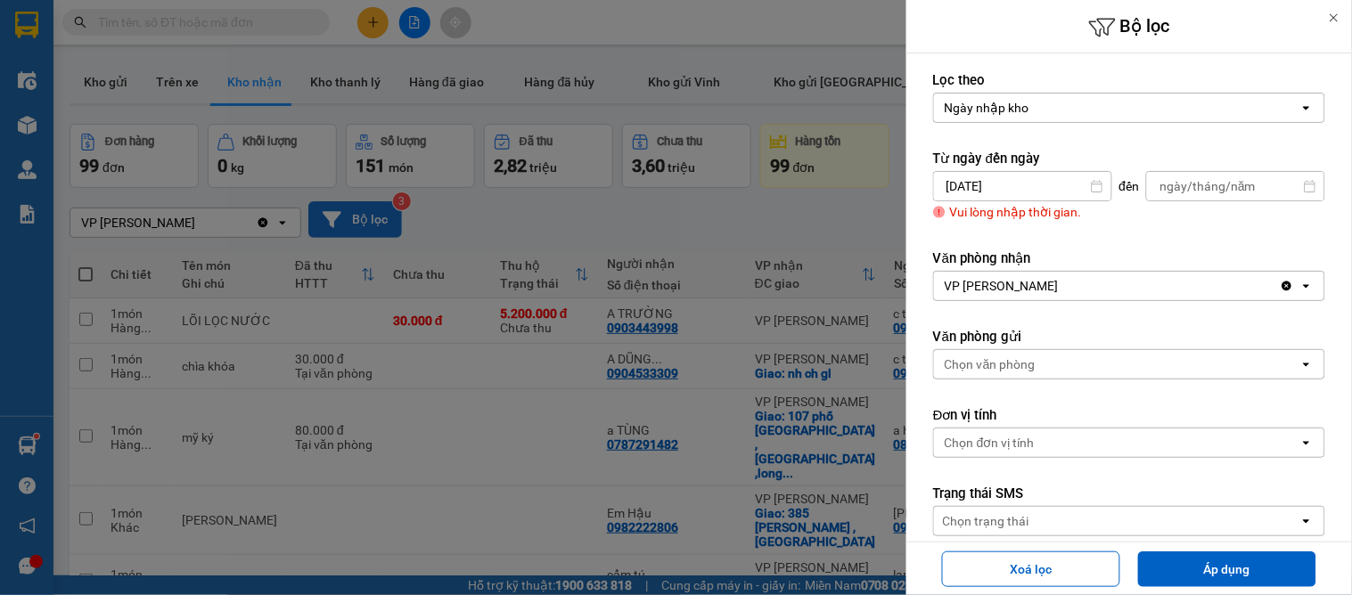
type input "/ /"
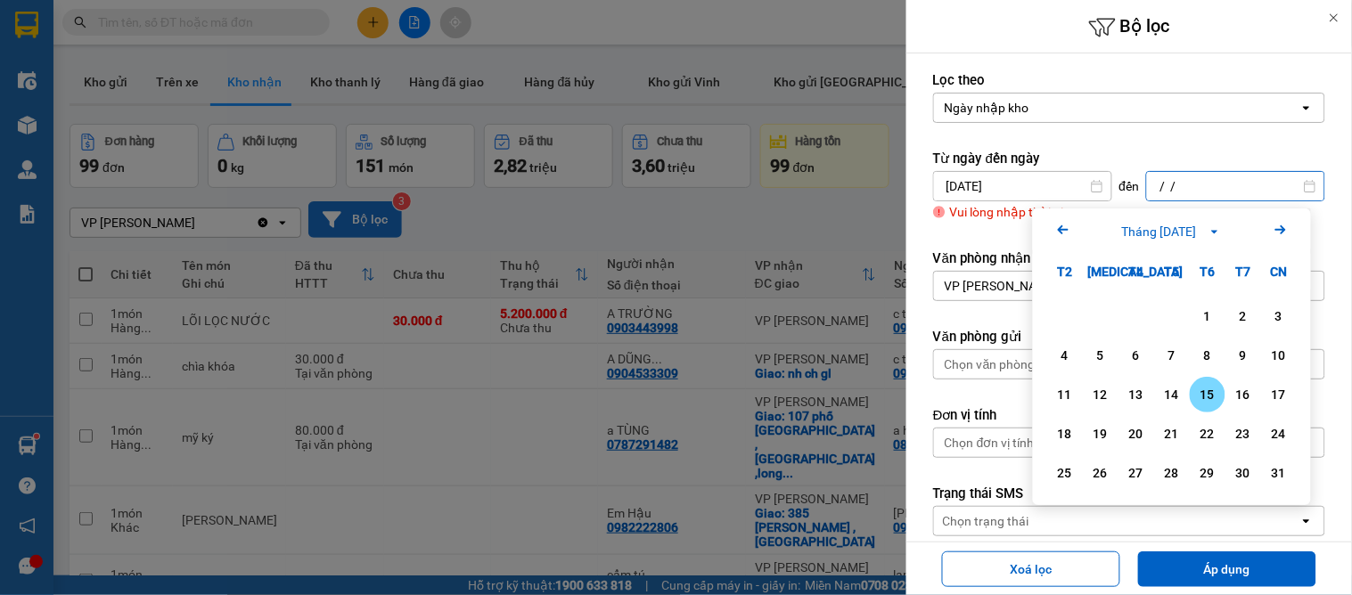
click at [1193, 191] on input "/ /" at bounding box center [1235, 186] width 177 height 29
click at [1204, 403] on div "15" at bounding box center [1207, 394] width 25 height 21
type input "15/08/2025"
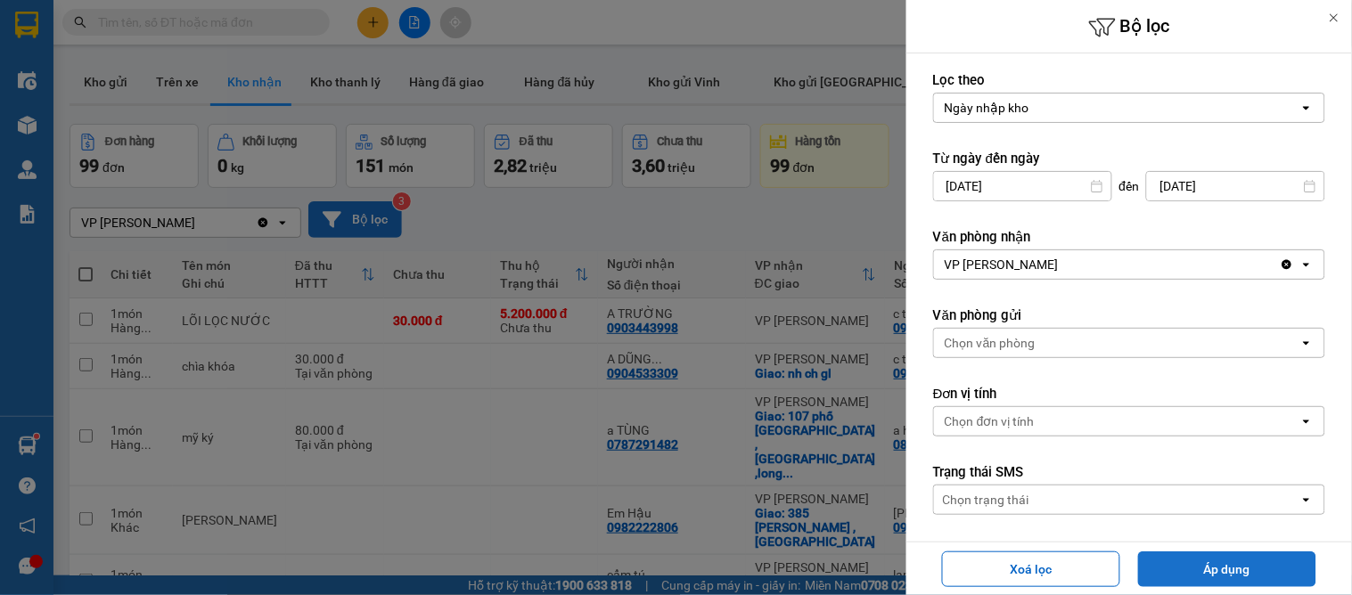
click at [1218, 566] on button "Áp dụng" at bounding box center [1227, 570] width 178 height 36
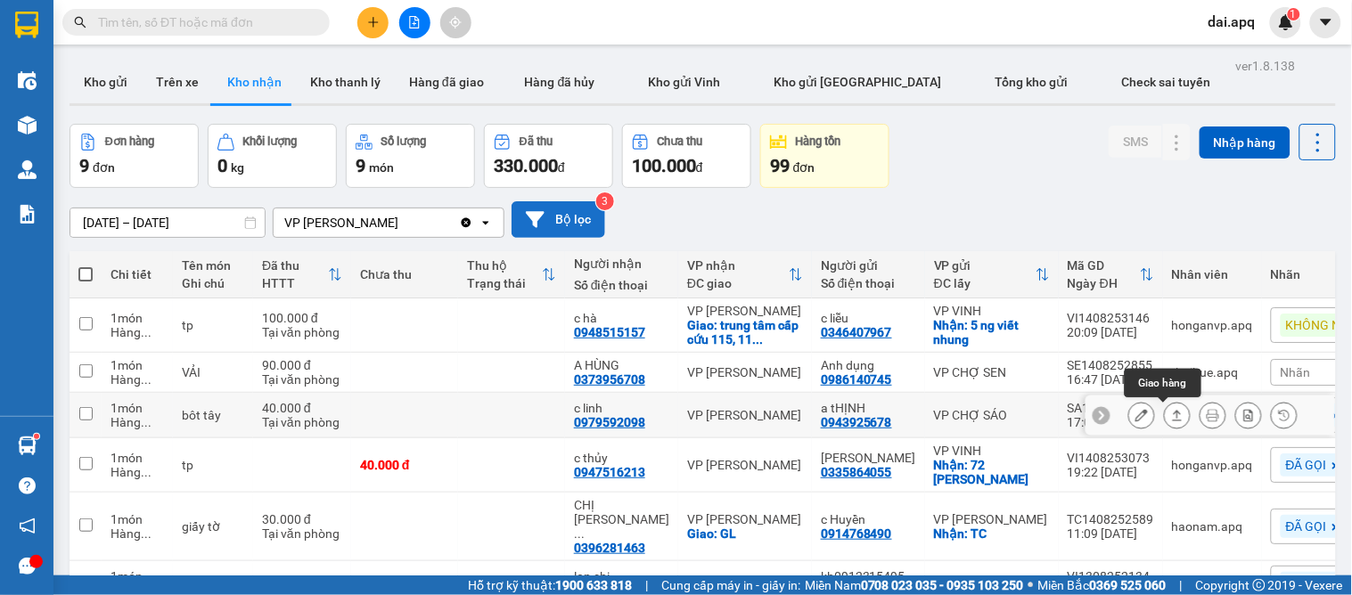
click at [1165, 406] on button at bounding box center [1177, 415] width 25 height 31
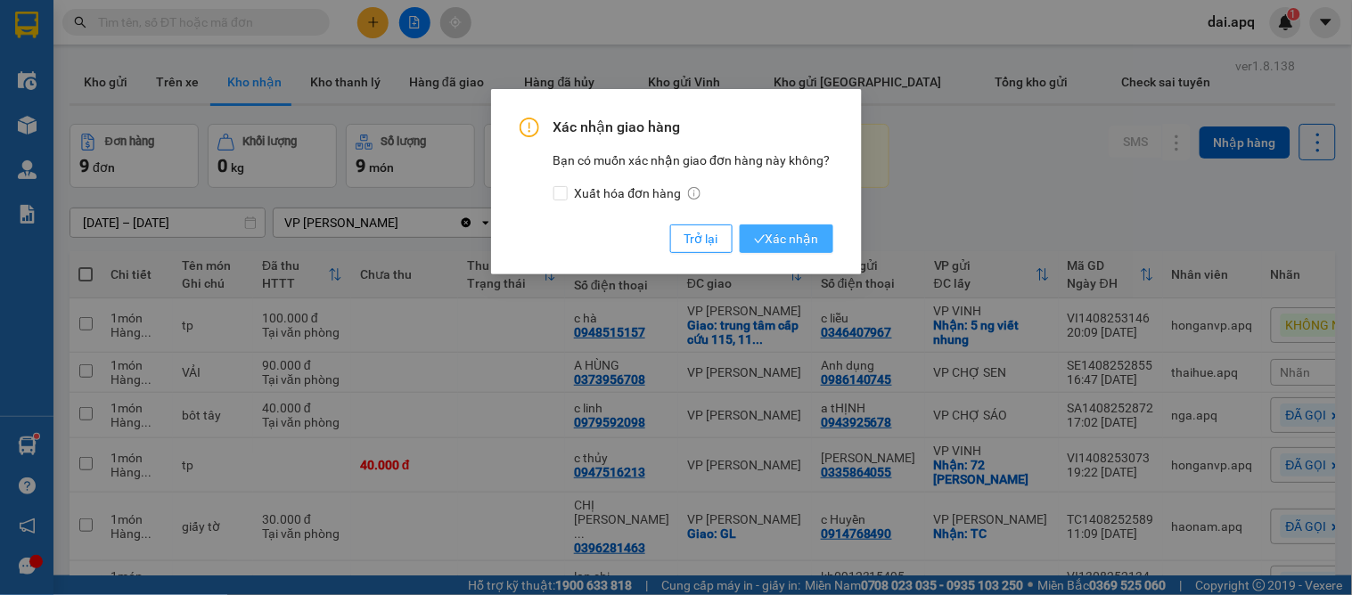
click at [799, 234] on span "Xác nhận" at bounding box center [786, 239] width 65 height 20
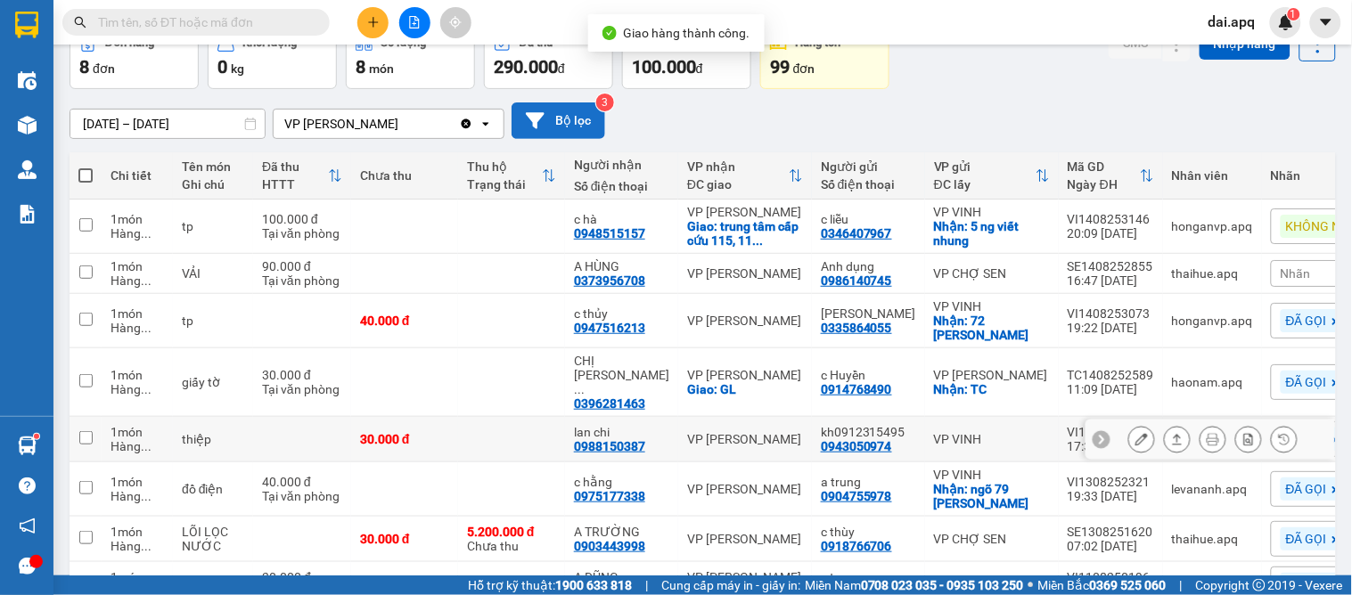
scroll to position [198, 0]
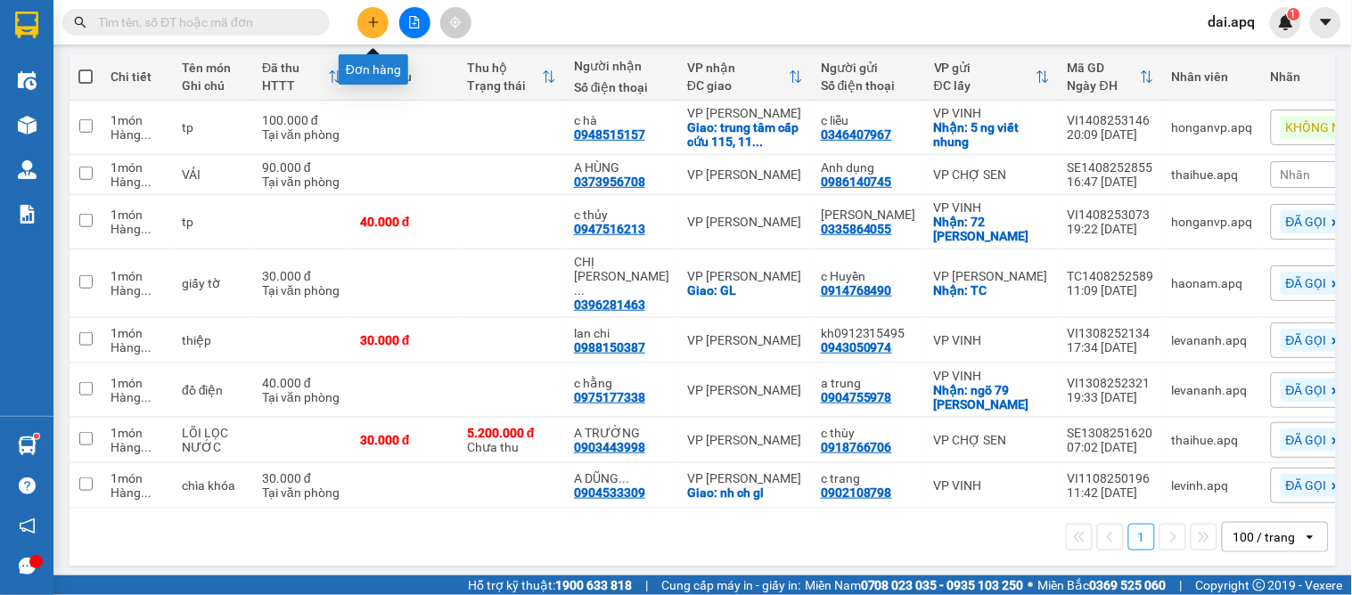
click at [374, 25] on icon "plus" at bounding box center [373, 22] width 12 height 12
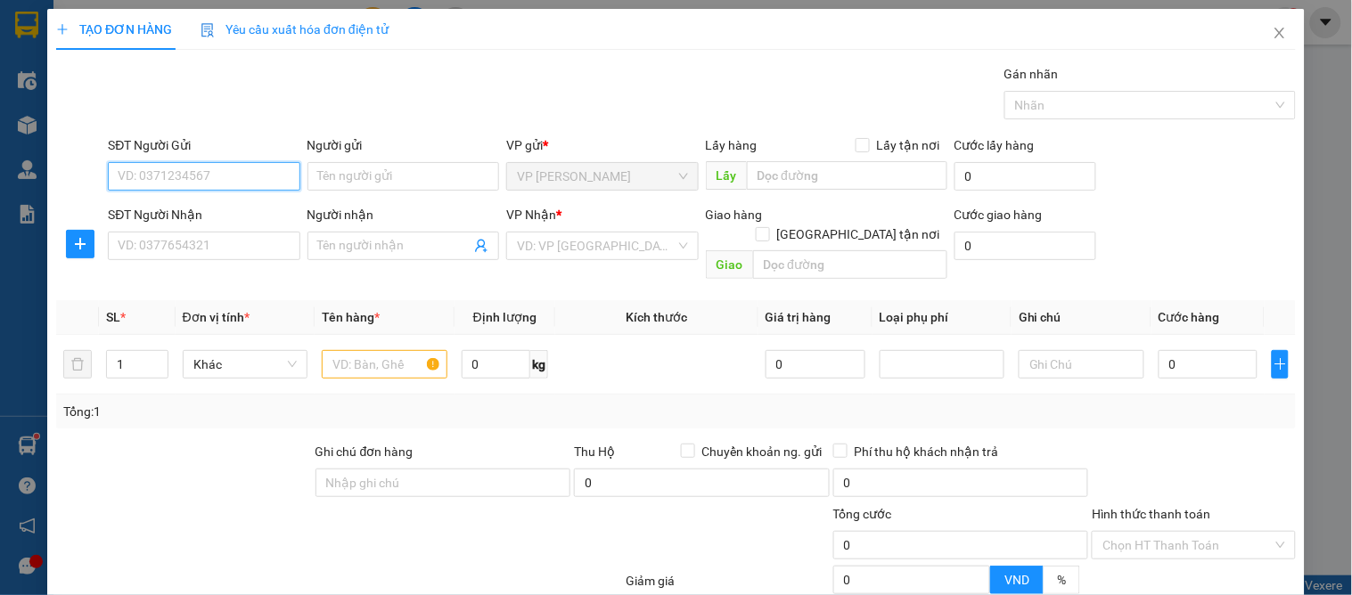
drag, startPoint x: 238, startPoint y: 173, endPoint x: 260, endPoint y: 176, distance: 22.4
click at [244, 173] on input "SĐT Người Gửi" at bounding box center [204, 176] width 192 height 29
type input "0339615345"
drag, startPoint x: 214, startPoint y: 209, endPoint x: 224, endPoint y: 221, distance: 15.2
click at [215, 209] on div "0339615345 - a mạnh" at bounding box center [202, 212] width 168 height 20
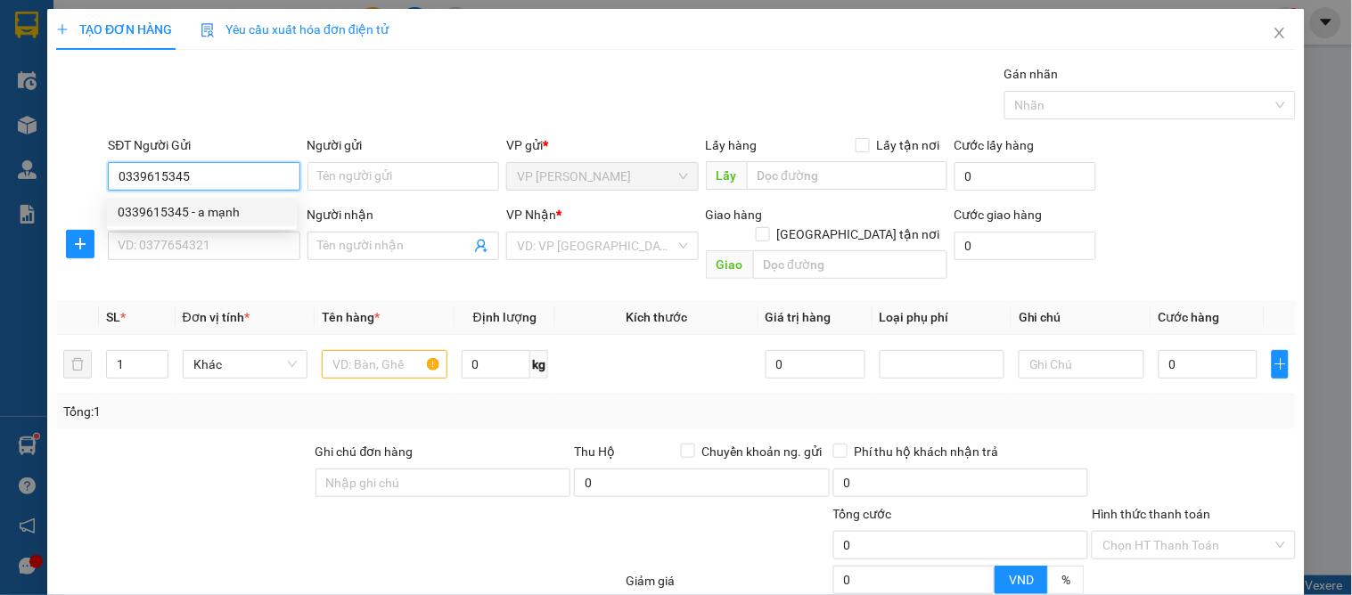
type input "a mạnh"
type input "0339615345"
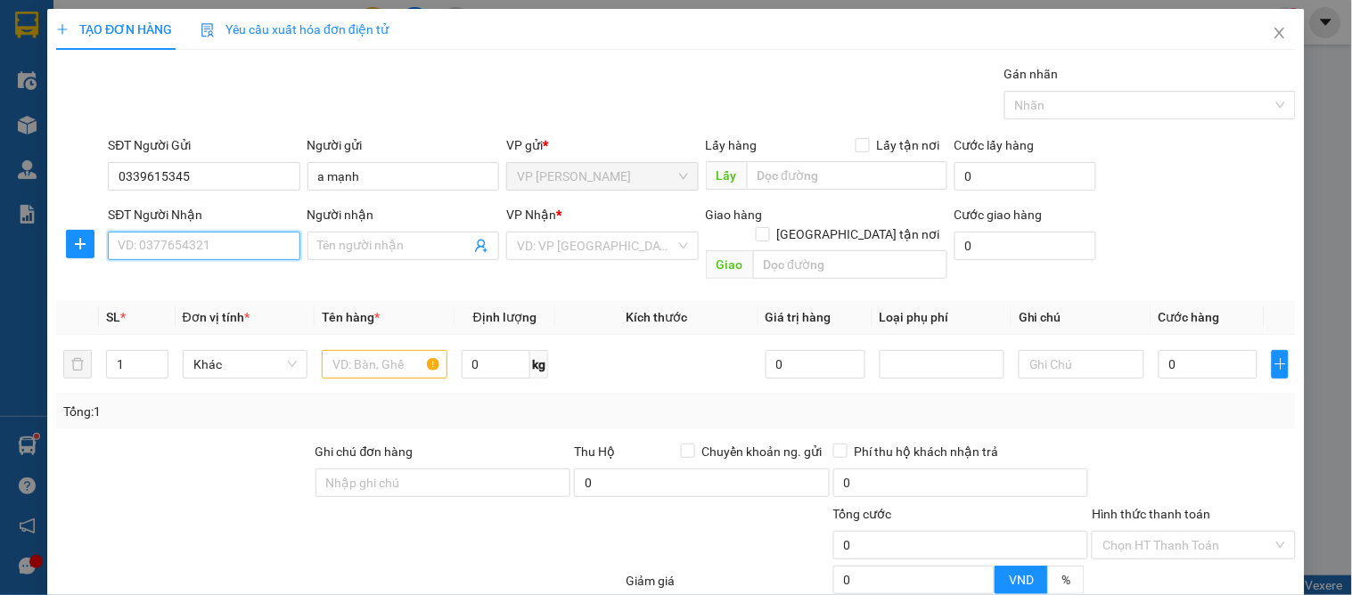
click at [218, 248] on input "SĐT Người Nhận" at bounding box center [204, 246] width 192 height 29
drag, startPoint x: 241, startPoint y: 281, endPoint x: 263, endPoint y: 301, distance: 30.3
click at [247, 286] on div "0973798034 - thanh hà" at bounding box center [206, 282] width 176 height 20
type input "0973798034"
type input "thanh hà"
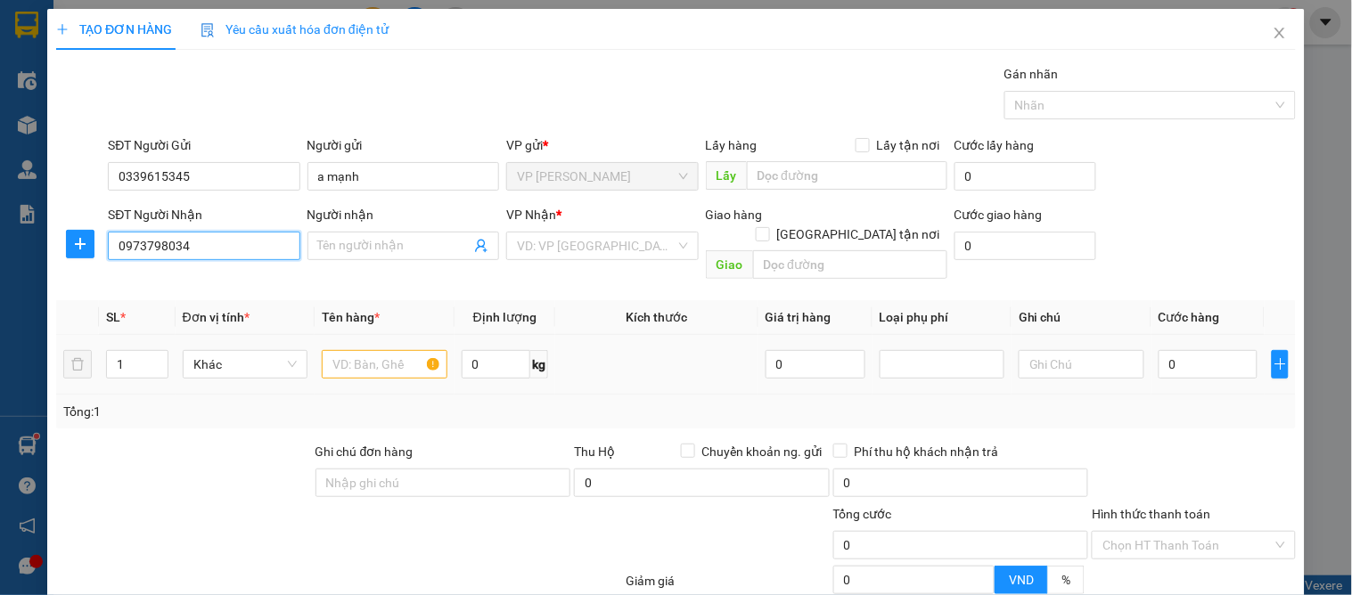
checkbox input "true"
type input "vp"
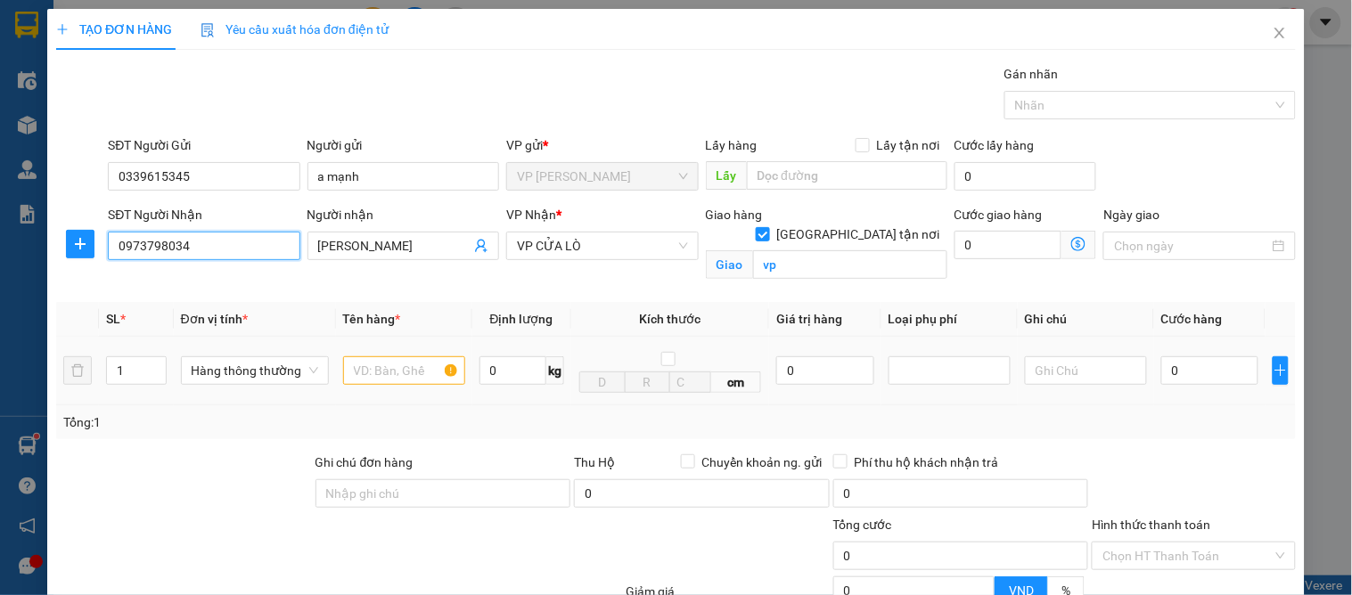
type input "0973798034"
click at [358, 358] on input "text" at bounding box center [404, 371] width 122 height 29
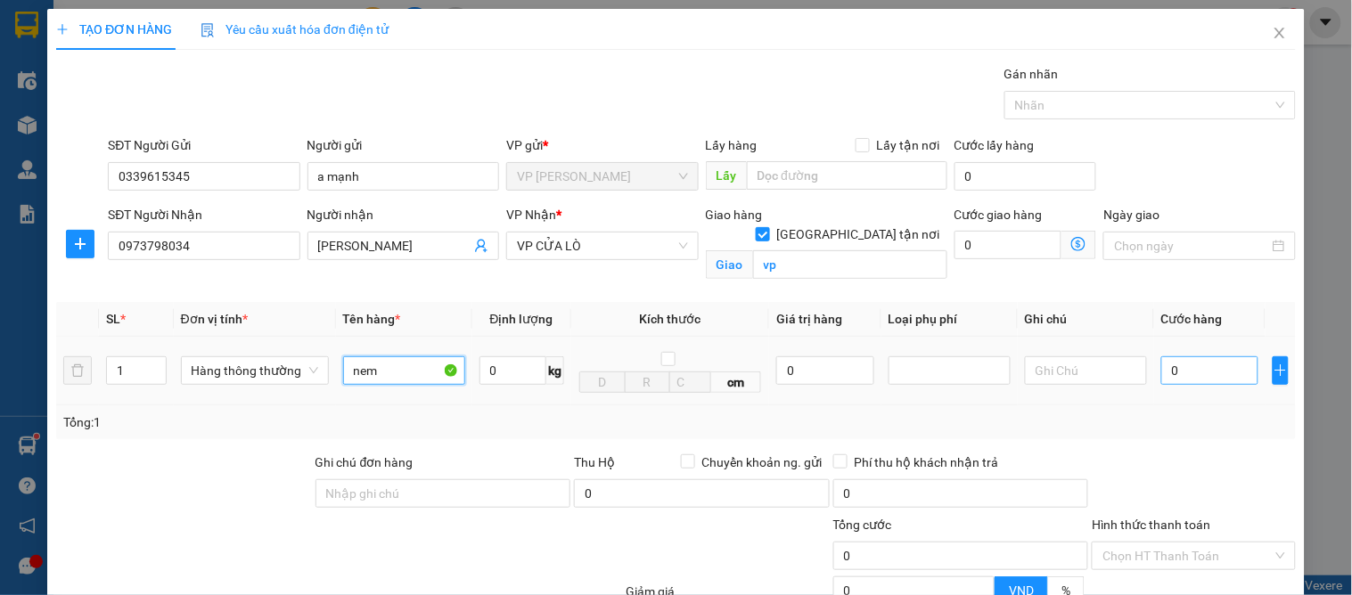
type input "nem"
click at [1204, 359] on div "0" at bounding box center [1209, 371] width 97 height 36
click at [1204, 359] on input "0" at bounding box center [1209, 371] width 97 height 29
type input "5"
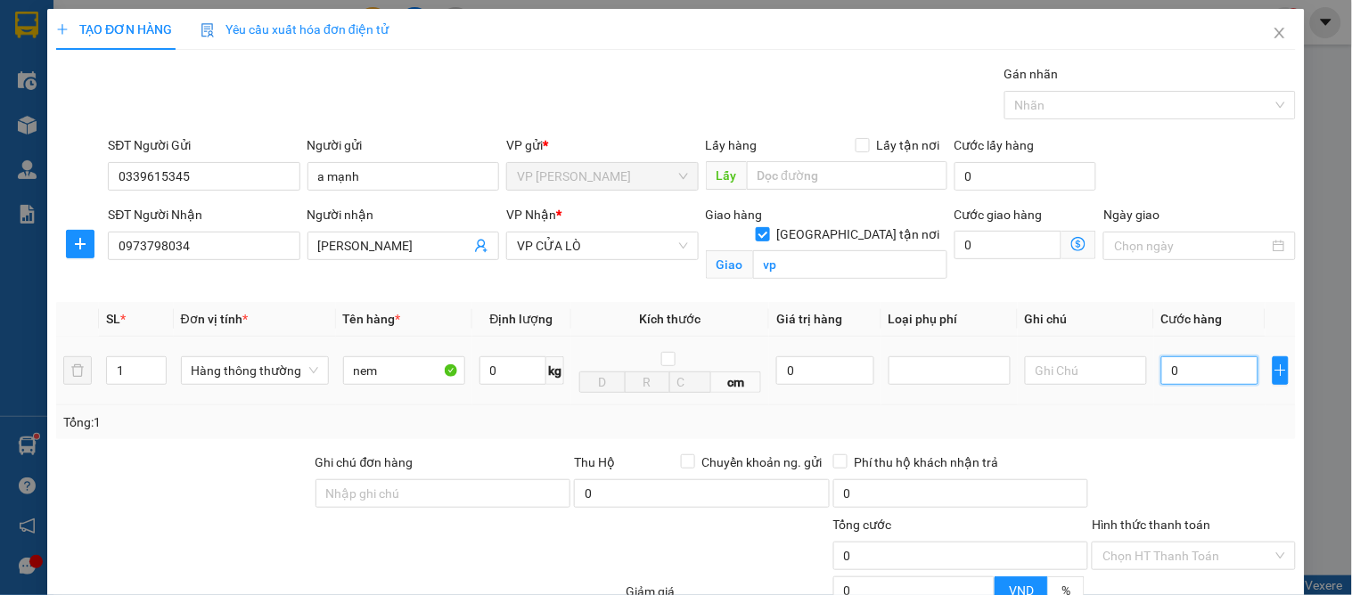
type input "5"
type input "50"
type input "50.000"
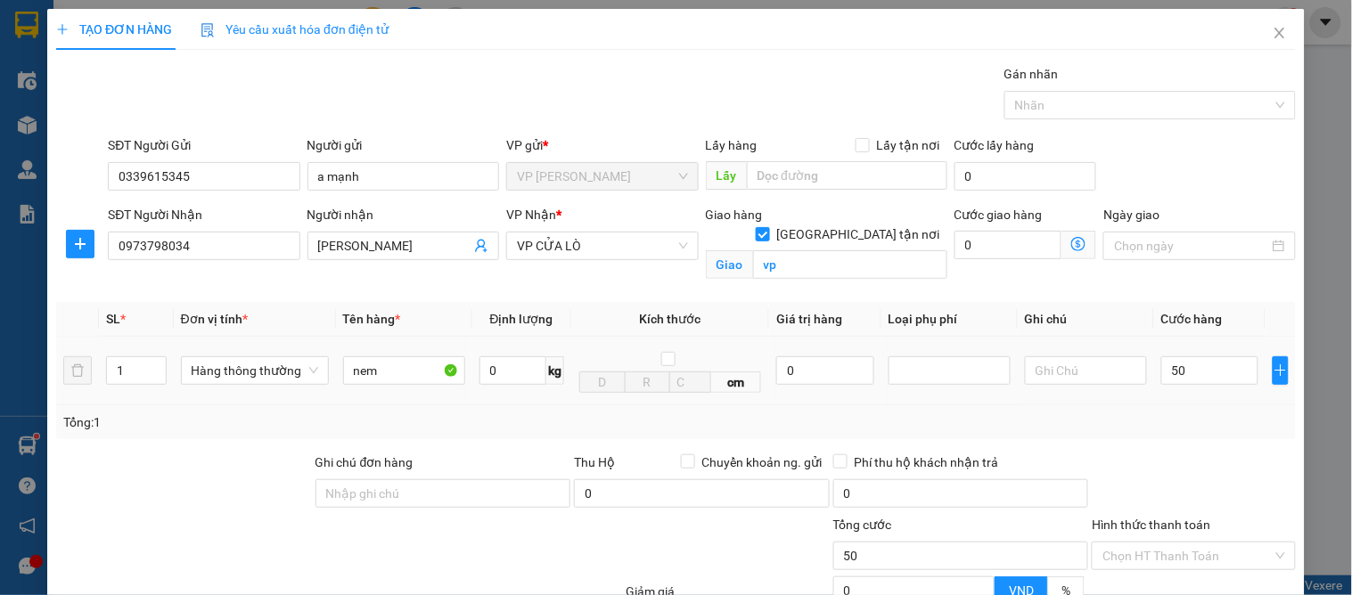
type input "50.000"
drag, startPoint x: 1165, startPoint y: 389, endPoint x: 1165, endPoint y: 401, distance: 12.5
click at [1165, 397] on td "50.000" at bounding box center [1209, 371] width 111 height 69
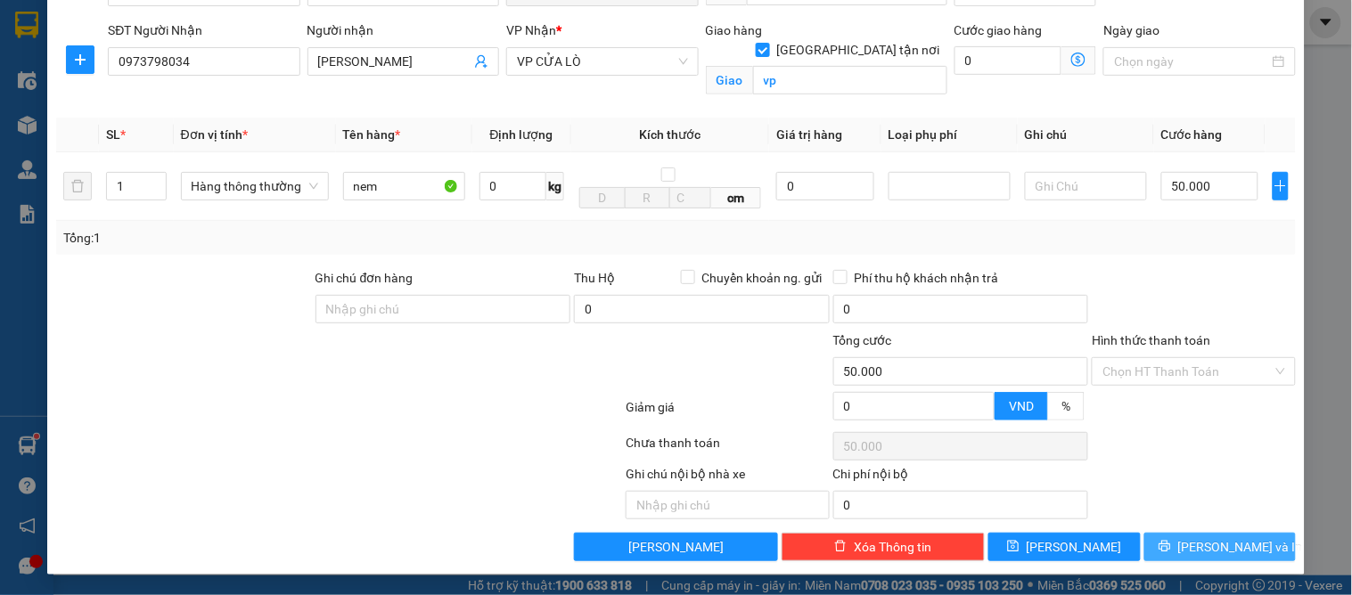
click at [1199, 554] on span "[PERSON_NAME] và In" at bounding box center [1240, 547] width 125 height 20
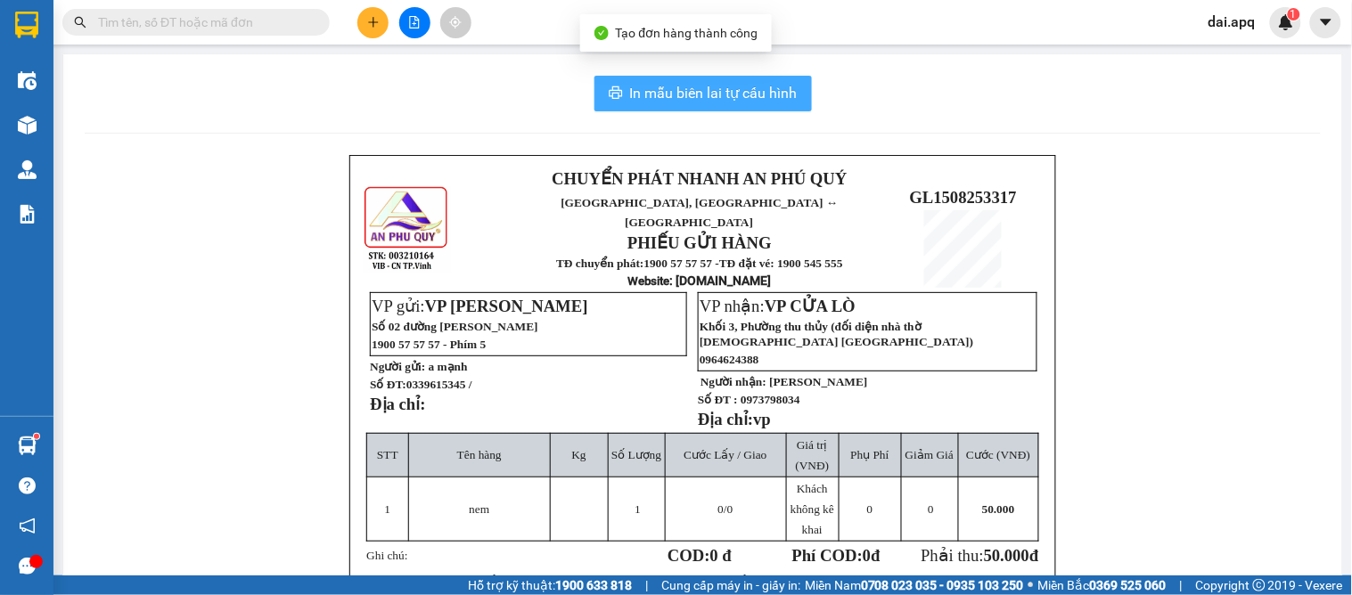
click at [676, 87] on span "In mẫu biên lai tự cấu hình" at bounding box center [714, 93] width 168 height 22
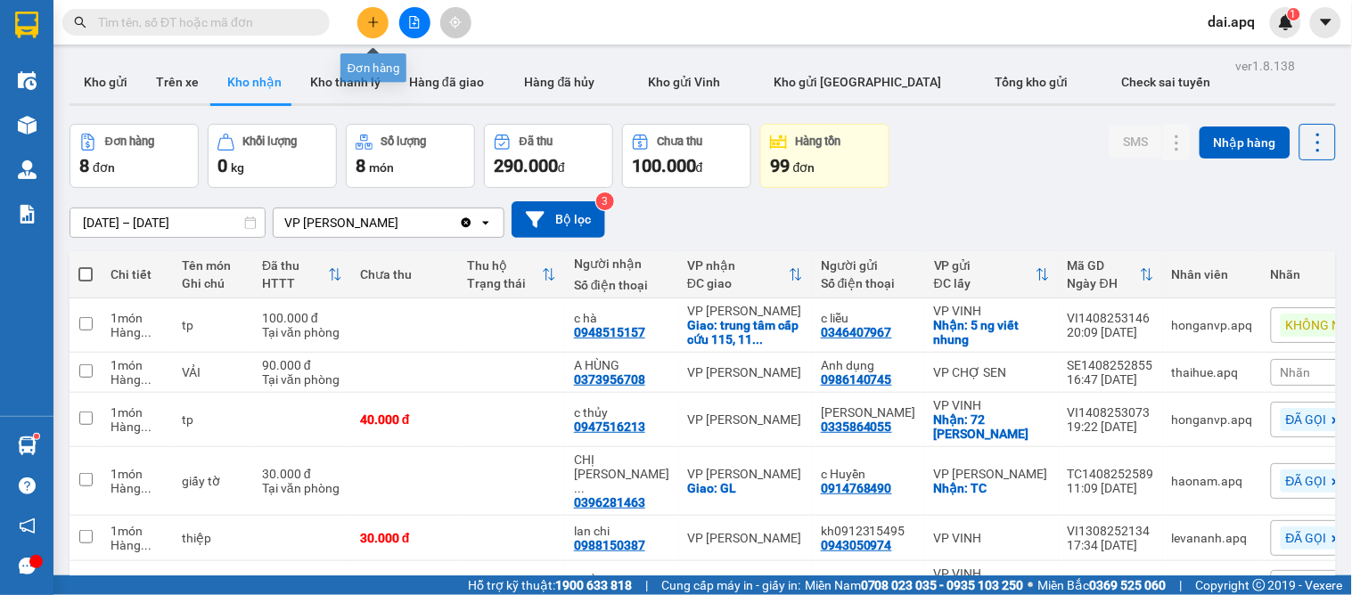
click at [373, 16] on icon "plus" at bounding box center [373, 22] width 12 height 12
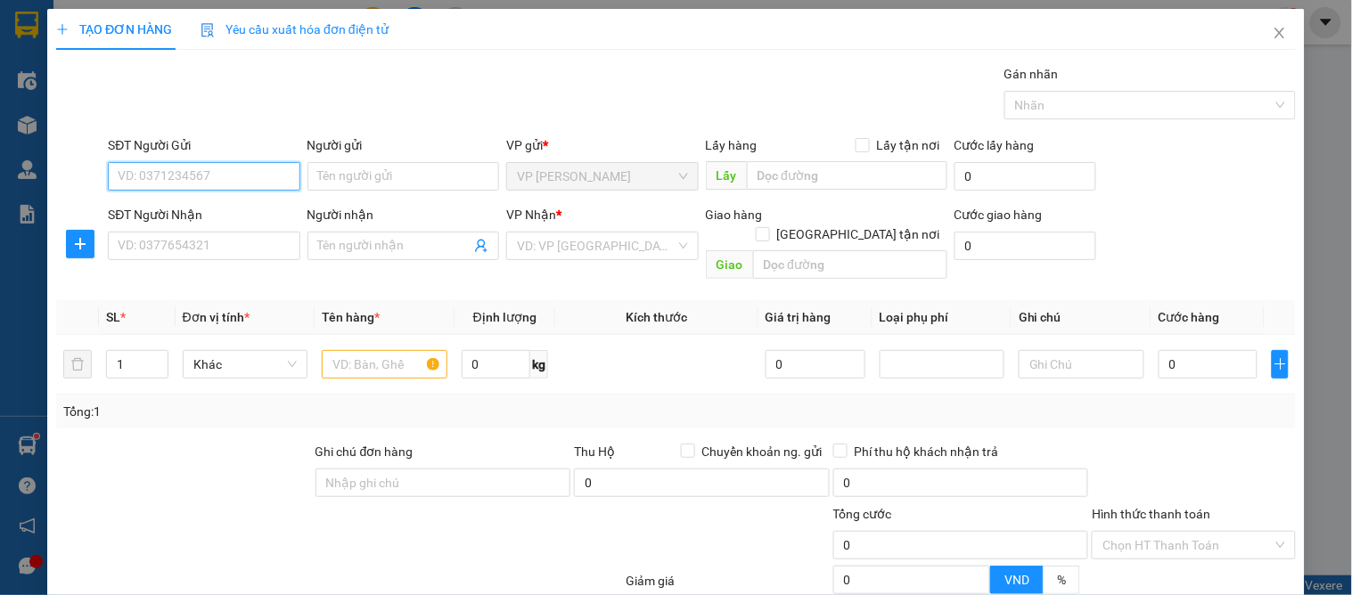
click at [216, 164] on input "SĐT Người Gửi" at bounding box center [204, 176] width 192 height 29
type input "0902255633"
drag, startPoint x: 218, startPoint y: 209, endPoint x: 217, endPoint y: 250, distance: 40.1
click at [218, 210] on div "0902255633 - c thảo" at bounding box center [202, 212] width 168 height 20
type input "c thảo"
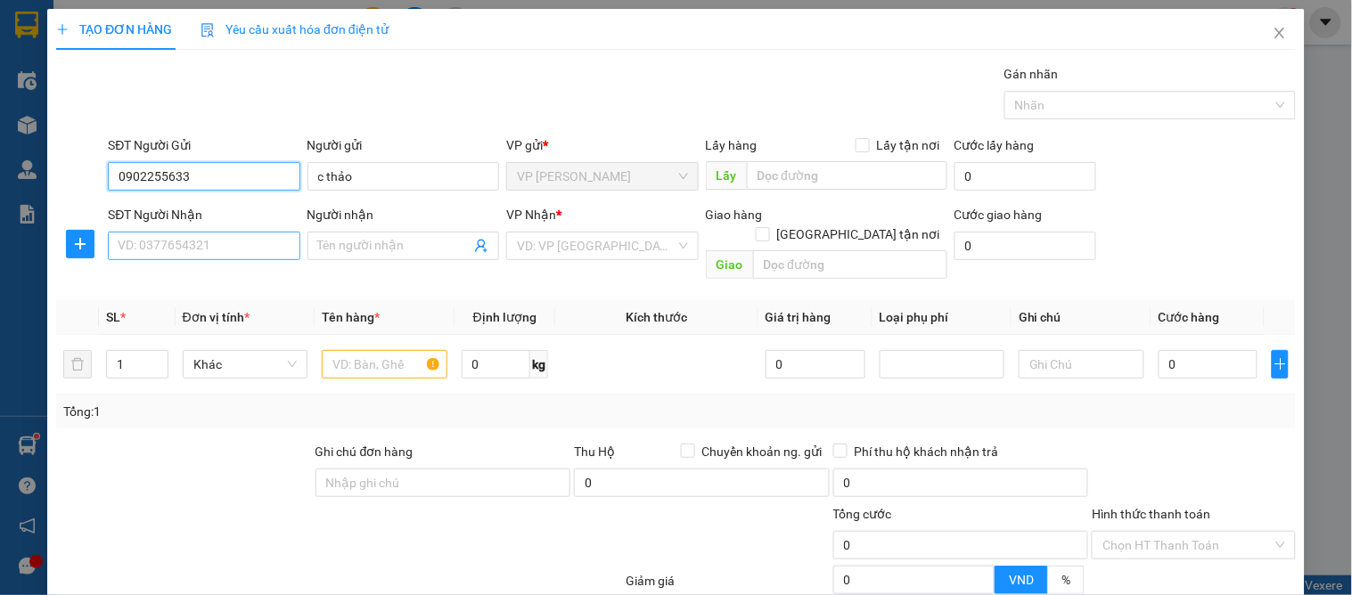
type input "0902255633"
click at [215, 250] on input "SĐT Người Nhận" at bounding box center [204, 246] width 192 height 29
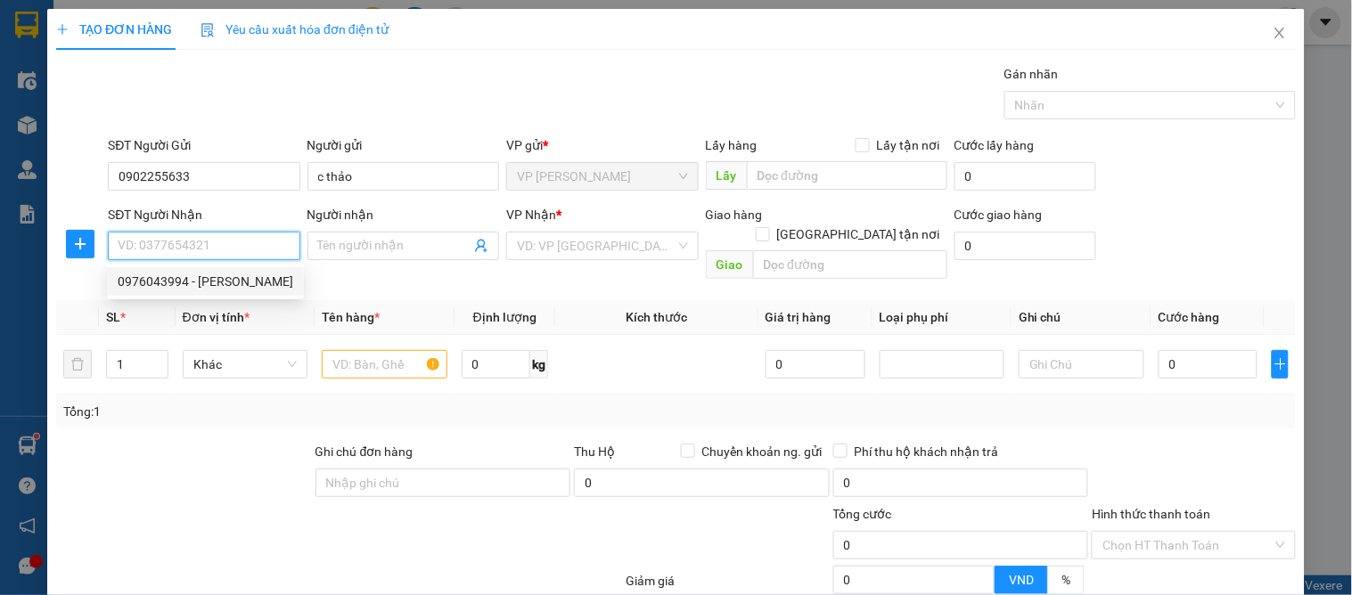
click at [228, 270] on div "0976043994 - C LAM" at bounding box center [205, 281] width 197 height 29
type input "0976043994"
type input "C LAM"
checkbox input "true"
type input "114 lê hồng phong"
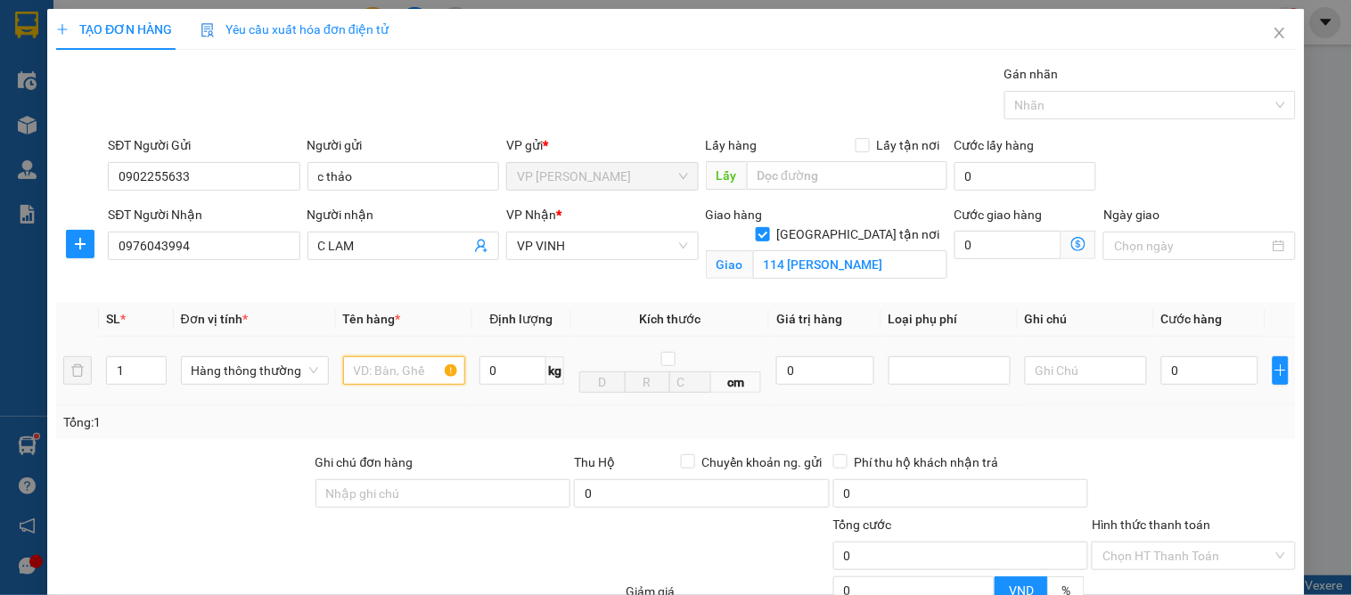
click at [389, 380] on input "text" at bounding box center [404, 371] width 122 height 29
type input "quần áo"
click at [1197, 381] on input "0" at bounding box center [1209, 371] width 97 height 29
click at [1100, 416] on div "Tổng: 1" at bounding box center [676, 423] width 1226 height 20
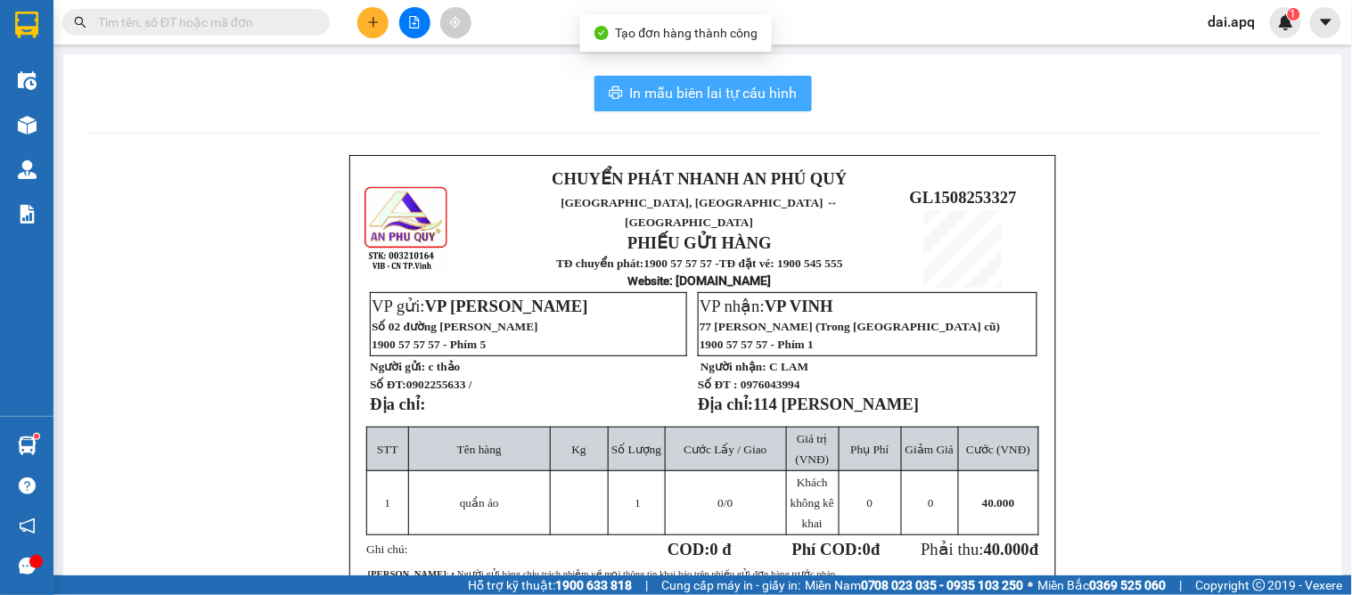
click at [732, 91] on span "In mẫu biên lai tự cấu hình" at bounding box center [714, 93] width 168 height 22
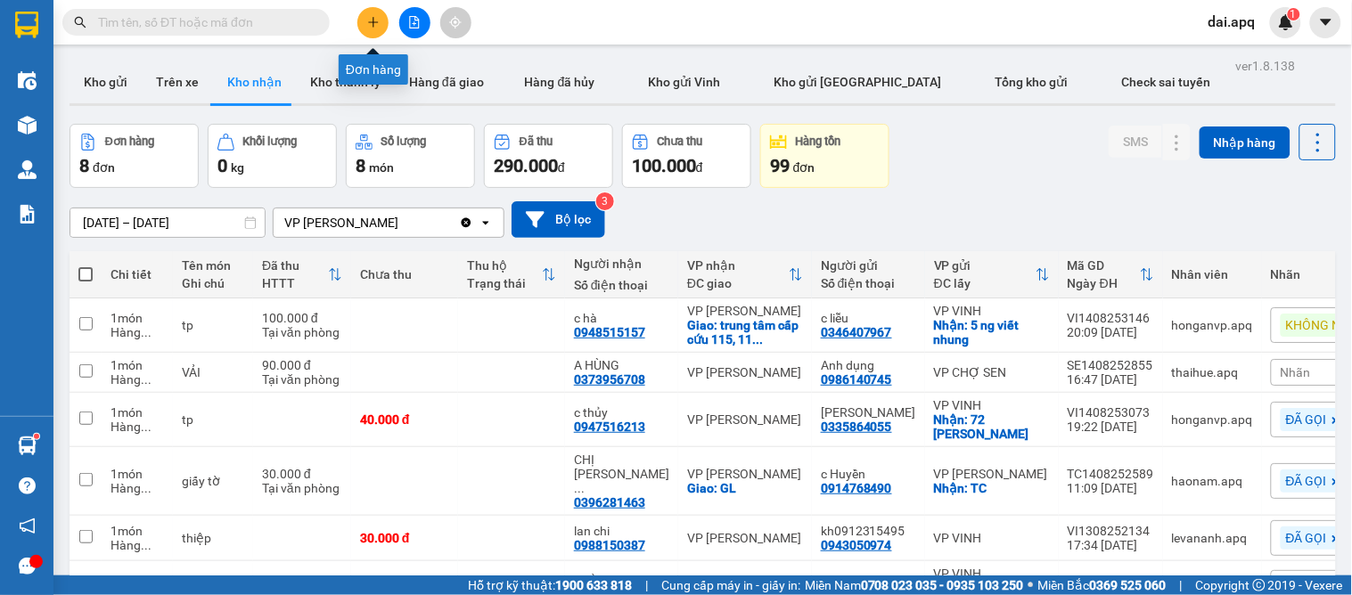
click at [376, 20] on icon "plus" at bounding box center [373, 22] width 12 height 12
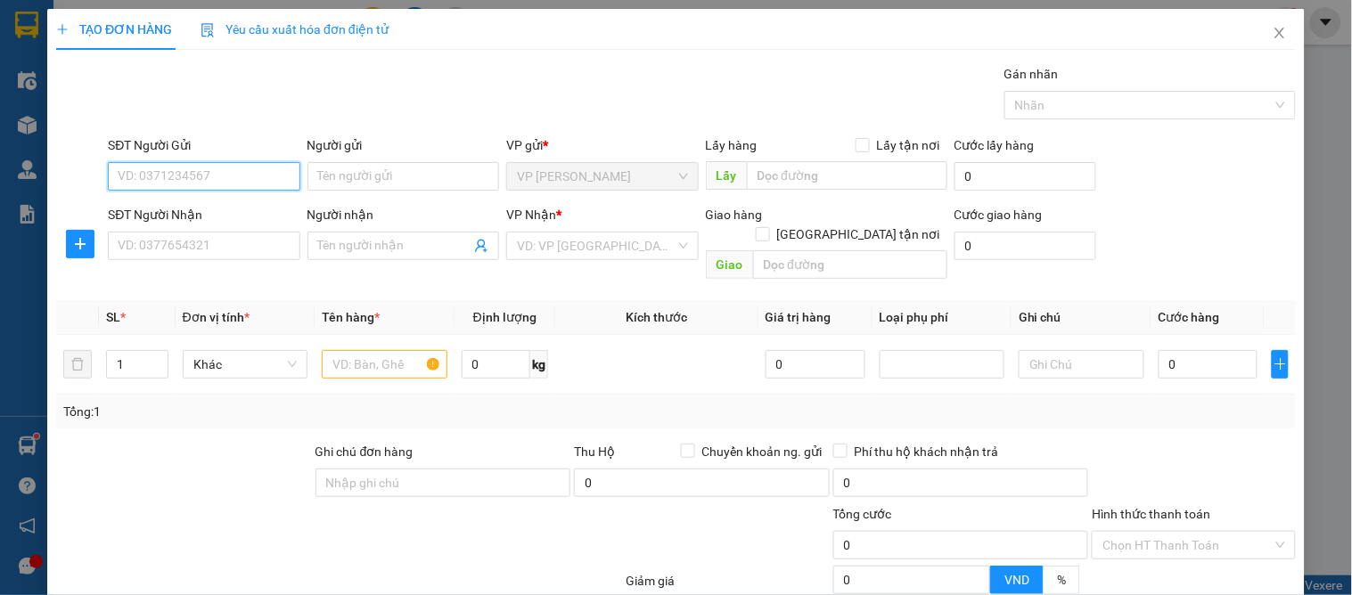
click at [152, 175] on input "SĐT Người Gửi" at bounding box center [204, 176] width 192 height 29
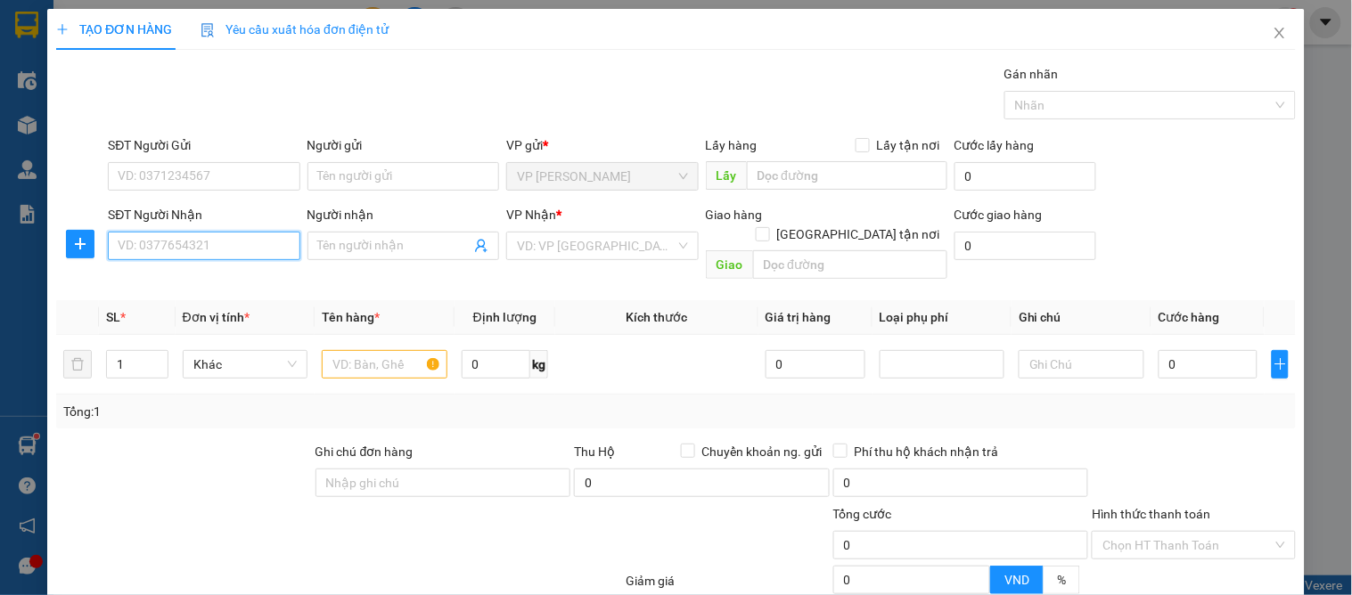
click at [187, 248] on input "SĐT Người Nhận" at bounding box center [204, 246] width 192 height 29
type input "0979699536"
click at [217, 256] on input "0979699536" at bounding box center [204, 246] width 192 height 29
click at [207, 248] on input "0979699536" at bounding box center [204, 246] width 192 height 29
drag, startPoint x: 223, startPoint y: 250, endPoint x: 196, endPoint y: 274, distance: 35.4
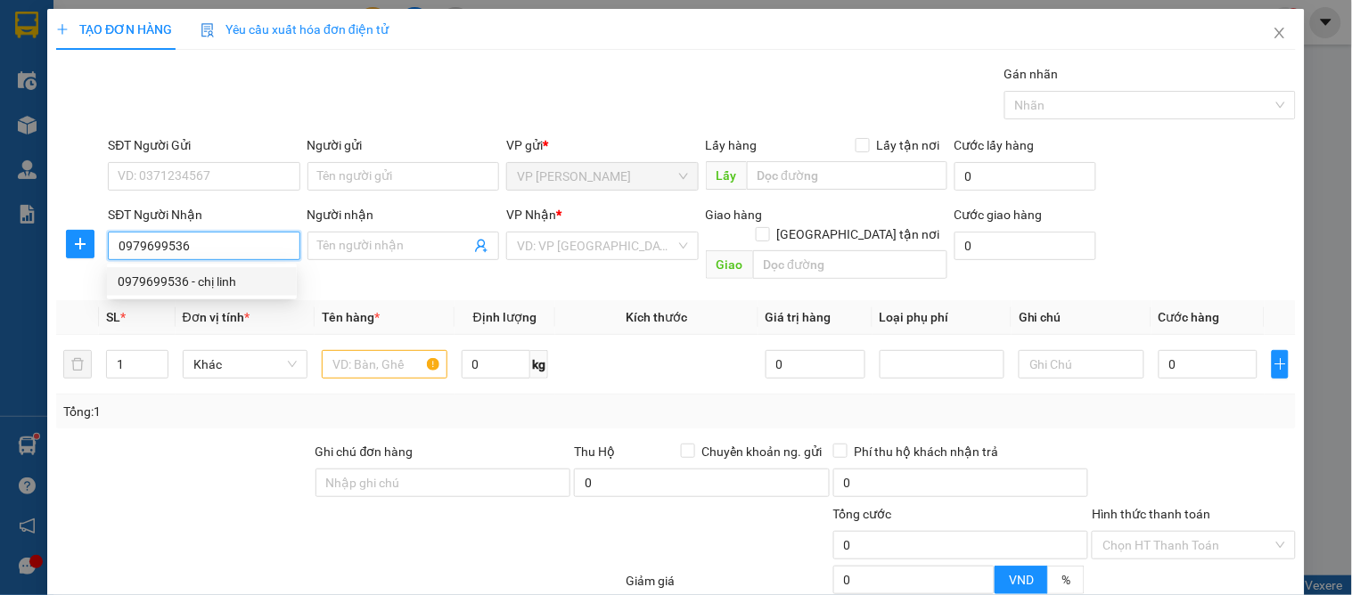
click at [224, 251] on input "0979699536" at bounding box center [204, 246] width 192 height 29
click at [201, 285] on div "0979699536 - chị linh" at bounding box center [202, 282] width 168 height 20
type input "chị linh"
checkbox input "true"
type input "cố định số 2\2\36 phan vân lê lợi (k thay đổi của kh )"
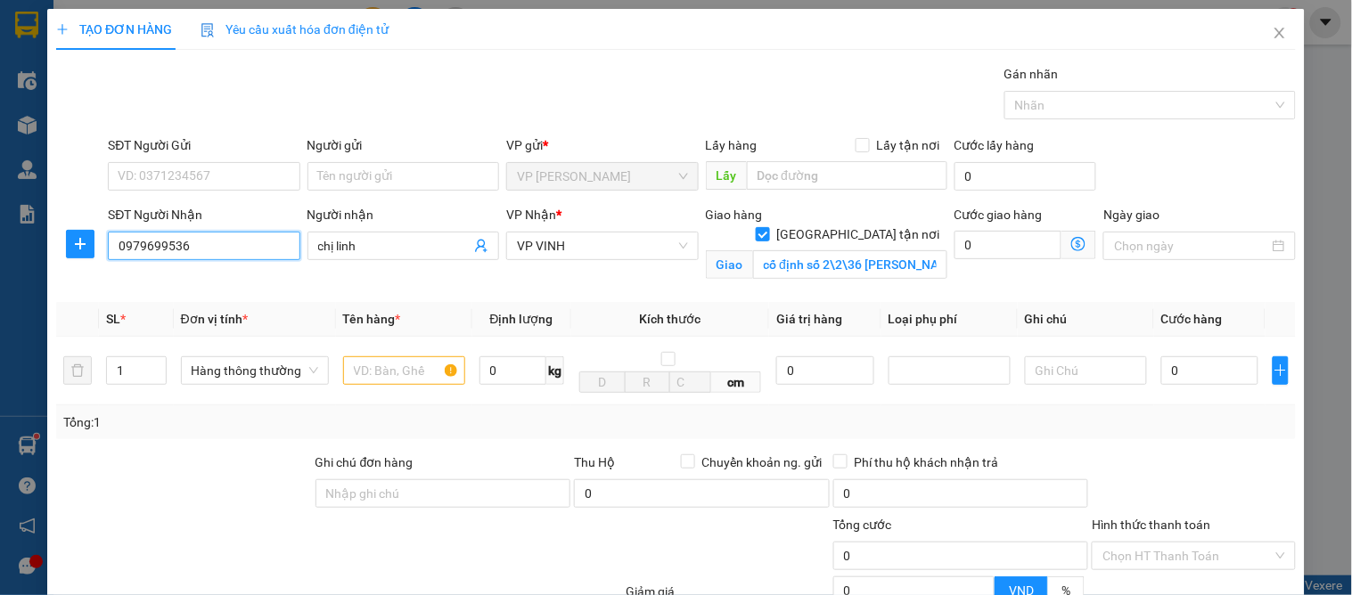
type input "10"
type input "0979699536"
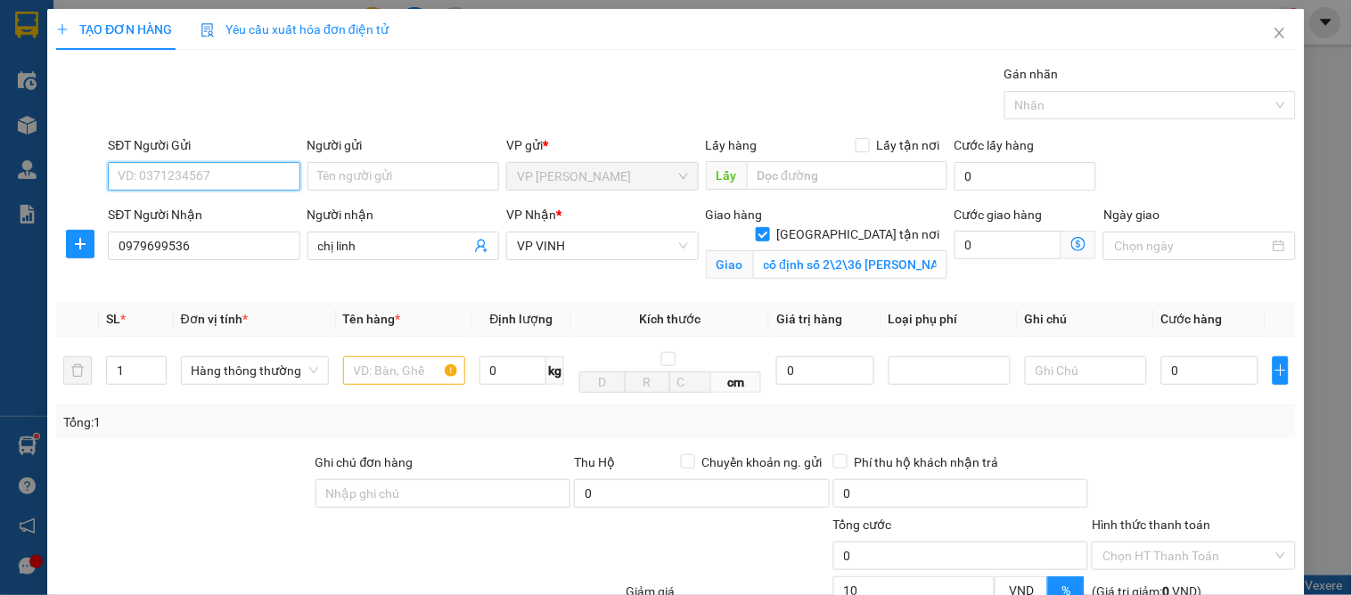
click at [250, 174] on input "SĐT Người Gửi" at bounding box center [204, 176] width 192 height 29
type input "0965872588"
click at [170, 212] on div "0965872588 - rươi" at bounding box center [202, 212] width 168 height 20
type input "rươi"
type input "0965872588"
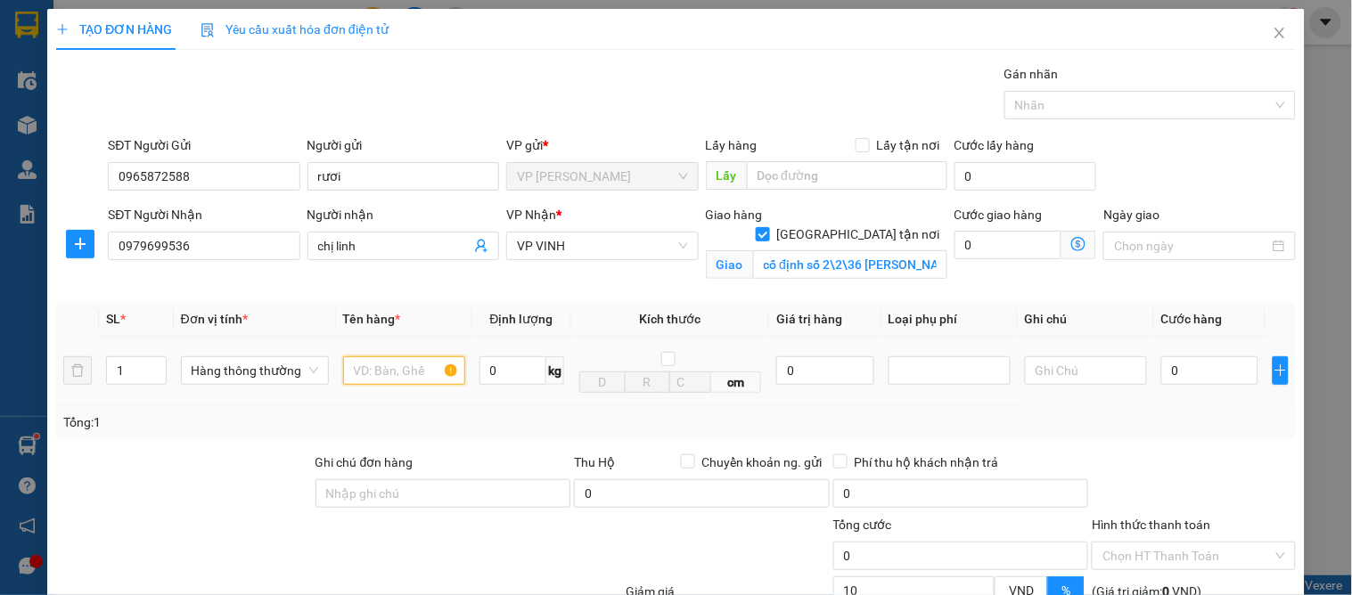
click at [388, 375] on input "text" at bounding box center [404, 371] width 122 height 29
type input "d"
type input "đông lạnh"
click at [1206, 378] on input "0" at bounding box center [1209, 371] width 97 height 29
type input "9"
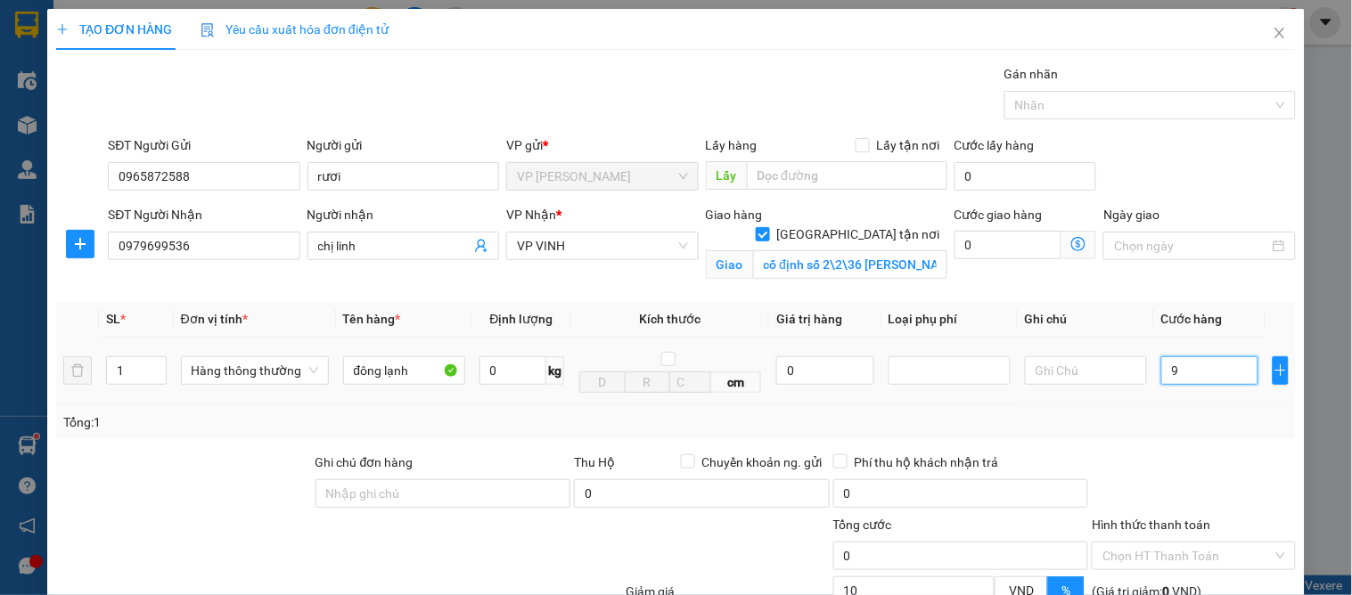
type input "9"
type input "90"
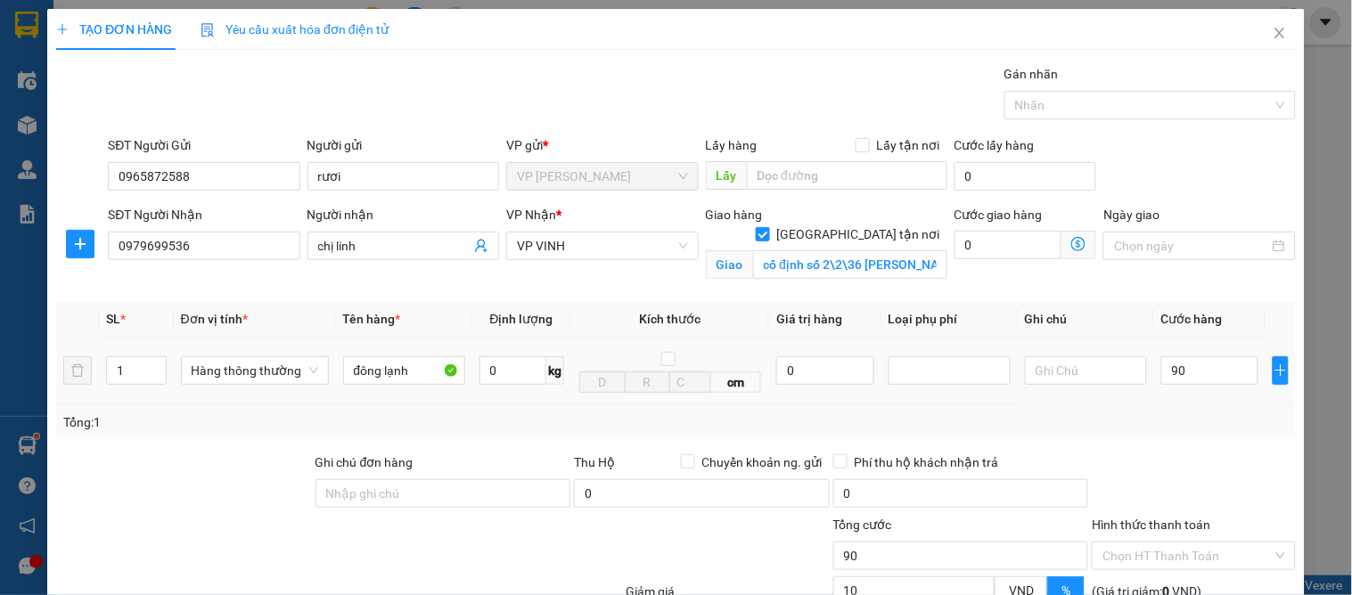
type input "90.000"
type input "81.000"
click at [1169, 420] on div "Tổng: 1" at bounding box center [676, 423] width 1226 height 20
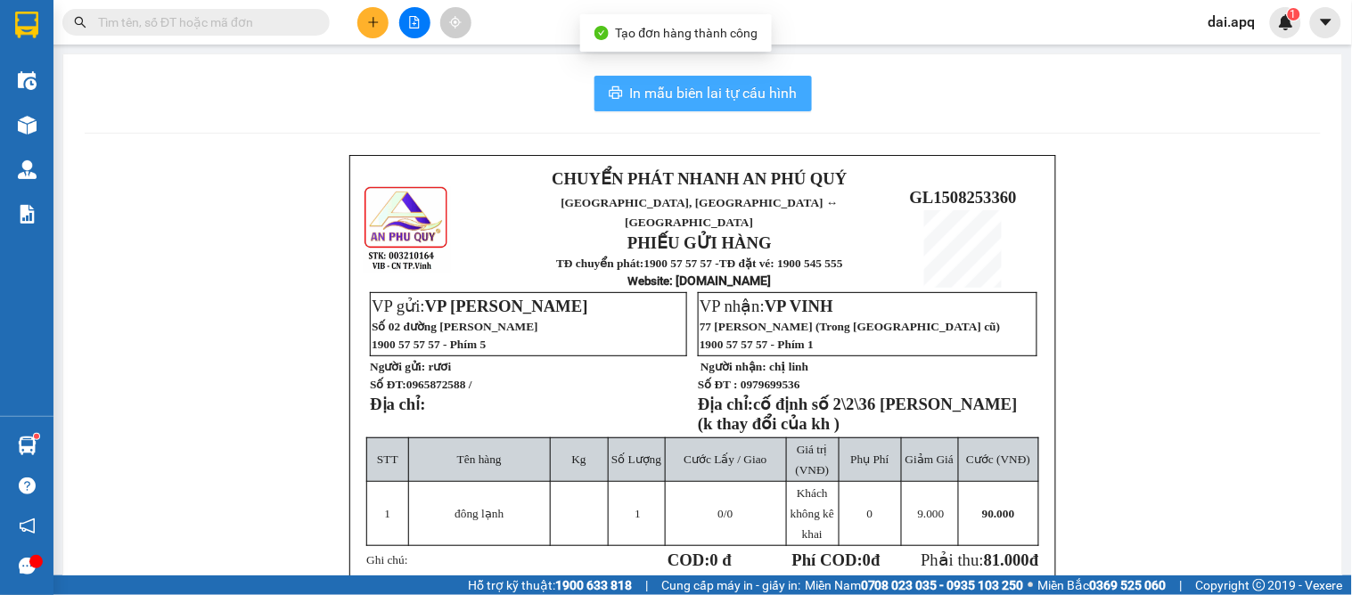
click at [702, 91] on span "In mẫu biên lai tự cấu hình" at bounding box center [714, 93] width 168 height 22
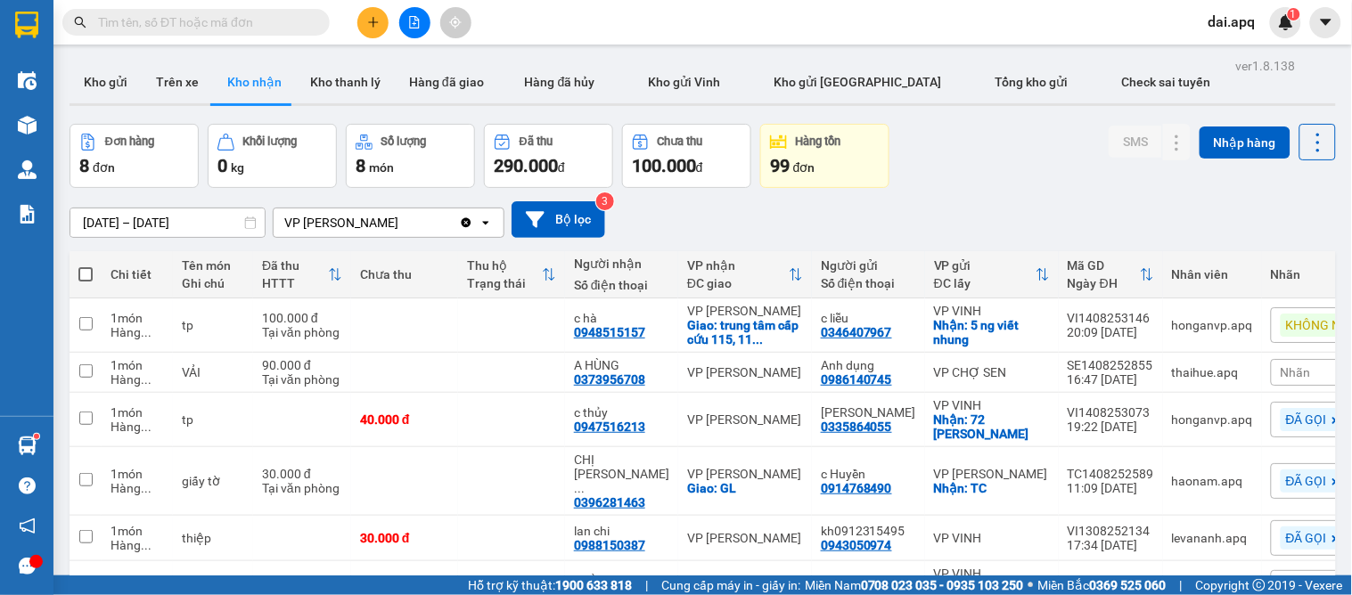
click at [836, 215] on div "01/08/2025 – 15/08/2025 Press the down arrow key to interact with the calendar …" at bounding box center [703, 219] width 1267 height 37
click at [105, 85] on button "Kho gửi" at bounding box center [106, 82] width 72 height 43
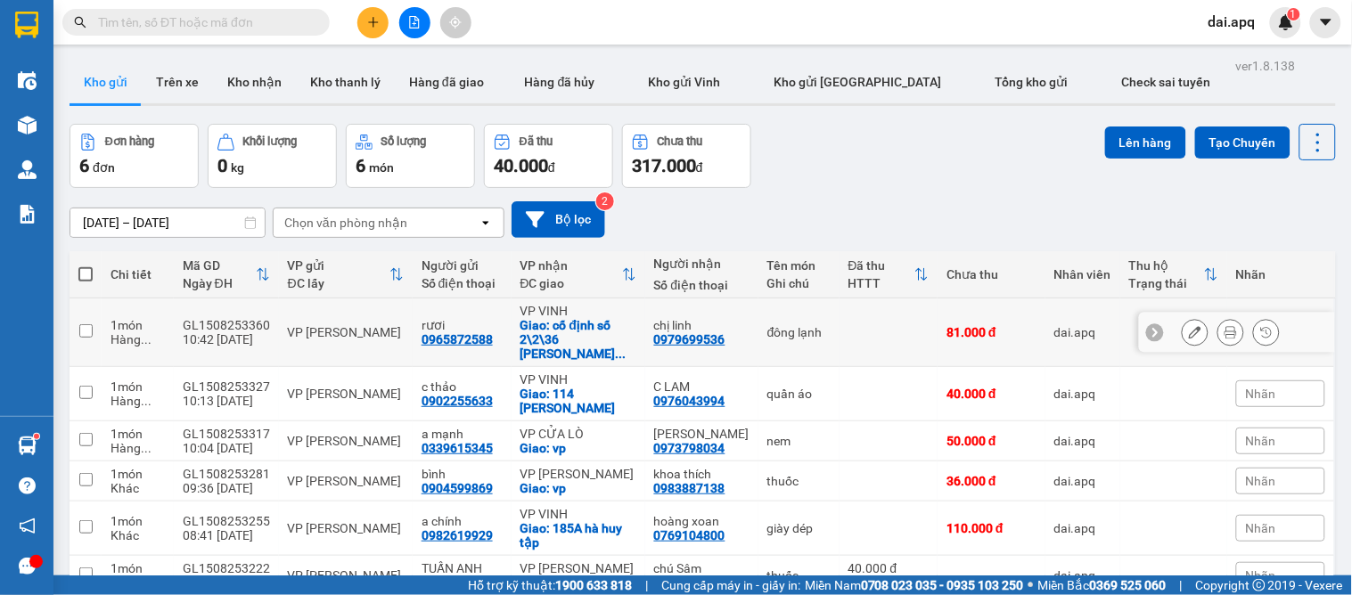
drag, startPoint x: 725, startPoint y: 330, endPoint x: 652, endPoint y: 330, distance: 73.1
click at [654, 330] on div "chị linh 0979699536" at bounding box center [701, 332] width 95 height 29
checkbox input "true"
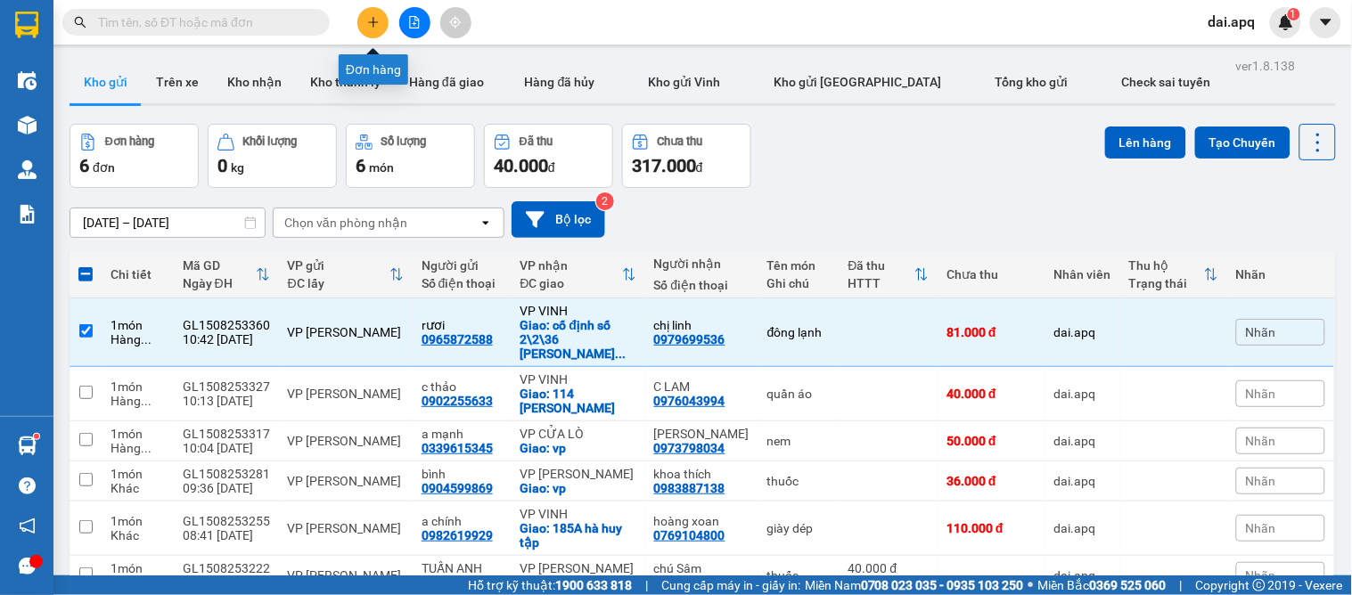
click at [372, 23] on icon "plus" at bounding box center [373, 22] width 12 height 12
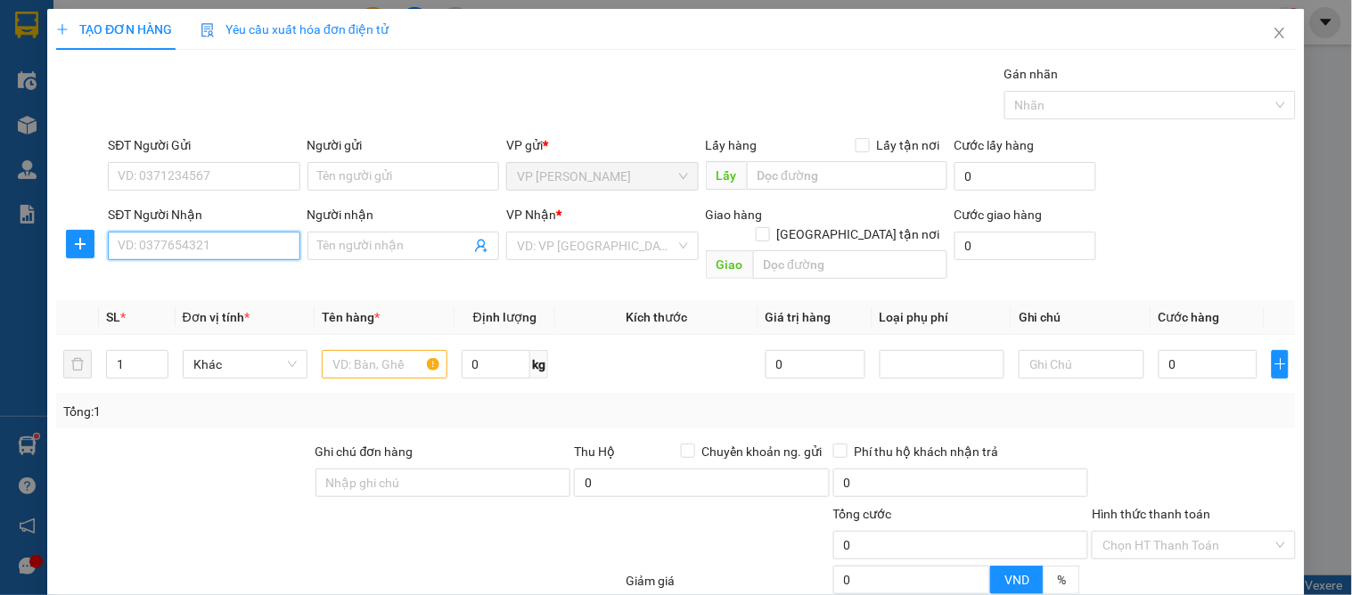
paste input "0979699536"
type input "0979699536"
click at [217, 276] on div "0979699536 - chị linh" at bounding box center [202, 282] width 168 height 20
type input "chị linh"
checkbox input "true"
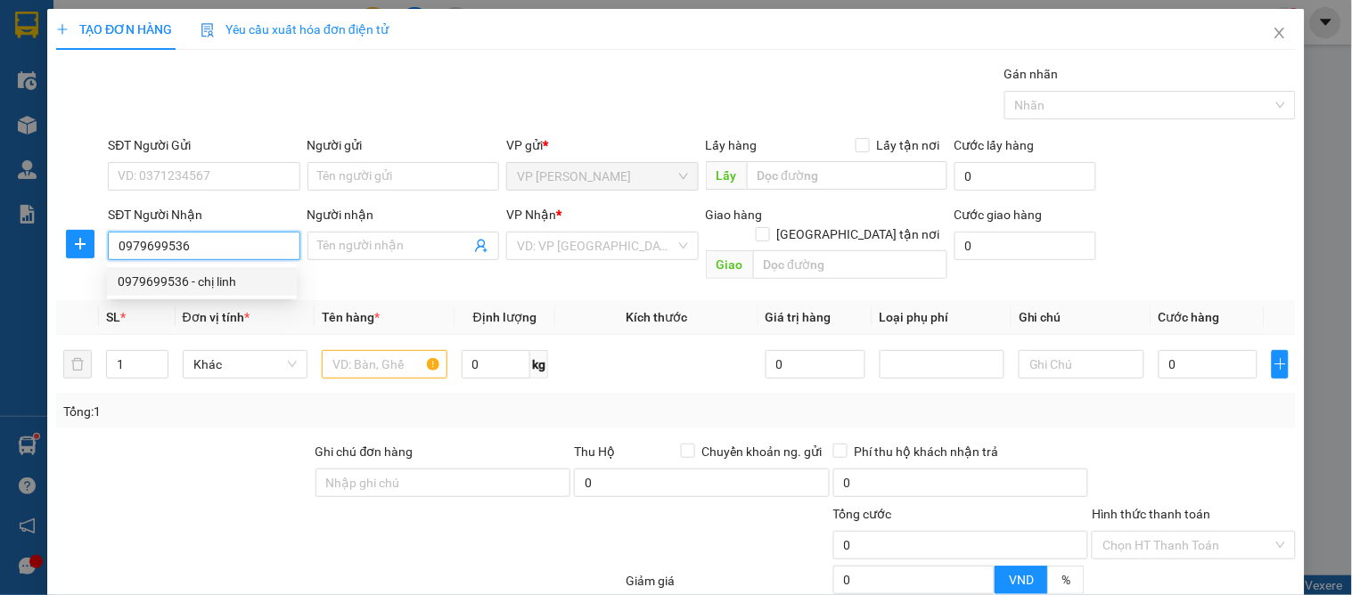
type input "cố định số 2\2\36 phan vân lê lợi (k thay đổi của kh )"
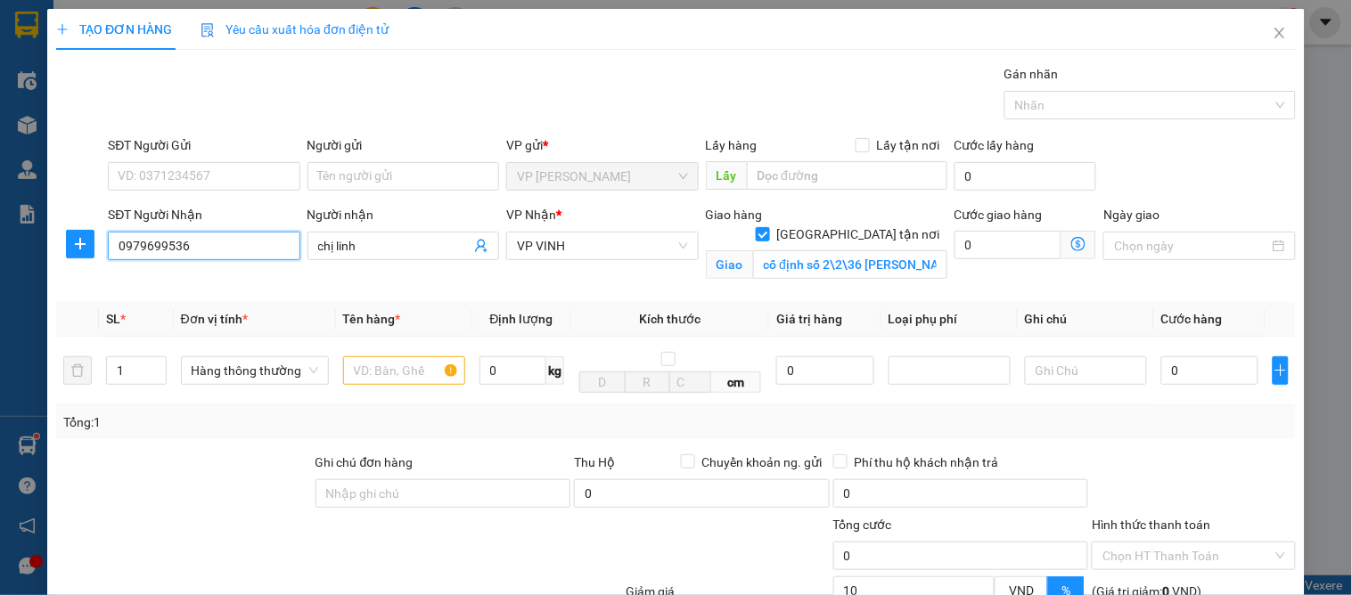
type input "10"
drag, startPoint x: 214, startPoint y: 245, endPoint x: 104, endPoint y: 219, distance: 112.6
click at [104, 219] on div "SĐT Người Nhận 0979699536" at bounding box center [203, 247] width 199 height 84
click at [1273, 32] on icon "close" at bounding box center [1280, 33] width 14 height 14
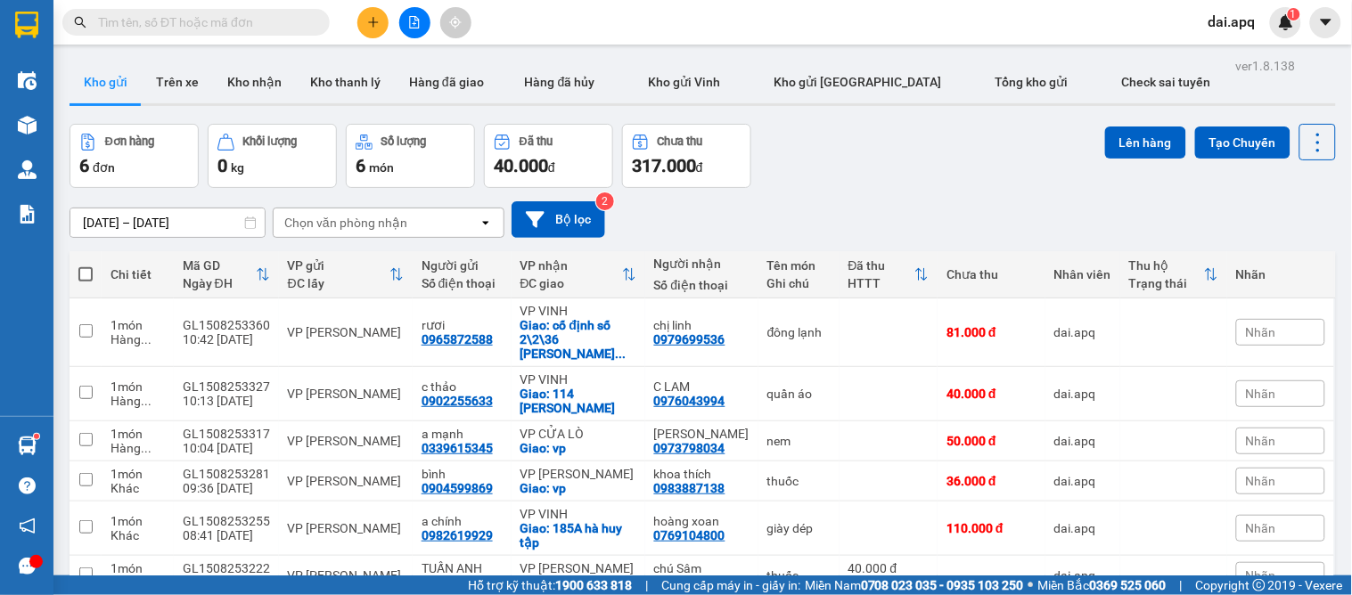
paste input "0979699536"
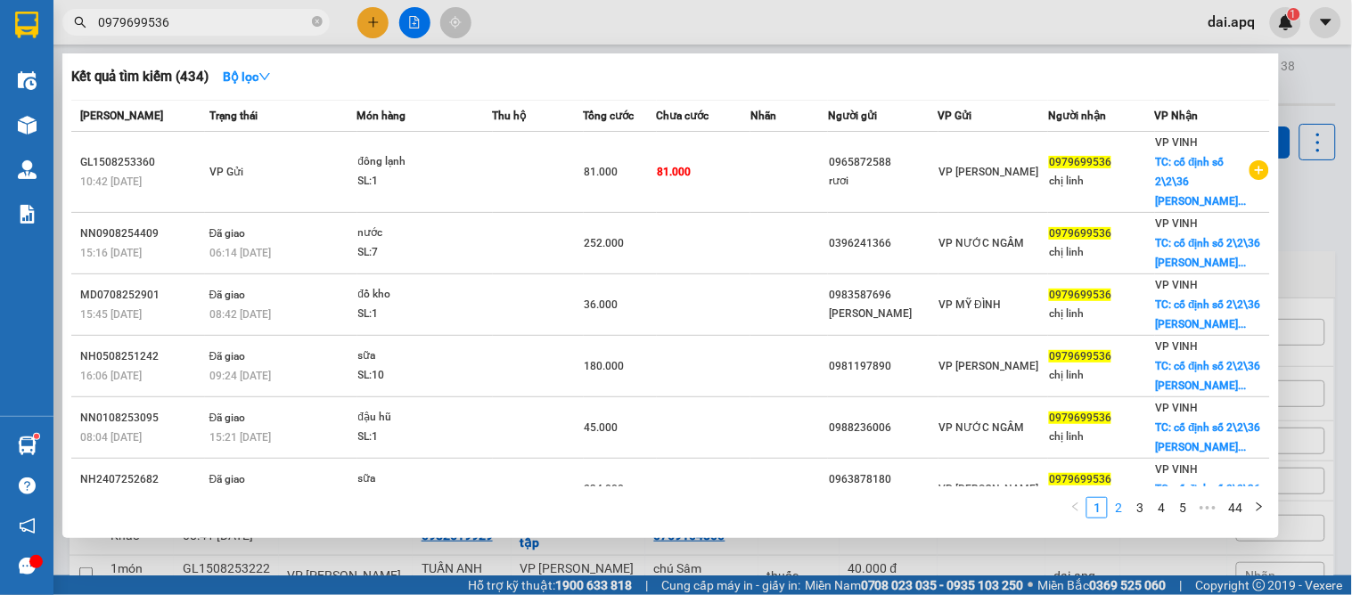
type input "0979699536"
click at [1121, 512] on link "2" at bounding box center [1119, 508] width 20 height 20
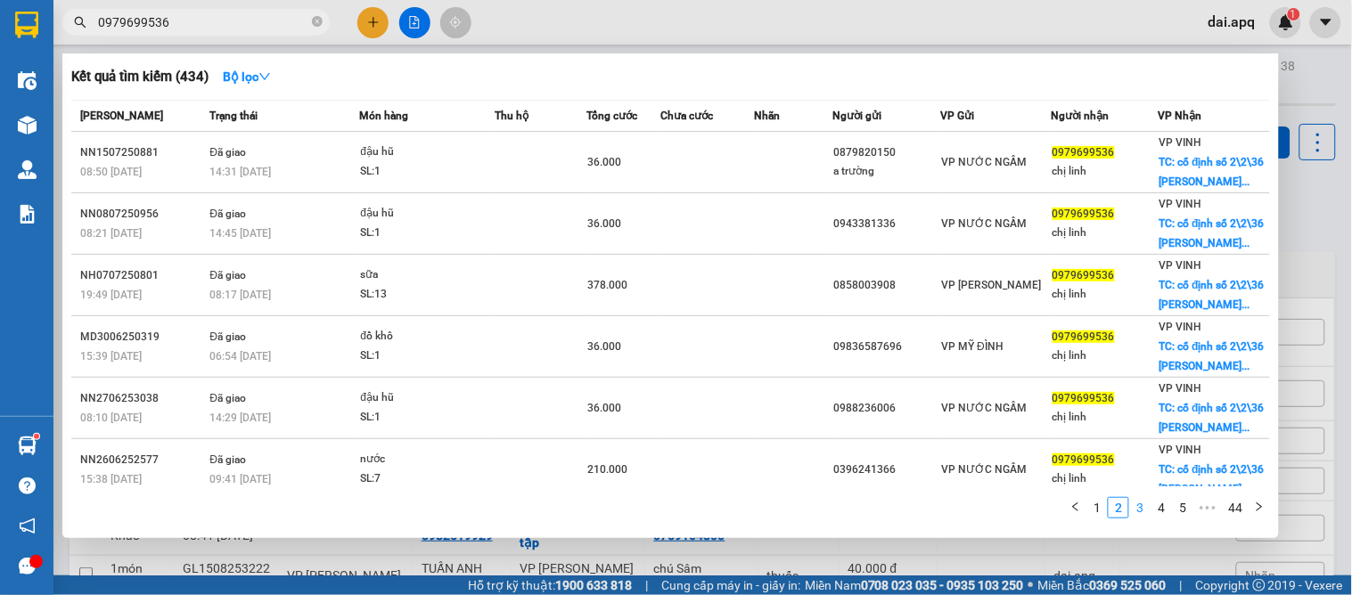
click at [1143, 511] on link "3" at bounding box center [1140, 508] width 20 height 20
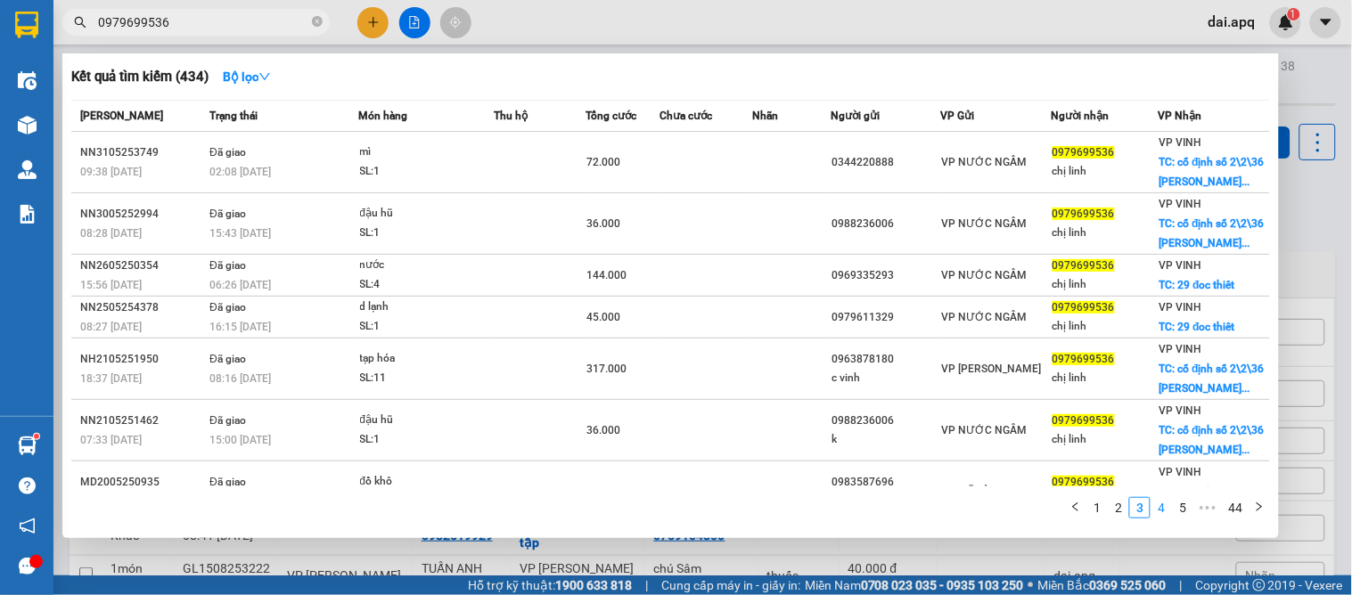
click at [1157, 504] on link "4" at bounding box center [1162, 508] width 20 height 20
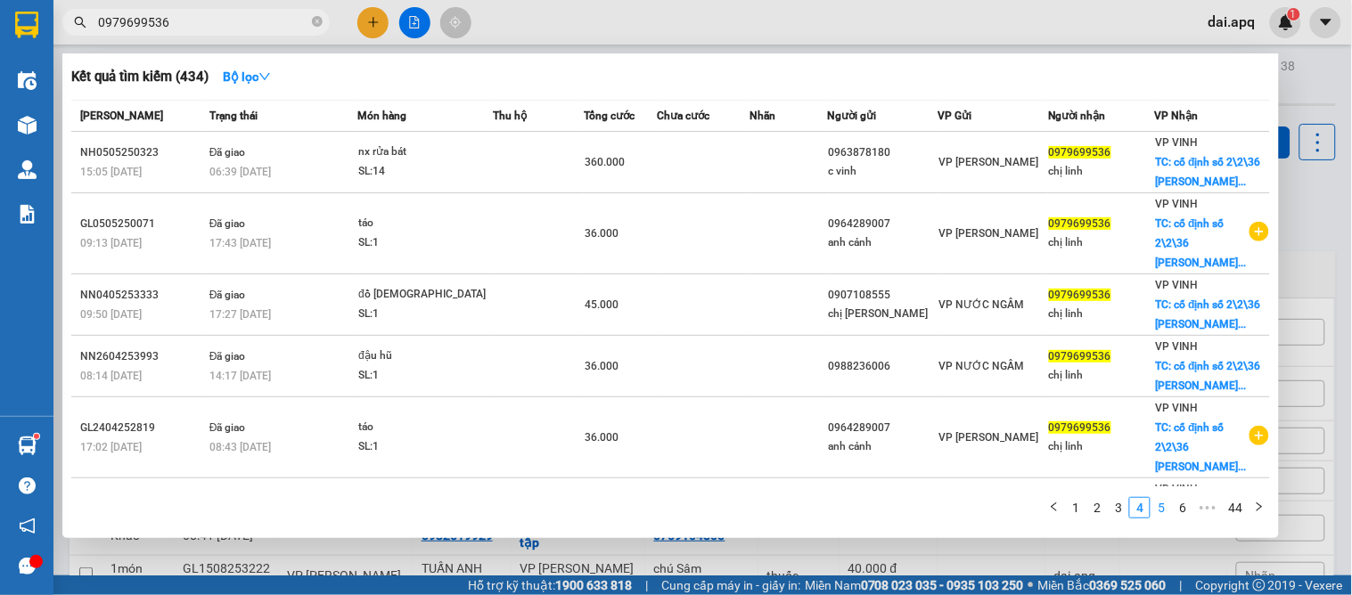
click at [1168, 503] on link "5" at bounding box center [1162, 508] width 20 height 20
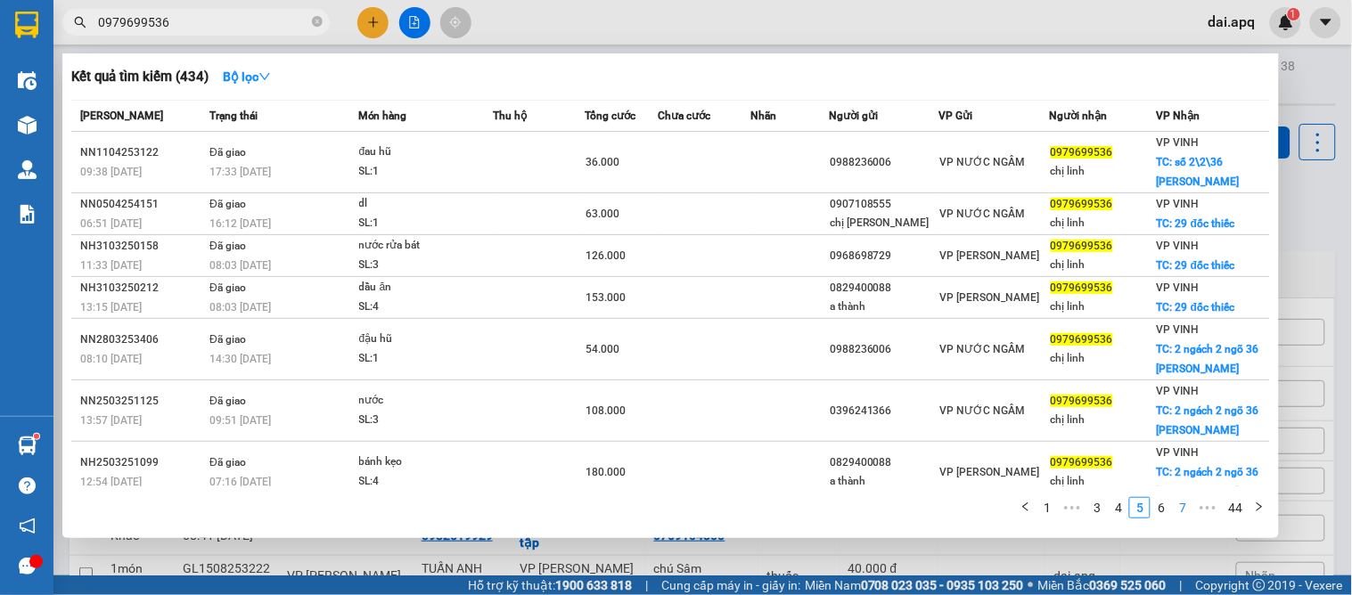
click at [1179, 504] on link "7" at bounding box center [1183, 508] width 20 height 20
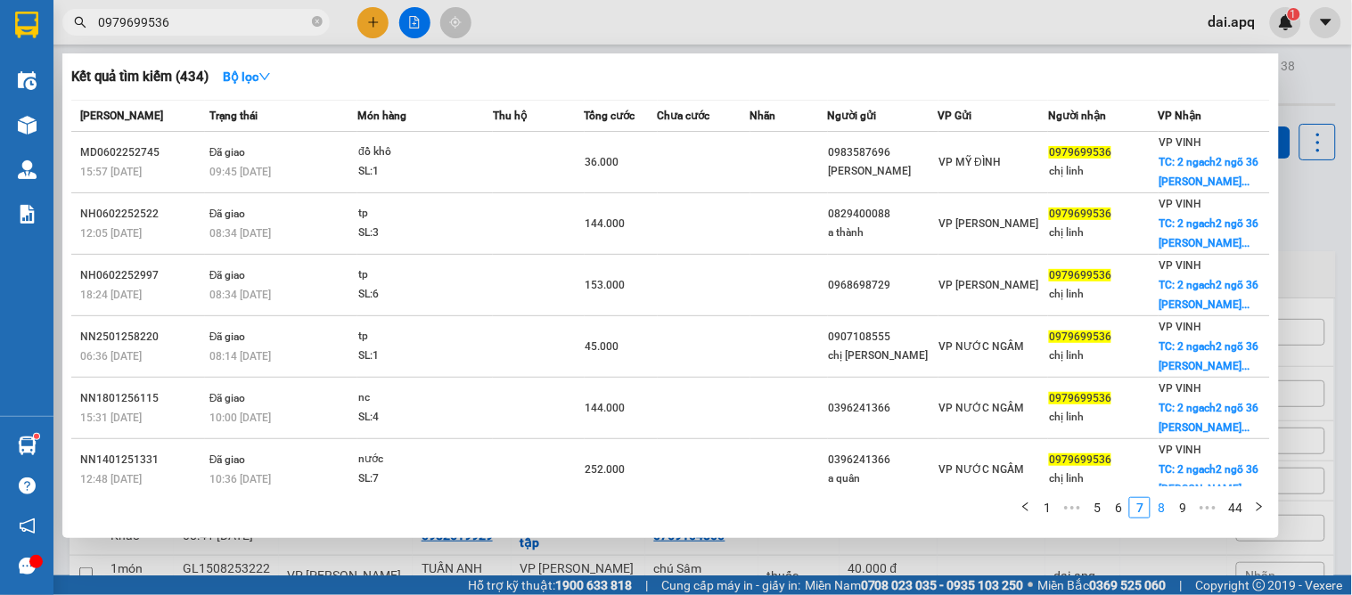
click at [1155, 508] on link "8" at bounding box center [1162, 508] width 20 height 20
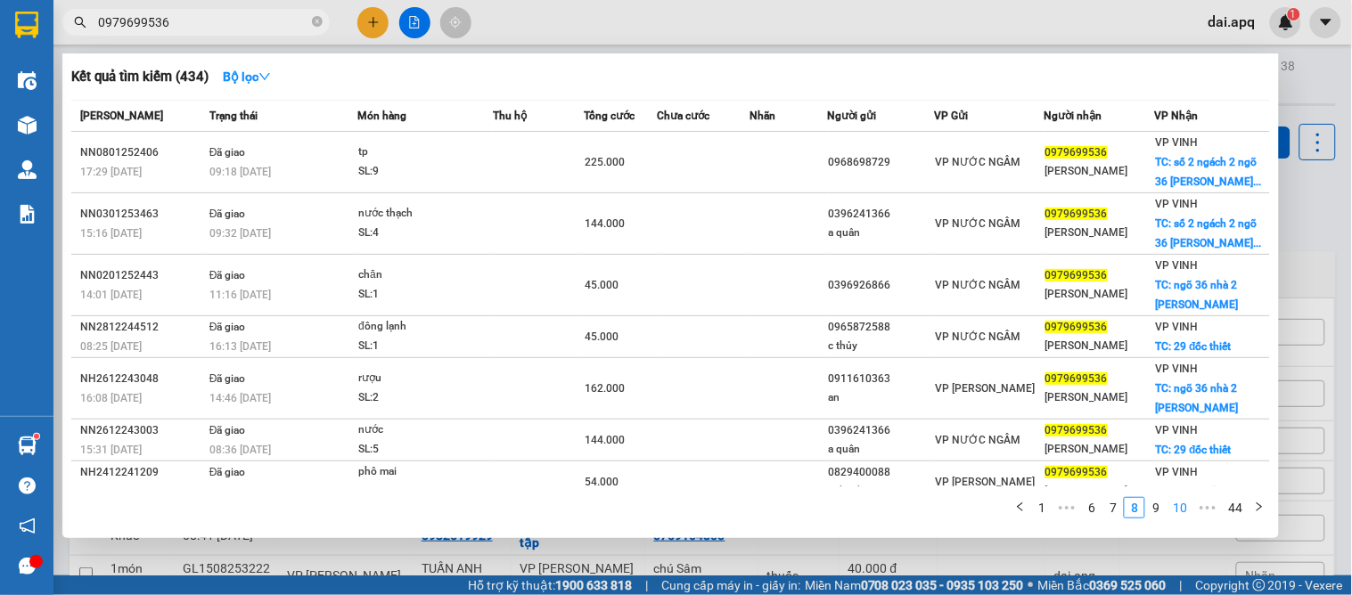
click at [1170, 504] on link "10" at bounding box center [1180, 508] width 25 height 20
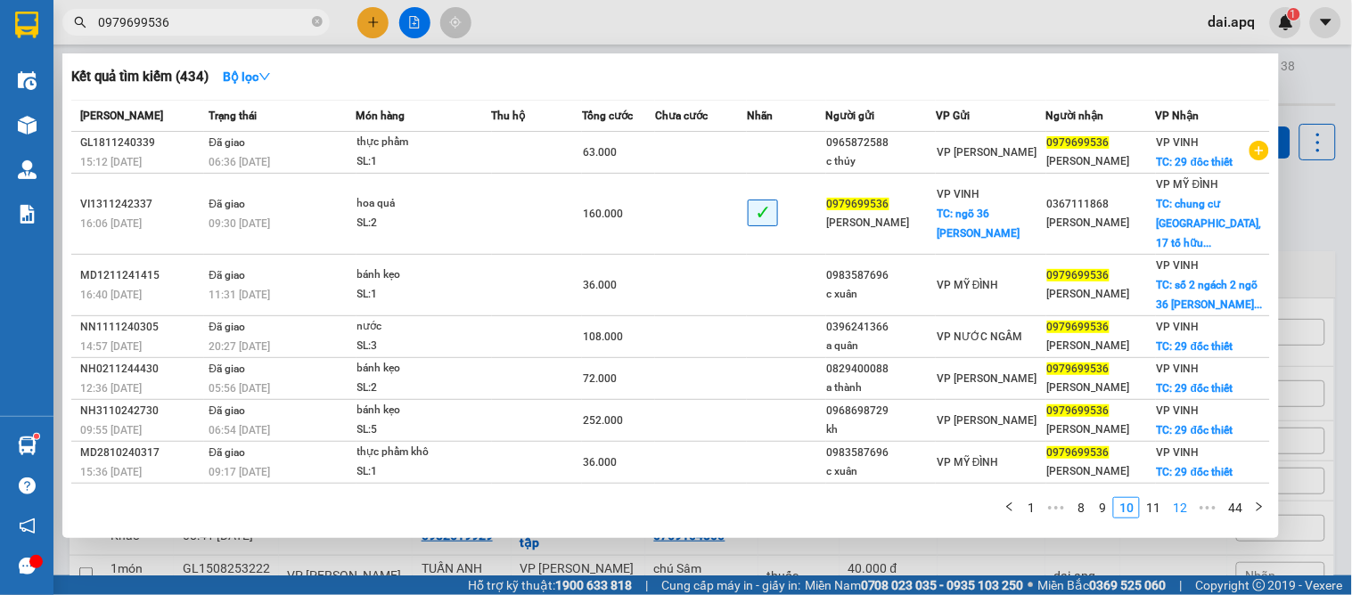
click at [1174, 508] on link "12" at bounding box center [1180, 508] width 25 height 20
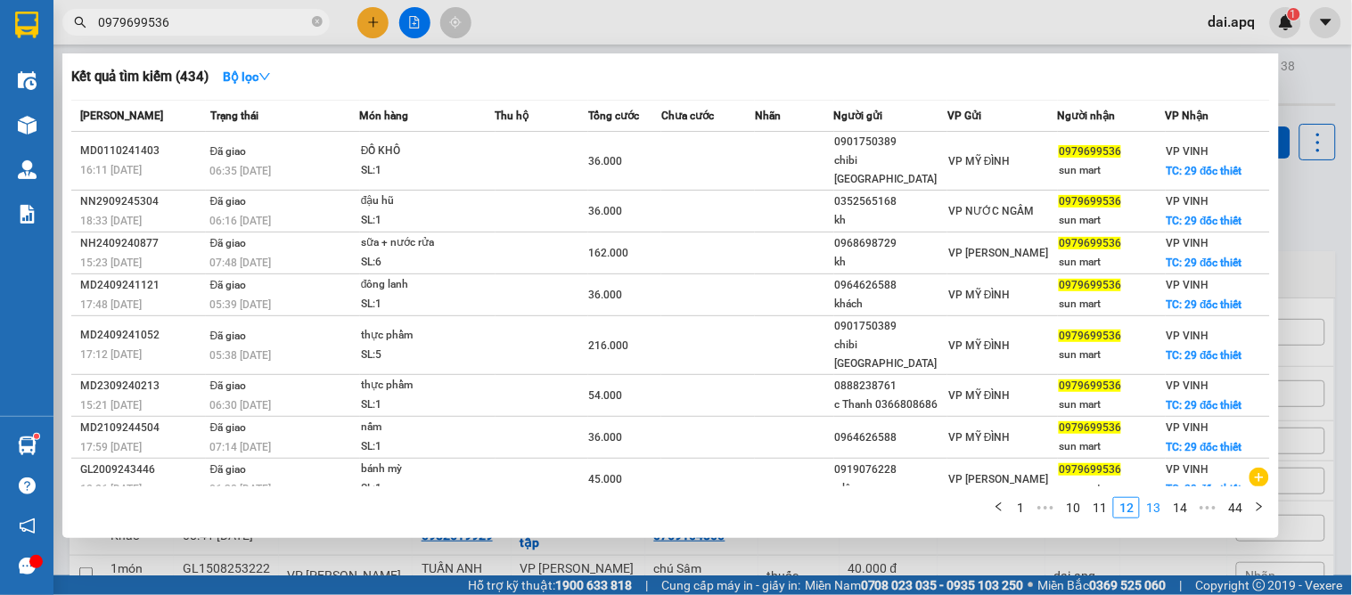
click at [1161, 508] on link "13" at bounding box center [1153, 508] width 25 height 20
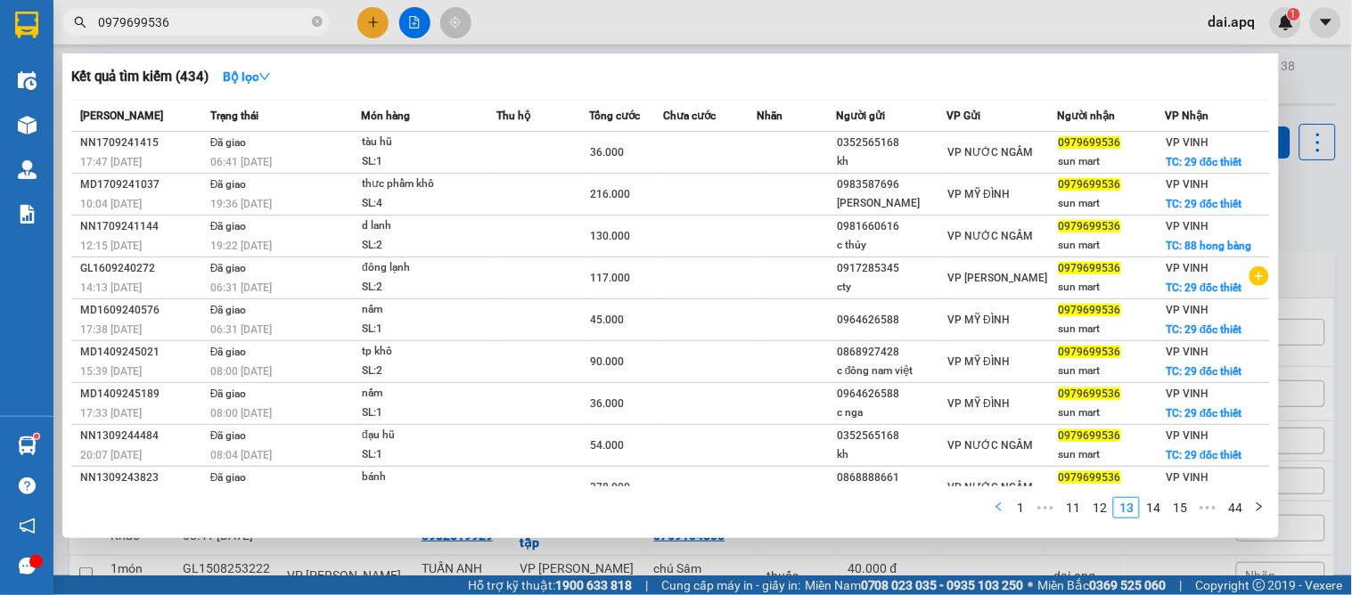
click at [996, 500] on button "button" at bounding box center [998, 507] width 21 height 21
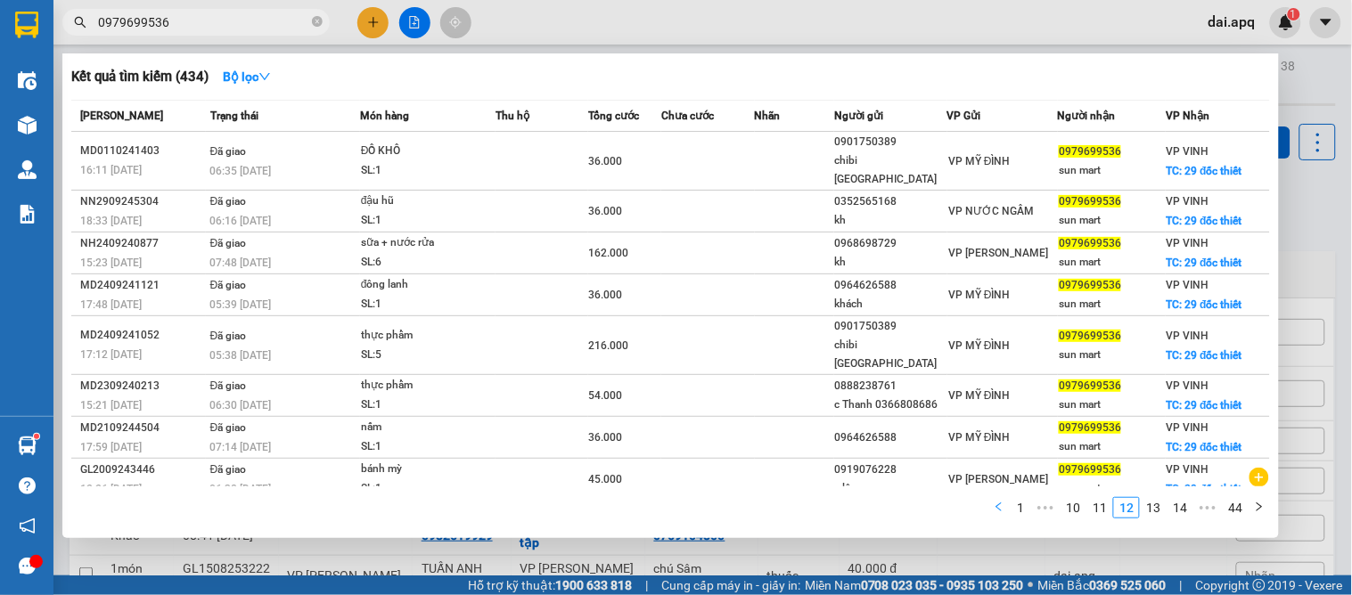
click at [1008, 497] on button "button" at bounding box center [998, 507] width 21 height 21
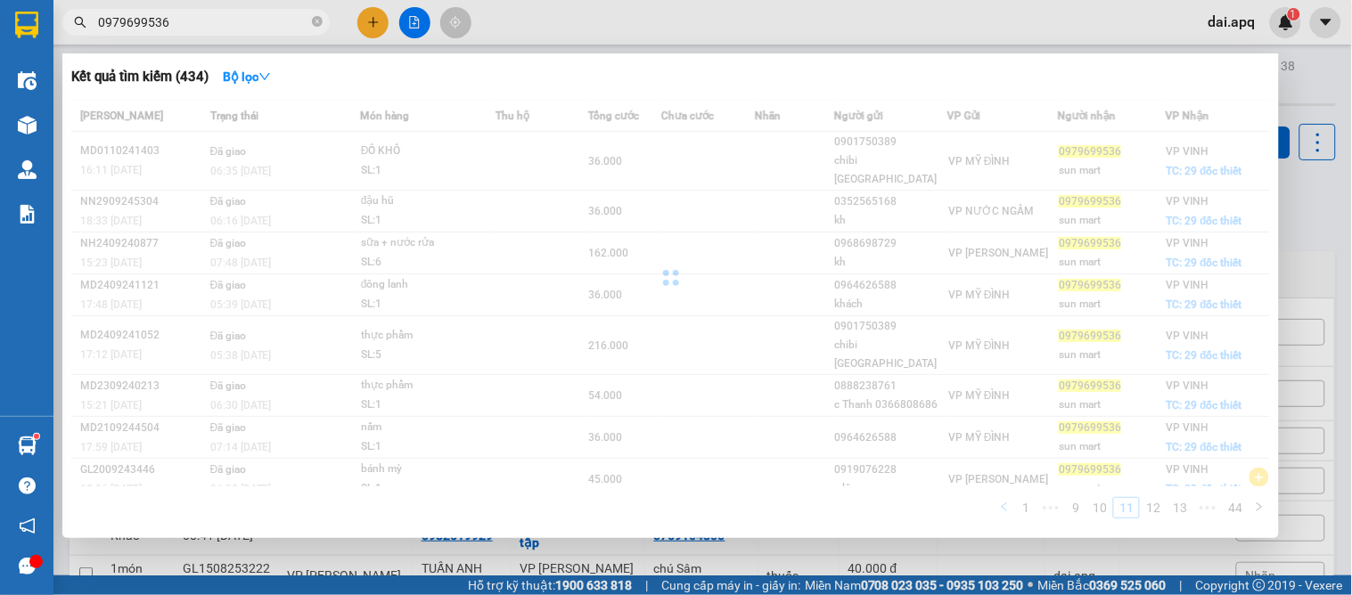
click at [1008, 497] on div "Mã ĐH Trạng thái Món hàng Thu hộ Tổng cước Chưa cước Nhãn Người gửi VP Gửi Ngườ…" at bounding box center [670, 315] width 1199 height 430
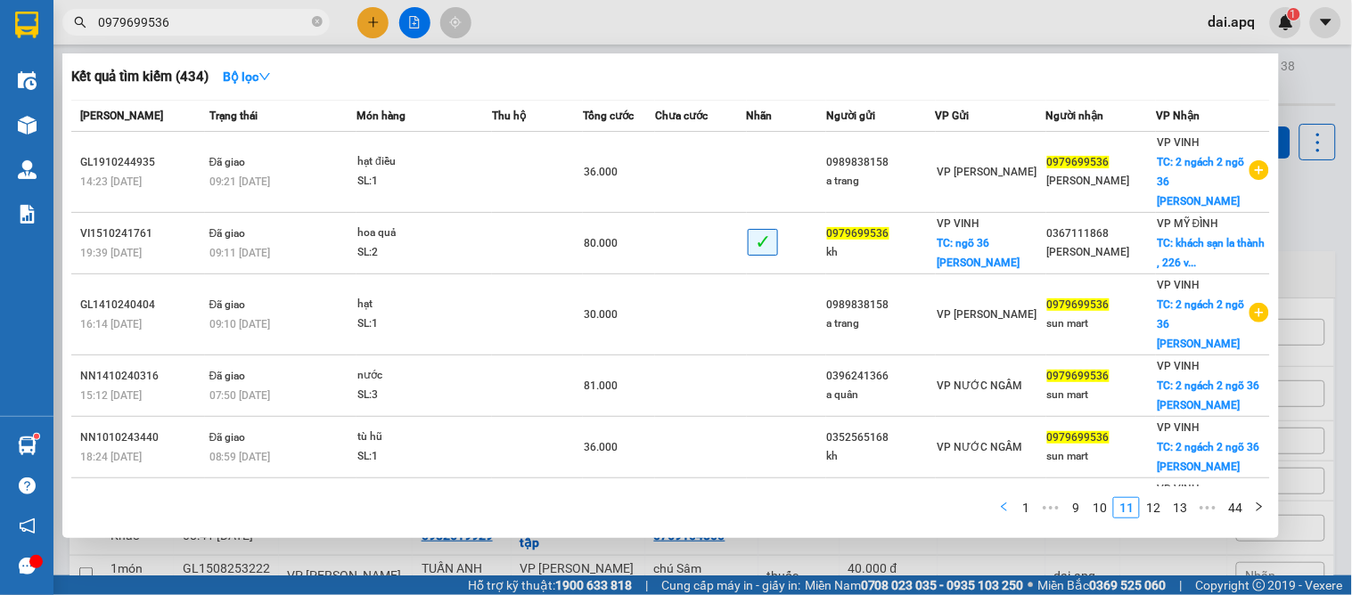
click at [1008, 497] on button "button" at bounding box center [1004, 507] width 21 height 21
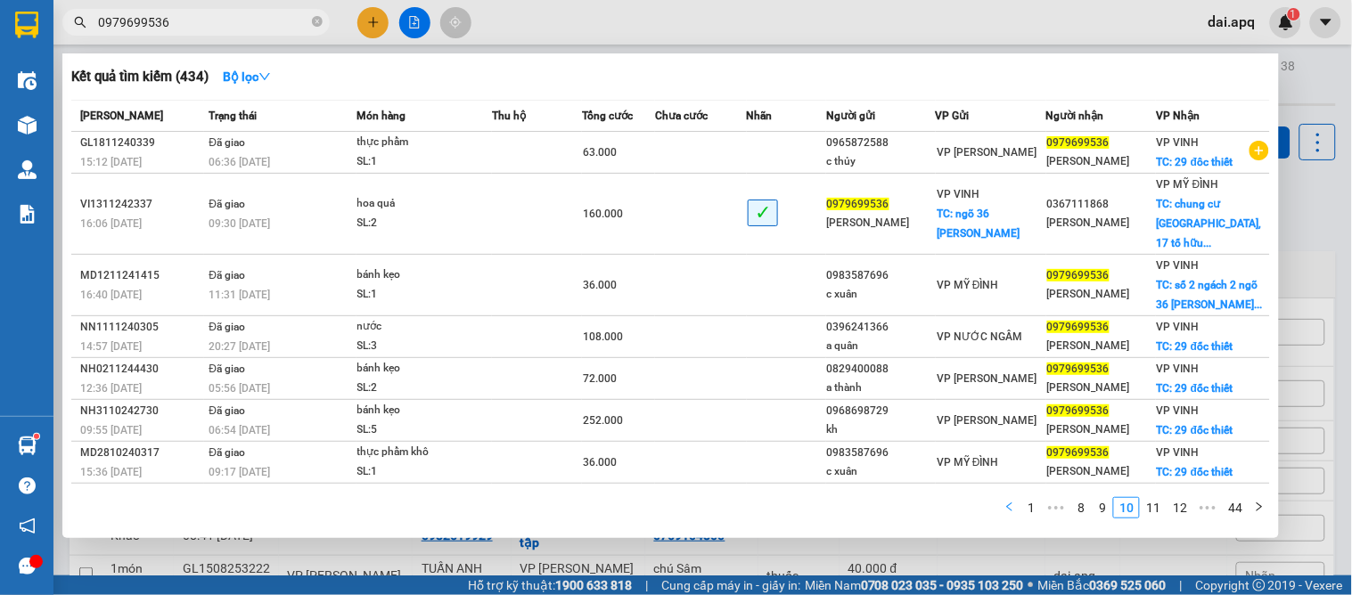
click at [1008, 497] on button "button" at bounding box center [1009, 507] width 21 height 21
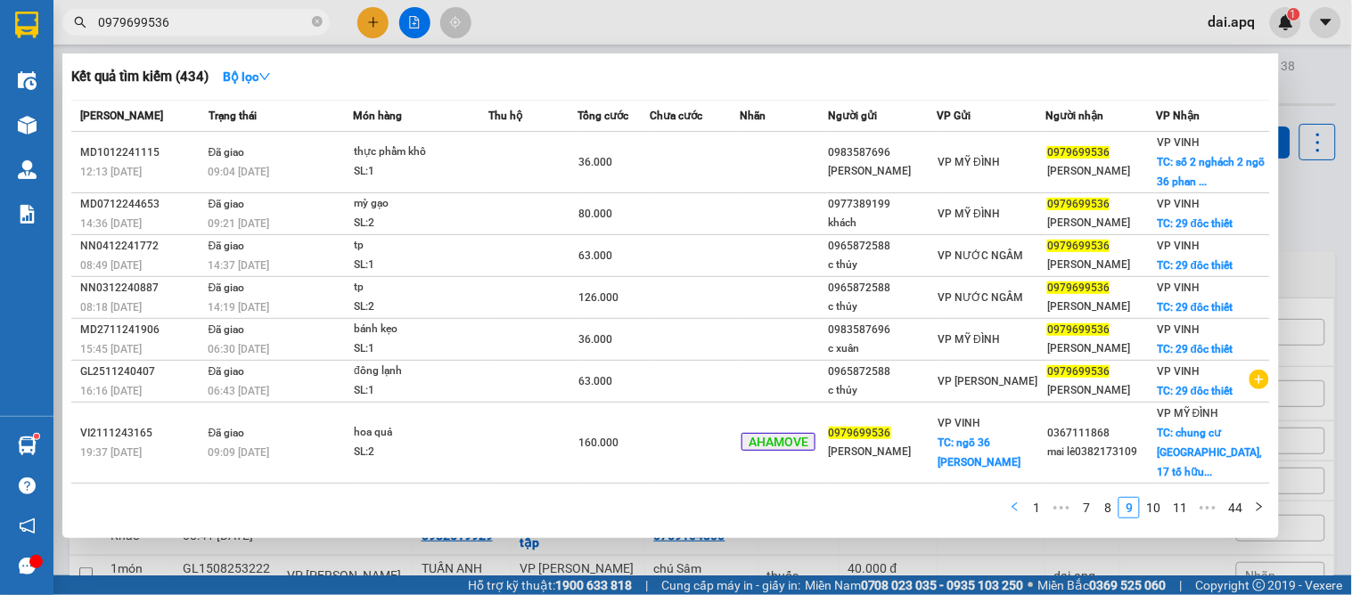
click at [1008, 497] on button "button" at bounding box center [1014, 507] width 21 height 21
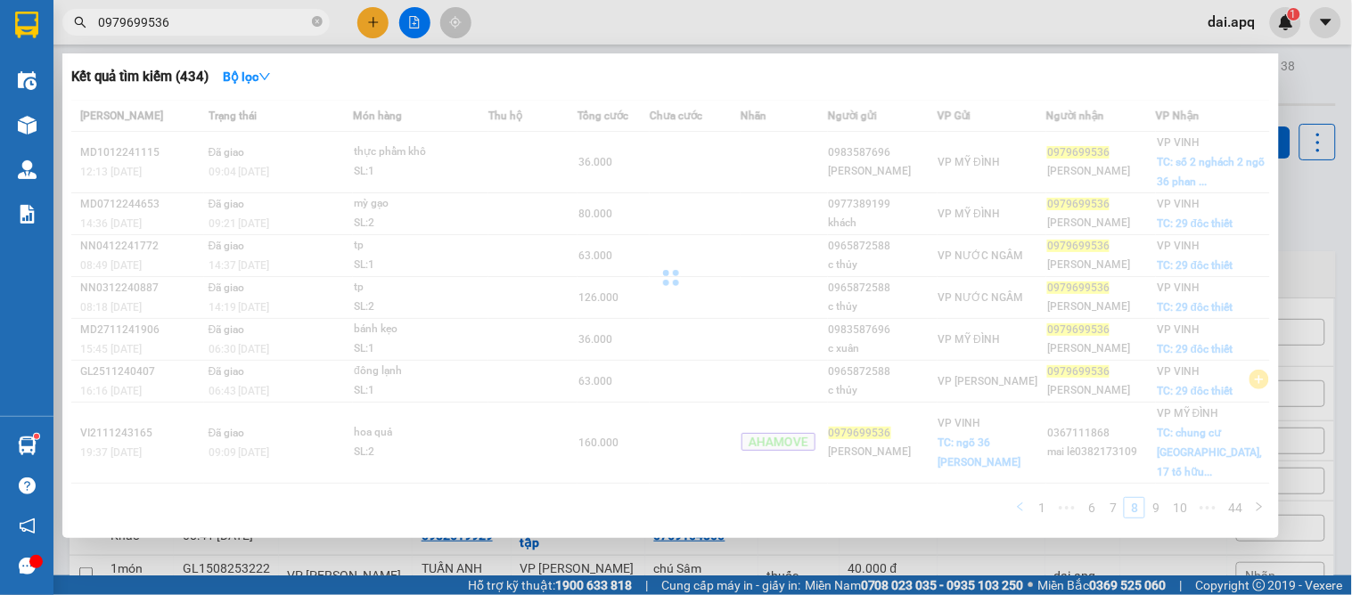
click at [1008, 497] on div "Mã ĐH Trạng thái Món hàng Thu hộ Tổng cước Chưa cước Nhãn Người gửi VP Gửi Ngườ…" at bounding box center [670, 315] width 1199 height 430
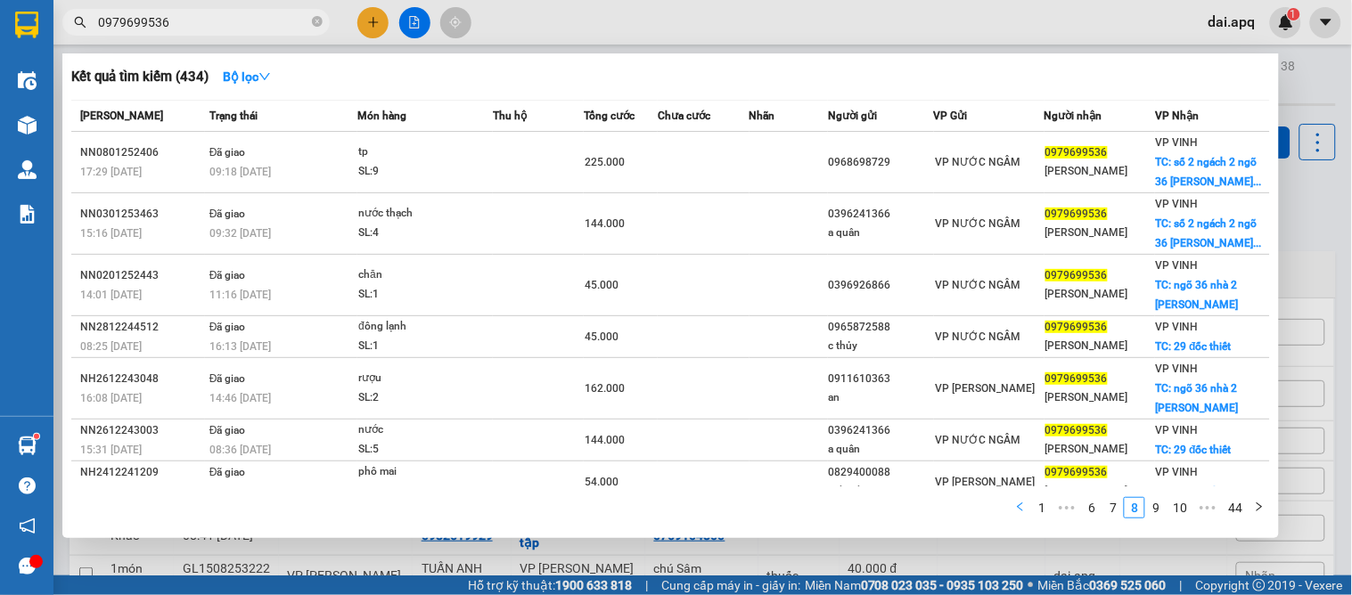
click at [1008, 497] on div "1 ••• 6 7 8 9 10 ••• 44" at bounding box center [670, 513] width 1199 height 32
click at [1035, 501] on link "1" at bounding box center [1042, 508] width 20 height 20
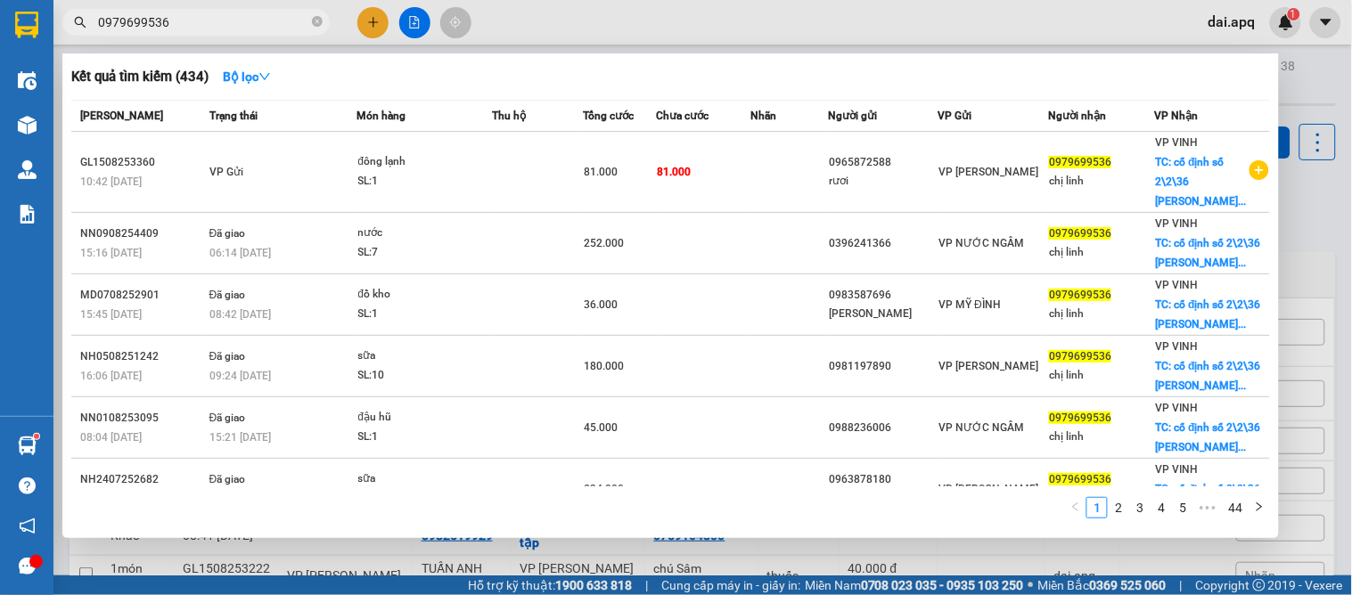
click at [1045, 505] on div "1 2 3 4 5 ••• 44" at bounding box center [670, 513] width 1199 height 32
click at [1306, 232] on div at bounding box center [676, 297] width 1352 height 595
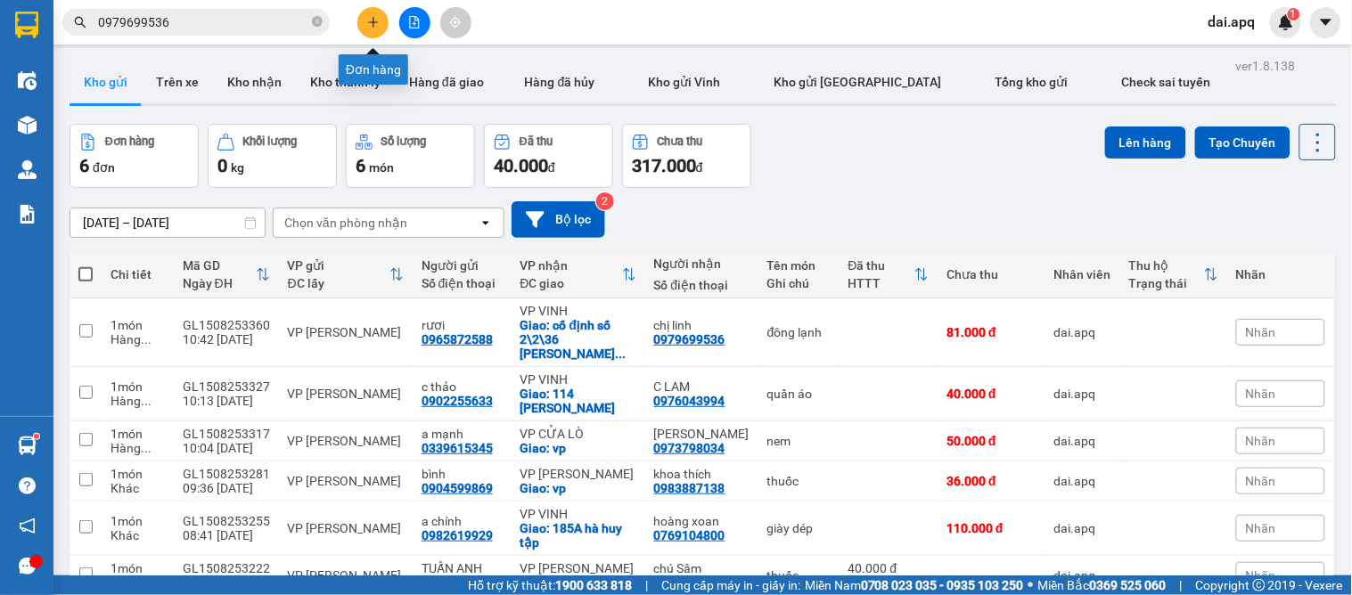
click at [381, 15] on button at bounding box center [372, 22] width 31 height 31
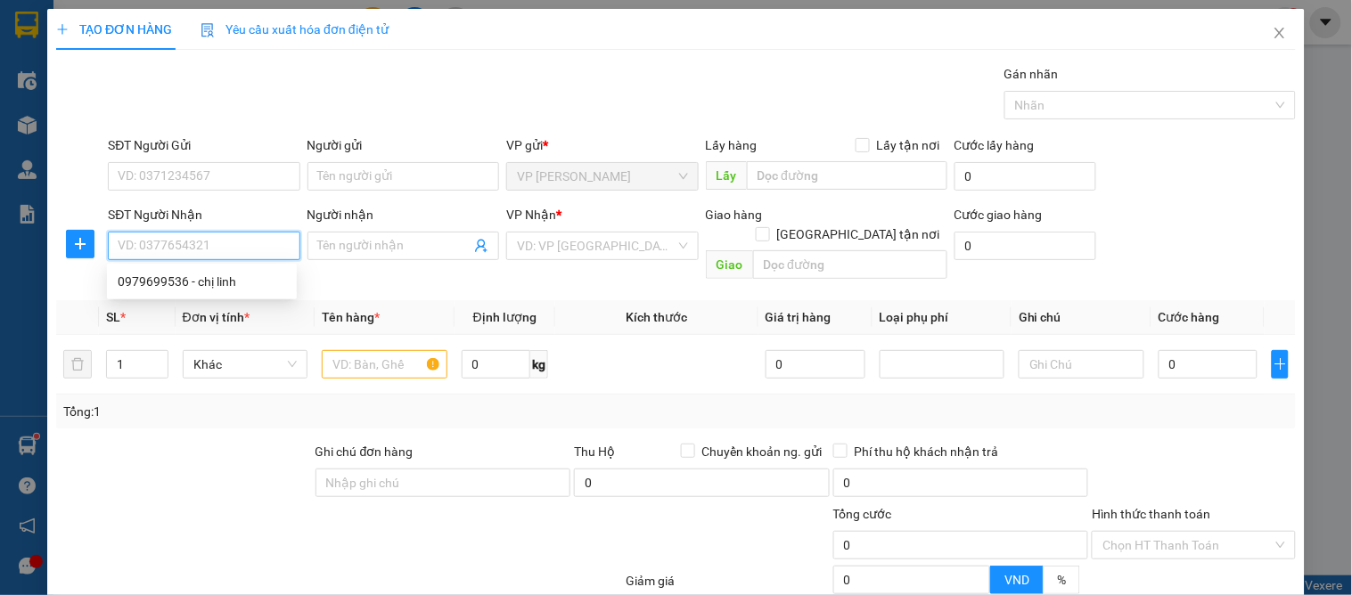
paste input "0979699536"
type input "0979699536"
click at [209, 273] on div "0979699536 - chị linh" at bounding box center [202, 282] width 168 height 20
type input "chị linh"
checkbox input "true"
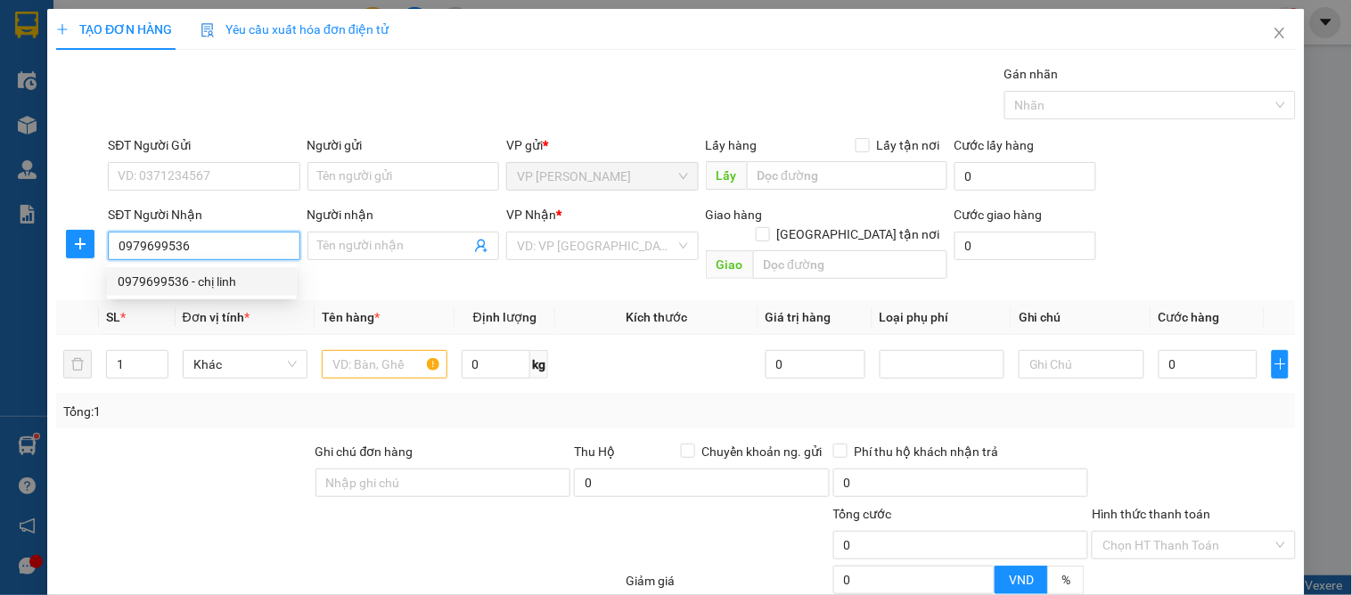
type input "cố định số 2\2\36 phan vân lê lợi (k thay đổi của kh )"
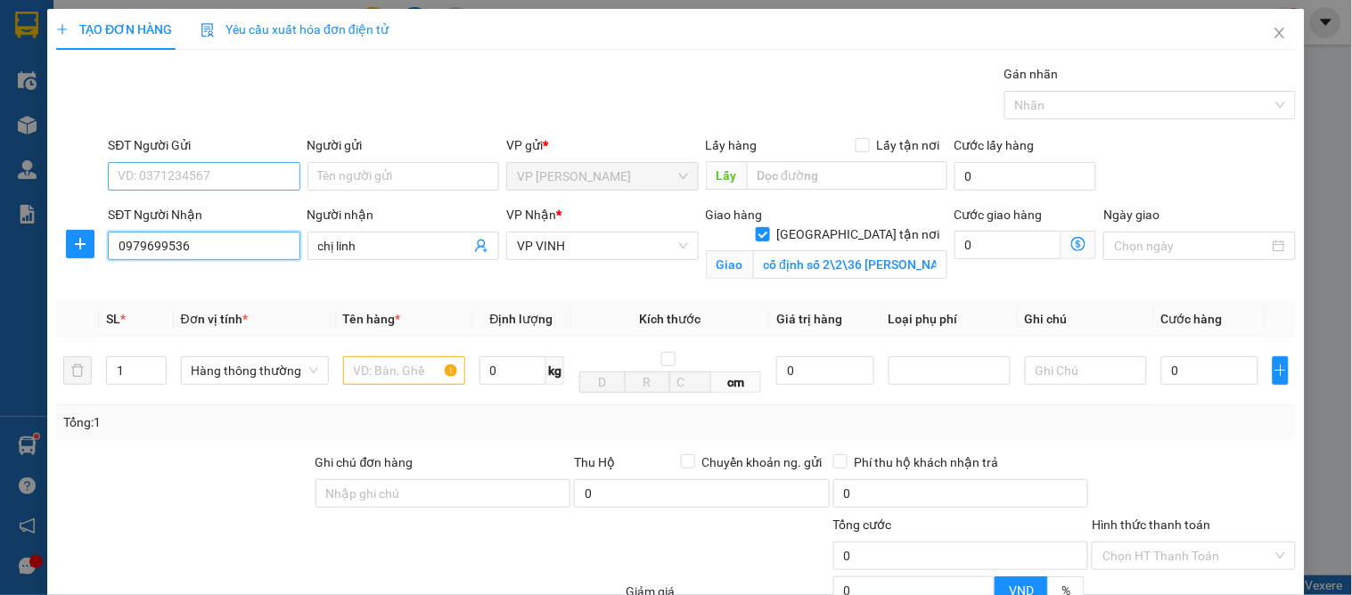
type input "10"
type input "0979699536"
click at [220, 166] on input "SĐT Người Gửi" at bounding box center [204, 176] width 192 height 29
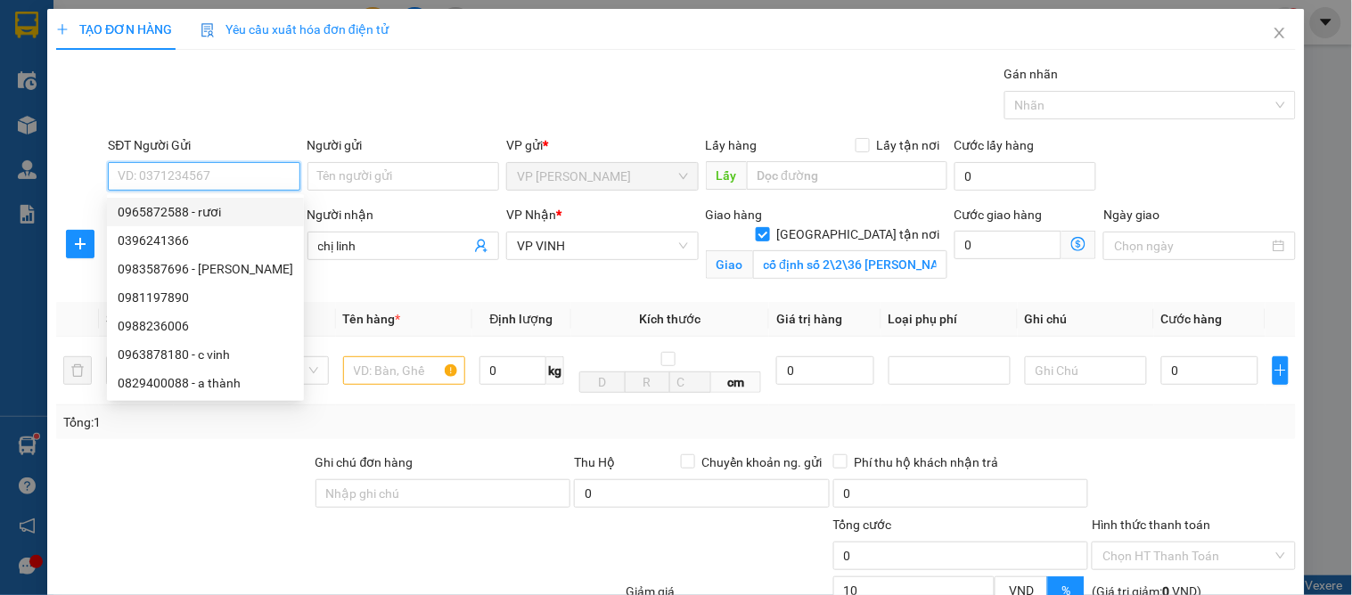
click at [203, 209] on div "0965872588 - rươi" at bounding box center [206, 212] width 176 height 20
type input "0965872588"
type input "rươi"
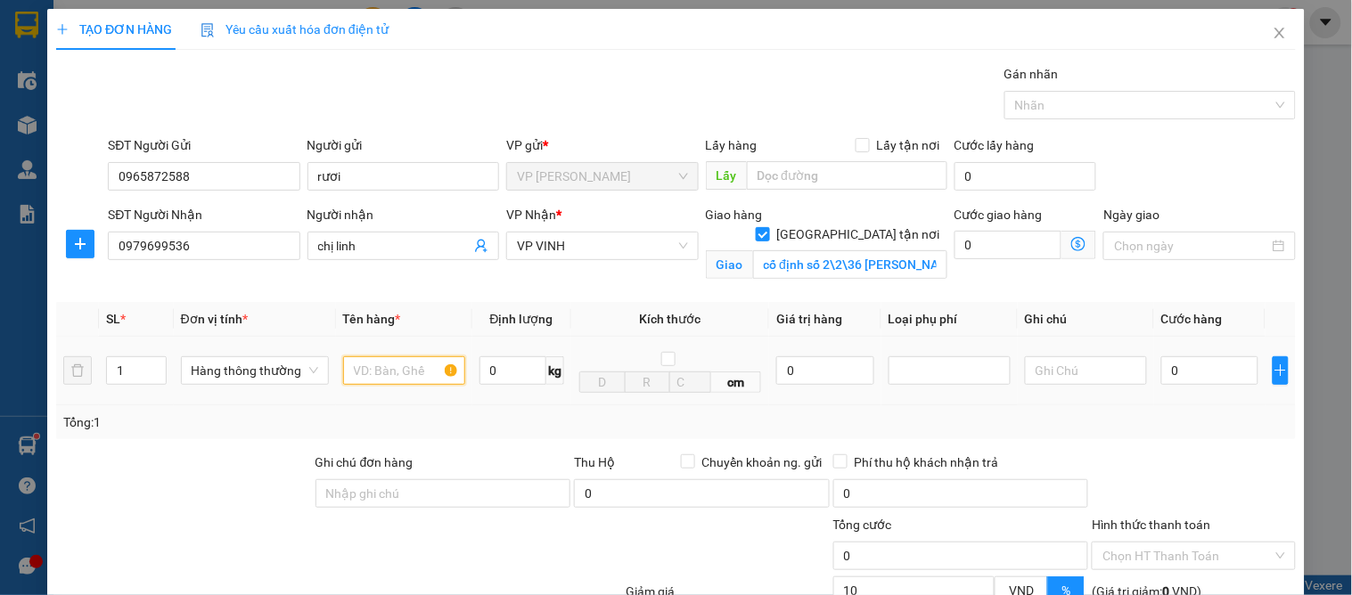
click at [350, 374] on input "text" at bounding box center [404, 371] width 122 height 29
type input "d"
type input "đông lạnh"
click at [1179, 378] on input "0" at bounding box center [1209, 371] width 97 height 29
type input "9"
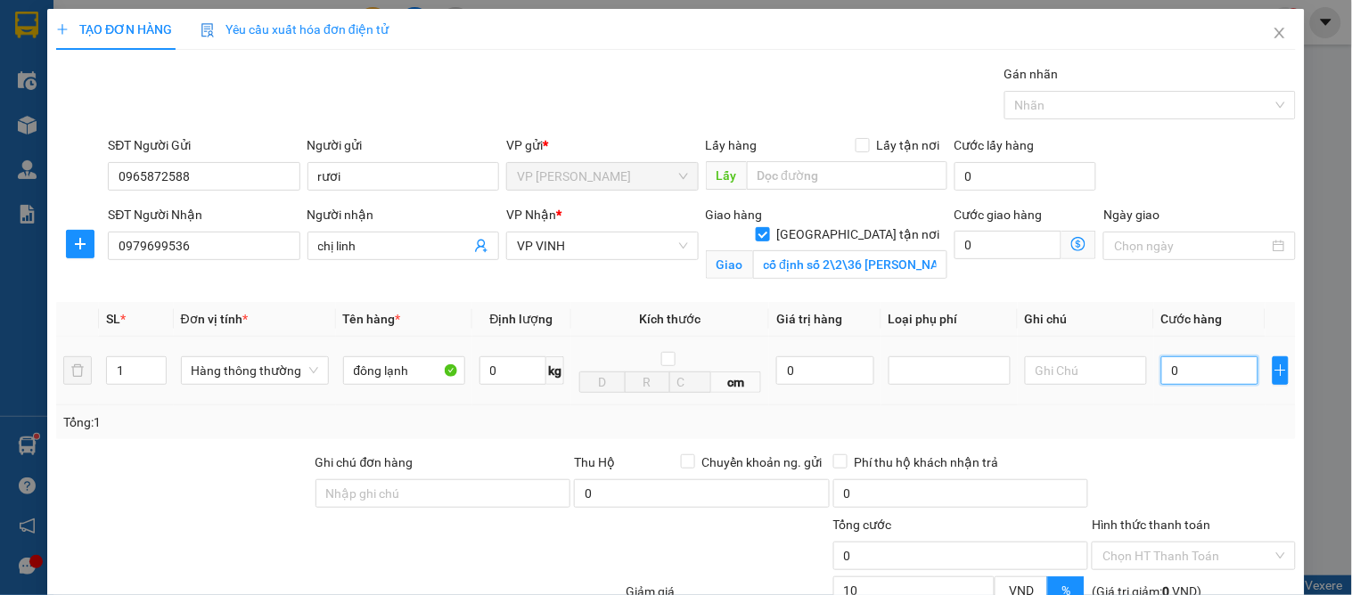
type input "9"
type input "90"
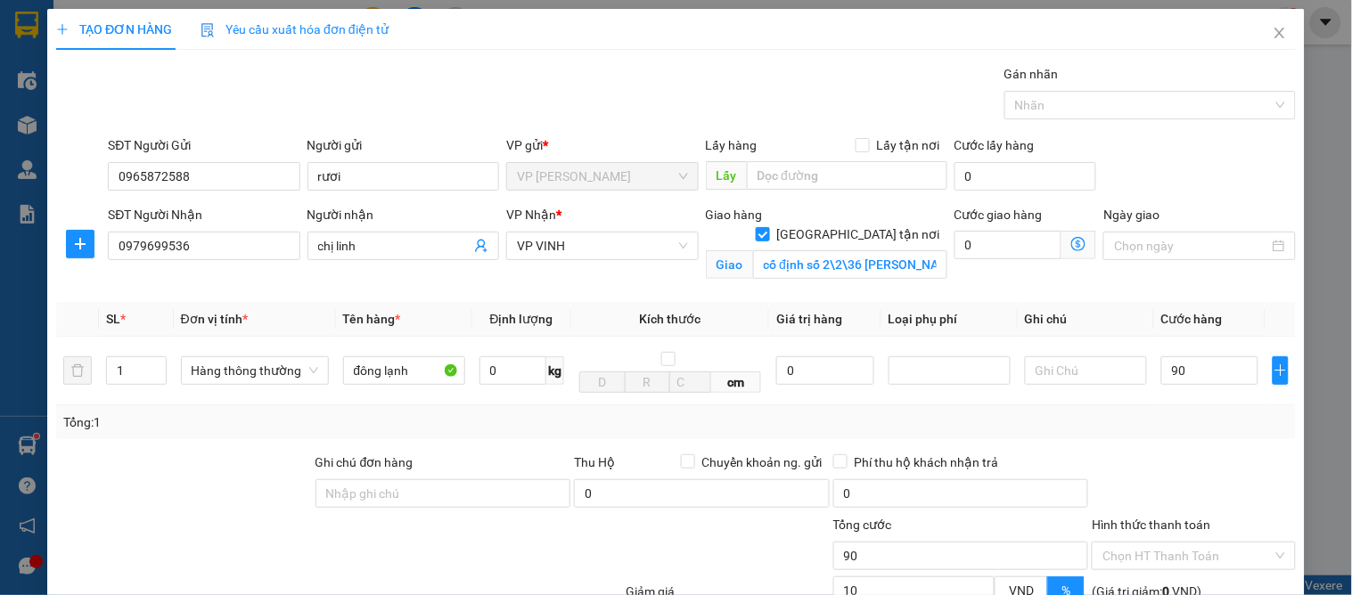
type input "90.000"
type input "81.000"
click at [1151, 407] on div "Tổng: 1" at bounding box center [676, 423] width 1240 height 34
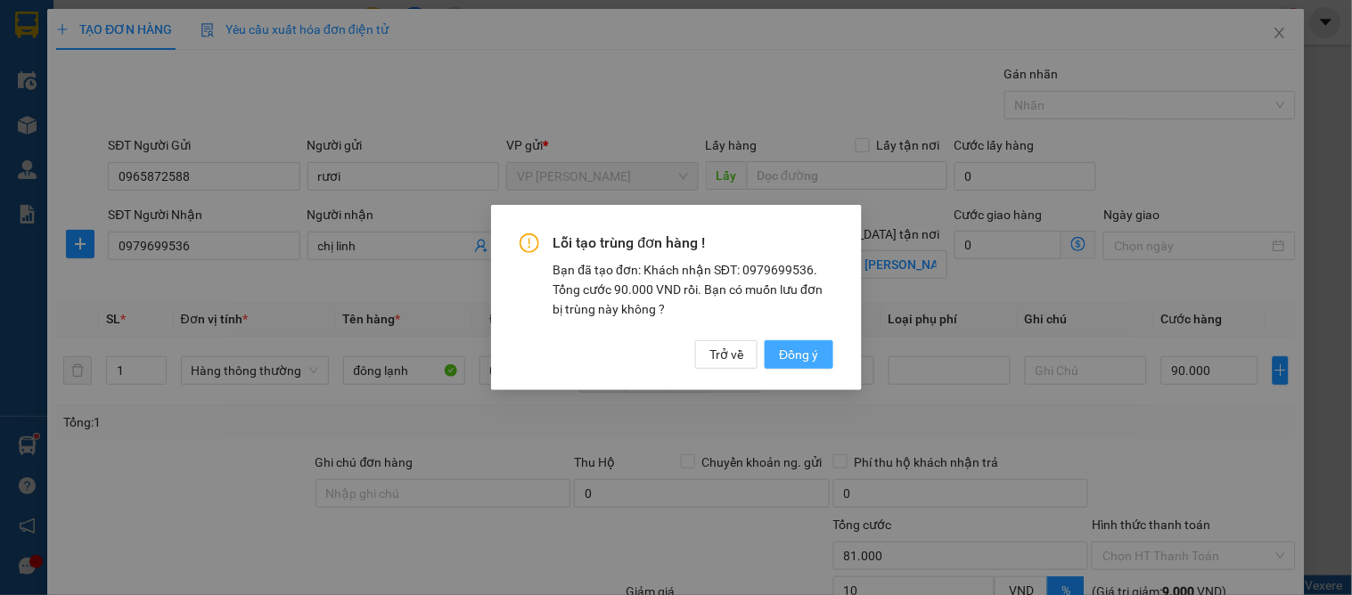
click at [790, 358] on span "Đồng ý" at bounding box center [798, 355] width 39 height 20
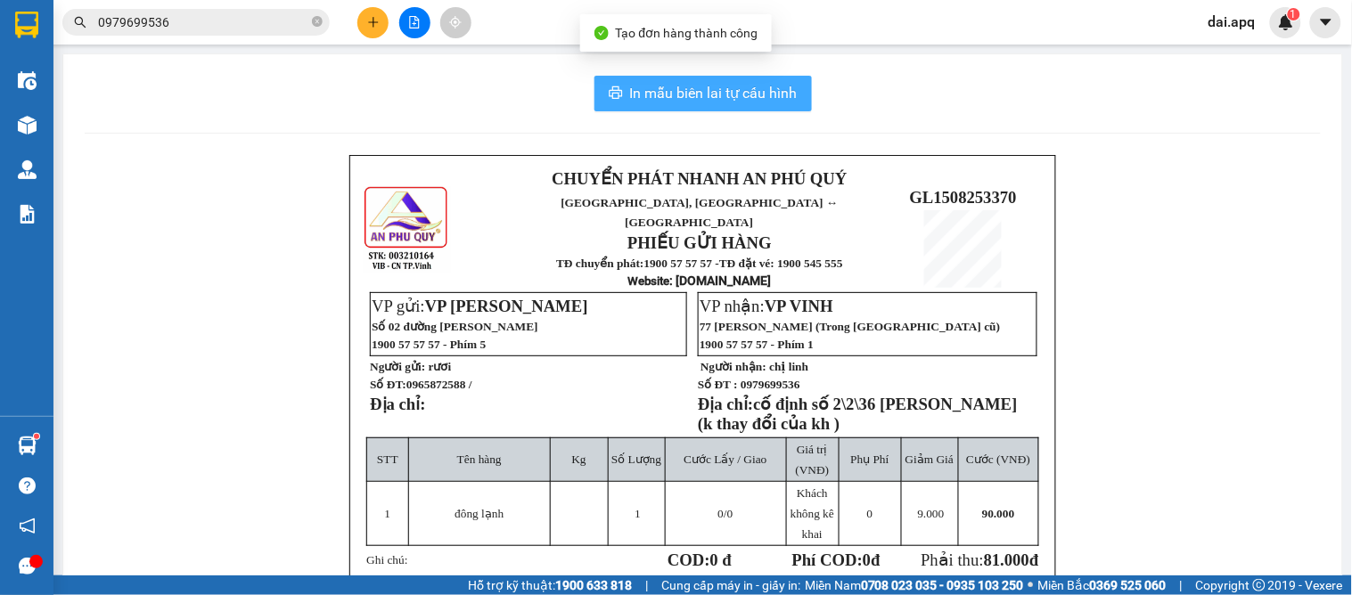
click at [686, 99] on span "In mẫu biên lai tự cấu hình" at bounding box center [714, 93] width 168 height 22
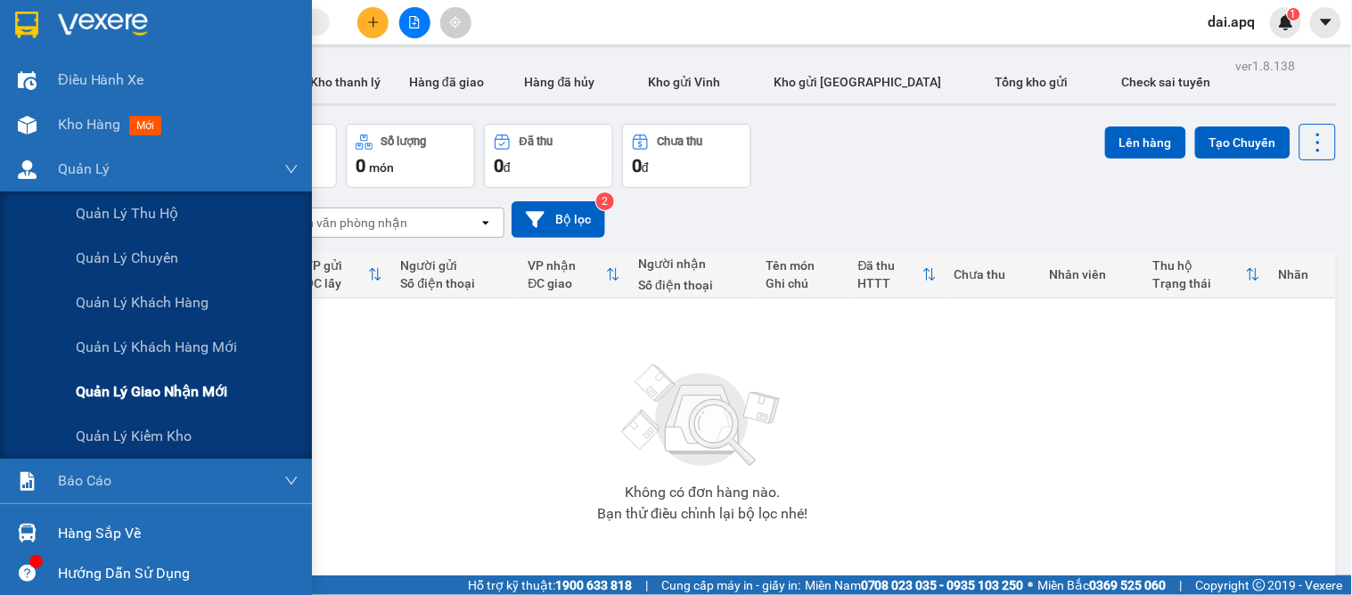
click at [139, 398] on span "Quản lý giao nhận mới" at bounding box center [152, 392] width 152 height 22
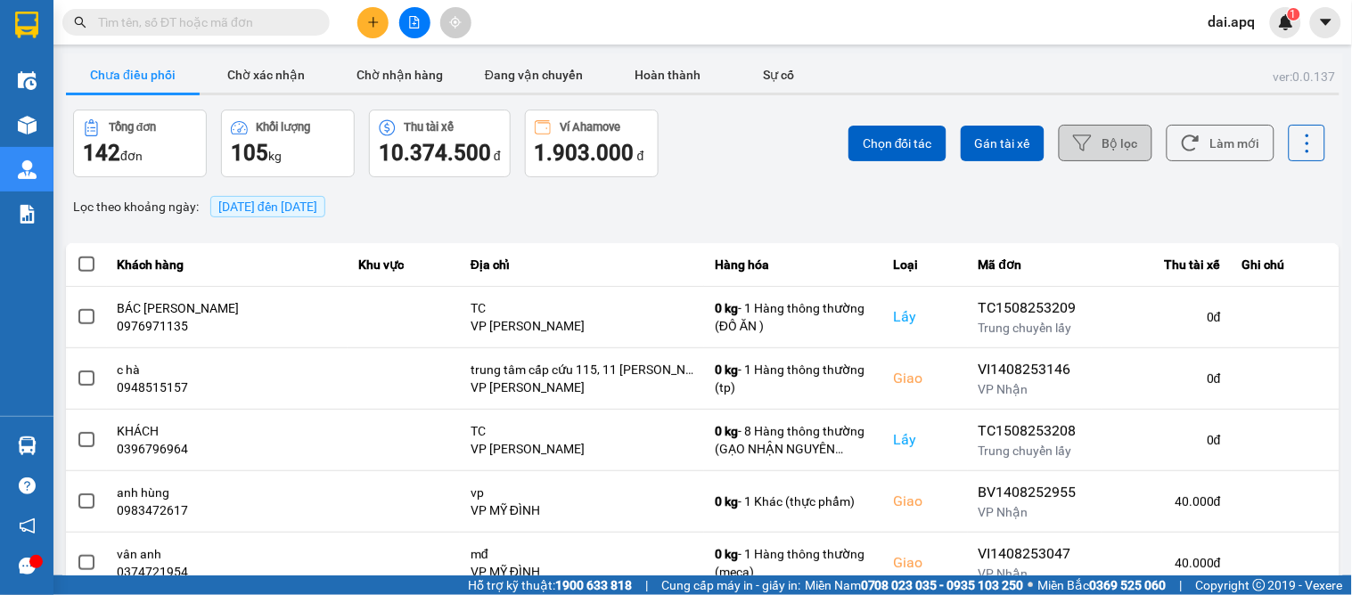
click at [1128, 135] on button "Bộ lọc" at bounding box center [1106, 143] width 94 height 37
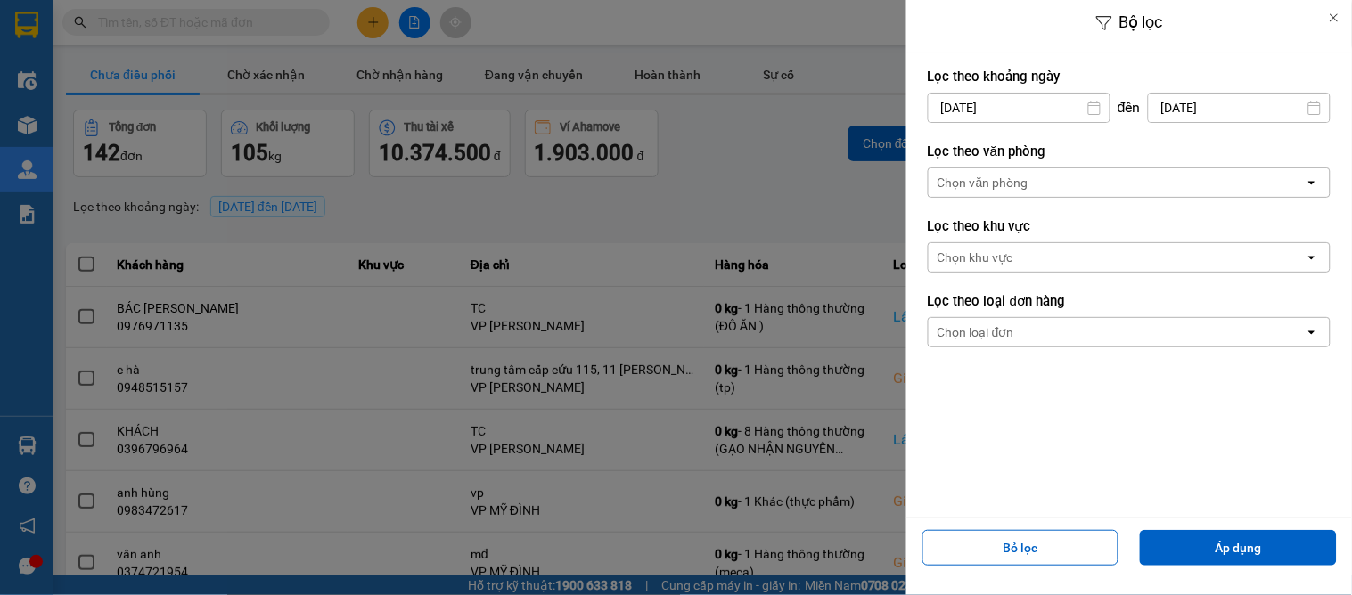
click at [1046, 183] on div "Chọn văn phòng" at bounding box center [1117, 182] width 376 height 29
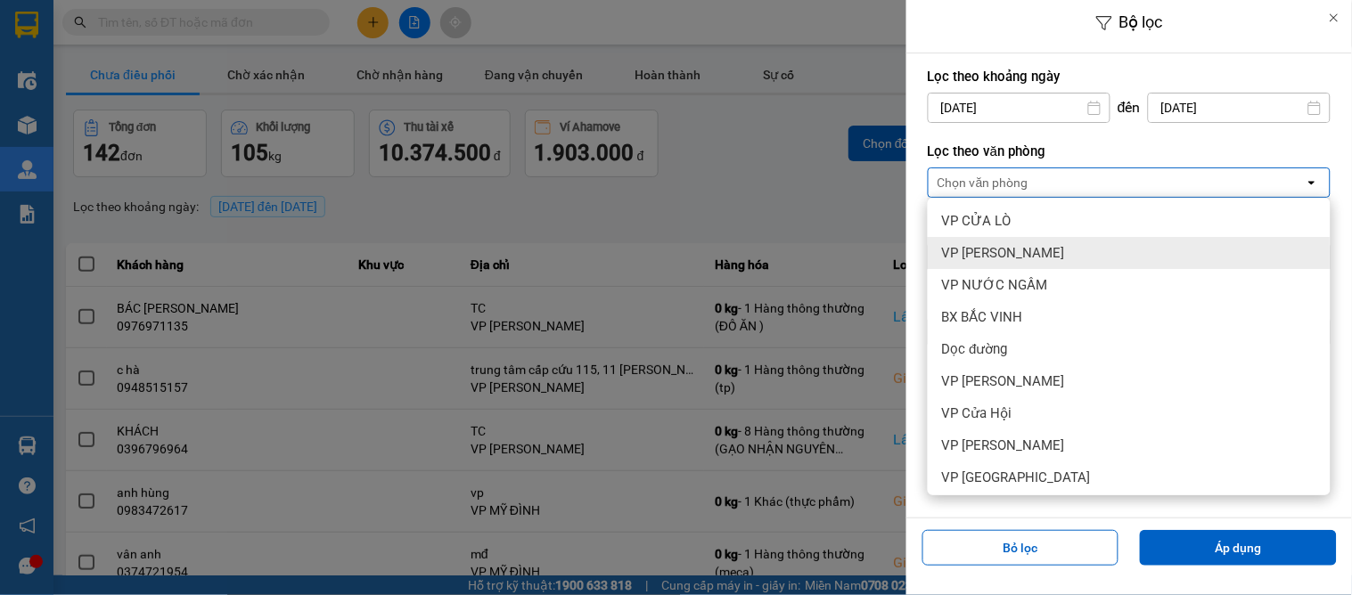
click at [1037, 243] on div "VP [PERSON_NAME]" at bounding box center [1129, 253] width 403 height 32
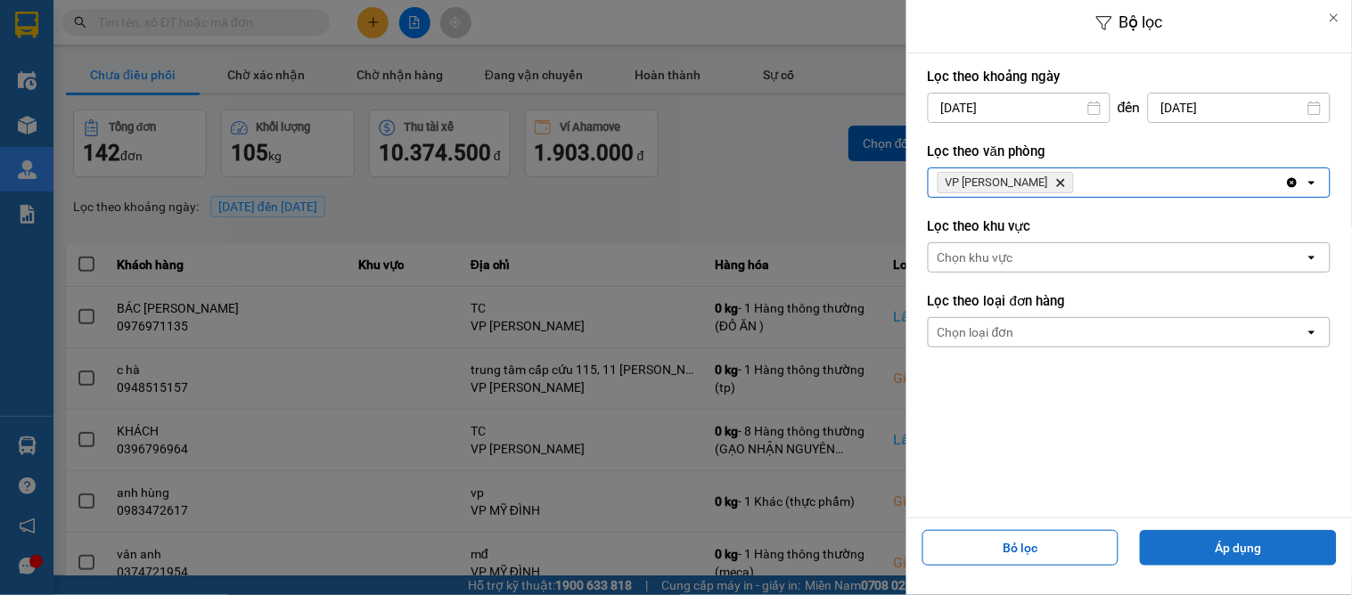
click at [1227, 539] on button "Áp dụng" at bounding box center [1238, 548] width 197 height 36
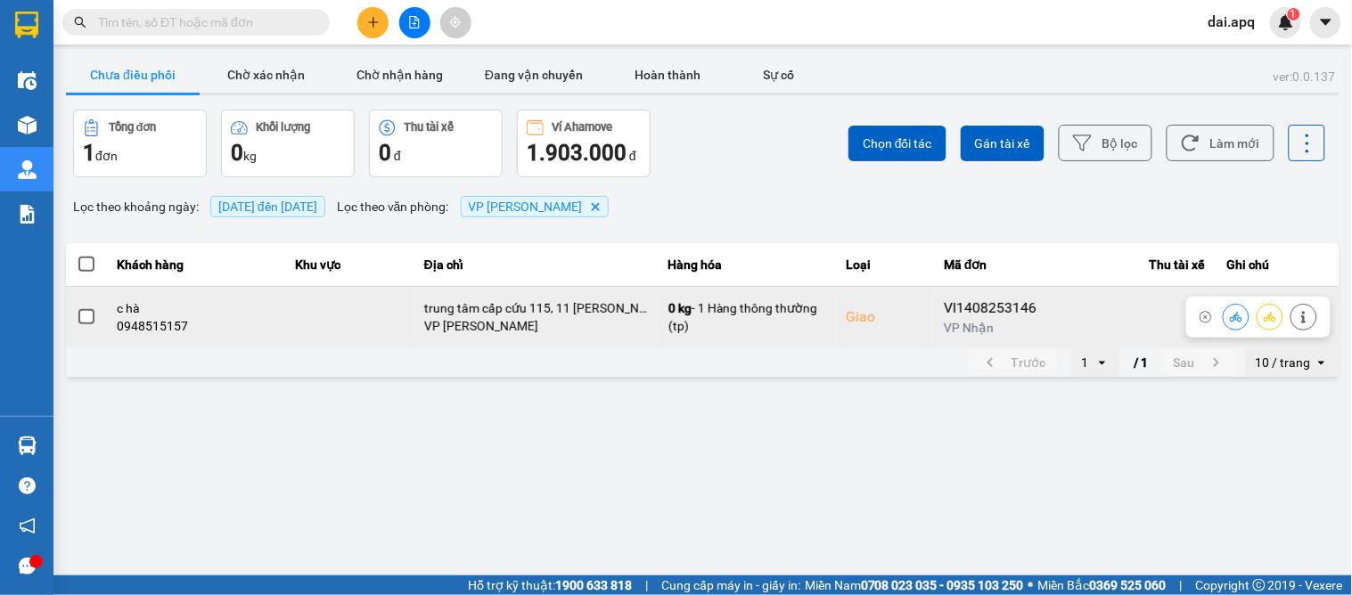
click at [1226, 313] on button at bounding box center [1236, 316] width 25 height 31
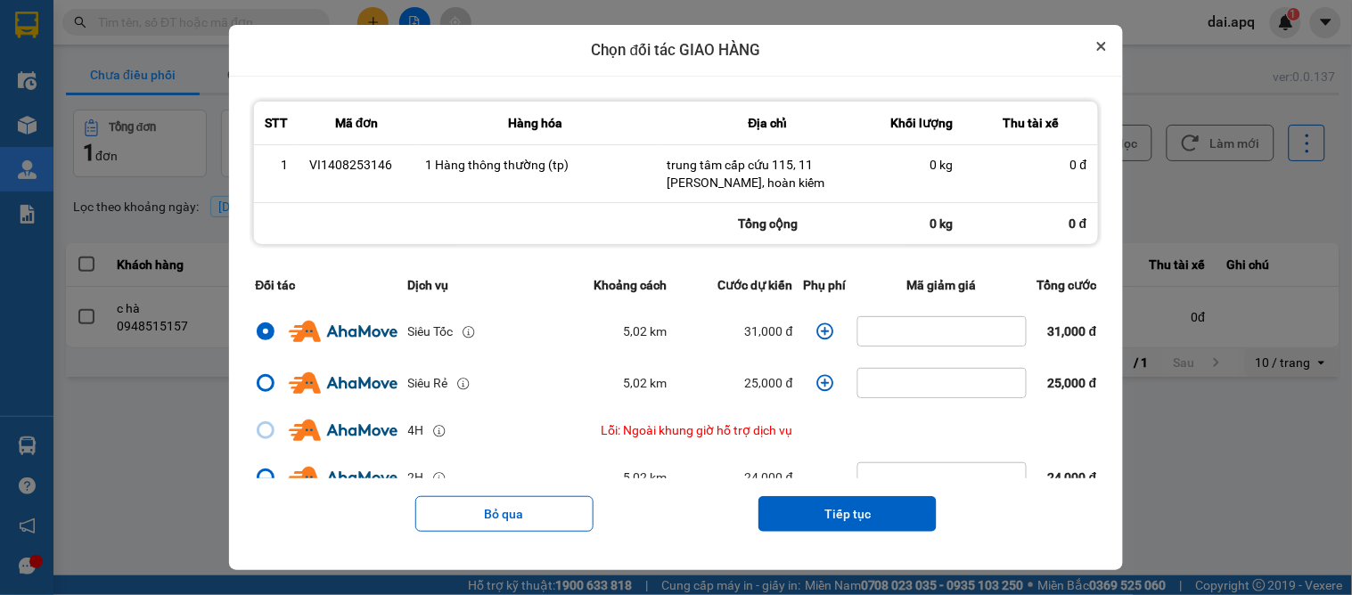
click at [1103, 43] on button "Close" at bounding box center [1101, 46] width 21 height 21
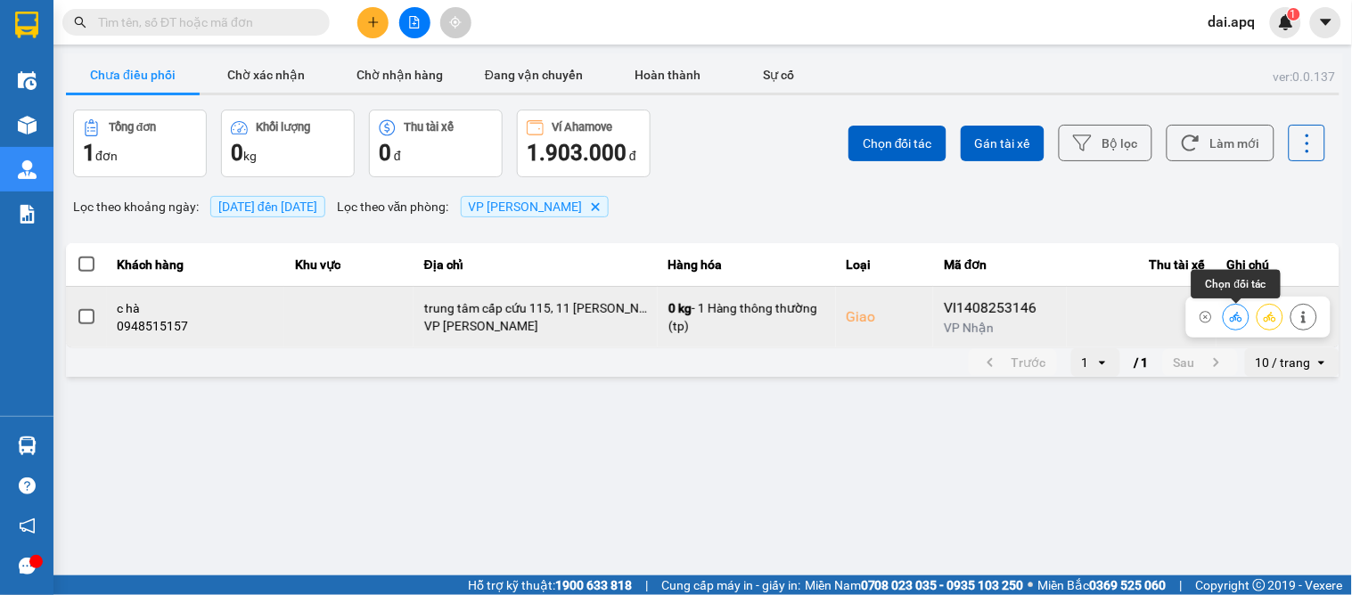
click at [1239, 316] on icon at bounding box center [1236, 317] width 12 height 10
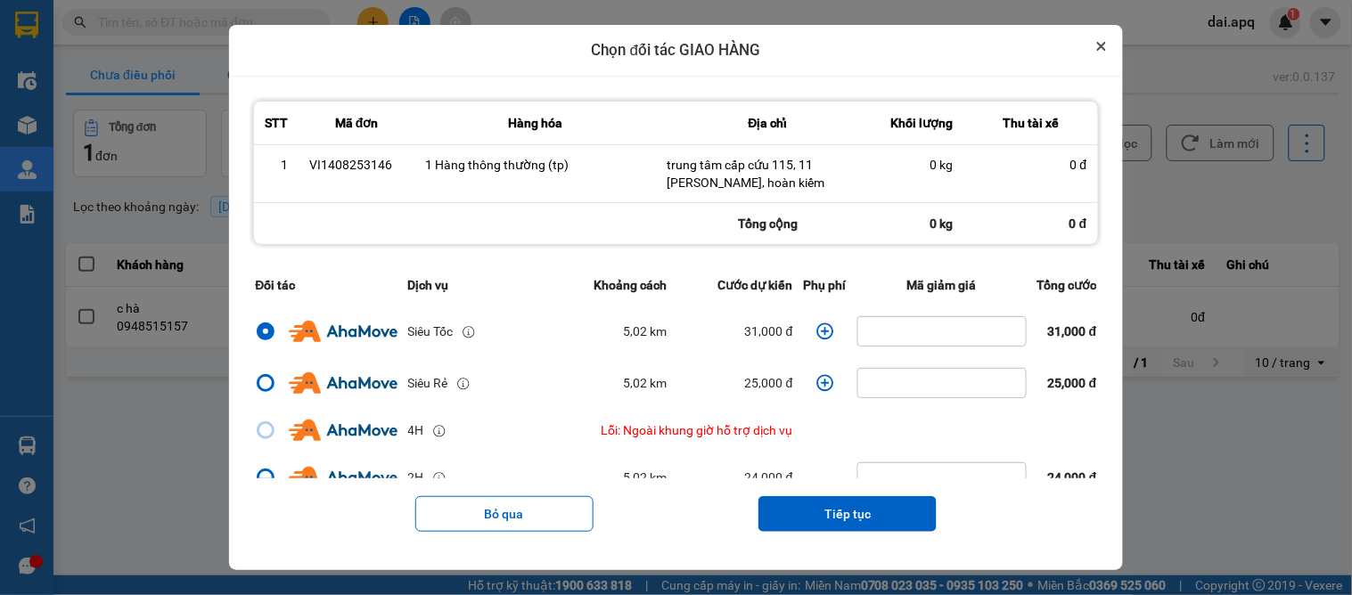
click at [1105, 45] on icon "Close" at bounding box center [1101, 46] width 7 height 7
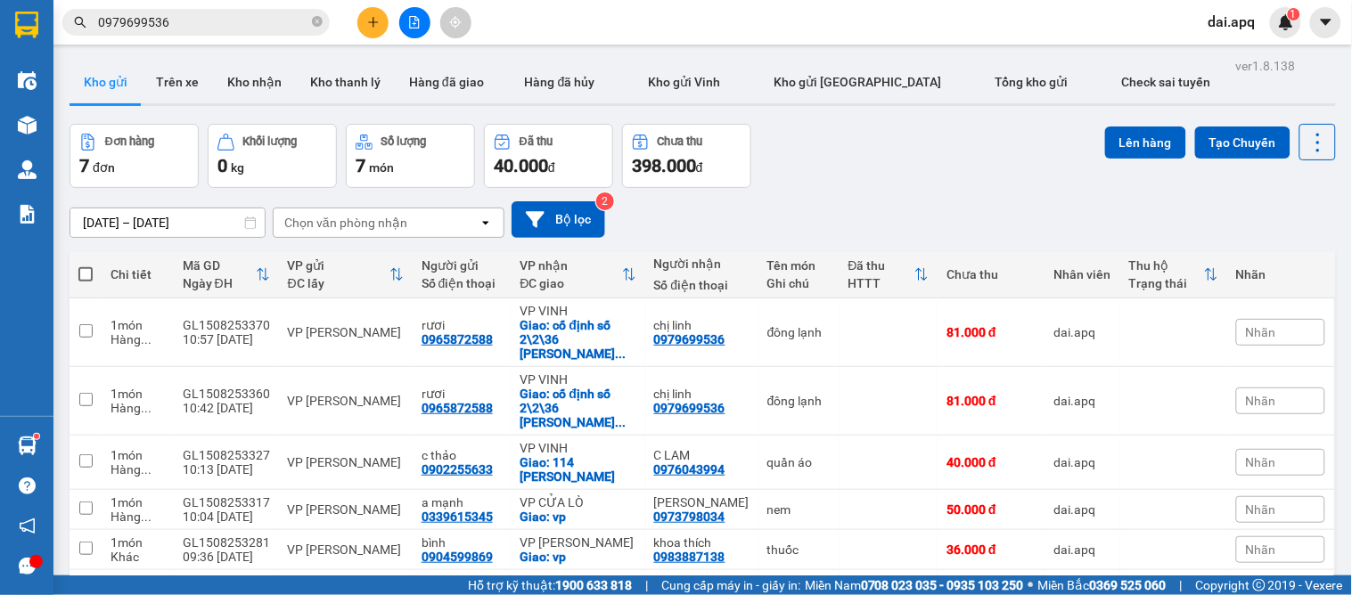
scroll to position [103, 0]
click at [256, 61] on button "Kho nhận" at bounding box center [254, 82] width 83 height 43
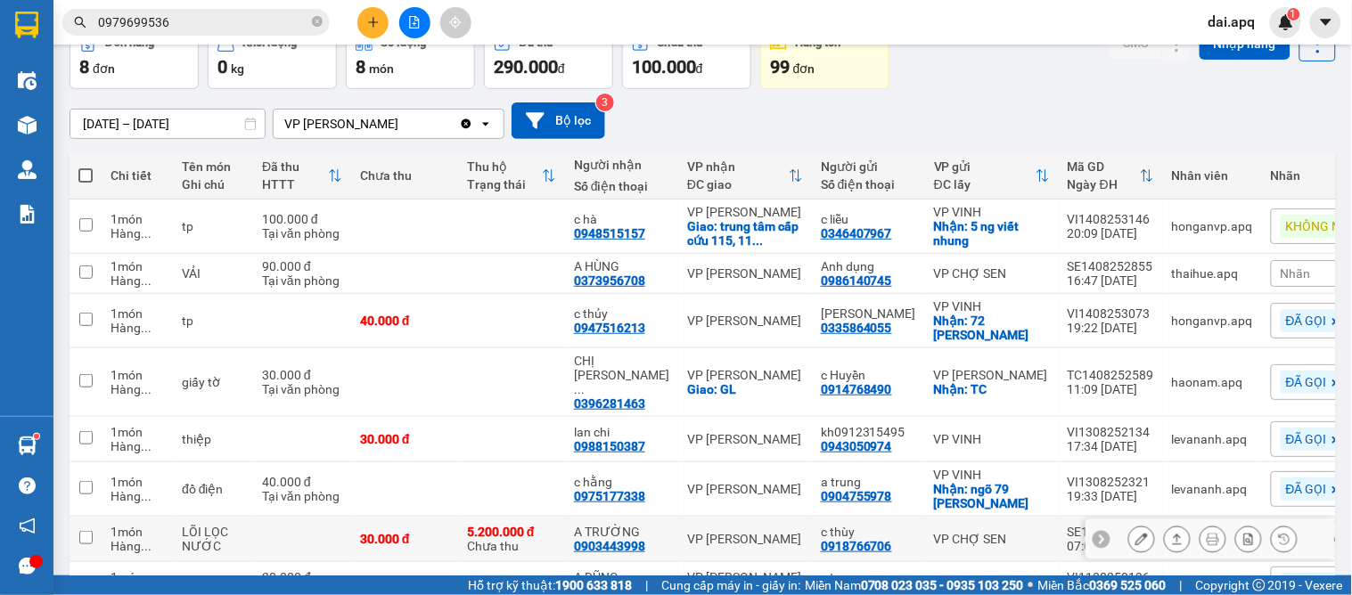
scroll to position [198, 0]
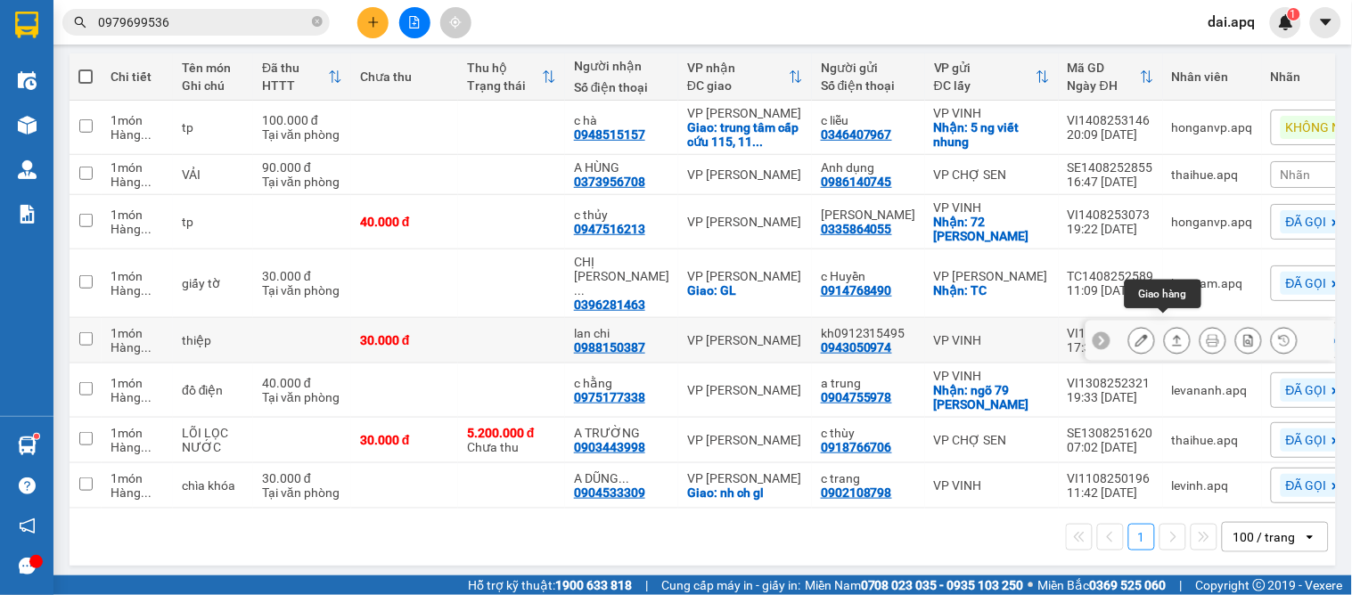
click at [1165, 325] on button at bounding box center [1177, 340] width 25 height 31
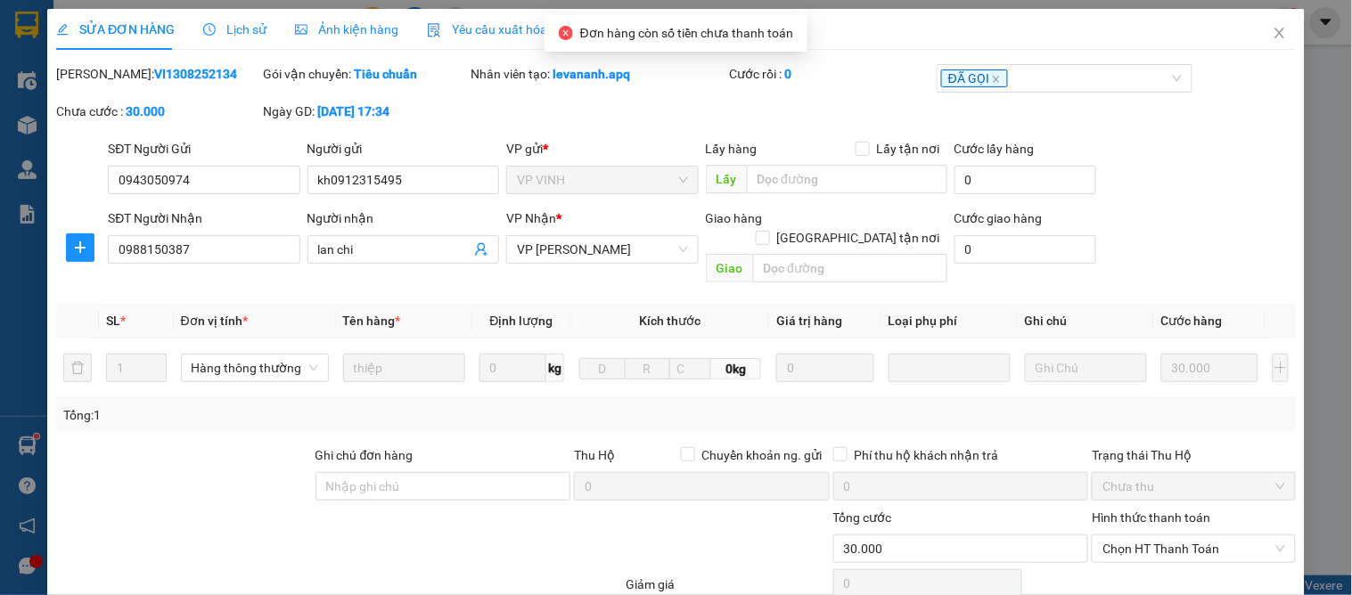
type input "0943050974"
type input "kh0912315495"
type input "0988150387"
type input "lan chi"
type input "30.000"
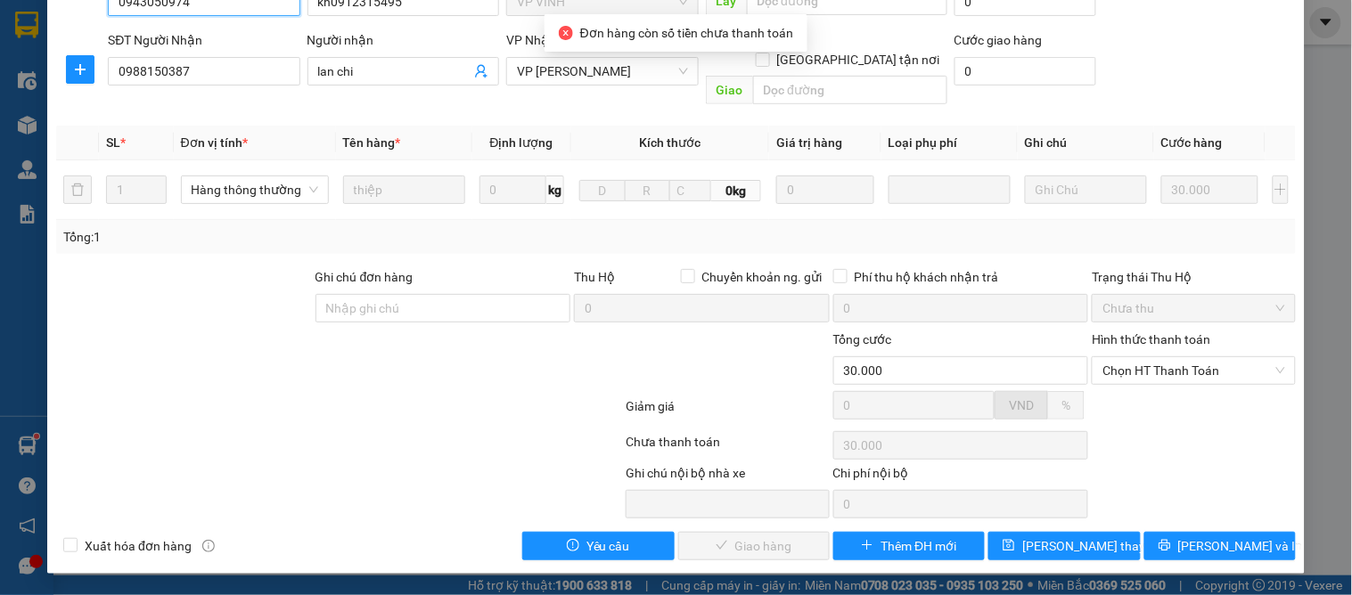
scroll to position [158, 0]
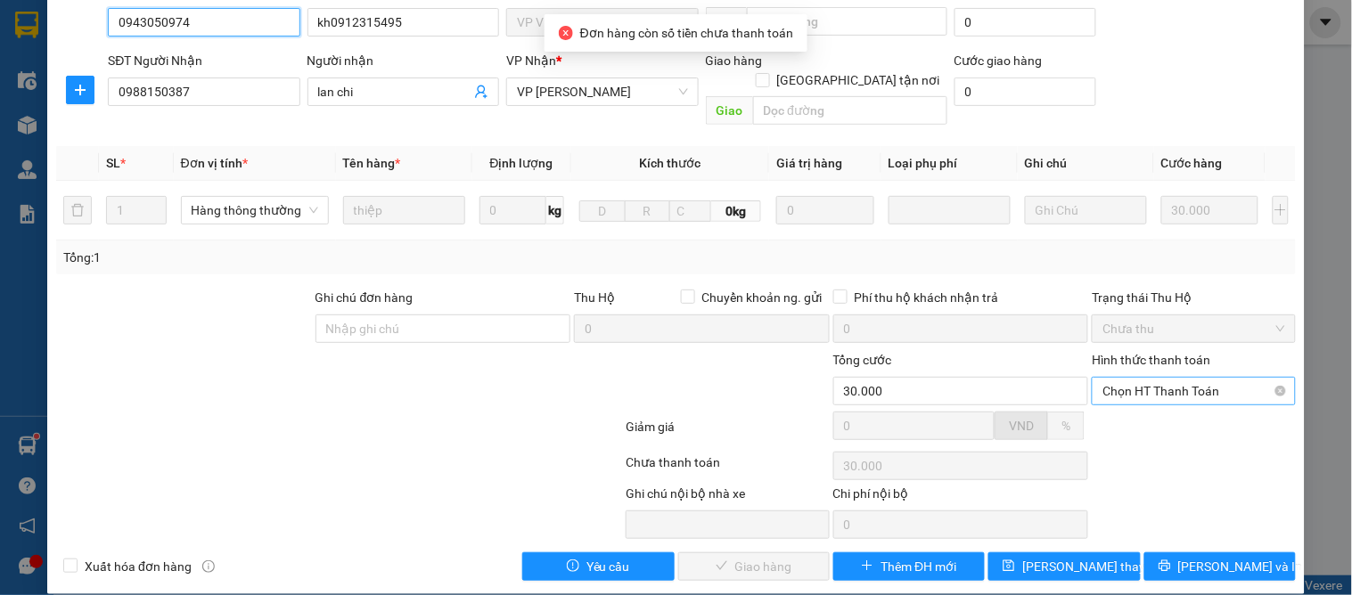
click at [1109, 378] on span "Chọn HT Thanh Toán" at bounding box center [1194, 391] width 182 height 27
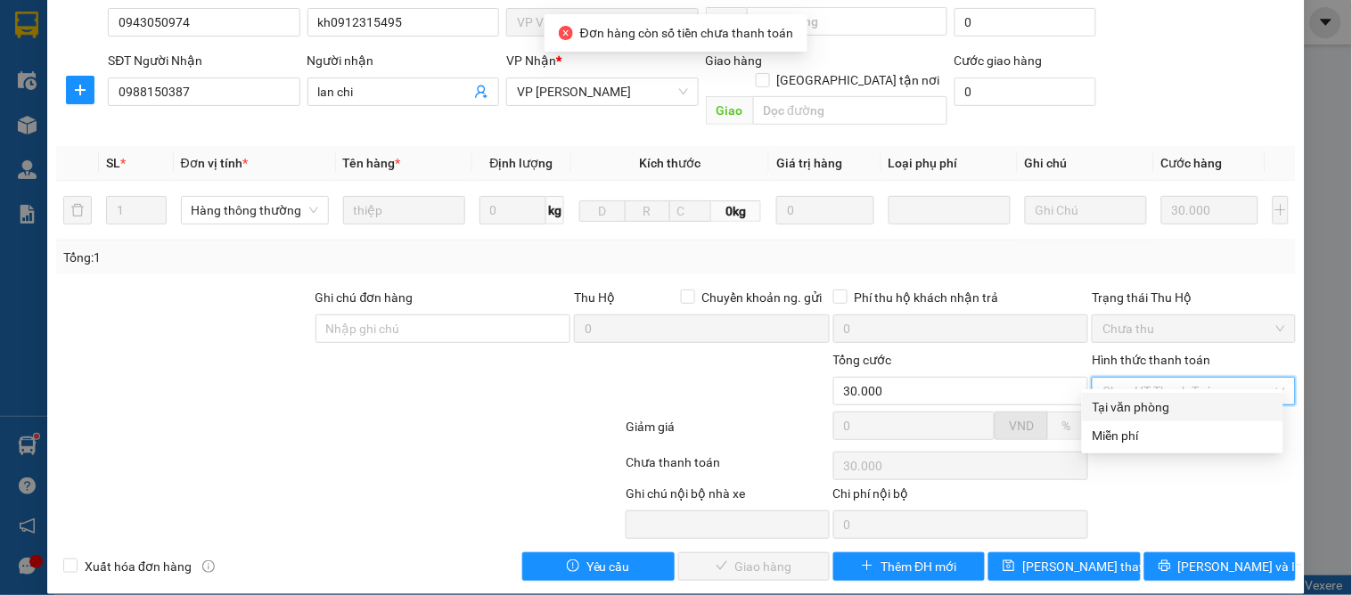
click at [1100, 399] on div "Tại văn phòng" at bounding box center [1183, 408] width 180 height 20
type input "0"
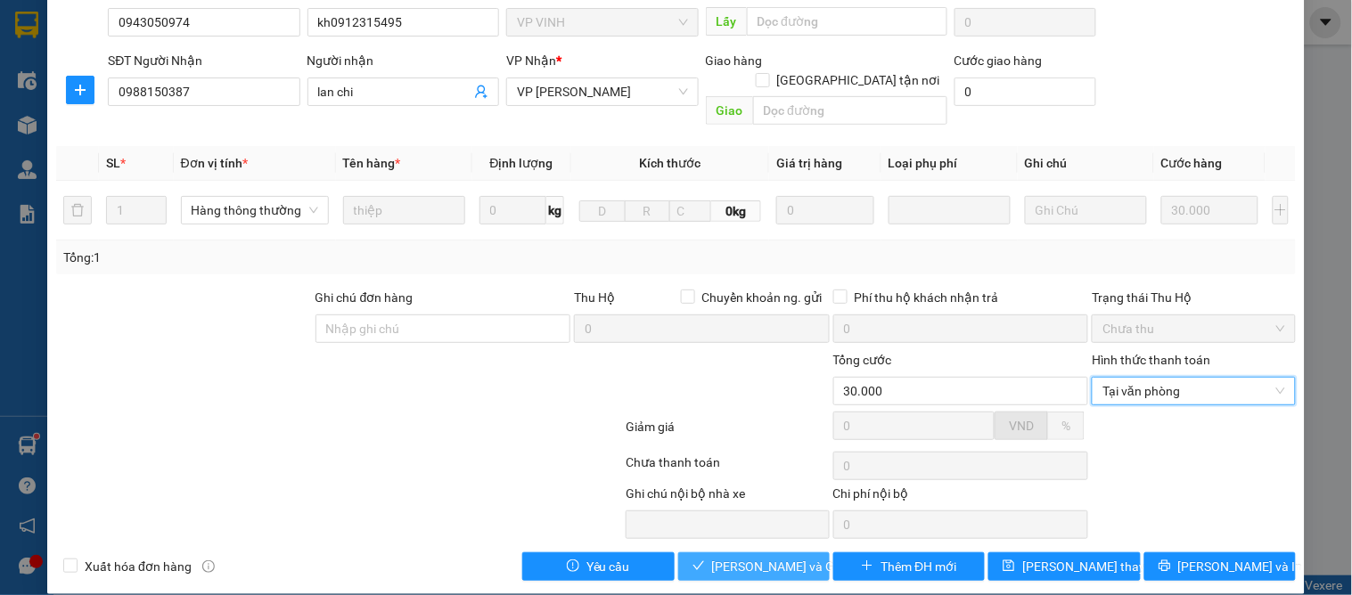
click at [746, 557] on span "[PERSON_NAME] và Giao hàng" at bounding box center [797, 567] width 171 height 20
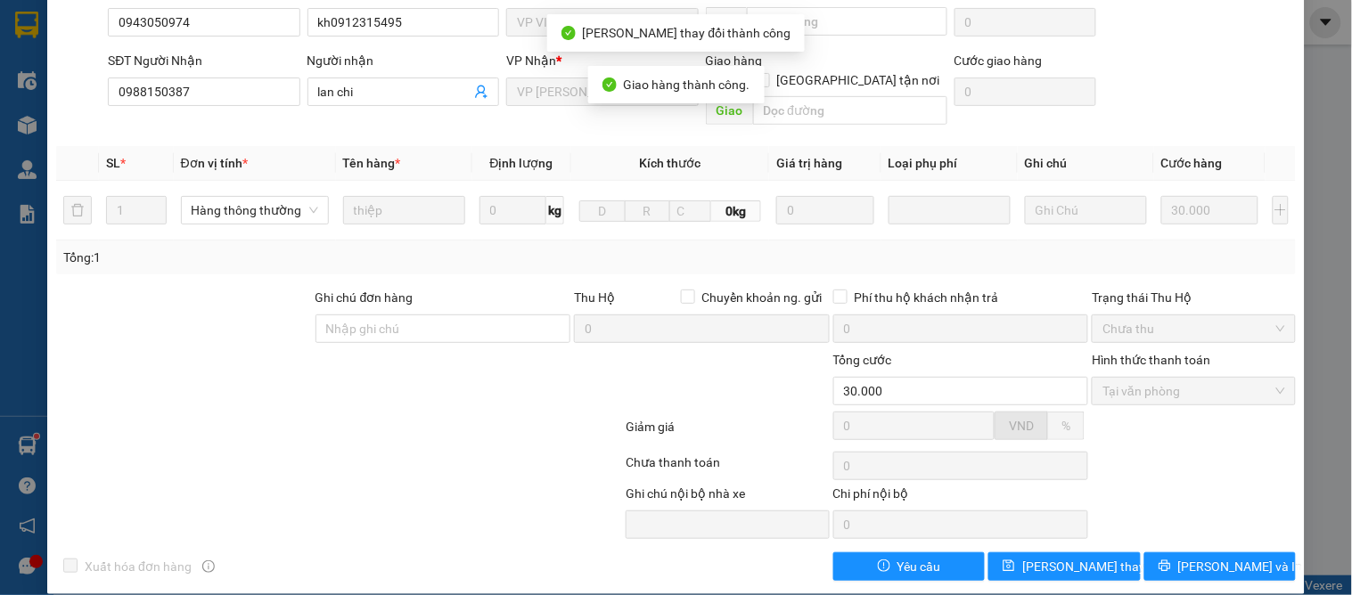
scroll to position [0, 0]
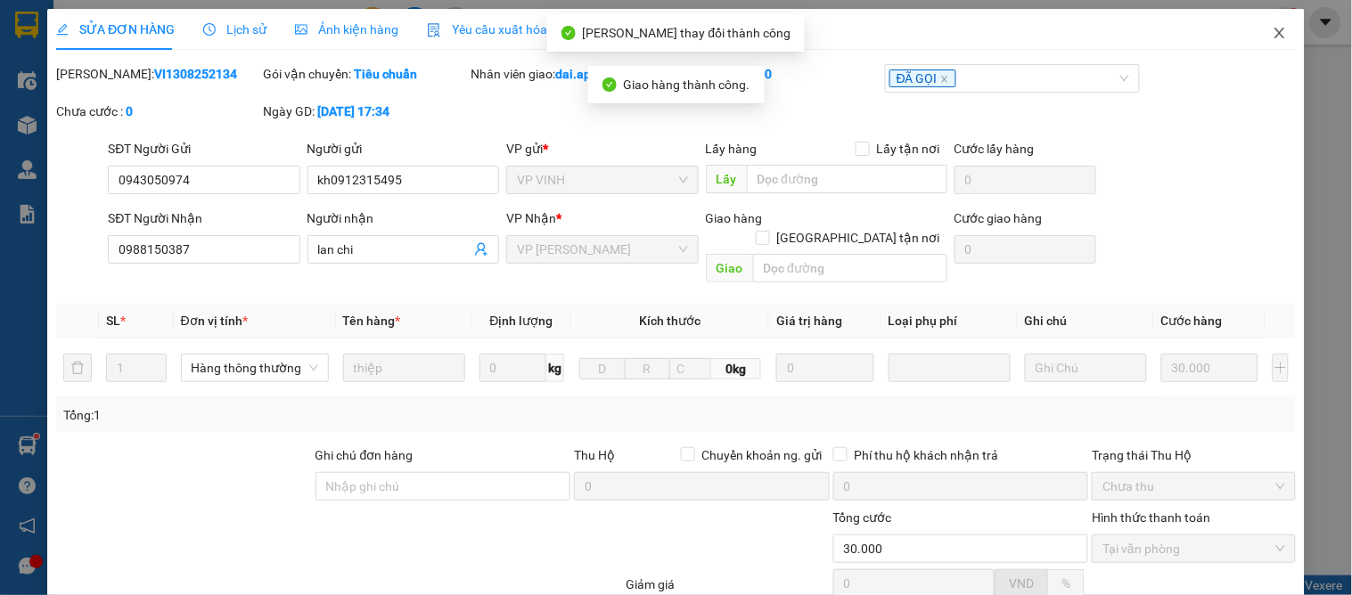
click at [1273, 33] on icon "close" at bounding box center [1280, 33] width 14 height 14
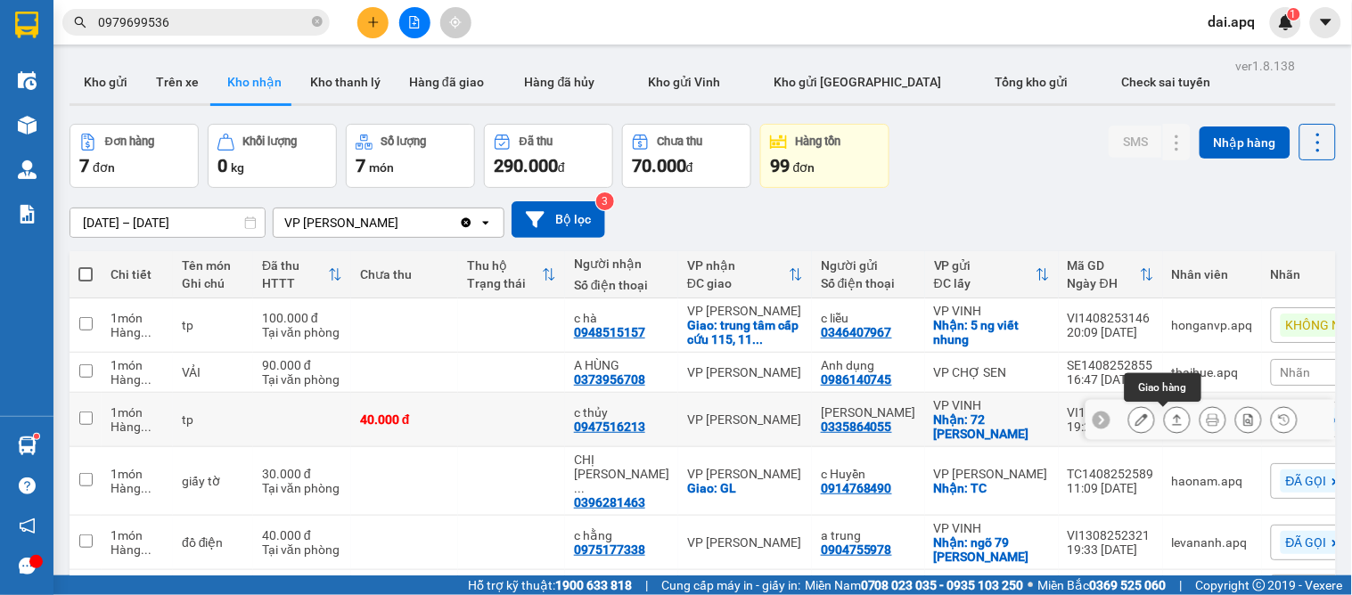
click at [1171, 421] on icon at bounding box center [1177, 420] width 12 height 12
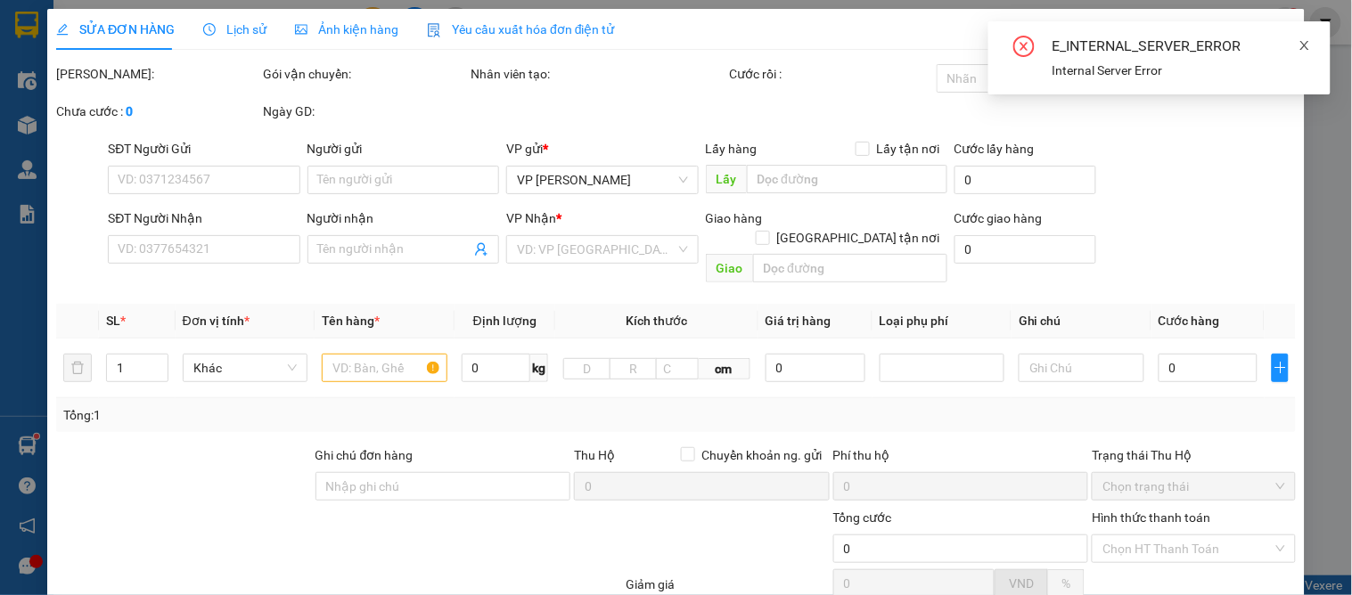
click at [1308, 41] on icon "close" at bounding box center [1304, 45] width 9 height 9
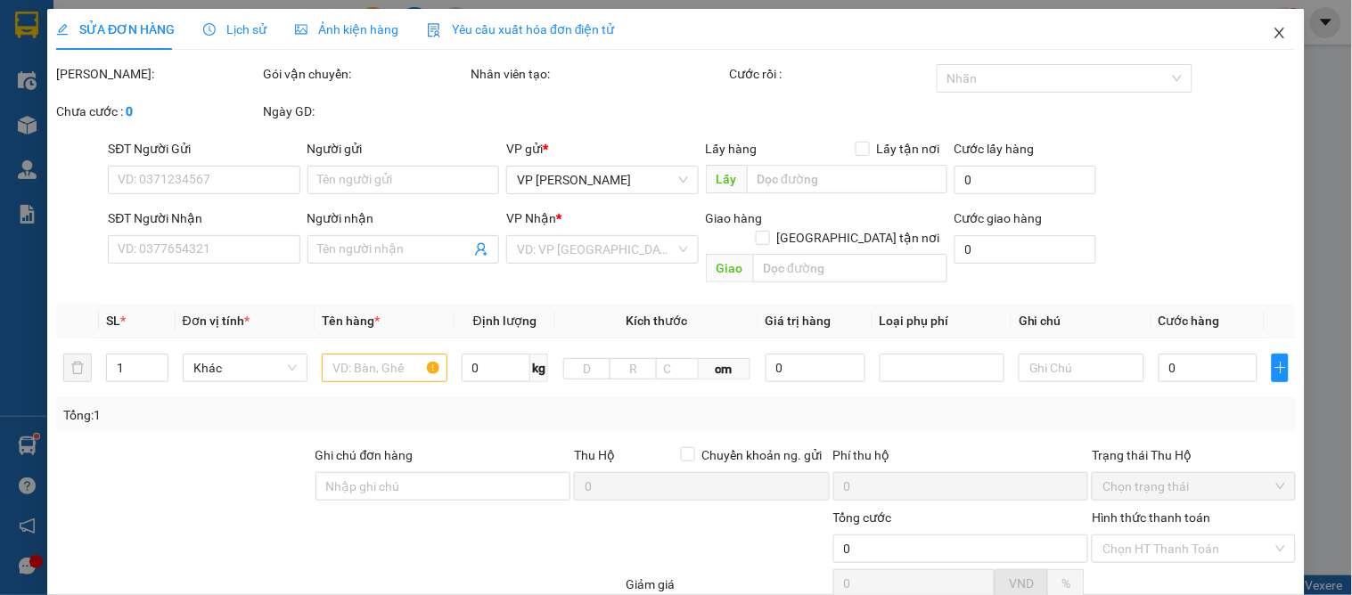
click at [1273, 31] on icon "close" at bounding box center [1280, 33] width 14 height 14
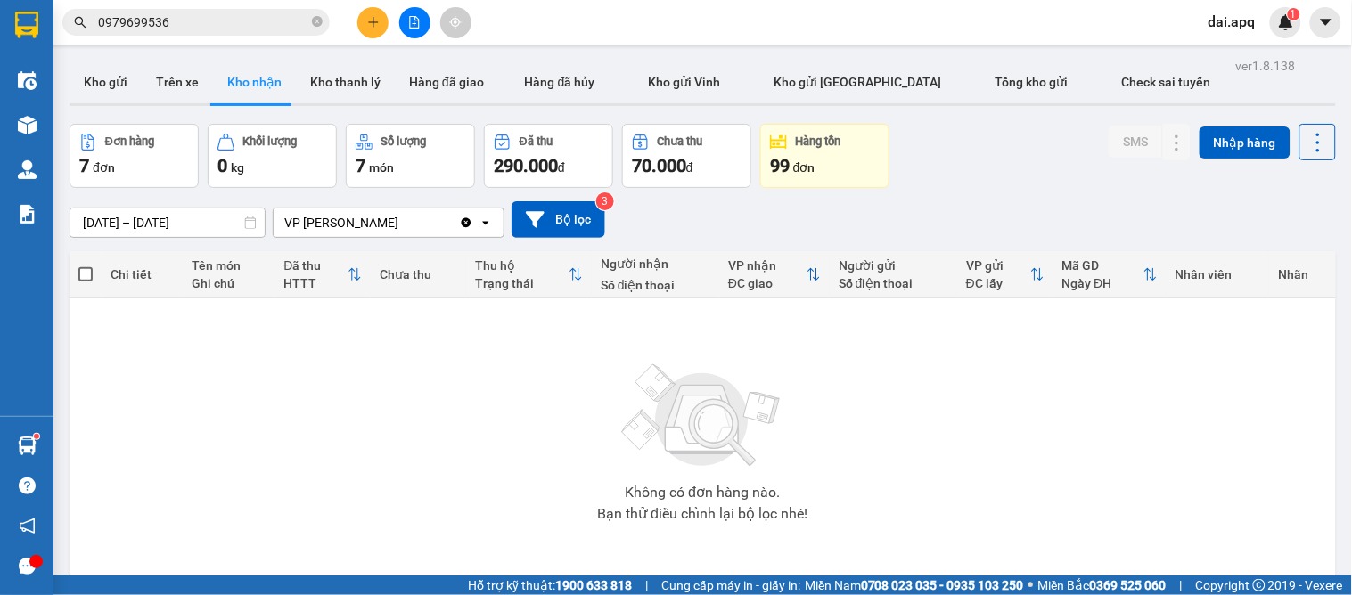
click at [919, 226] on div "01/08/2025 – 15/08/2025 Press the down arrow key to interact with the calendar …" at bounding box center [703, 219] width 1267 height 37
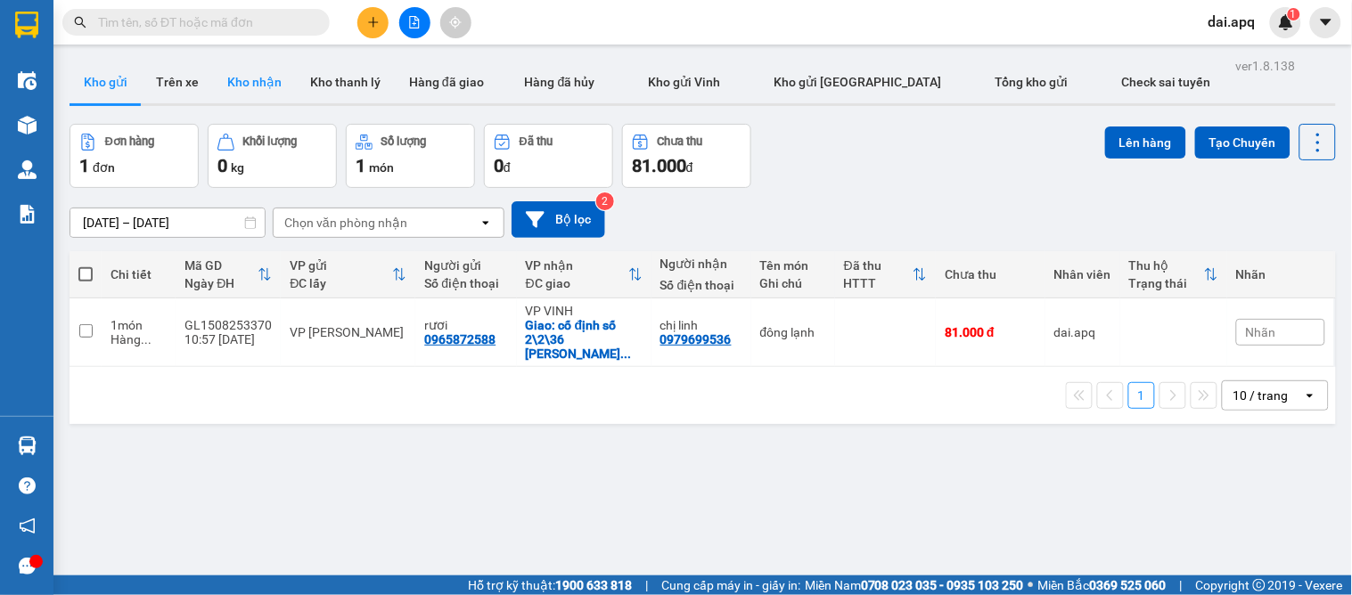
click at [244, 94] on button "Kho nhận" at bounding box center [254, 82] width 83 height 43
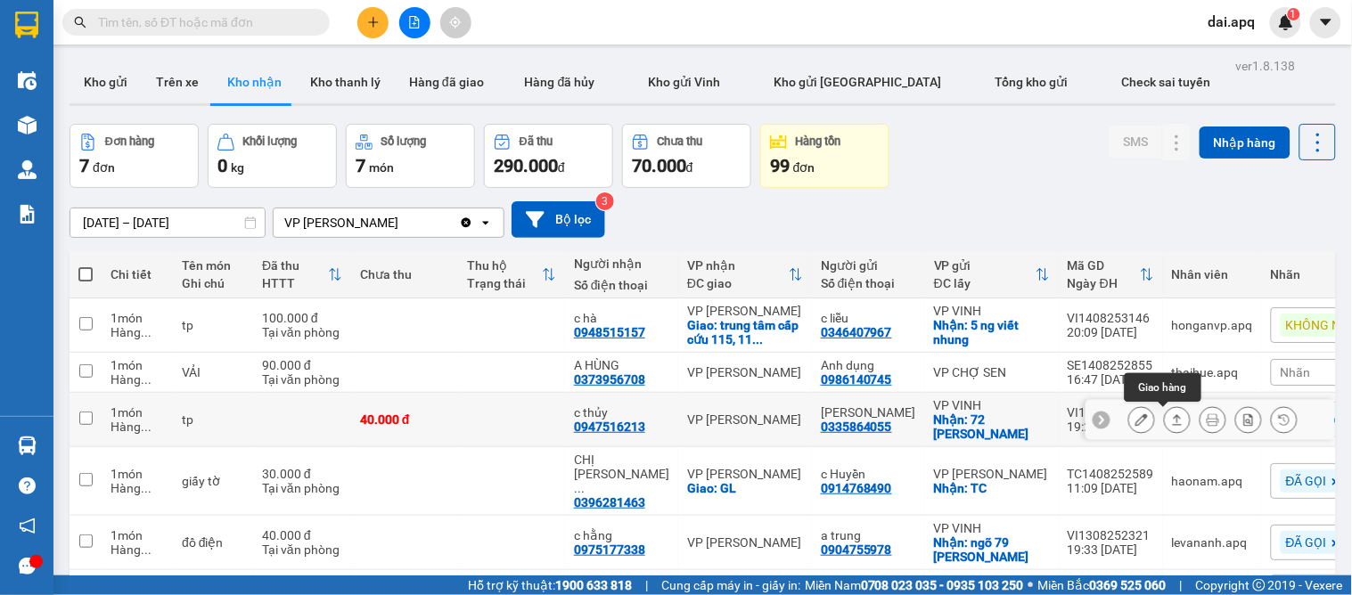
click at [1173, 419] on icon at bounding box center [1178, 419] width 10 height 11
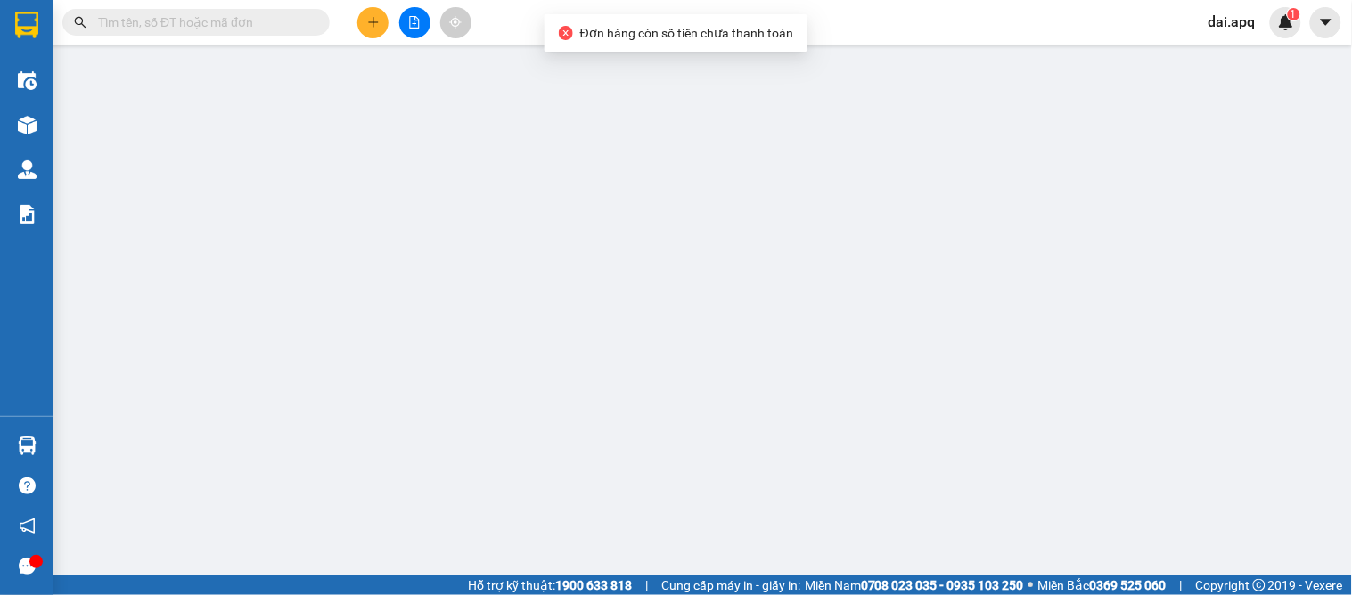
type input "0335864055"
type input "[PERSON_NAME]"
checkbox input "true"
type input "72 [PERSON_NAME]"
type input "0947516213"
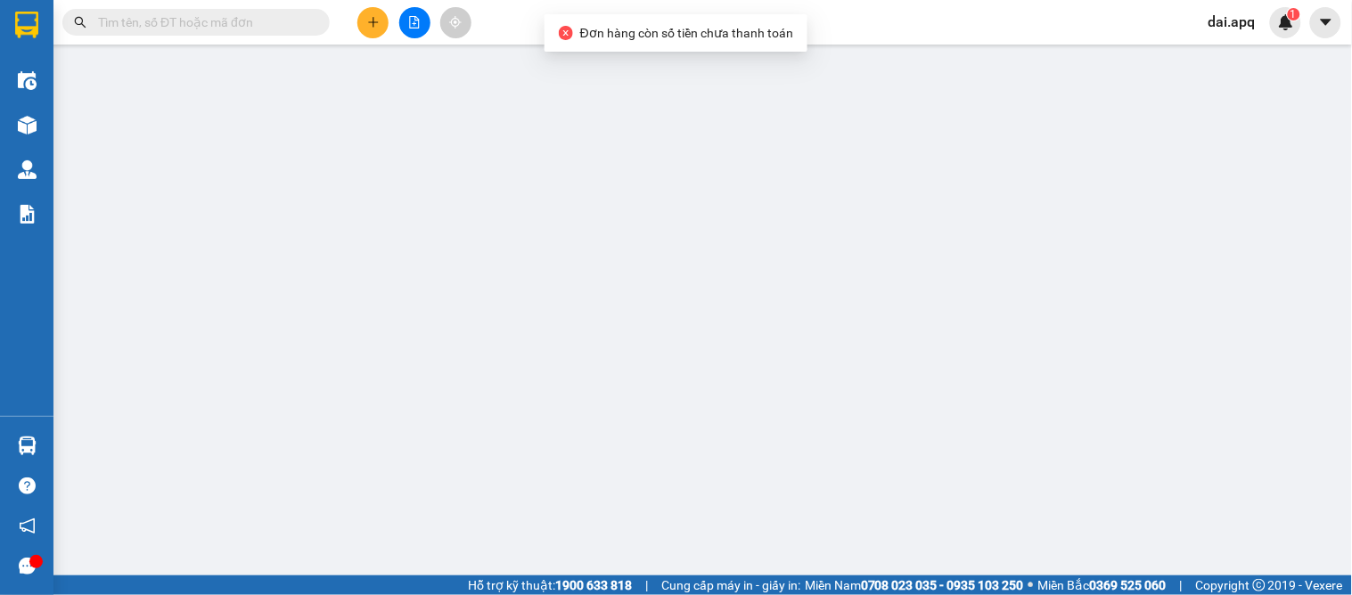
type input "c thủy"
type input "40.000"
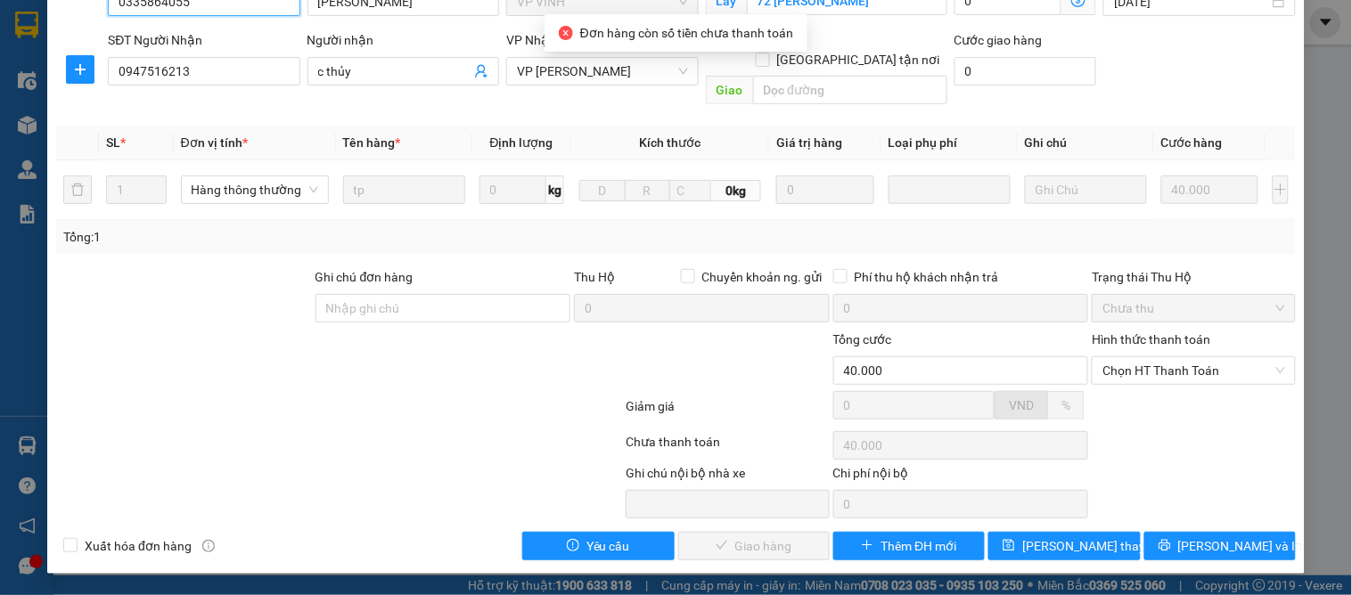
scroll to position [158, 0]
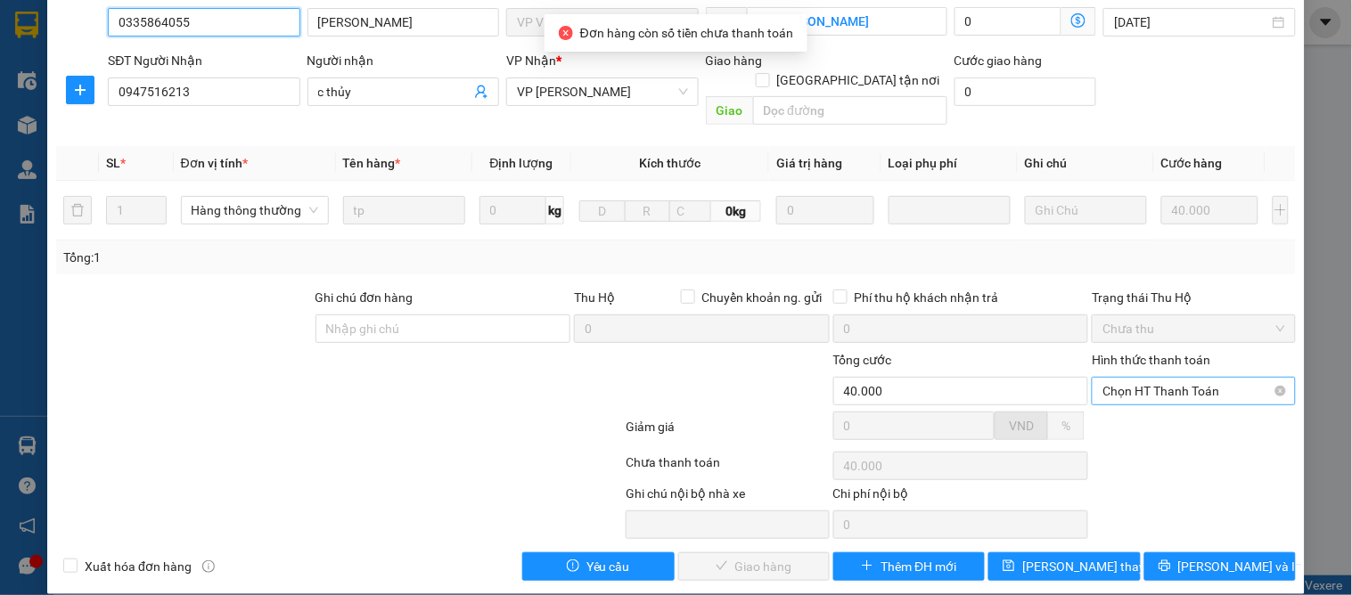
click at [1103, 378] on span "Chọn HT Thanh Toán" at bounding box center [1194, 391] width 182 height 27
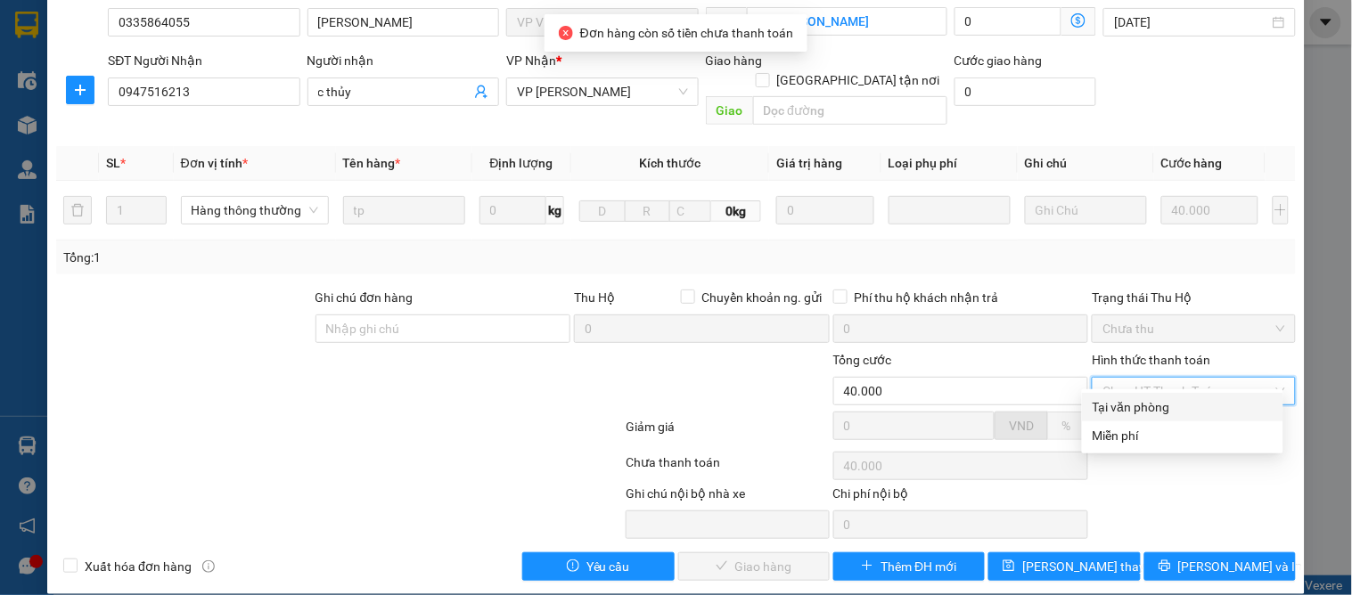
click at [1105, 406] on div "Tại văn phòng" at bounding box center [1183, 408] width 180 height 20
type input "0"
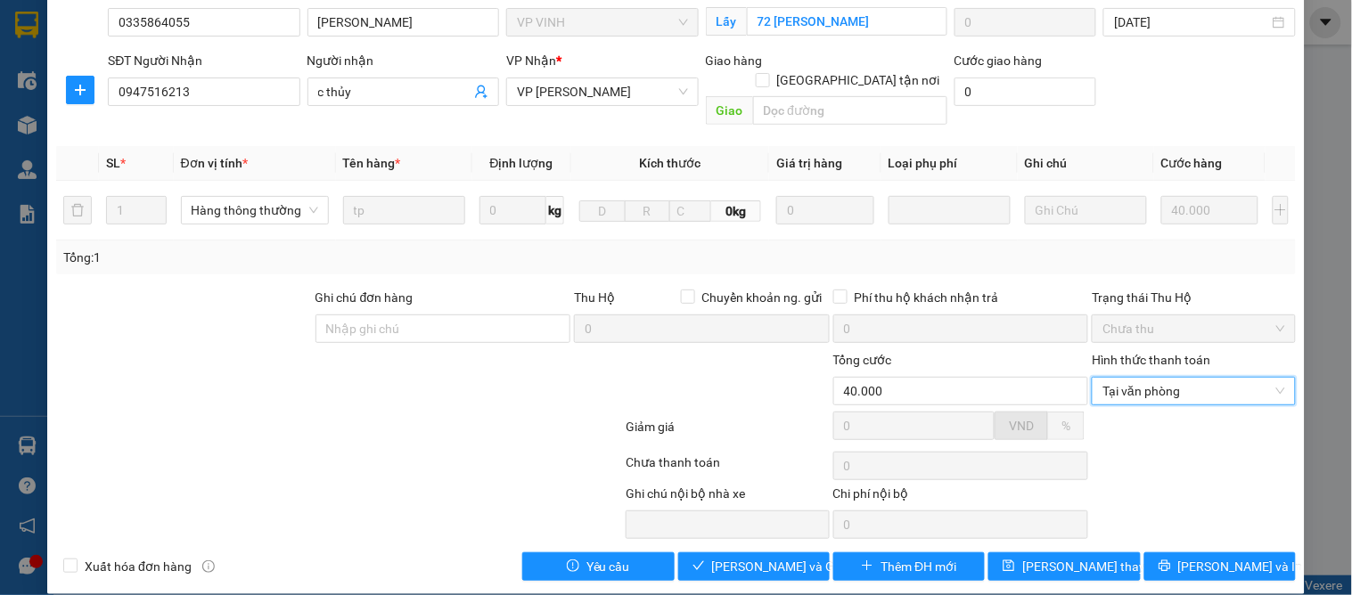
click at [729, 562] on div "SỬA ĐƠN HÀNG Lịch sử Ảnh kiện hàng Yêu cầu xuất hóa đơn điện tử Total Paid Fee …" at bounding box center [676, 222] width 1258 height 743
click at [736, 557] on span "[PERSON_NAME] và Giao hàng" at bounding box center [797, 567] width 171 height 20
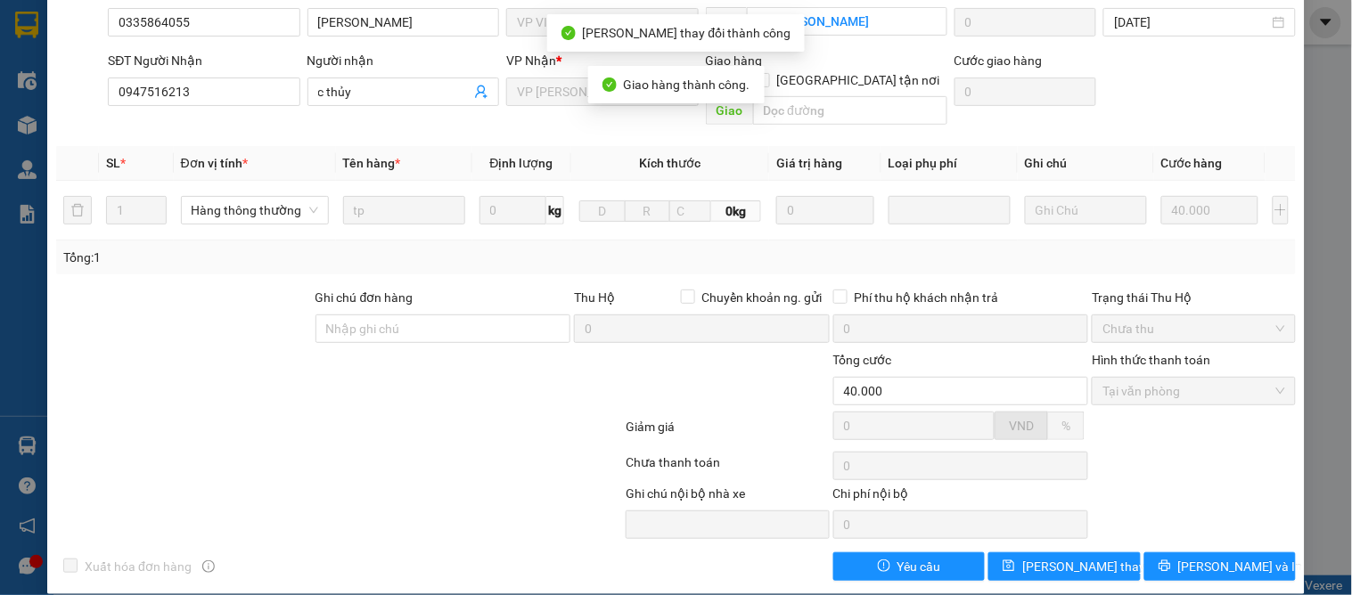
scroll to position [0, 0]
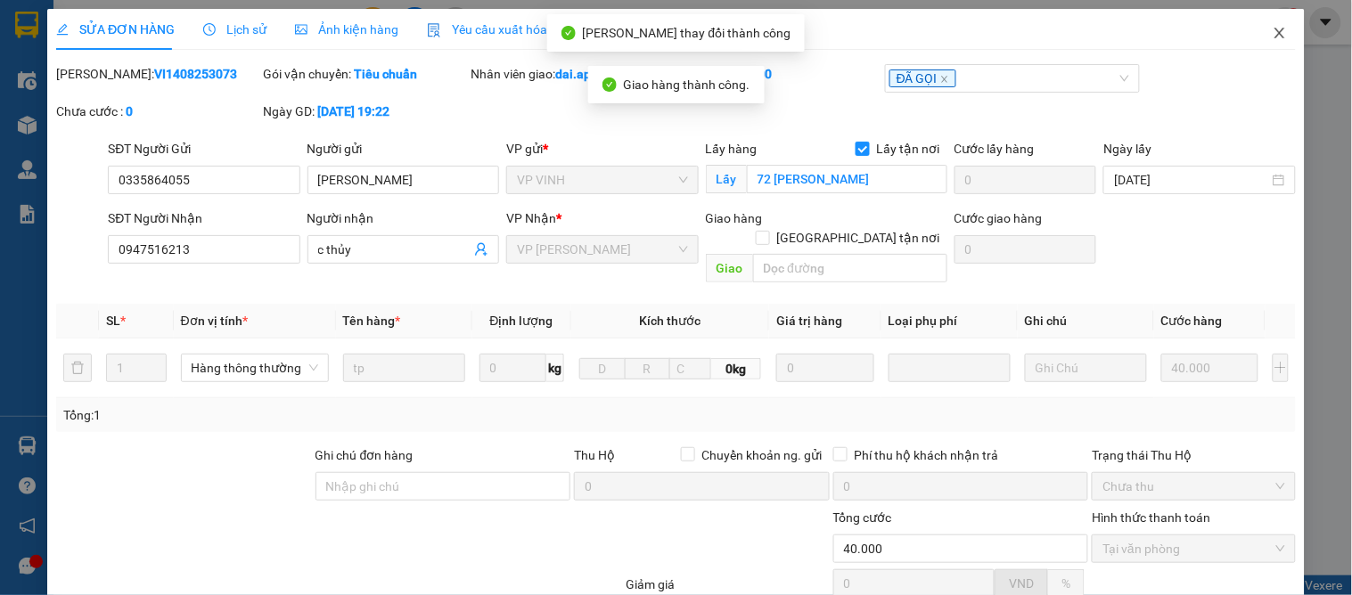
click at [1273, 34] on icon "close" at bounding box center [1280, 33] width 14 height 14
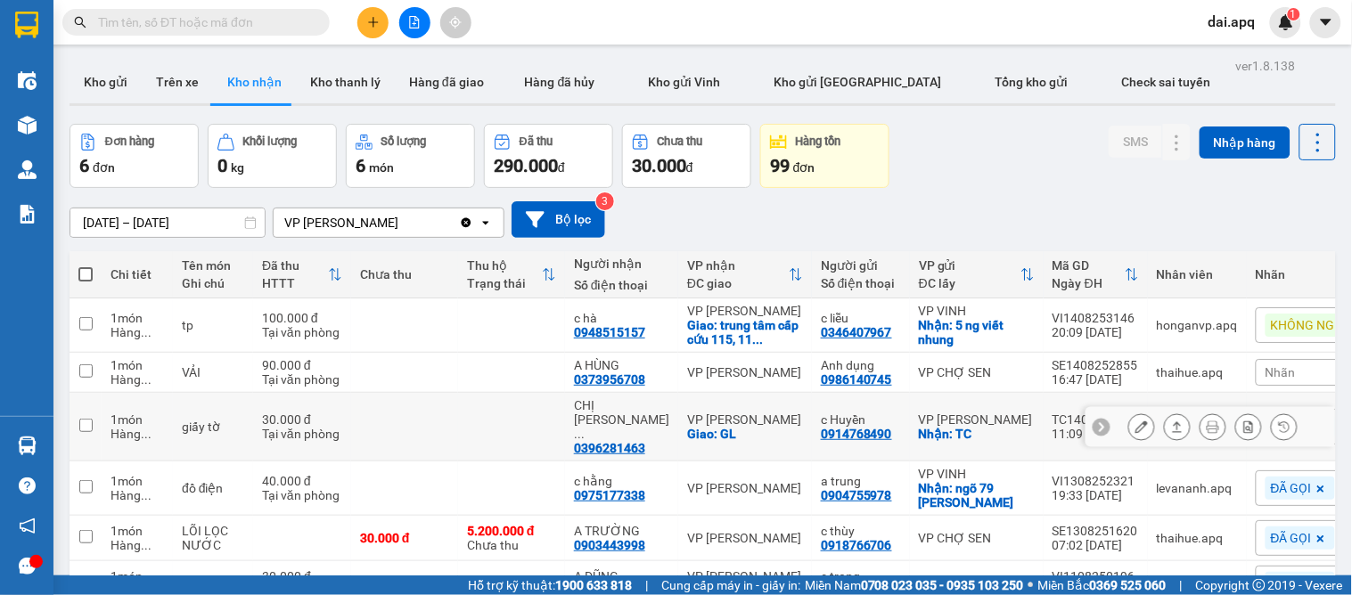
scroll to position [98, 0]
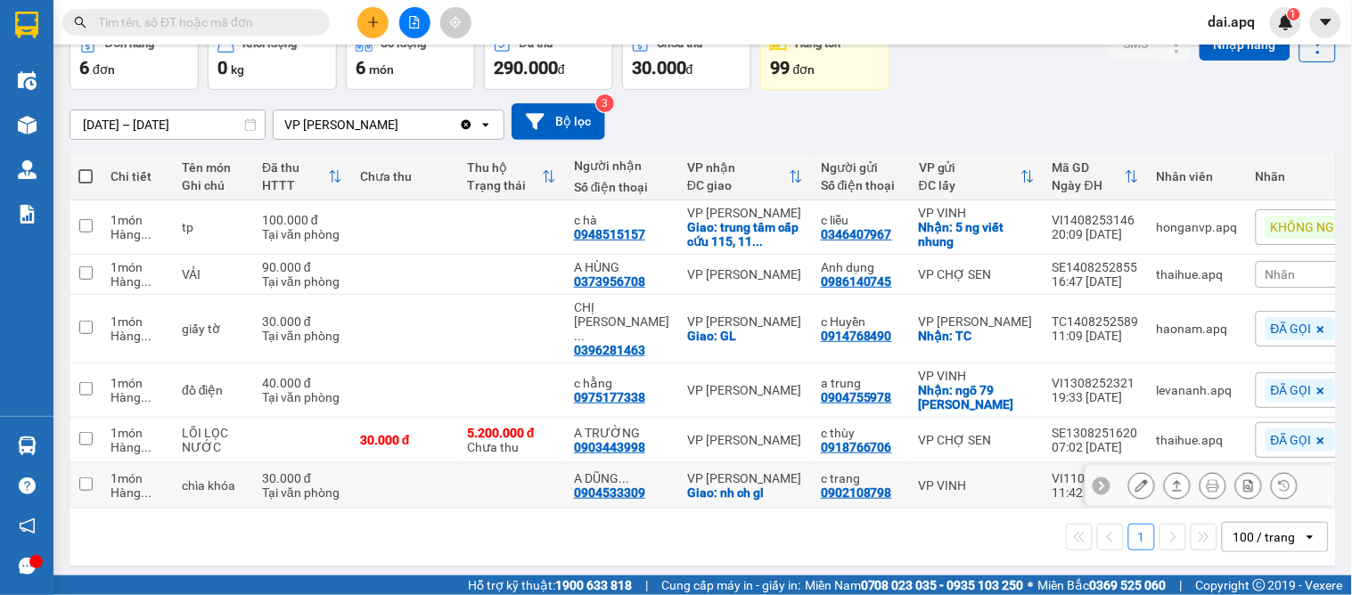
click at [1171, 480] on icon at bounding box center [1177, 486] width 12 height 12
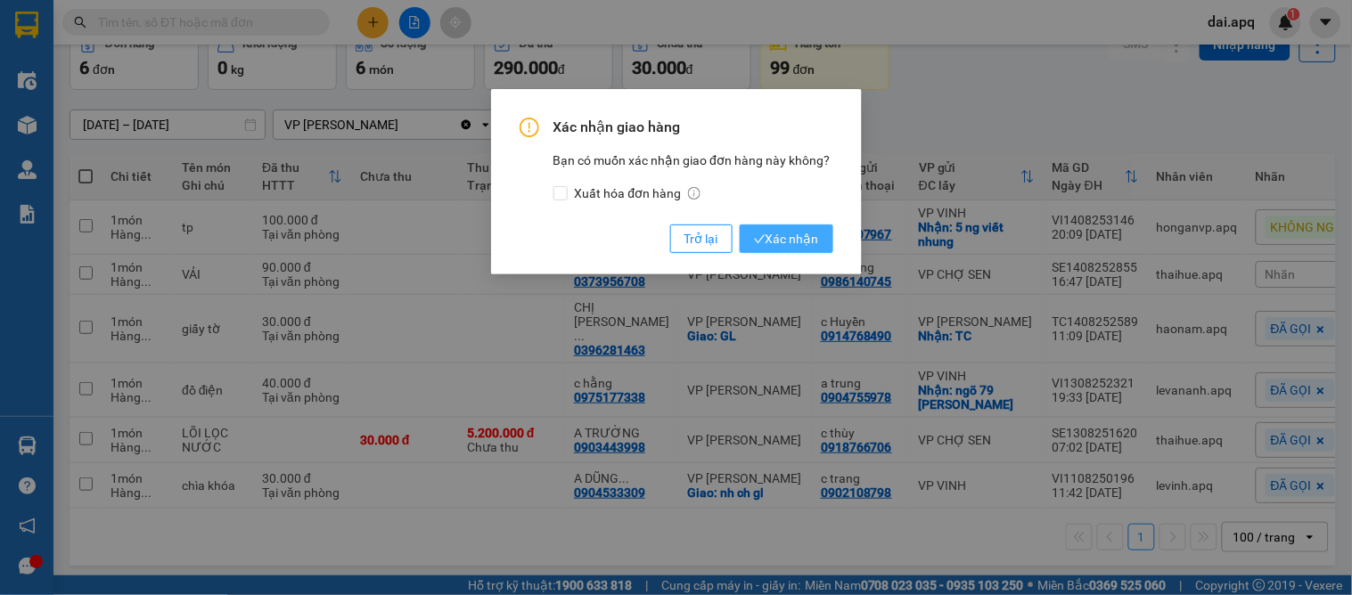
click at [778, 245] on span "Xác nhận" at bounding box center [786, 239] width 65 height 20
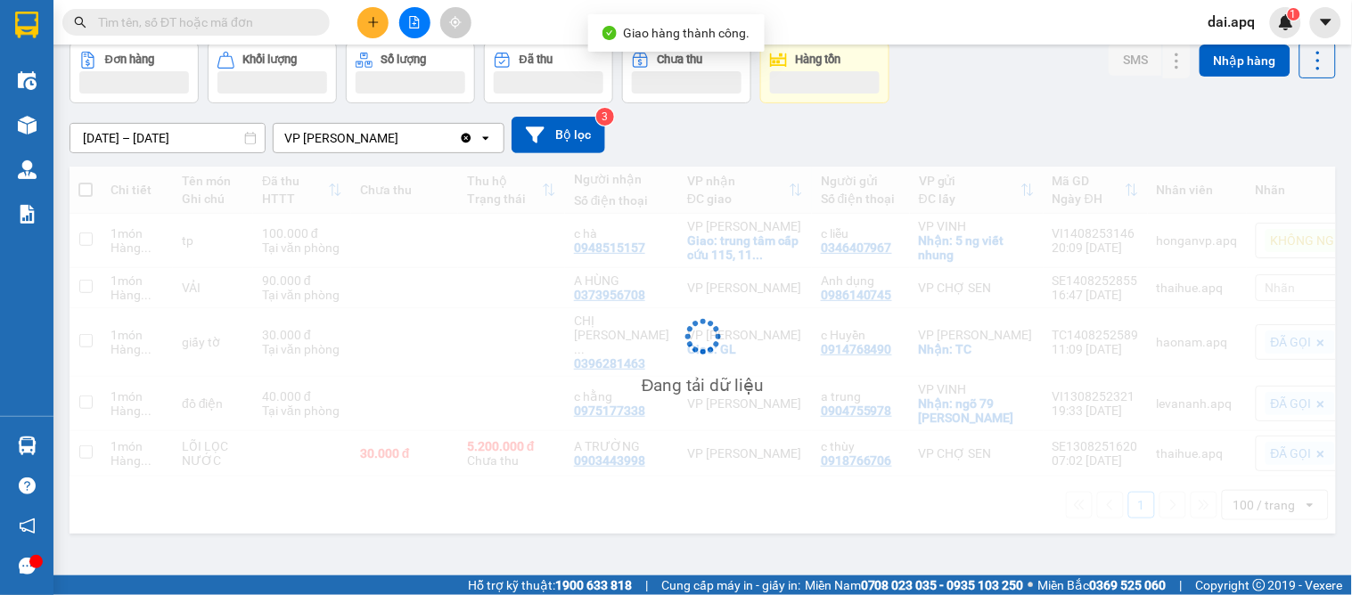
scroll to position [82, 0]
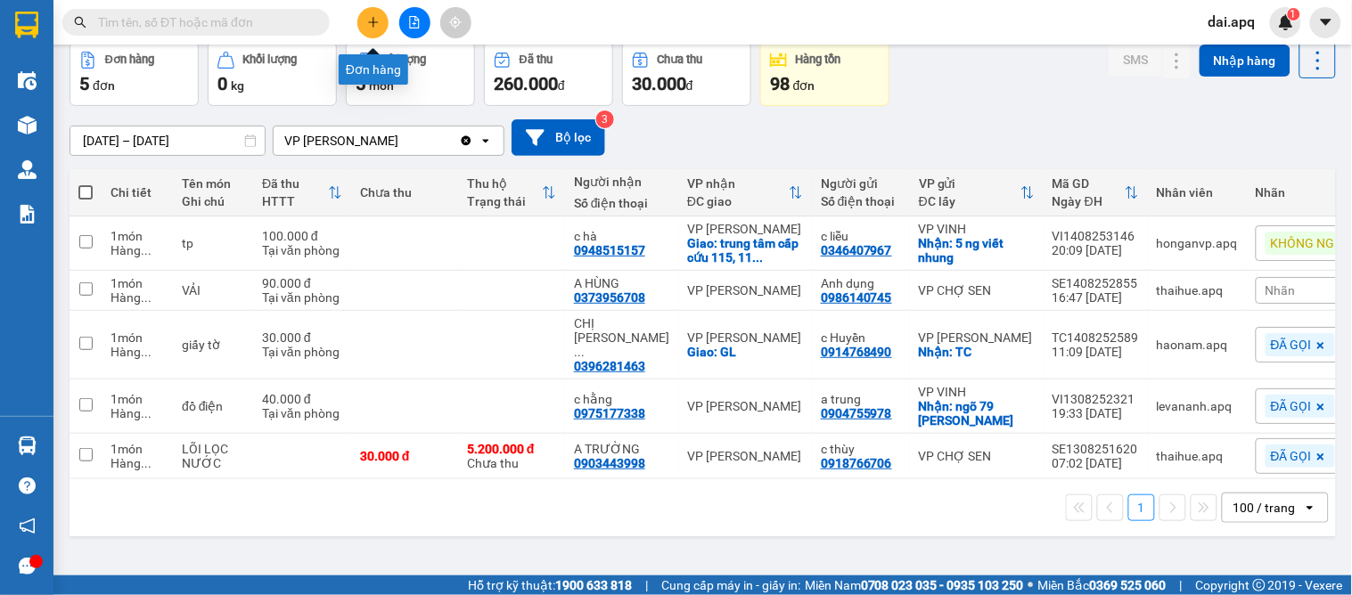
click at [364, 12] on button at bounding box center [372, 22] width 31 height 31
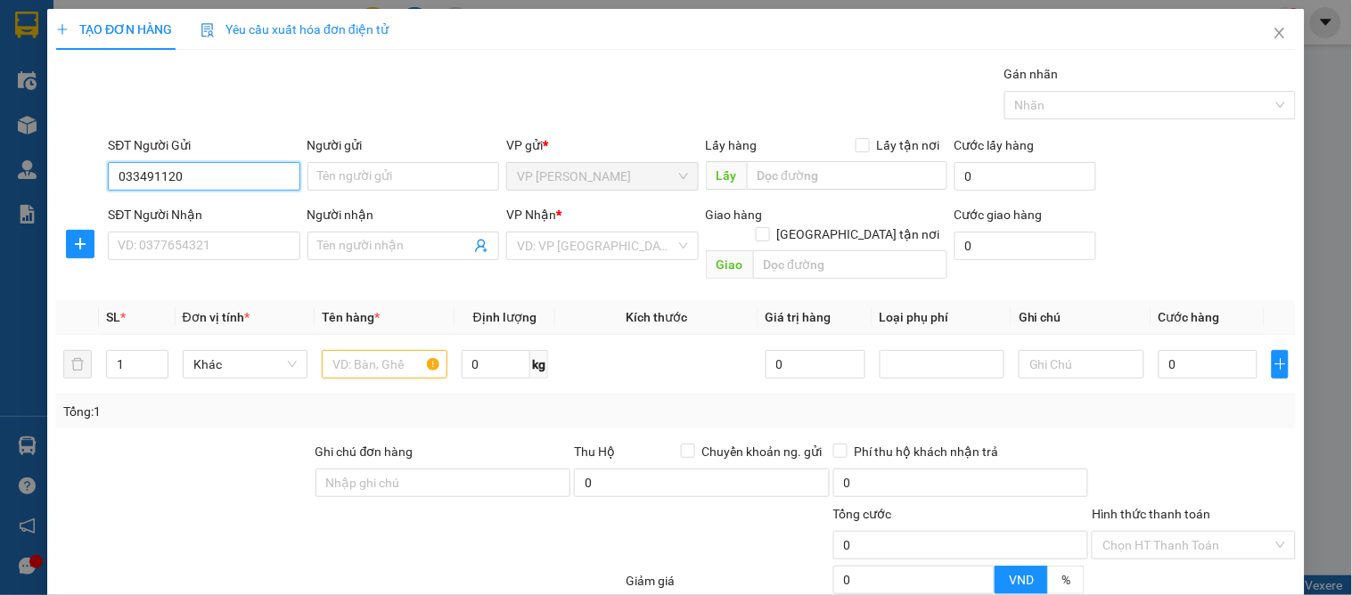
type input "0334911208"
click at [209, 188] on input "0334911208" at bounding box center [204, 176] width 192 height 29
drag, startPoint x: 212, startPoint y: 205, endPoint x: 214, endPoint y: 218, distance: 13.5
click at [212, 208] on div "0334911208 - a hùng" at bounding box center [202, 212] width 168 height 20
type input "a hùng"
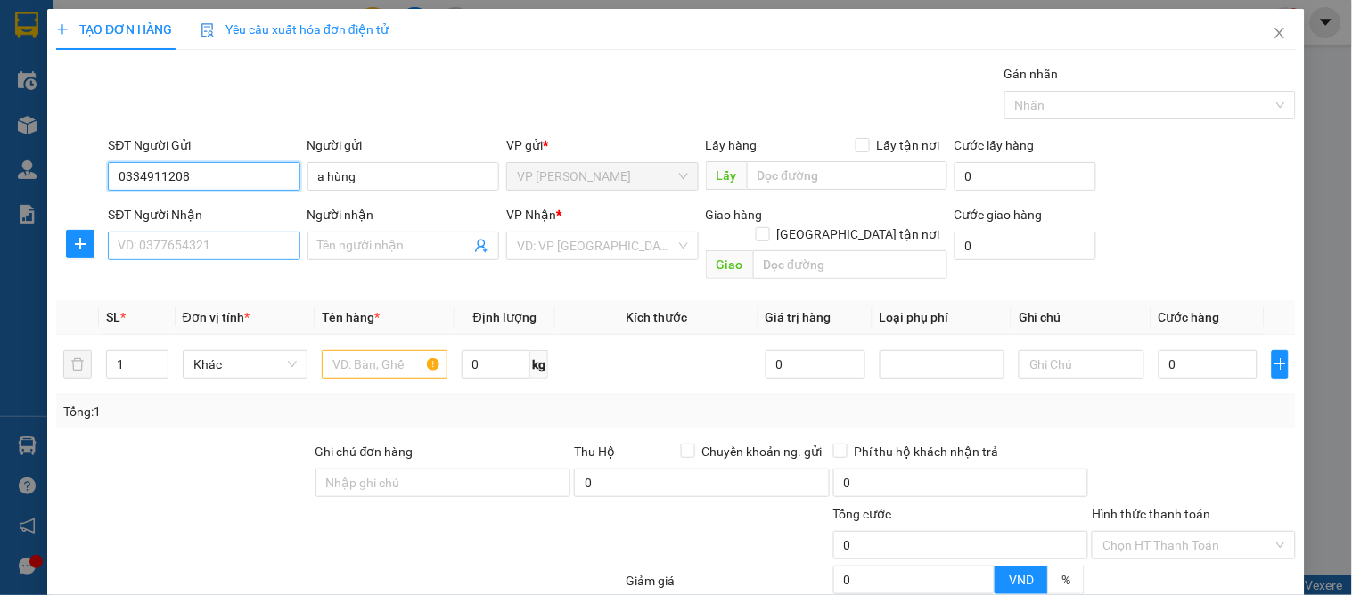
type input "0334911208"
click at [216, 246] on input "SĐT Người Nhận" at bounding box center [204, 246] width 192 height 29
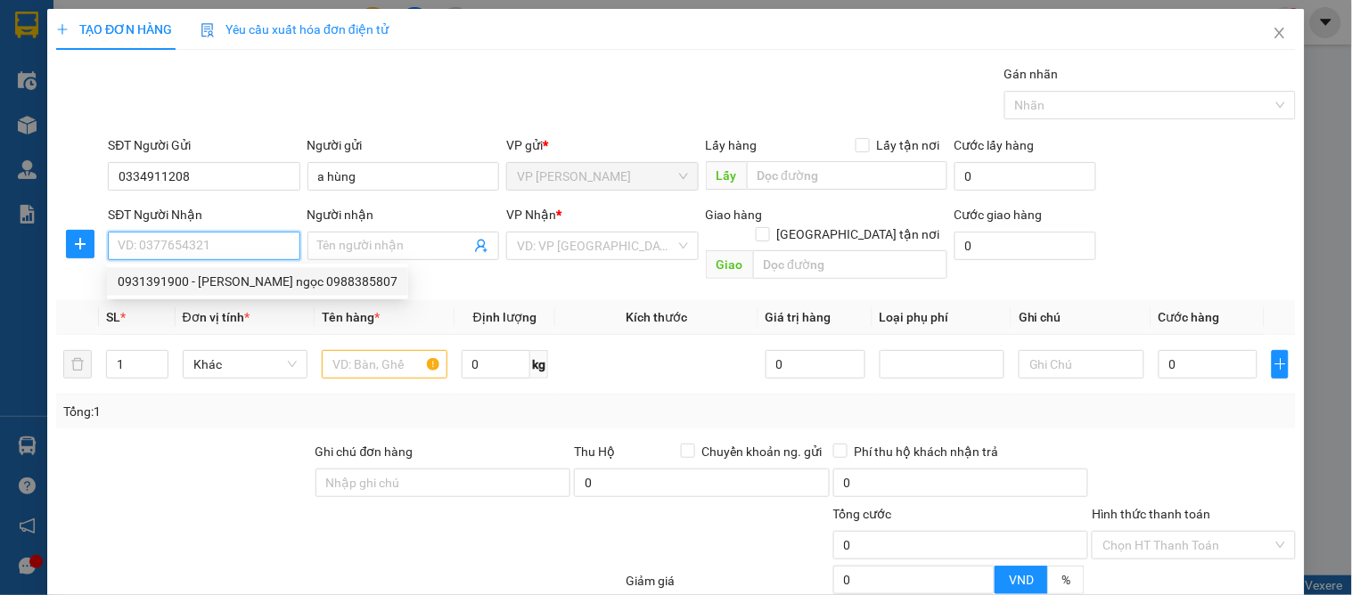
click at [256, 282] on div "0931391900 - [PERSON_NAME] ngọc 0988385807" at bounding box center [258, 282] width 280 height 20
type input "0931391900"
type input "[PERSON_NAME] ngọc 0988385807"
checkbox input "true"
type input "12 ngõ 1a kim đồng"
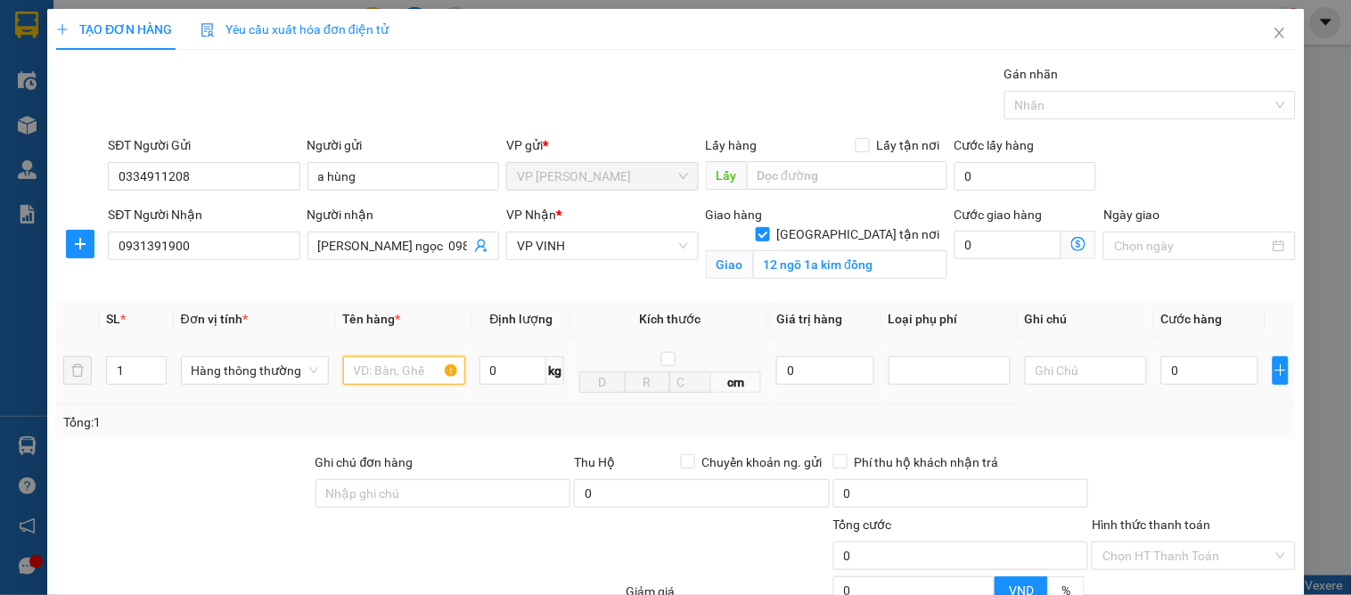
click at [367, 379] on input "text" at bounding box center [404, 371] width 122 height 29
type input "d"
type input "điều khiển"
click at [1201, 368] on input "0" at bounding box center [1209, 371] width 97 height 29
type input "5"
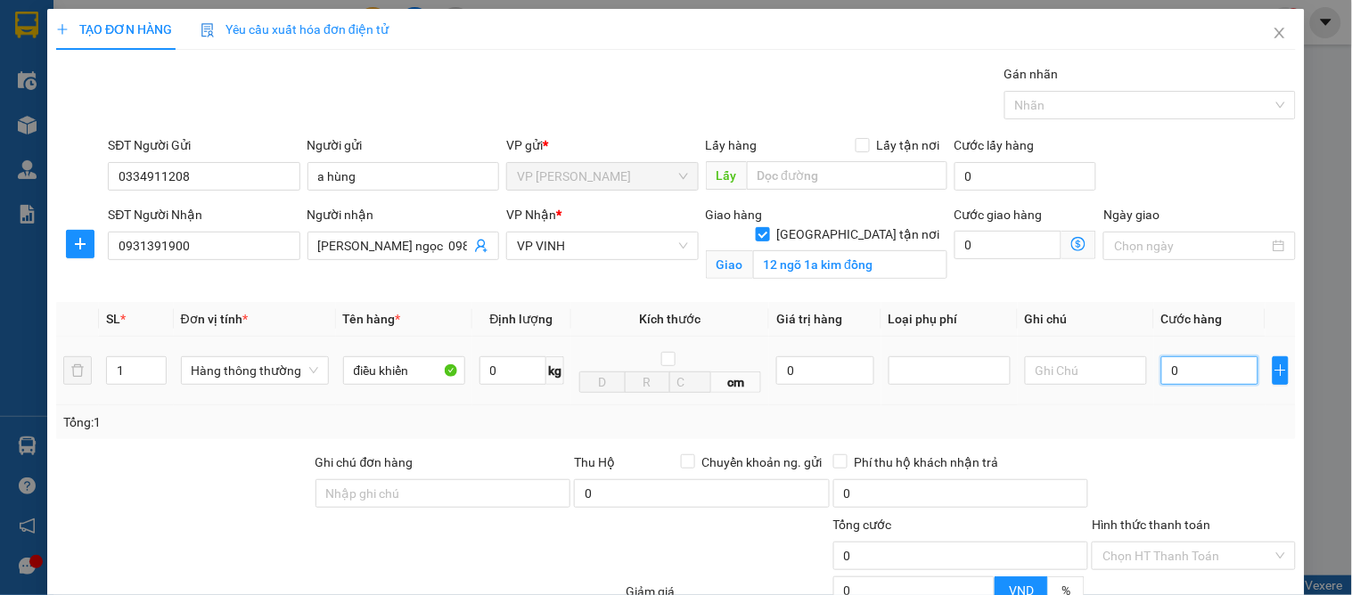
type input "5"
type input "50"
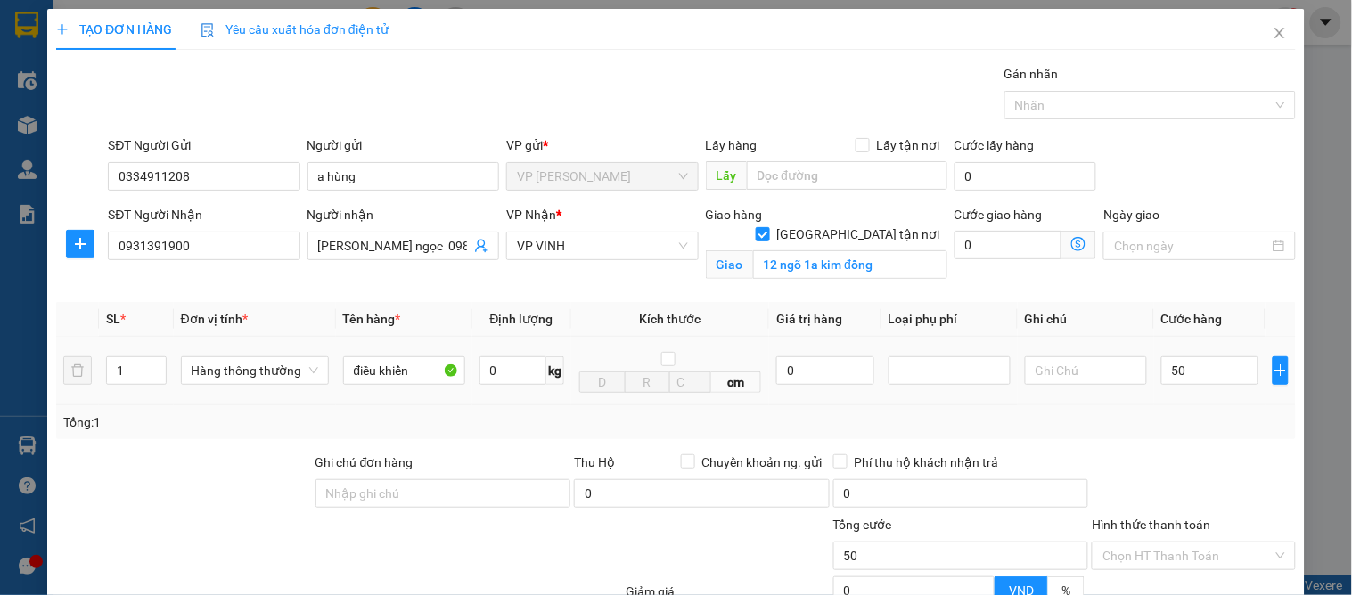
type input "50.000"
click at [1240, 449] on div "Transit Pickup Surcharge Ids Transit Deliver Surcharge Ids Transit Deliver Surc…" at bounding box center [676, 405] width 1240 height 682
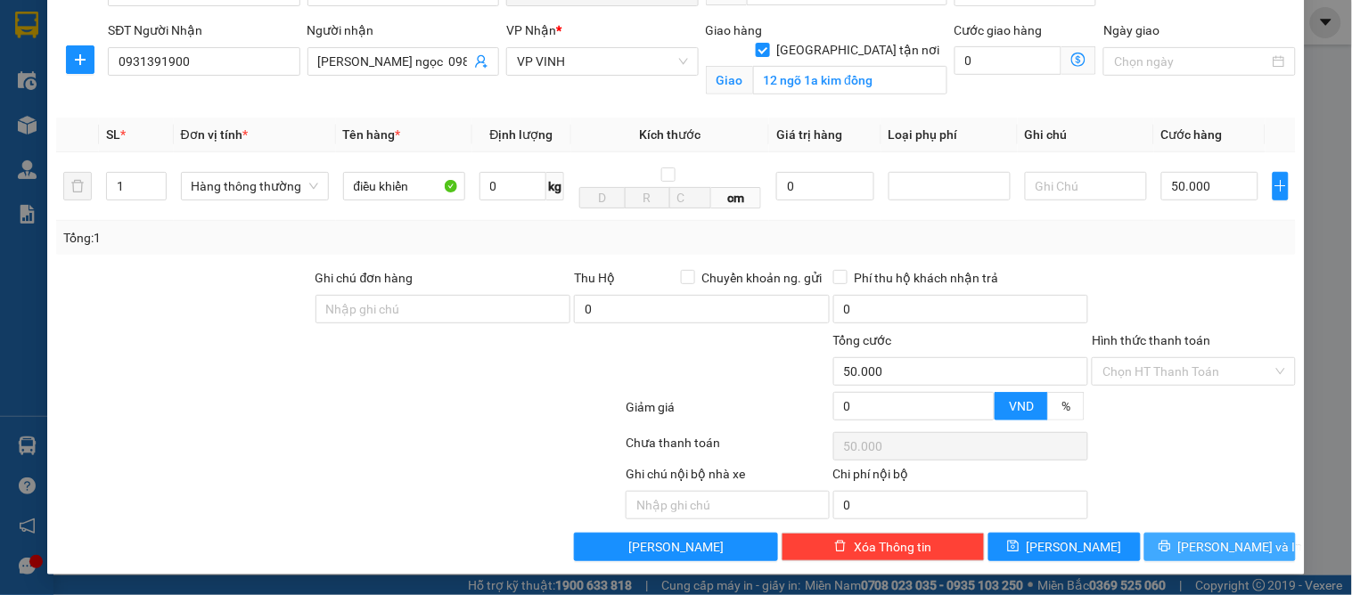
click at [1214, 532] on div "Transit Pickup Surcharge Ids Transit Deliver Surcharge Ids Transit Deliver Surc…" at bounding box center [676, 221] width 1240 height 682
click at [1216, 536] on button "[PERSON_NAME] và In" at bounding box center [1220, 547] width 152 height 29
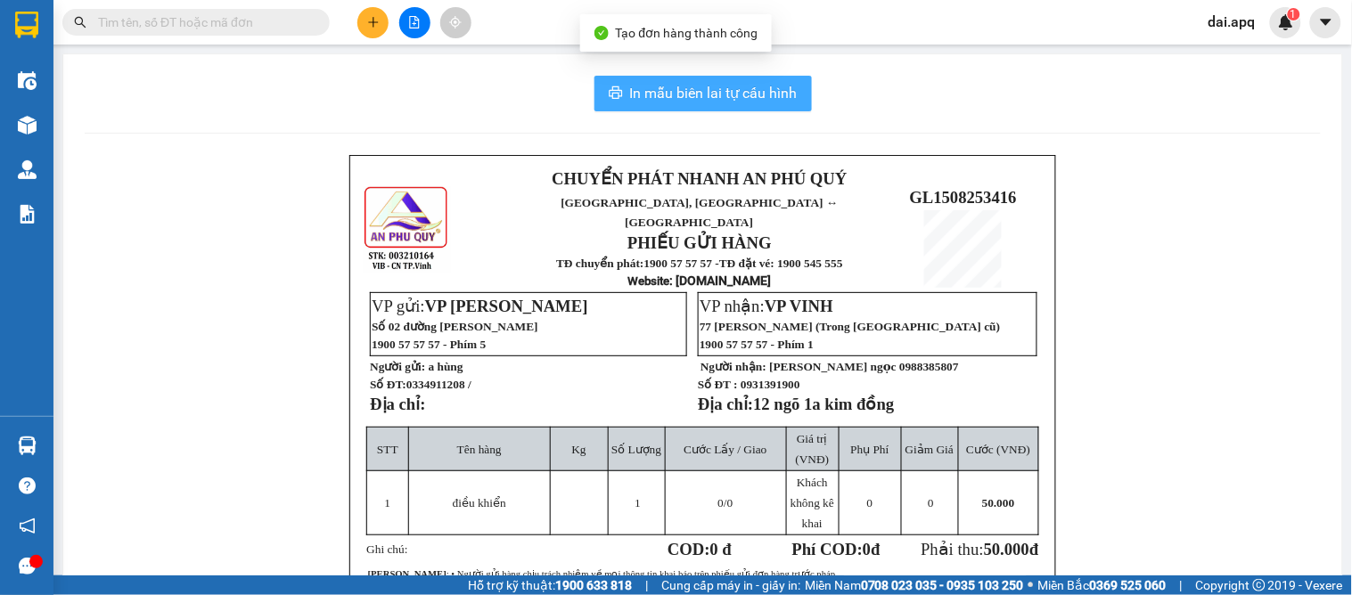
click at [635, 89] on span "In mẫu biên lai tự cấu hình" at bounding box center [714, 93] width 168 height 22
